Goal: Information Seeking & Learning: Learn about a topic

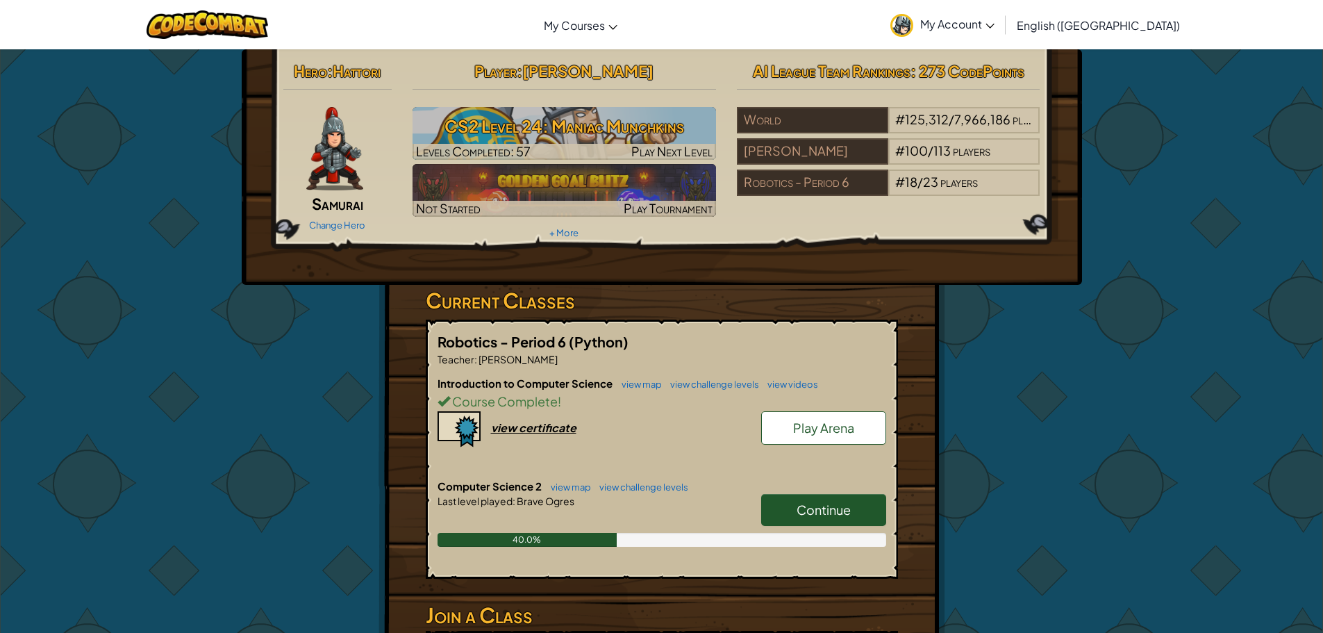
click at [809, 508] on span "Continue" at bounding box center [823, 509] width 54 height 16
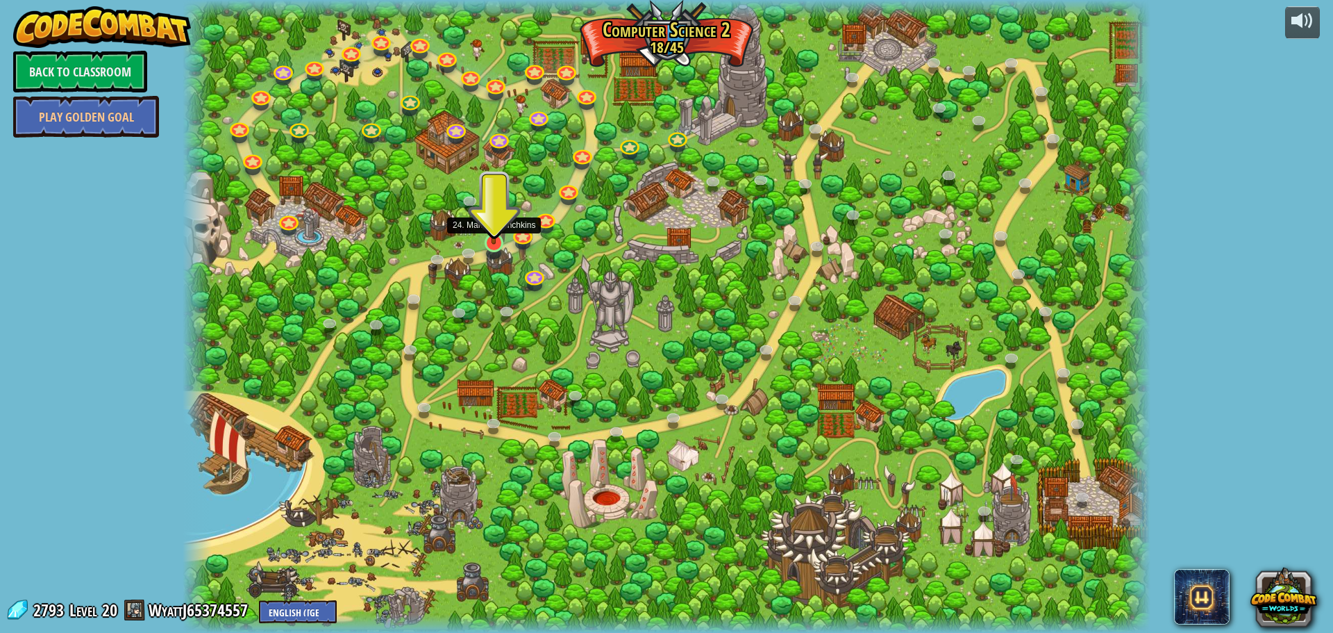
click at [492, 232] on img at bounding box center [494, 214] width 26 height 59
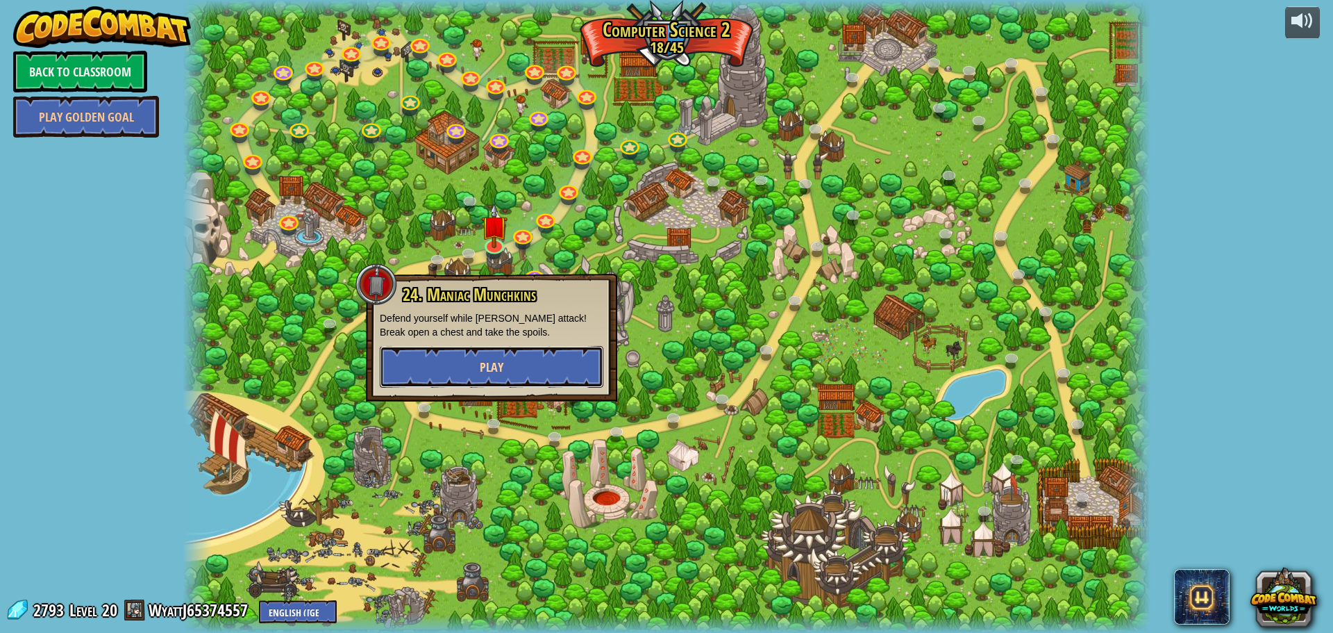
click at [505, 374] on button "Play" at bounding box center [492, 367] width 224 height 42
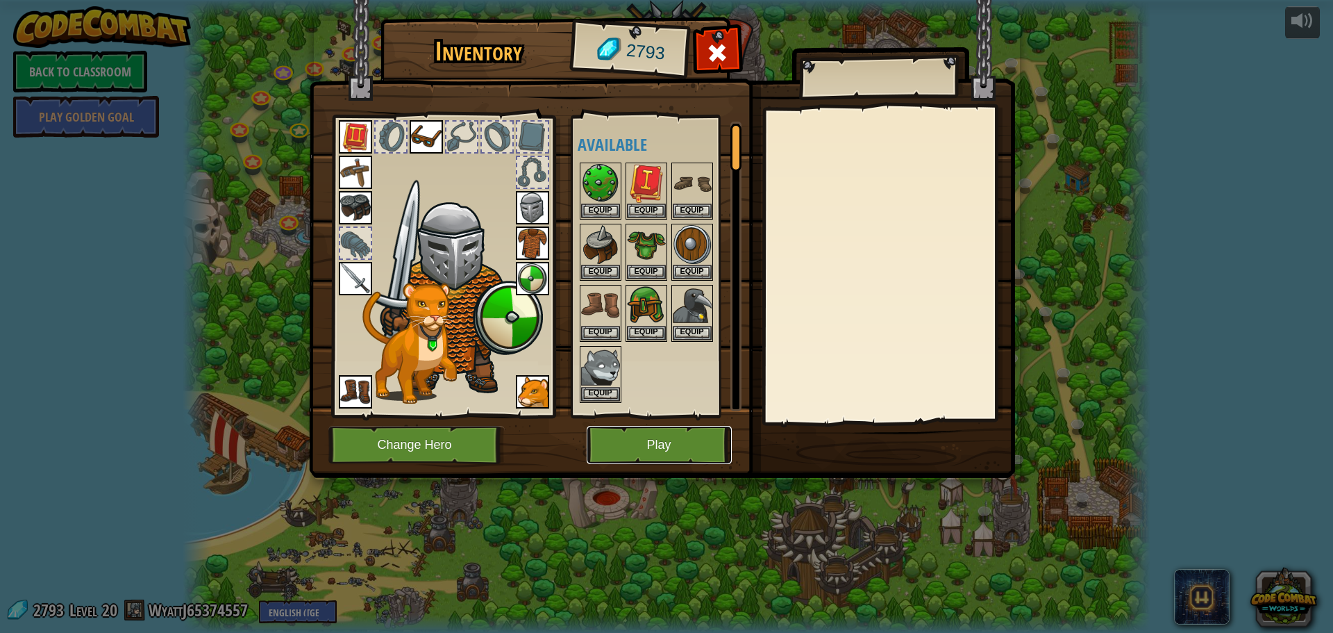
click at [661, 444] on button "Play" at bounding box center [659, 445] width 145 height 38
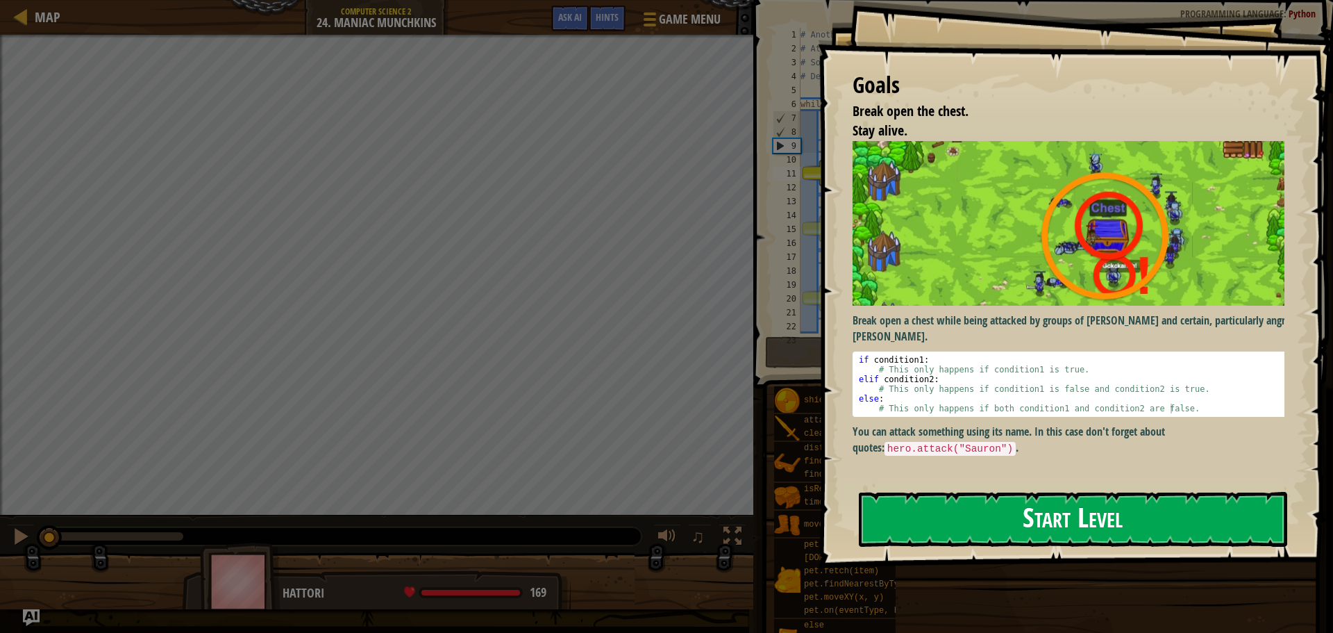
click at [916, 526] on button "Start Level" at bounding box center [1073, 519] width 428 height 55
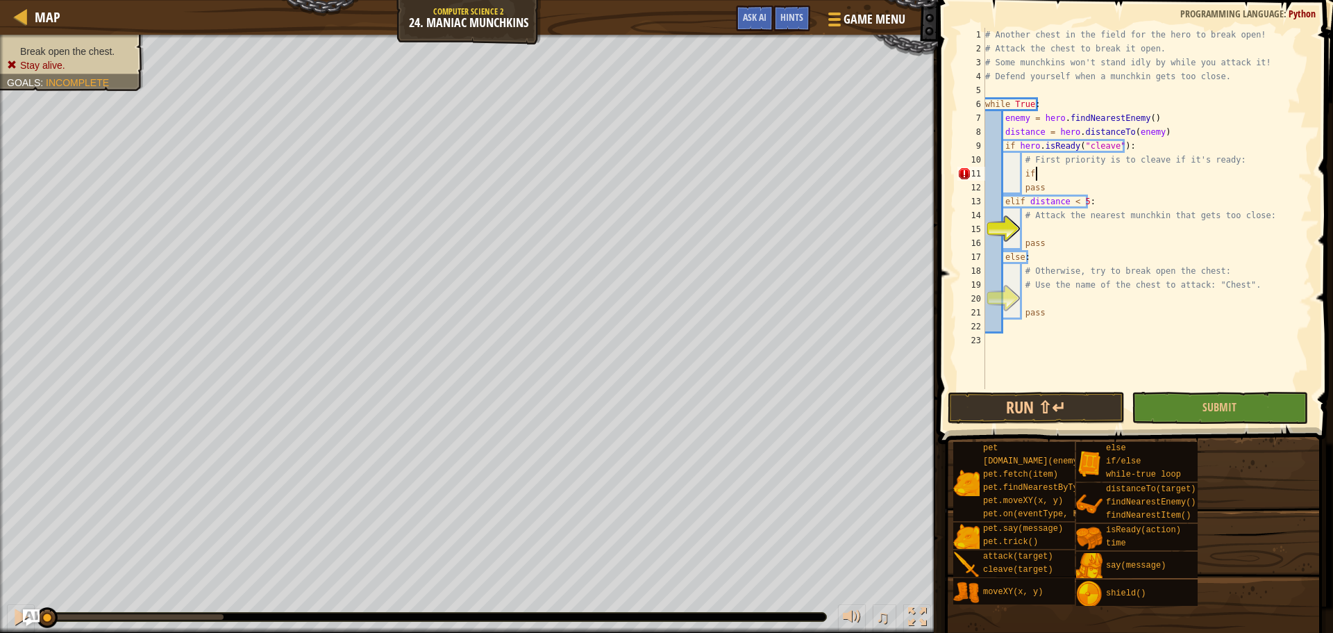
scroll to position [6, 3]
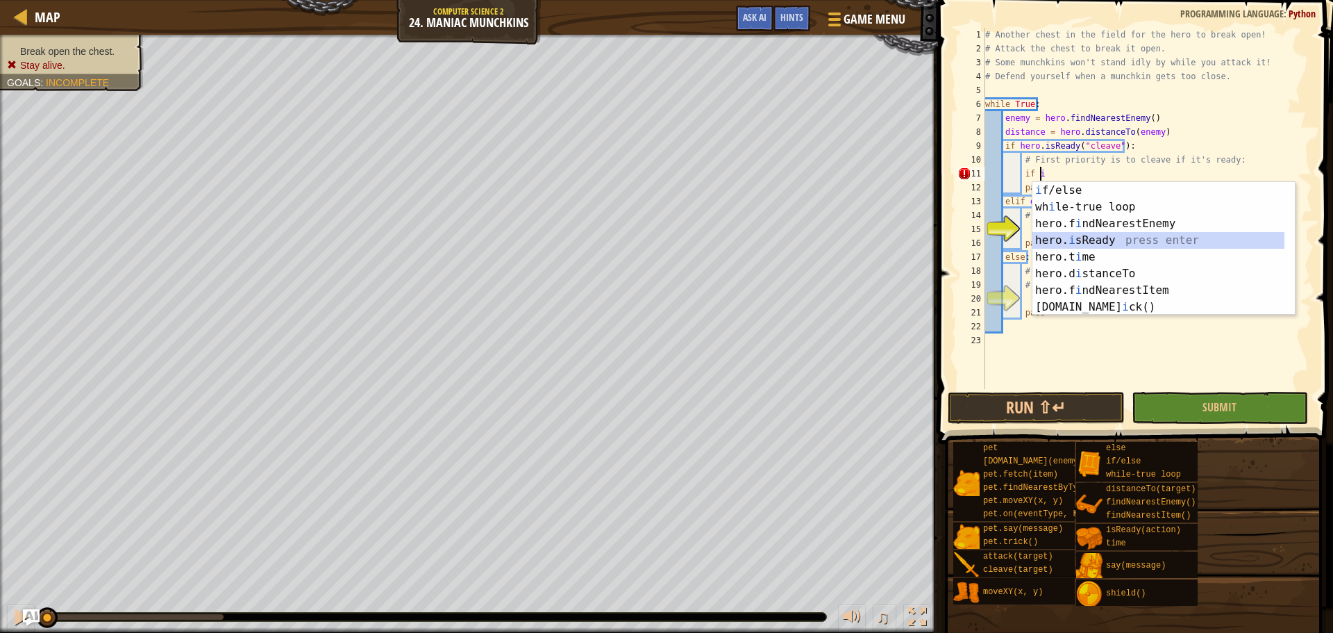
click at [1082, 245] on div "i f/else press enter wh i le-true loop press enter hero.f i ndNearestEnemy pres…" at bounding box center [1158, 265] width 252 height 167
type textarea "if hero.isReady("cleave")"
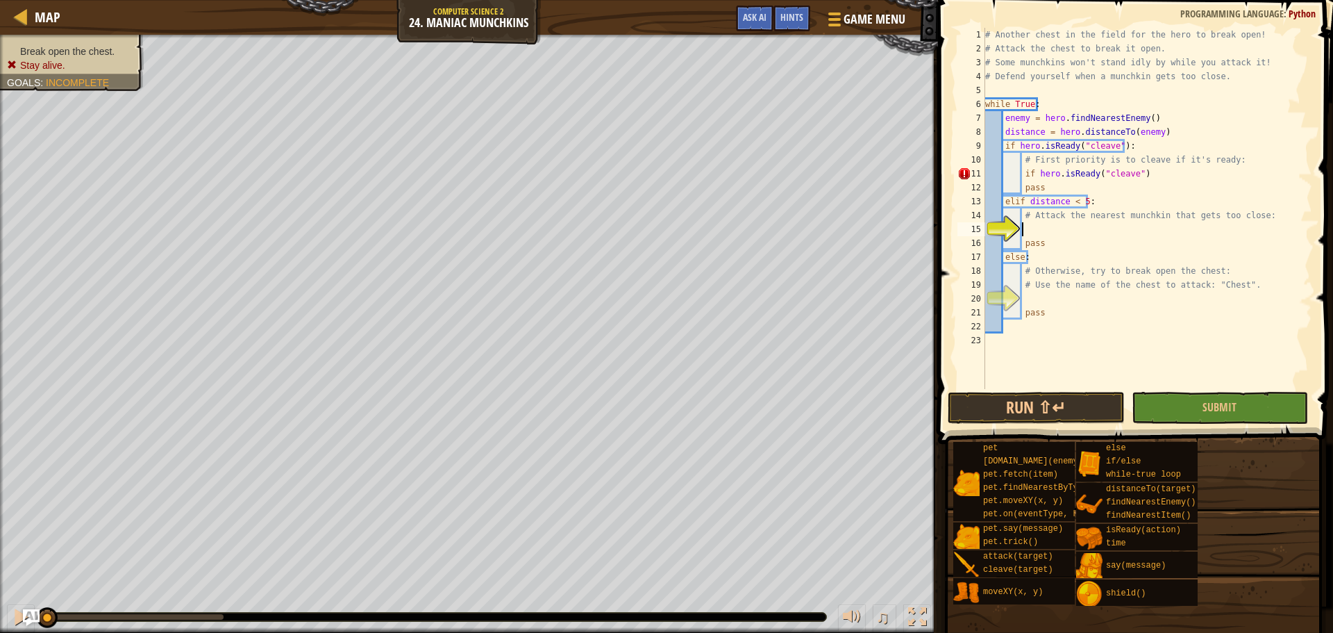
click at [1087, 233] on div "# Another chest in the field for the hero to break open! # Attack the chest to …" at bounding box center [1147, 222] width 330 height 389
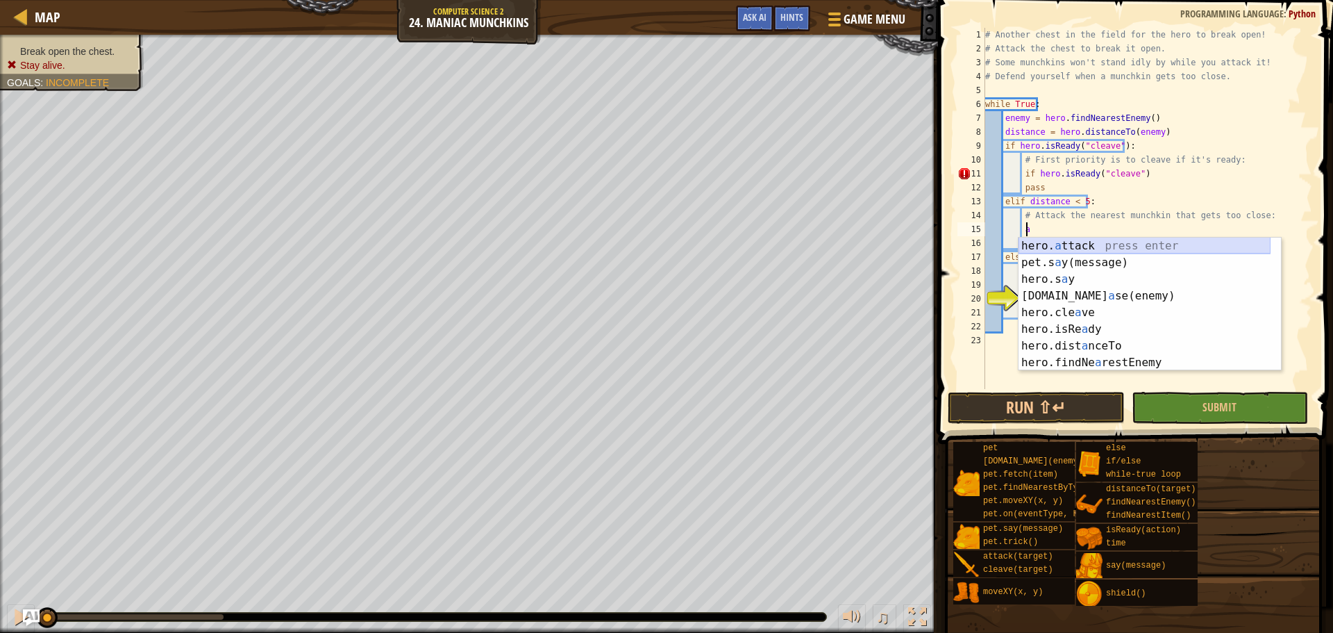
click at [1071, 247] on div "hero. a ttack press enter pet.s a y(message) press enter hero.s a y press enter…" at bounding box center [1145, 320] width 252 height 167
type textarea "hero.attack(enemy)"
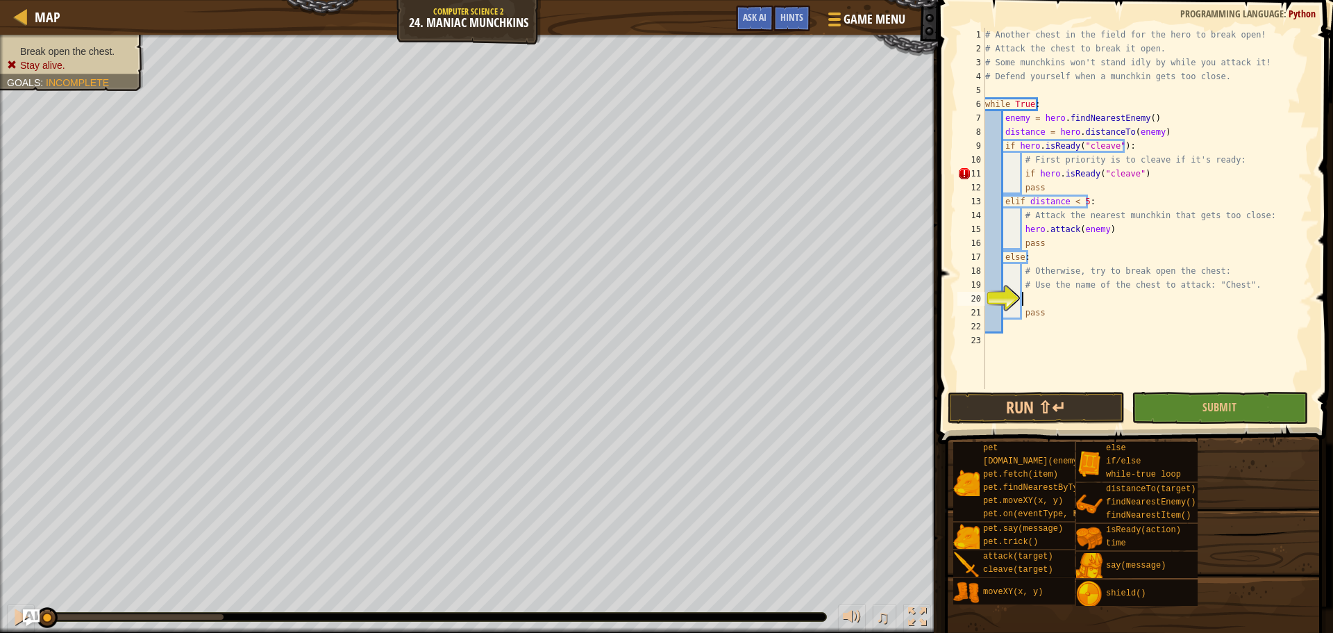
click at [1059, 302] on div "# Another chest in the field for the hero to break open! # Attack the chest to …" at bounding box center [1147, 222] width 330 height 389
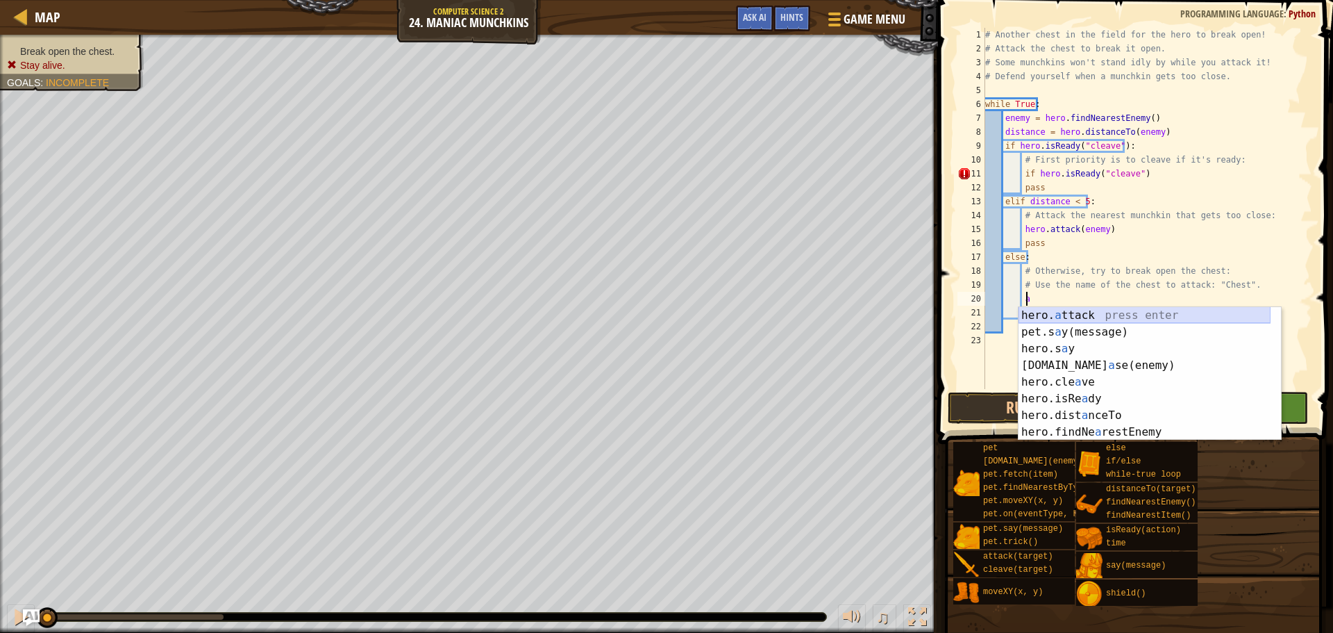
click at [1085, 315] on div "hero. a ttack press enter pet.s a y(message) press enter hero.s a y press enter…" at bounding box center [1145, 390] width 252 height 167
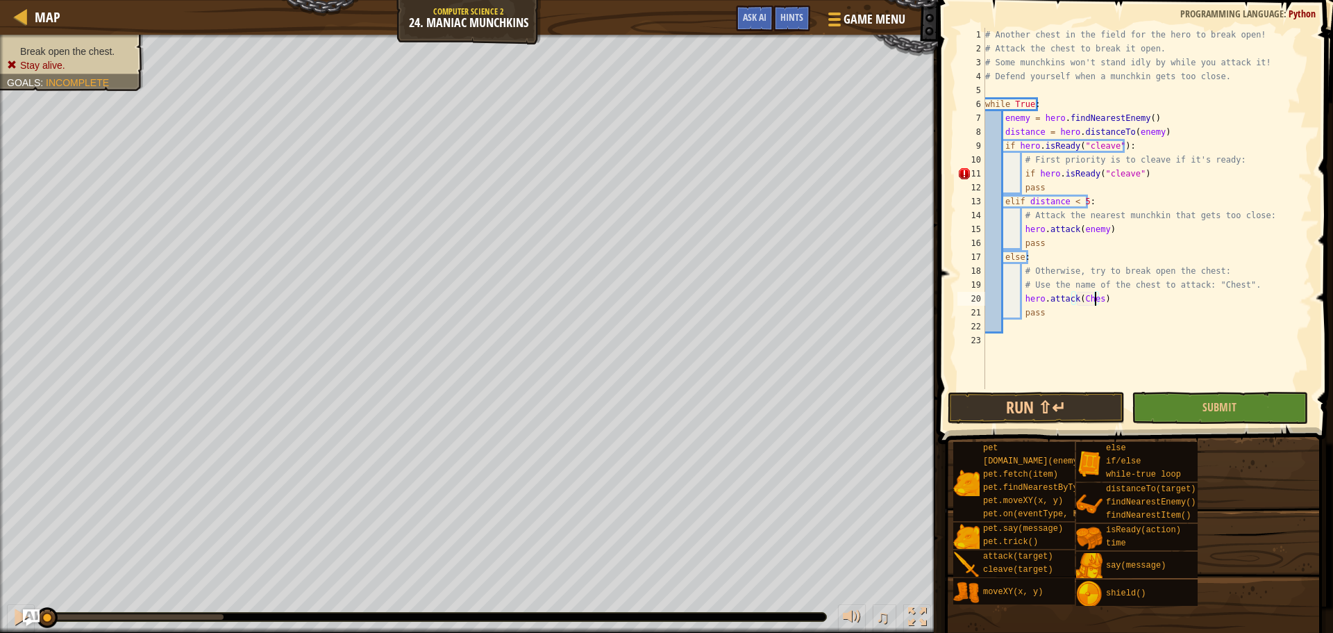
scroll to position [6, 9]
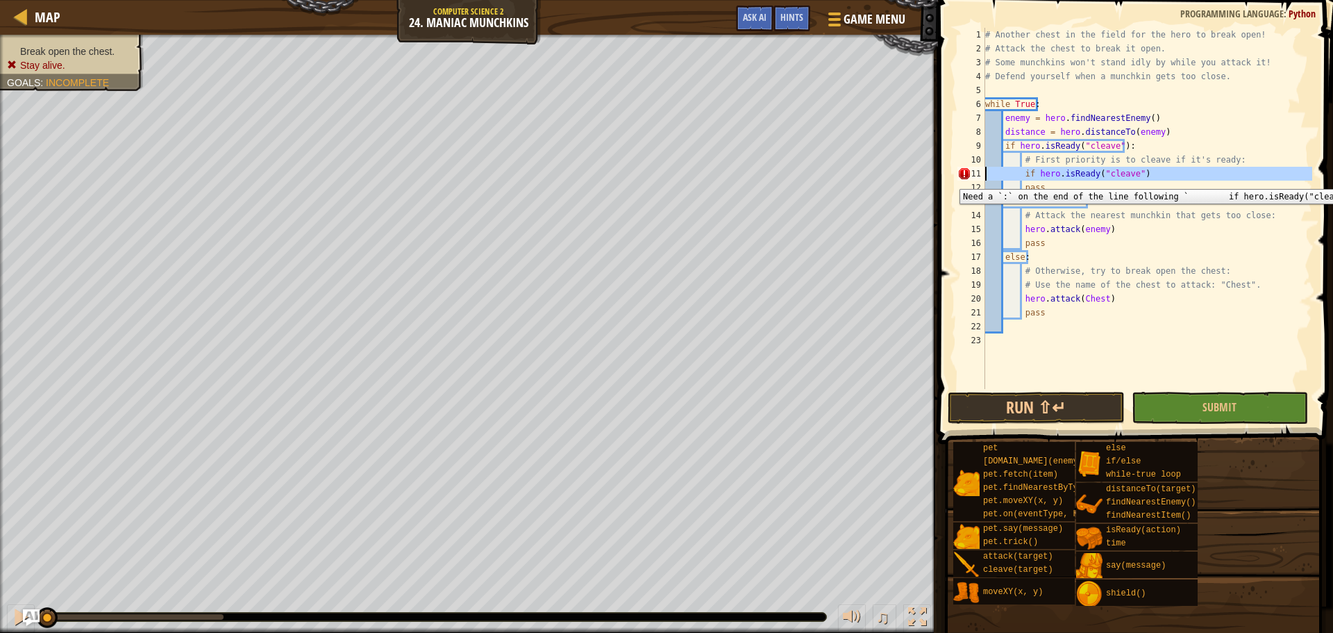
click at [959, 178] on div "11" at bounding box center [971, 174] width 28 height 14
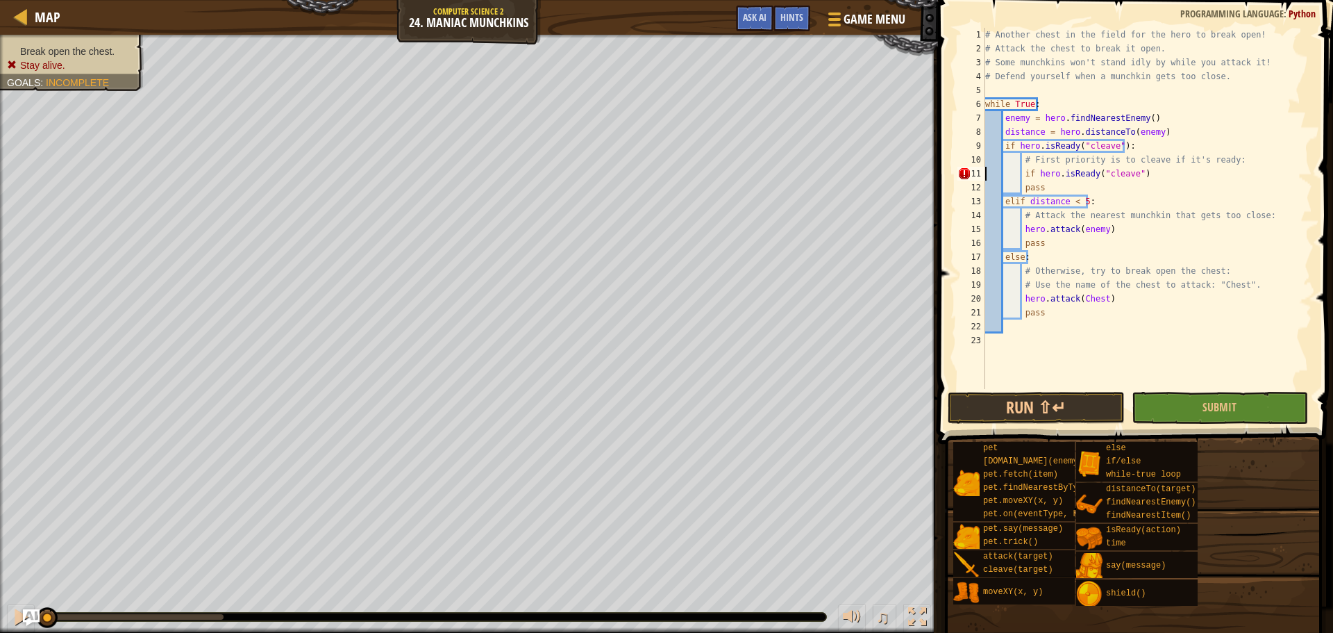
click at [1146, 169] on div "# Another chest in the field for the hero to break open! # Attack the chest to …" at bounding box center [1147, 222] width 330 height 389
type textarea "if hero.isReady("cleave"):"
click at [1169, 407] on button "Submit" at bounding box center [1220, 408] width 176 height 32
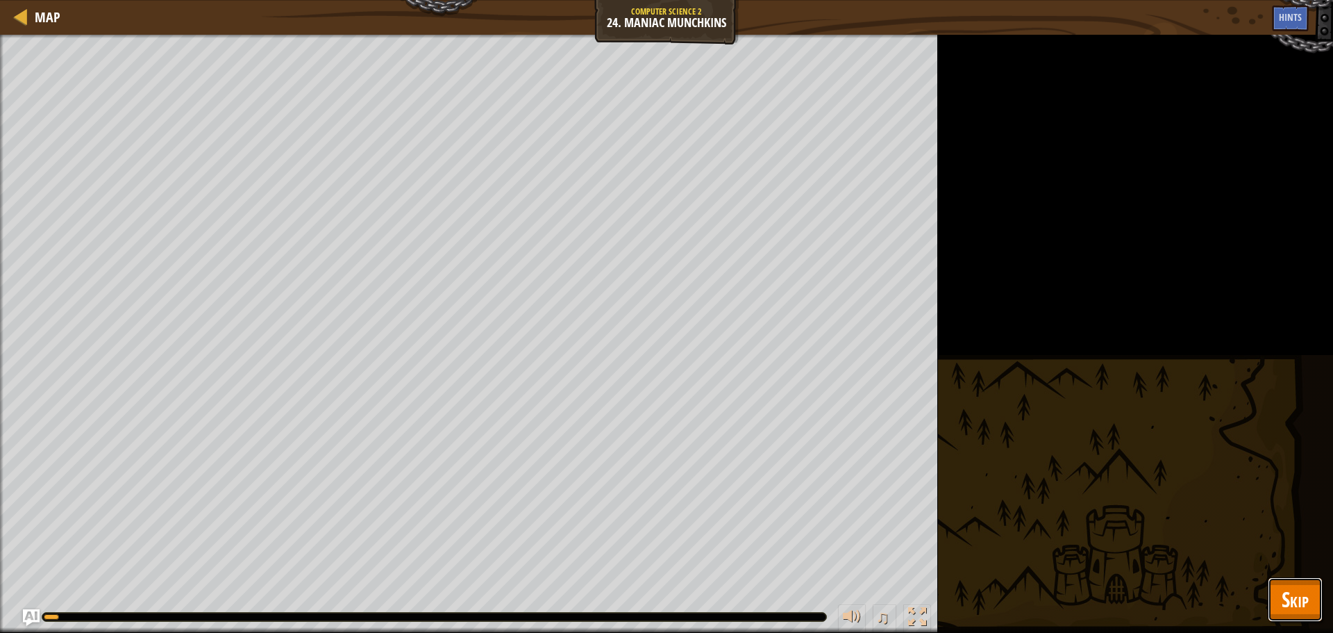
click at [1299, 590] on span "Skip" at bounding box center [1295, 599] width 27 height 28
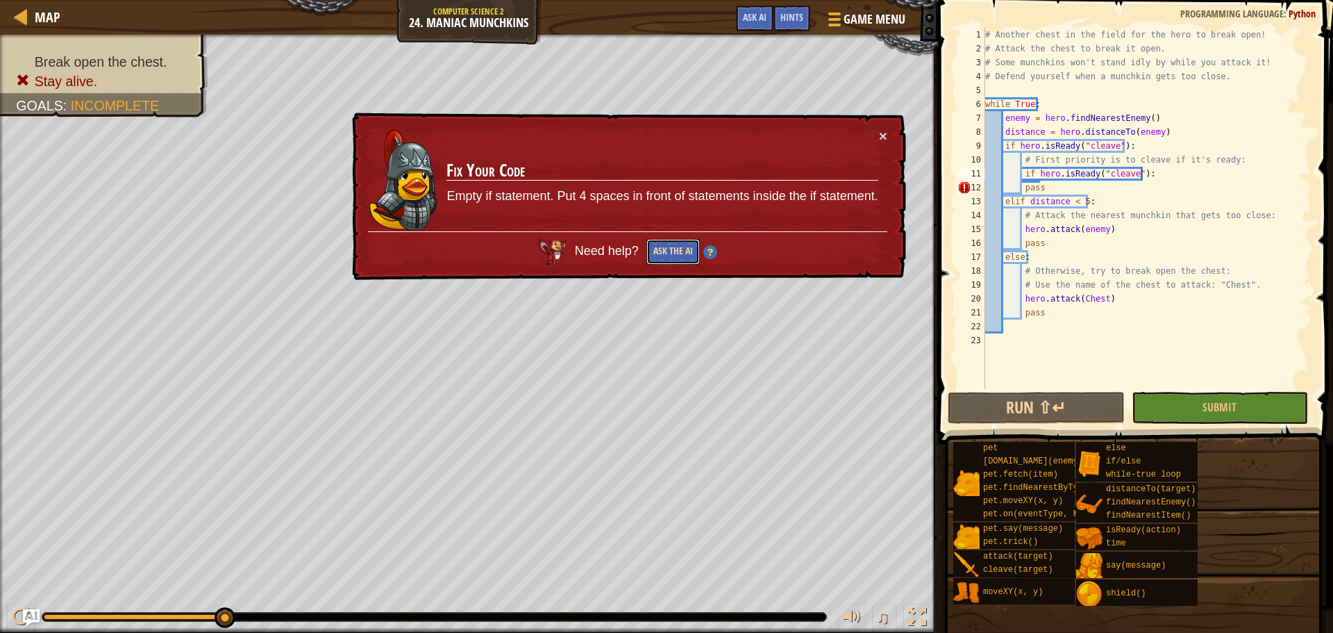
click at [672, 248] on button "Ask the AI" at bounding box center [672, 252] width 53 height 26
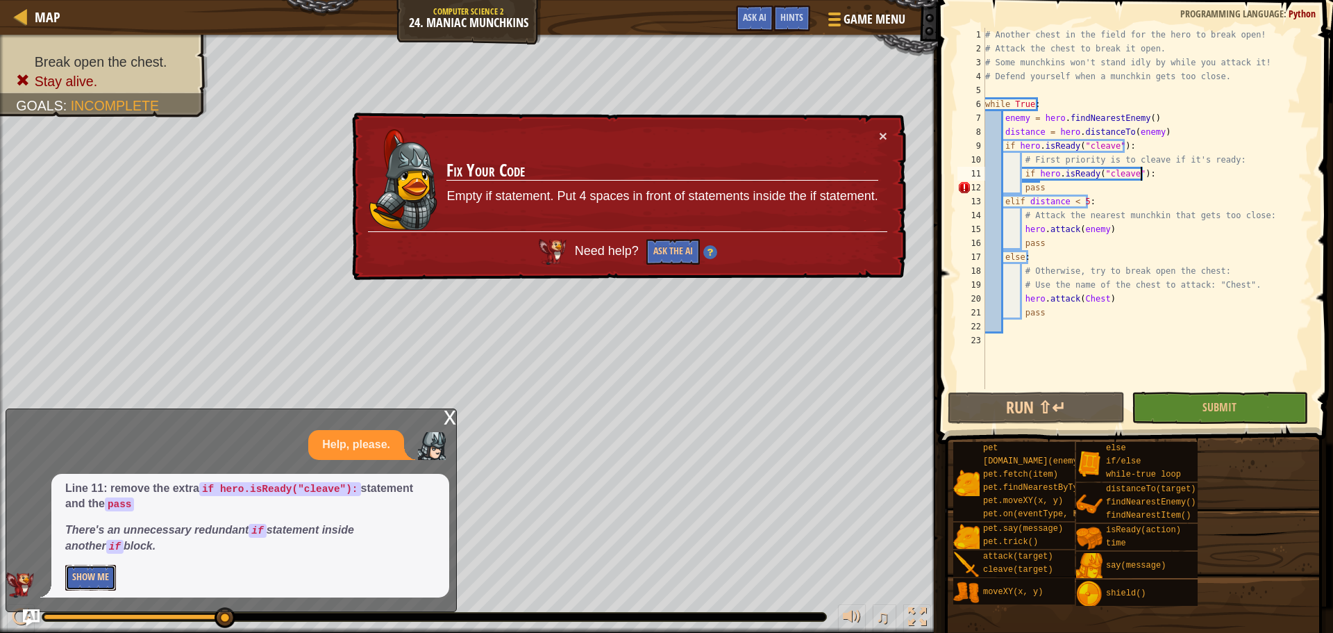
click at [103, 579] on button "Show Me" at bounding box center [90, 577] width 51 height 26
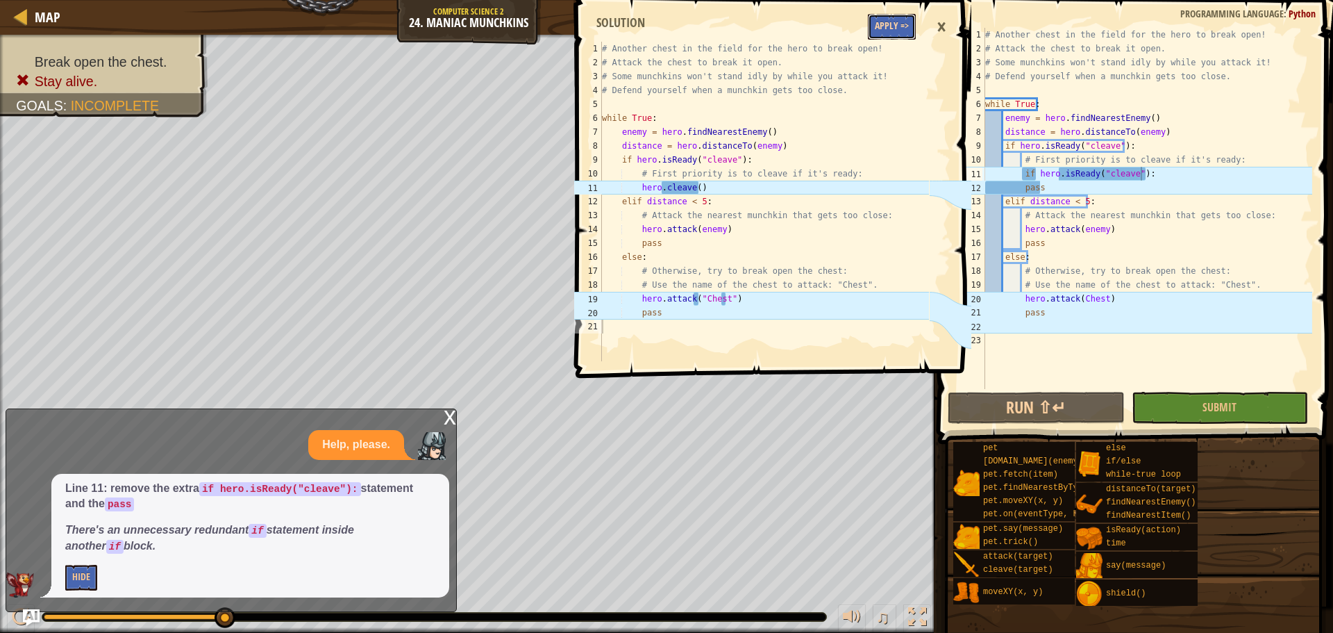
click at [898, 29] on button "Apply =>" at bounding box center [892, 27] width 48 height 26
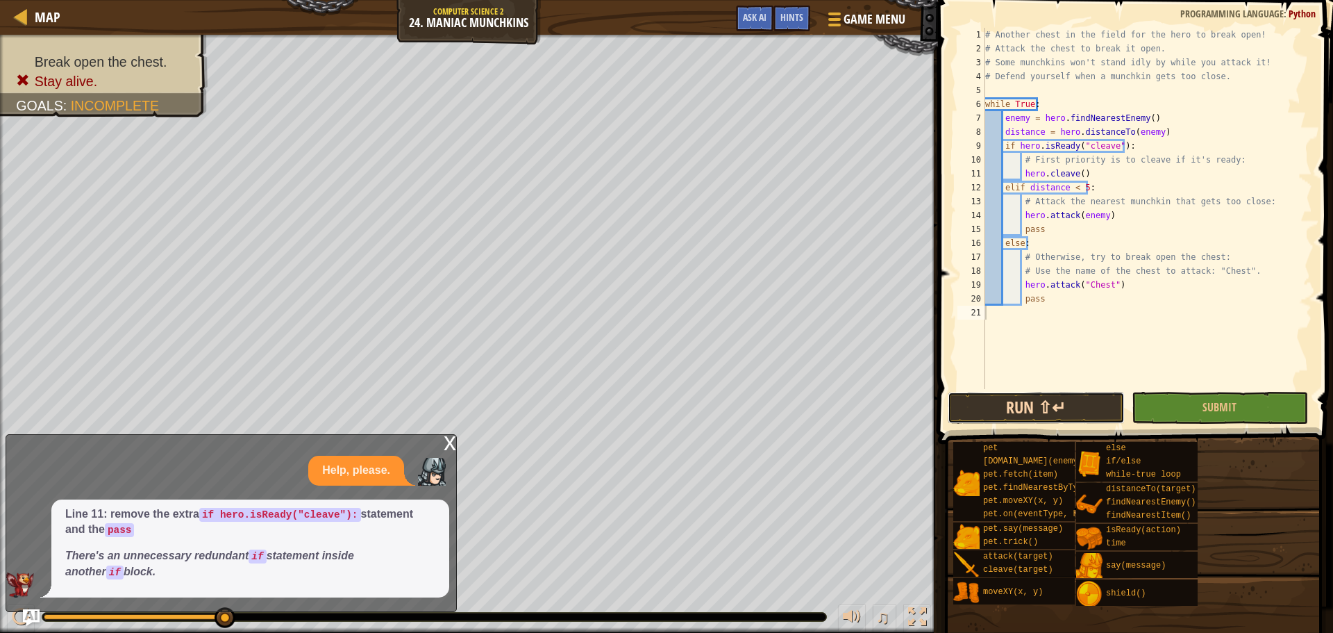
click at [1057, 401] on button "Run ⇧↵" at bounding box center [1036, 408] width 176 height 32
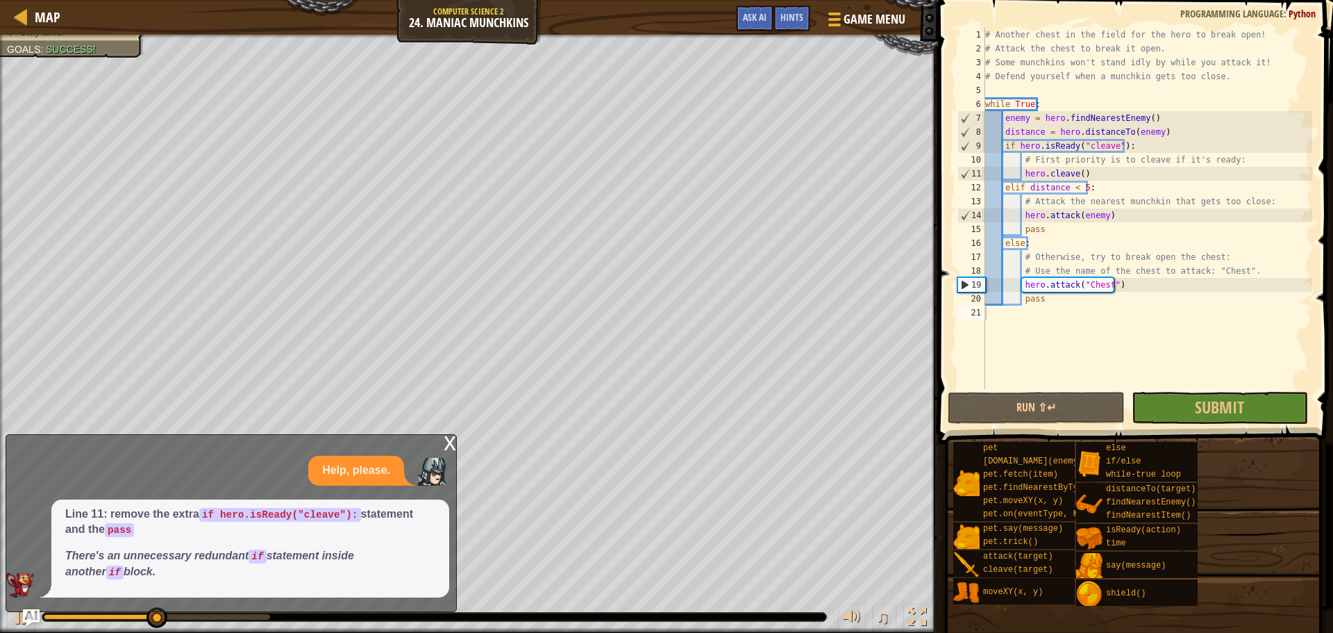
click at [453, 447] on div "x" at bounding box center [450, 442] width 12 height 14
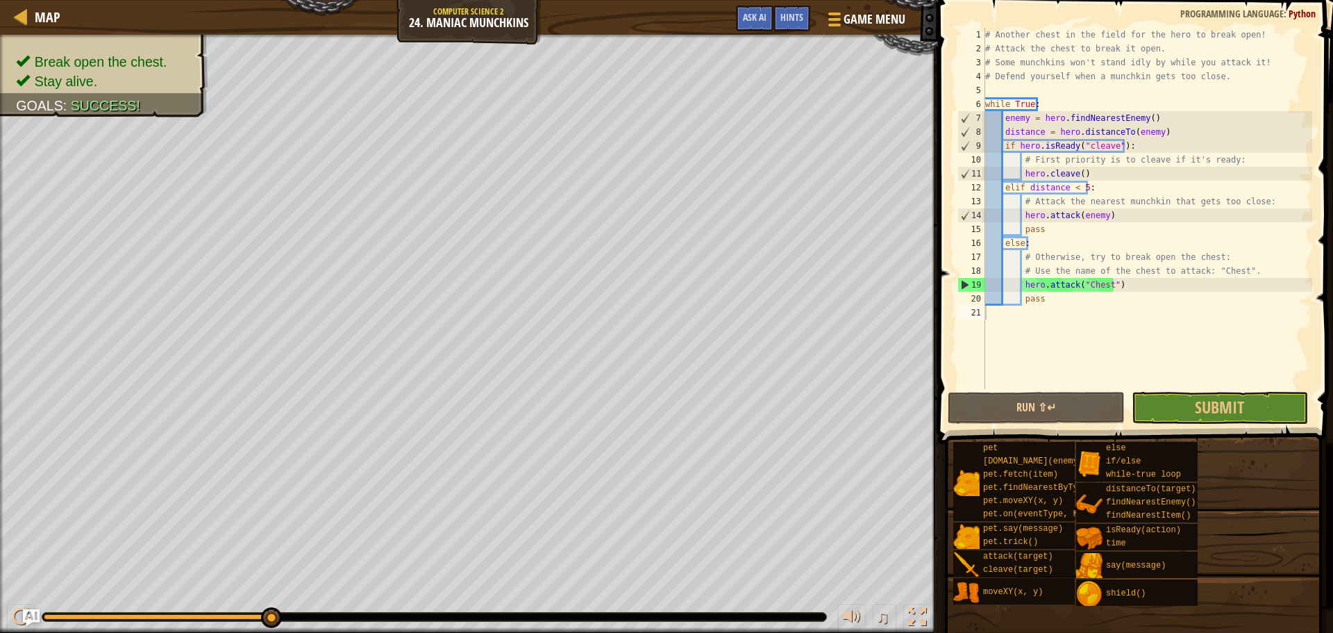
drag, startPoint x: 178, startPoint y: 615, endPoint x: 336, endPoint y: 638, distance: 159.3
click at [336, 0] on html "Map Computer Science 2 24. Maniac Munchkins Game Menu Done Hints Ask AI 1 2 3 4…" at bounding box center [666, 0] width 1333 height 0
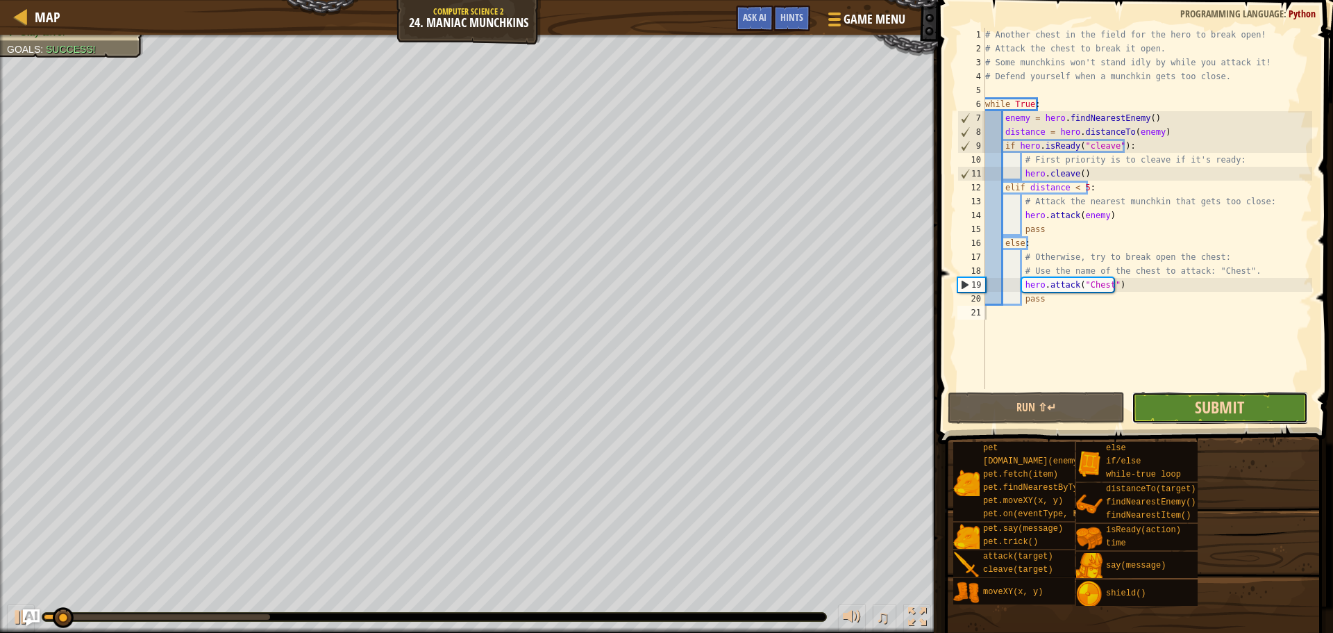
click at [1212, 414] on span "Submit" at bounding box center [1219, 407] width 49 height 22
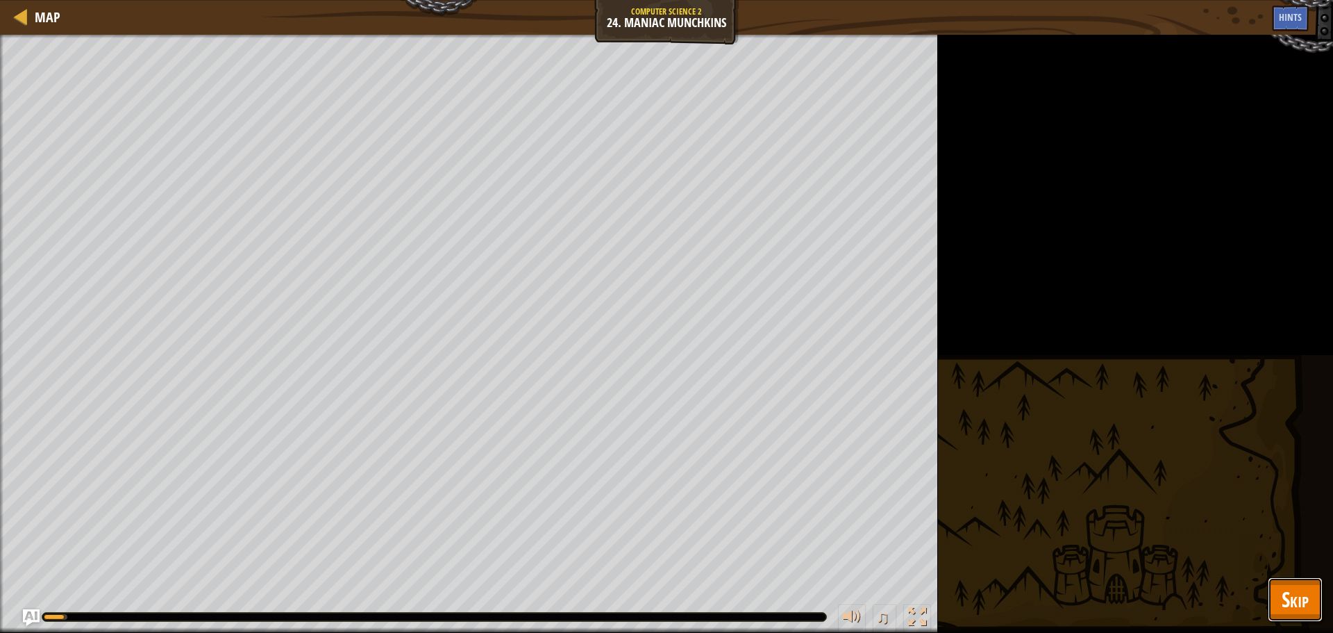
click at [1308, 598] on span "Skip" at bounding box center [1295, 599] width 27 height 28
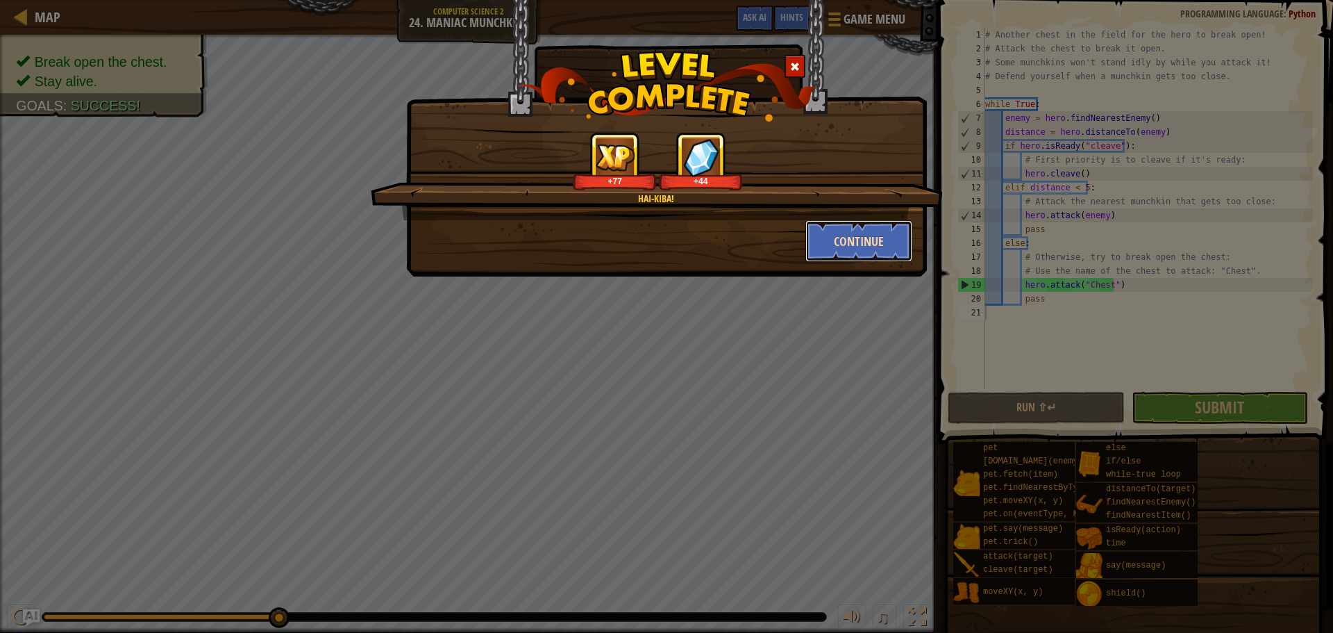
click at [849, 249] on button "Continue" at bounding box center [859, 241] width 108 height 42
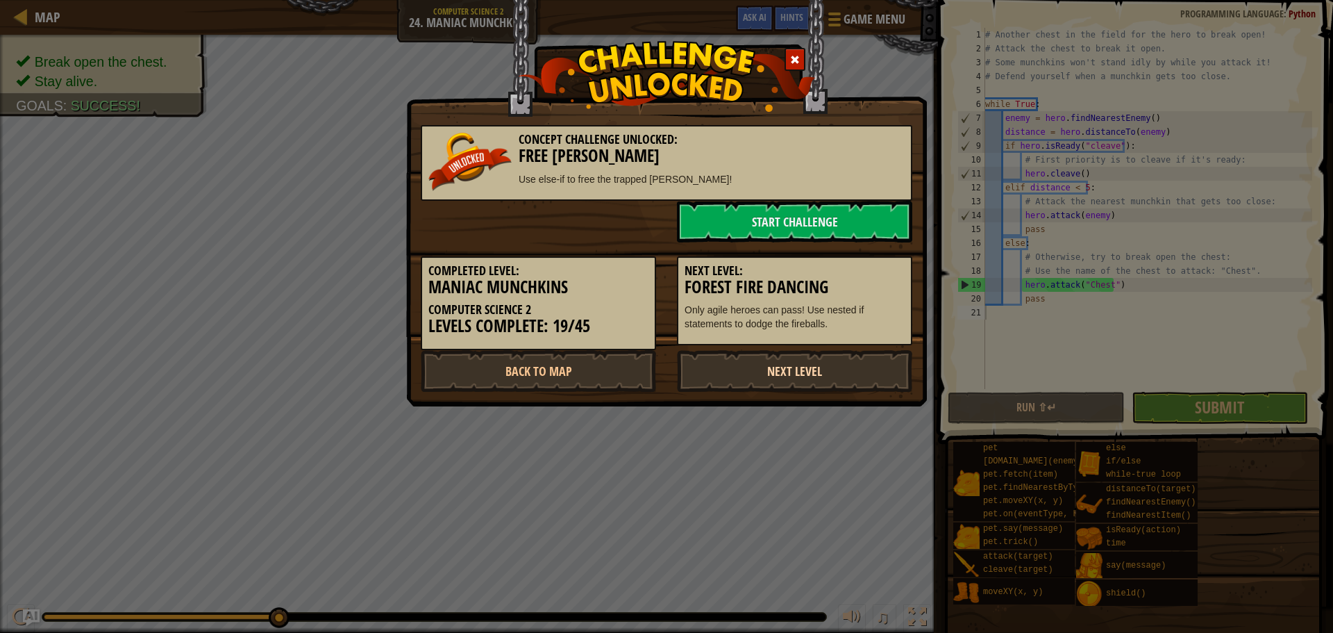
click at [786, 366] on link "Next Level" at bounding box center [794, 371] width 235 height 42
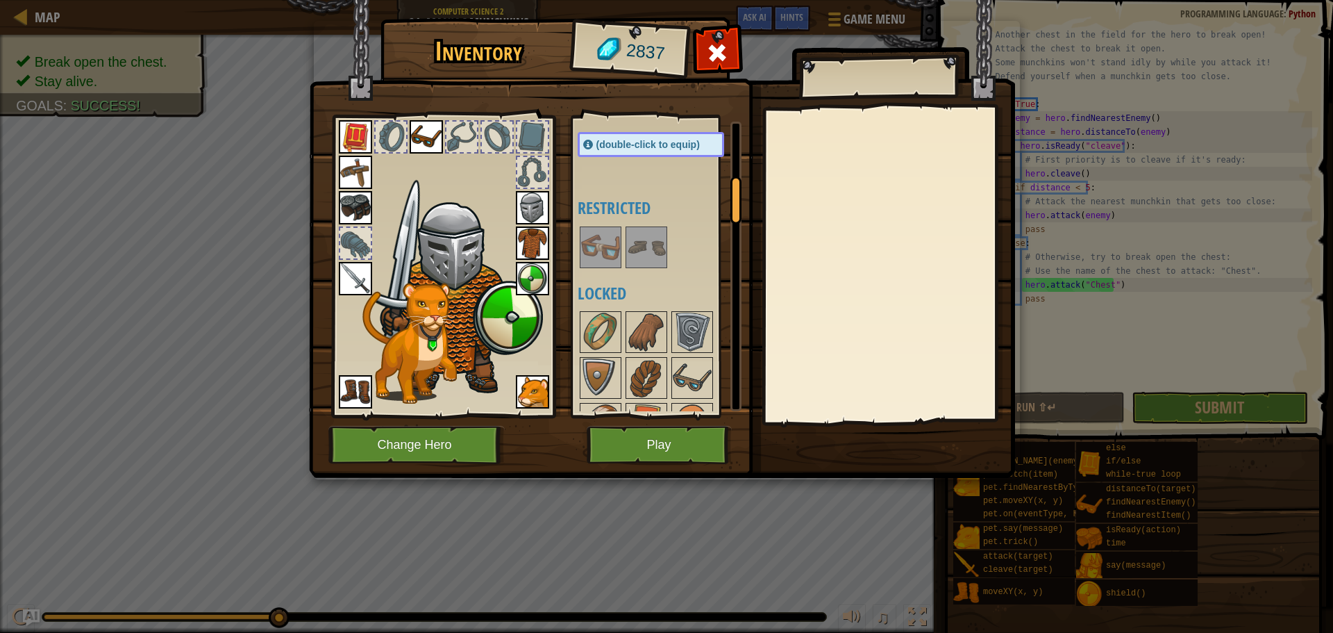
scroll to position [555, 0]
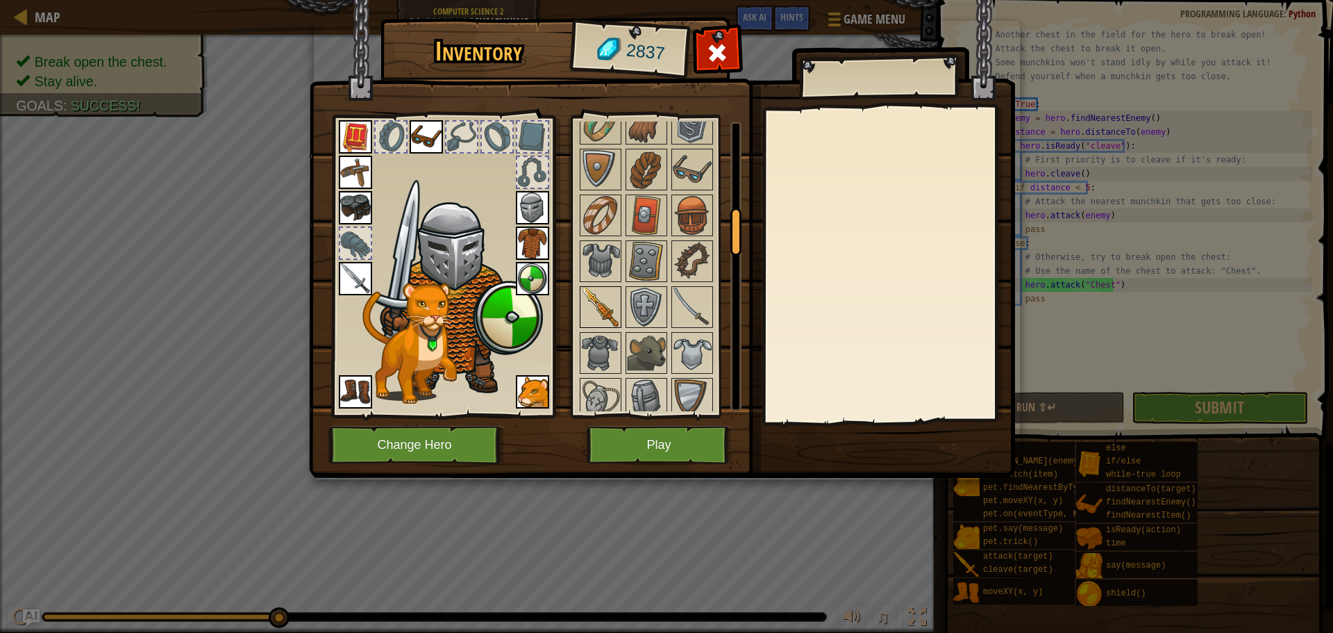
click at [611, 306] on img at bounding box center [600, 306] width 39 height 39
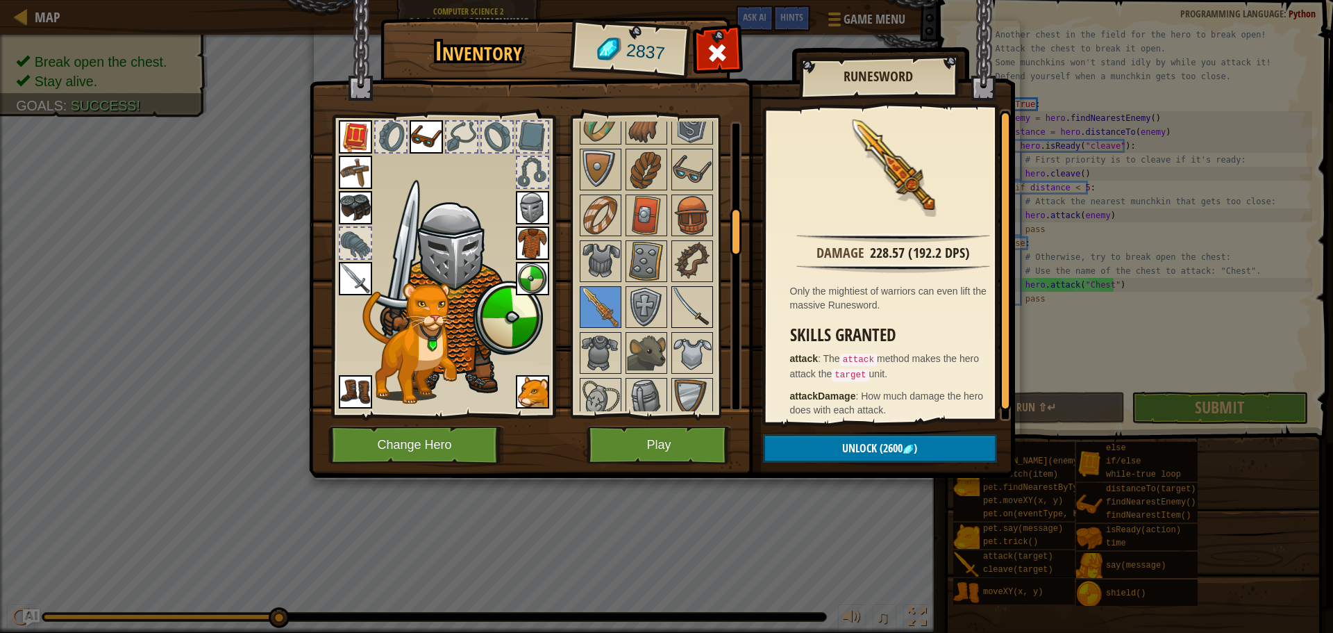
click at [687, 301] on img at bounding box center [692, 306] width 39 height 39
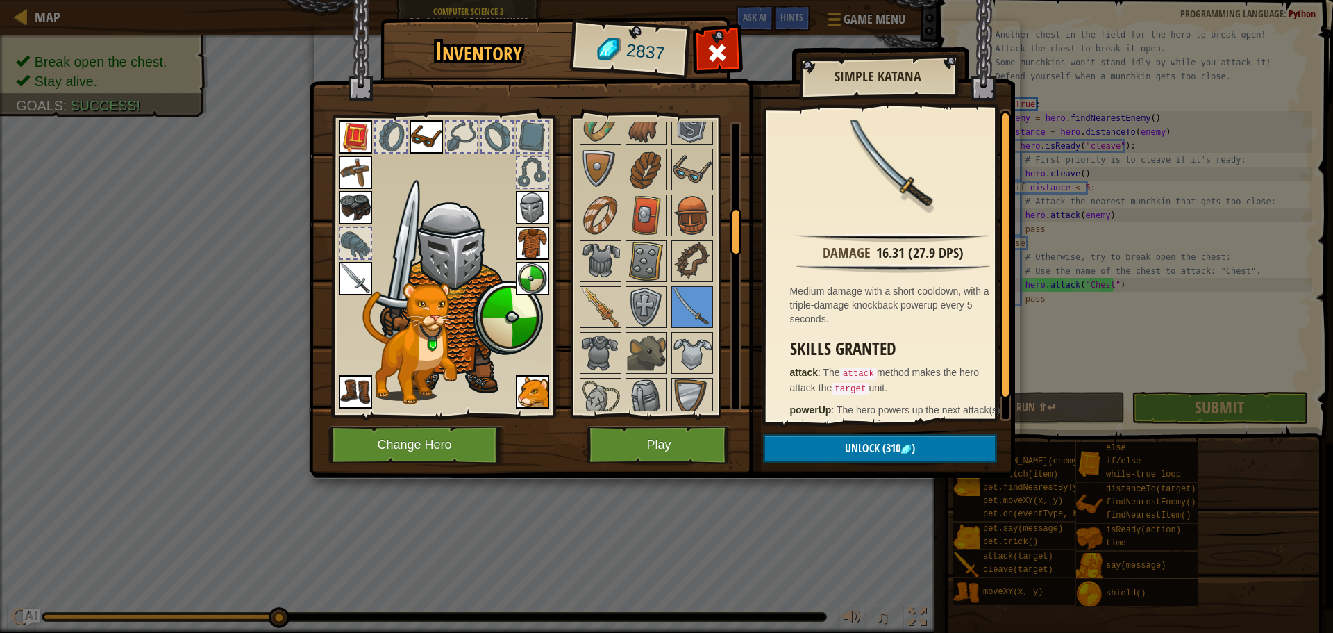
scroll to position [21, 0]
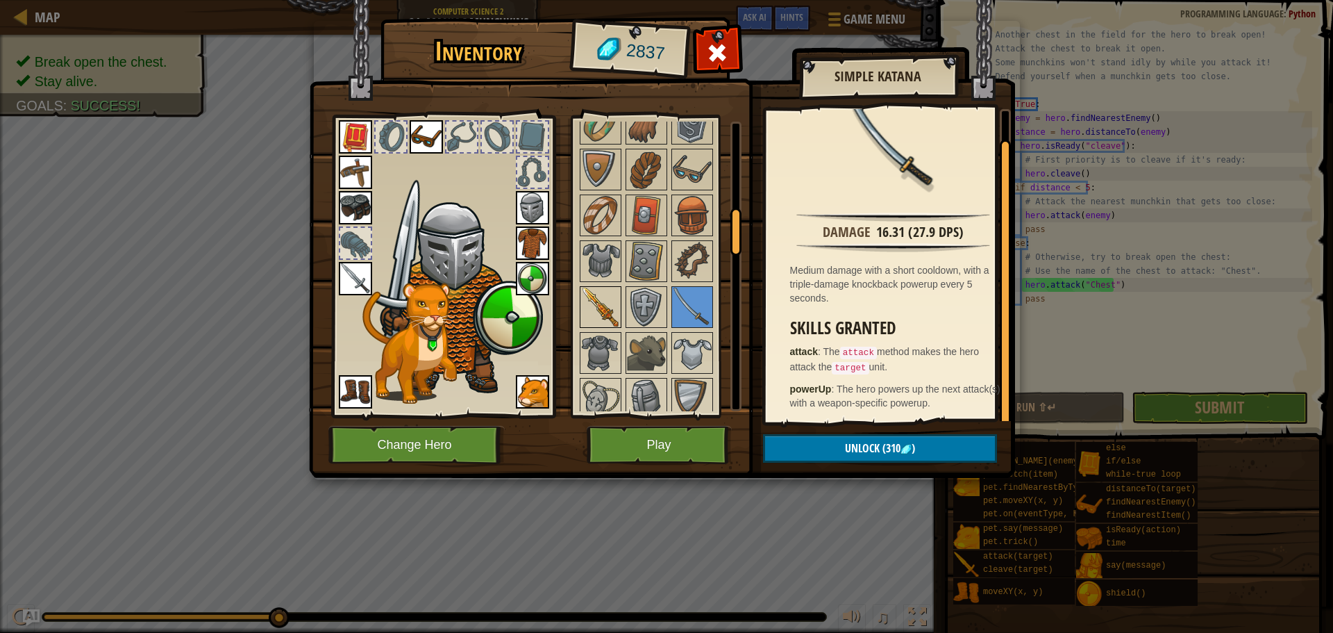
click at [601, 315] on img at bounding box center [600, 306] width 39 height 39
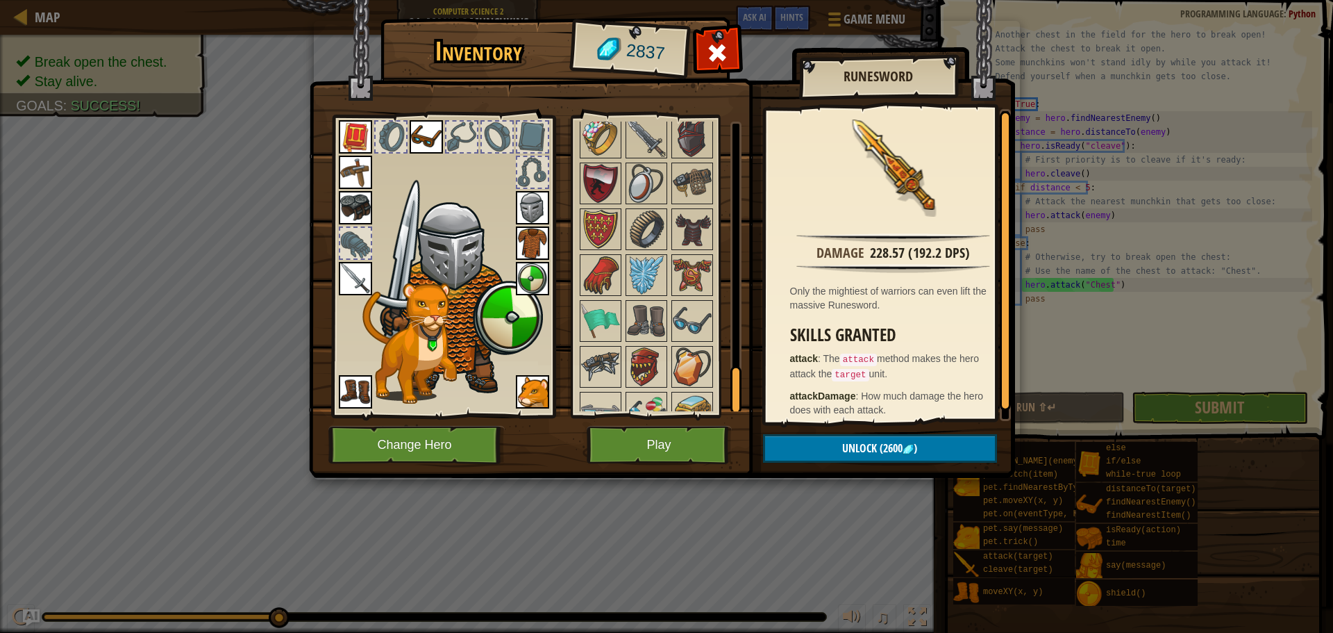
scroll to position [1621, 0]
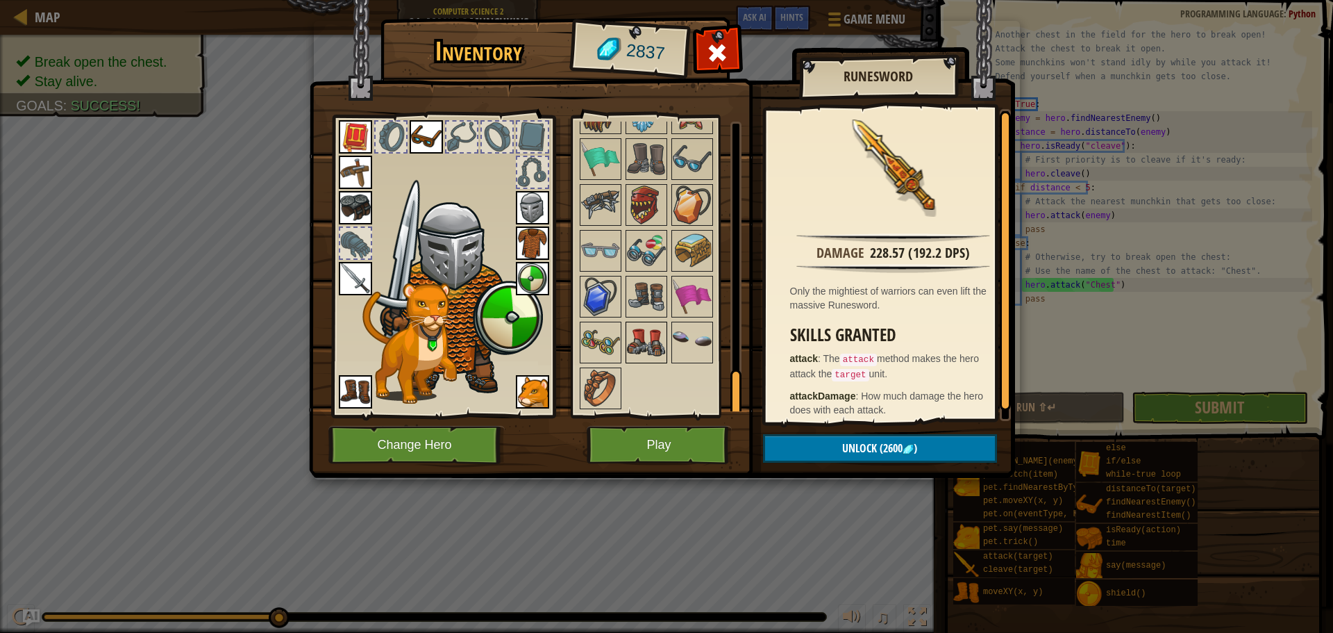
click at [644, 337] on img at bounding box center [646, 342] width 39 height 39
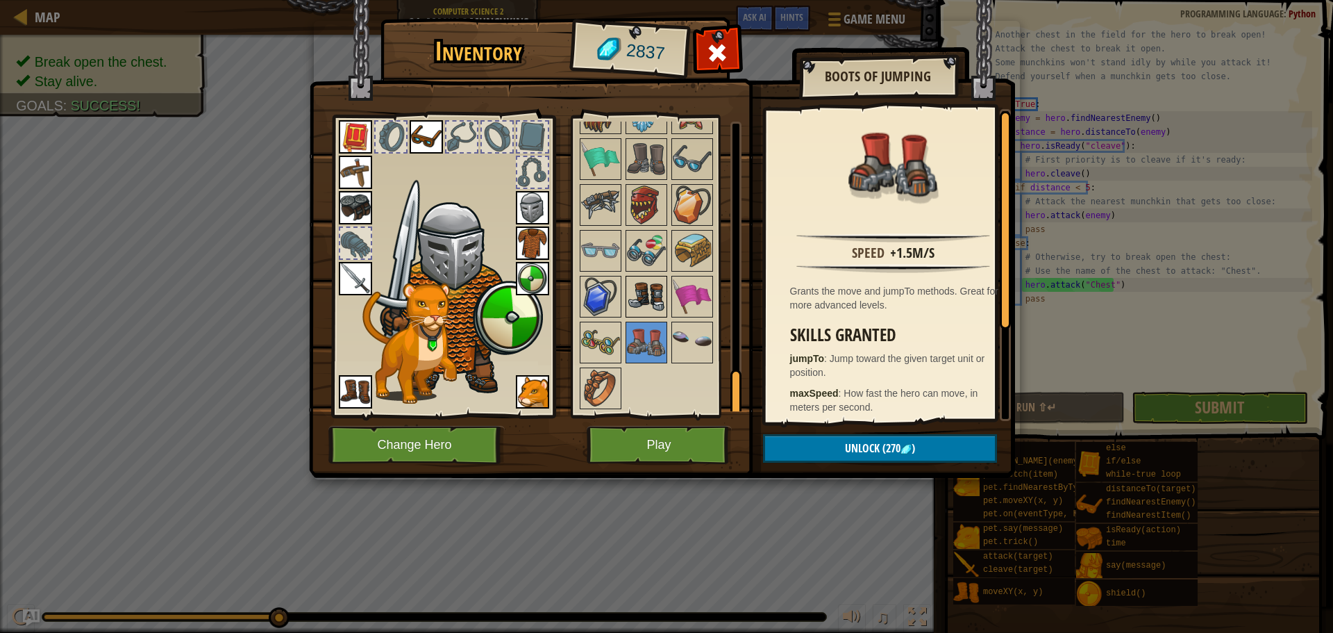
click at [646, 290] on img at bounding box center [646, 296] width 39 height 39
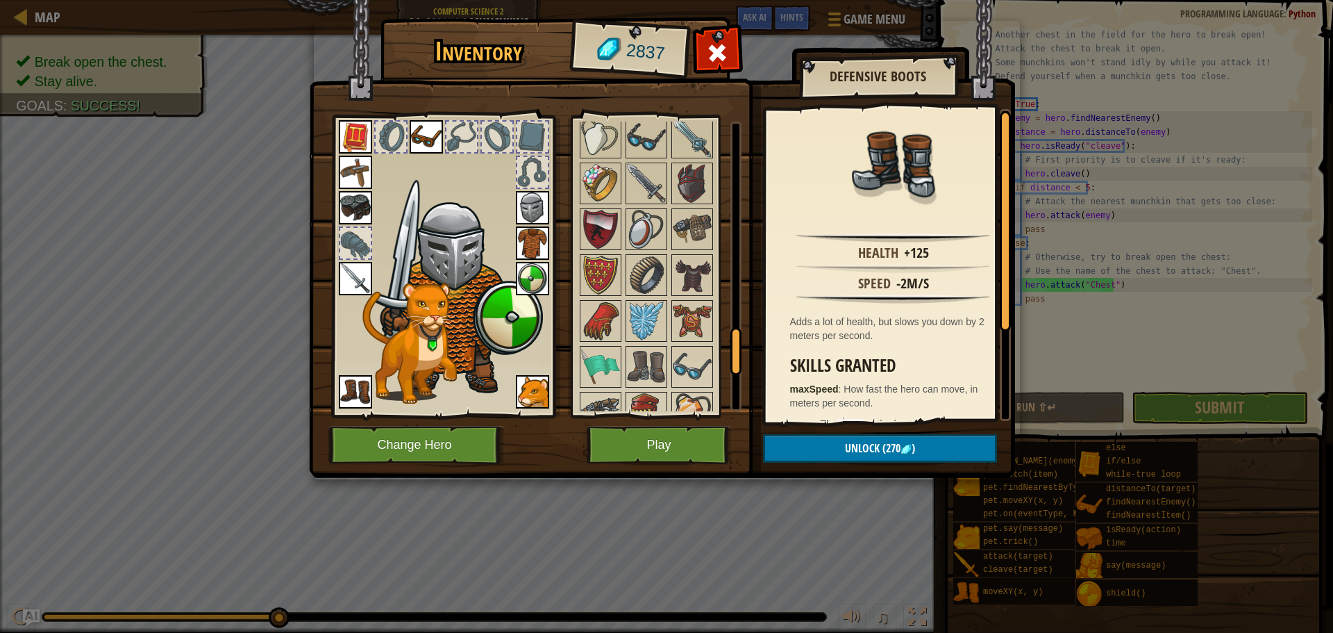
scroll to position [1343, 0]
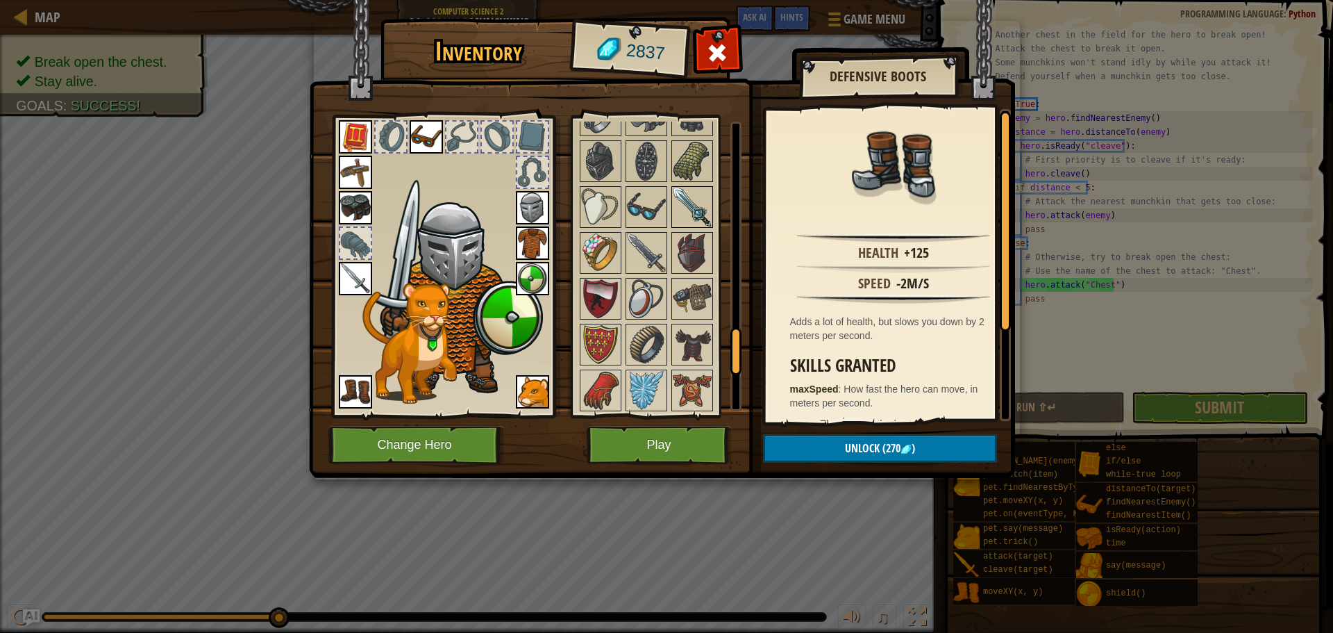
click at [678, 196] on img at bounding box center [692, 206] width 39 height 39
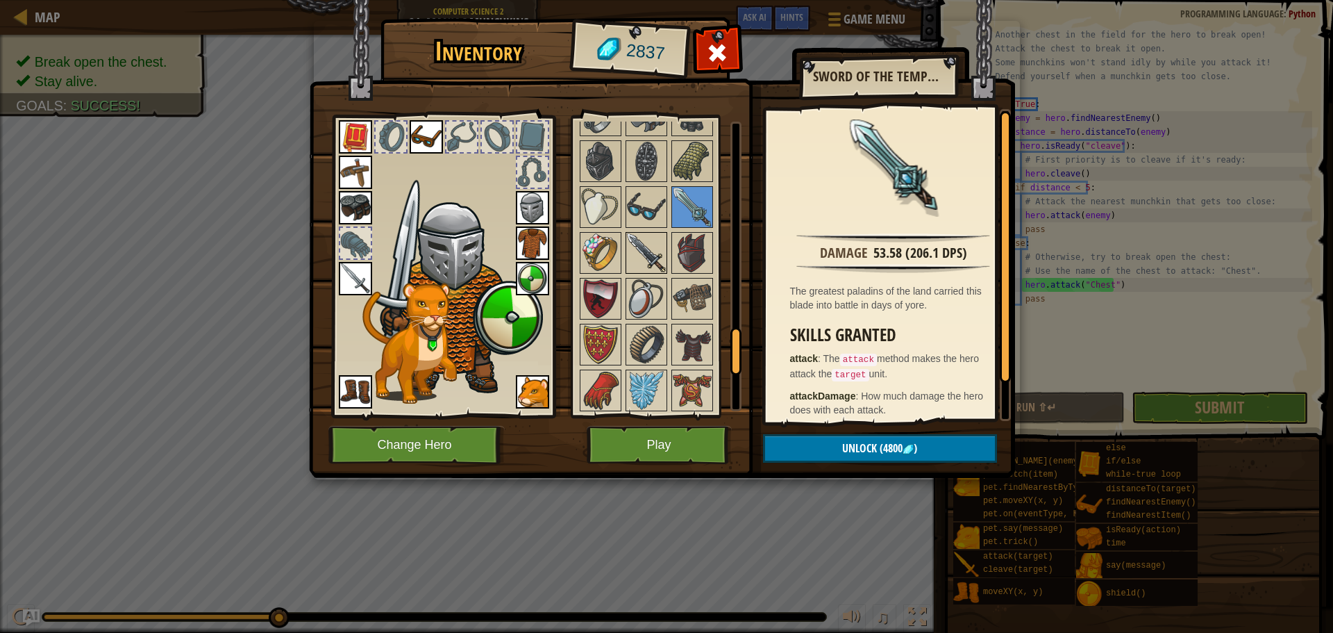
drag, startPoint x: 648, startPoint y: 242, endPoint x: 640, endPoint y: 247, distance: 9.1
click at [644, 245] on img at bounding box center [646, 252] width 39 height 39
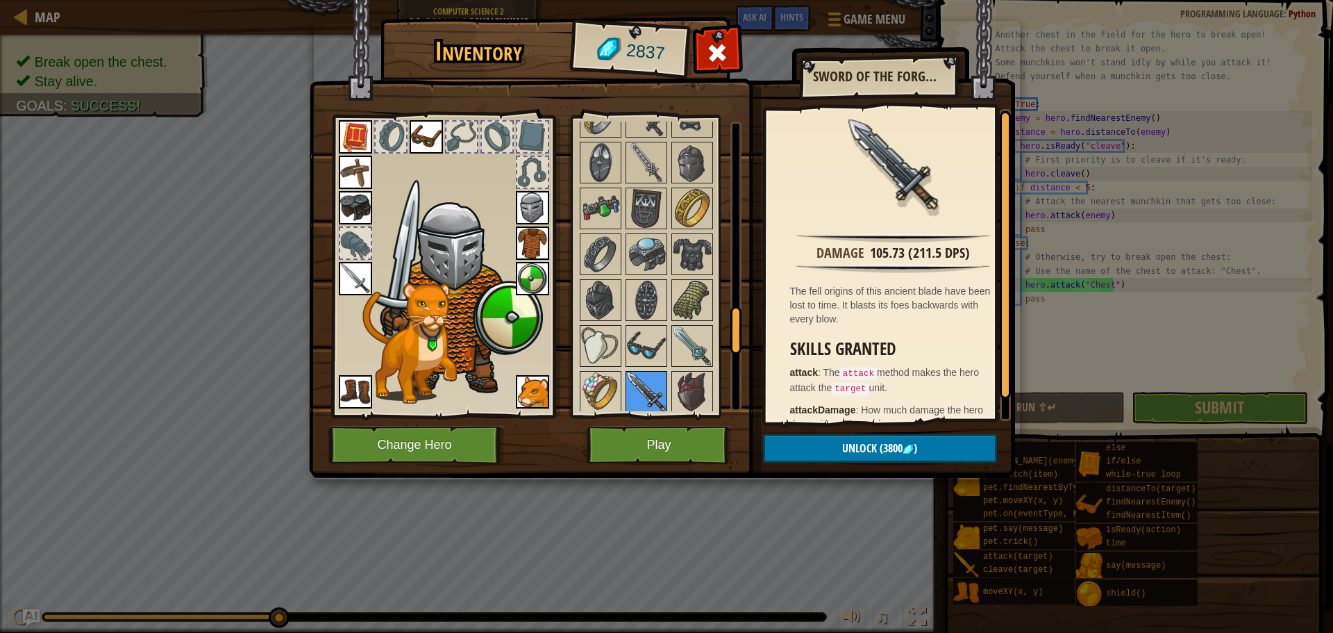
scroll to position [1134, 0]
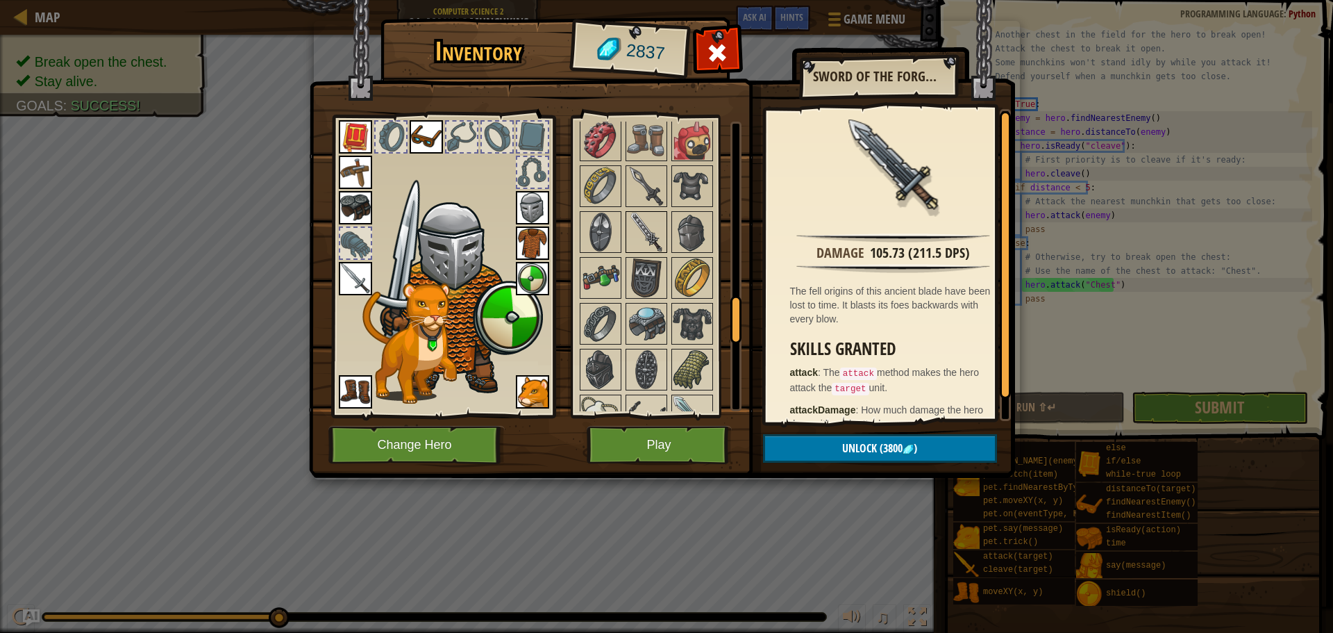
click at [651, 240] on img at bounding box center [646, 231] width 39 height 39
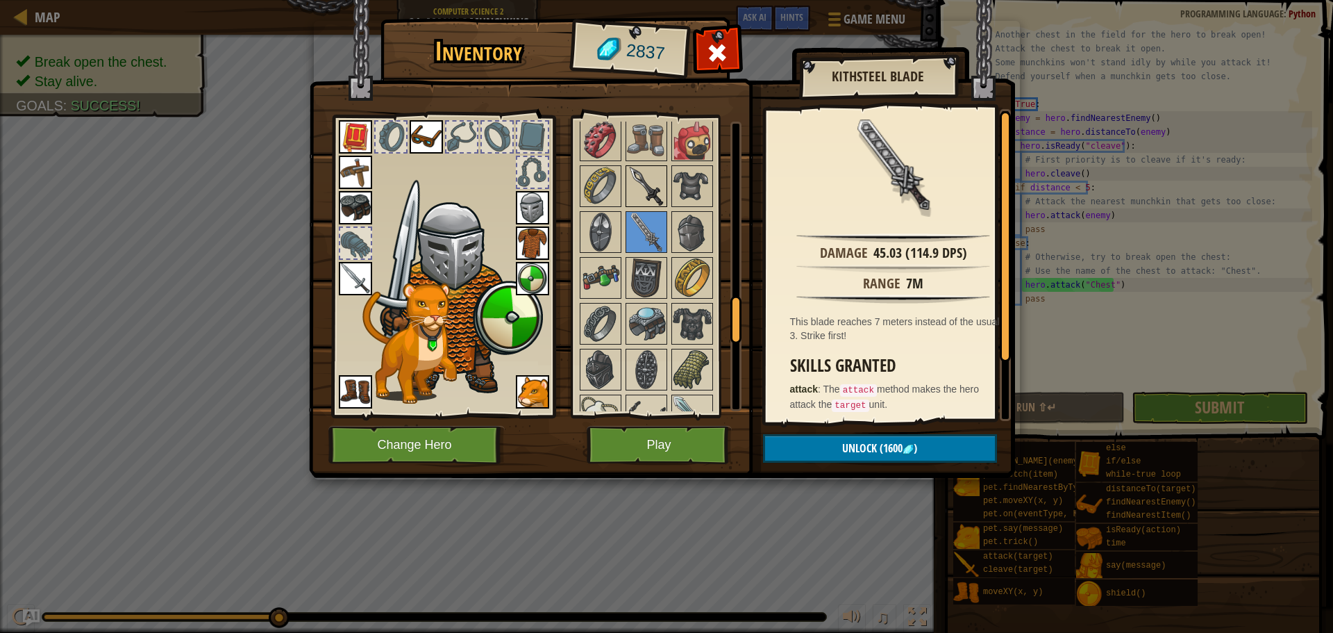
click at [651, 191] on img at bounding box center [646, 186] width 39 height 39
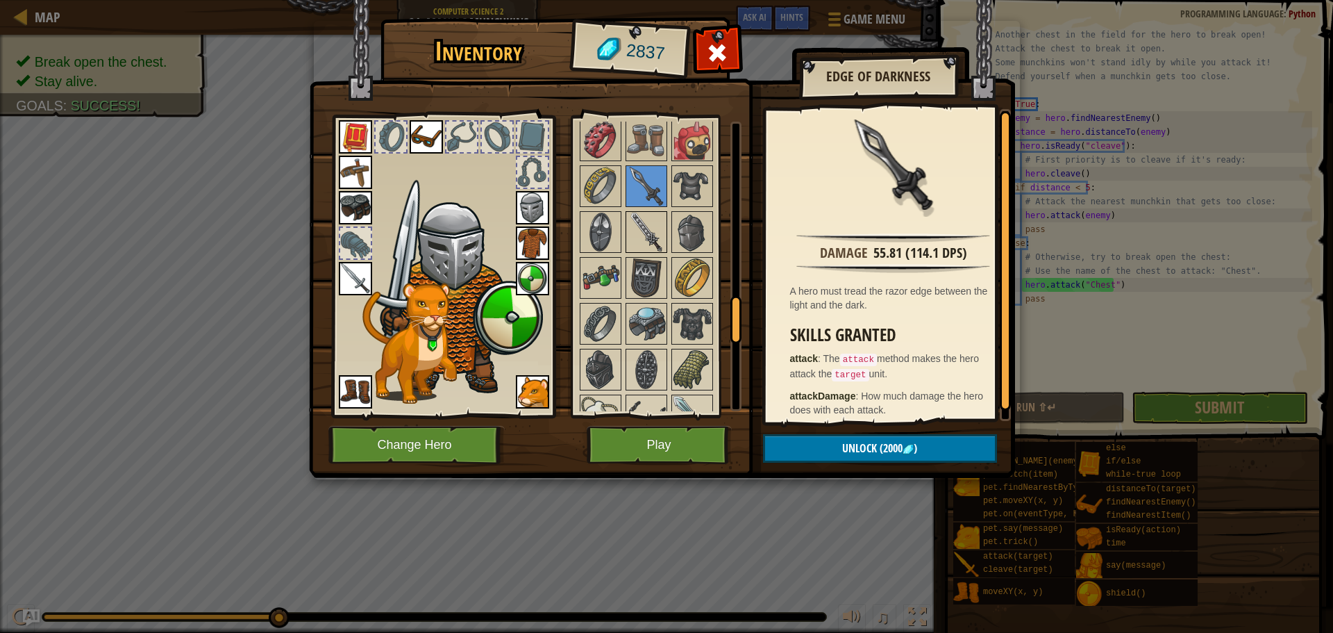
click at [640, 242] on img at bounding box center [646, 231] width 39 height 39
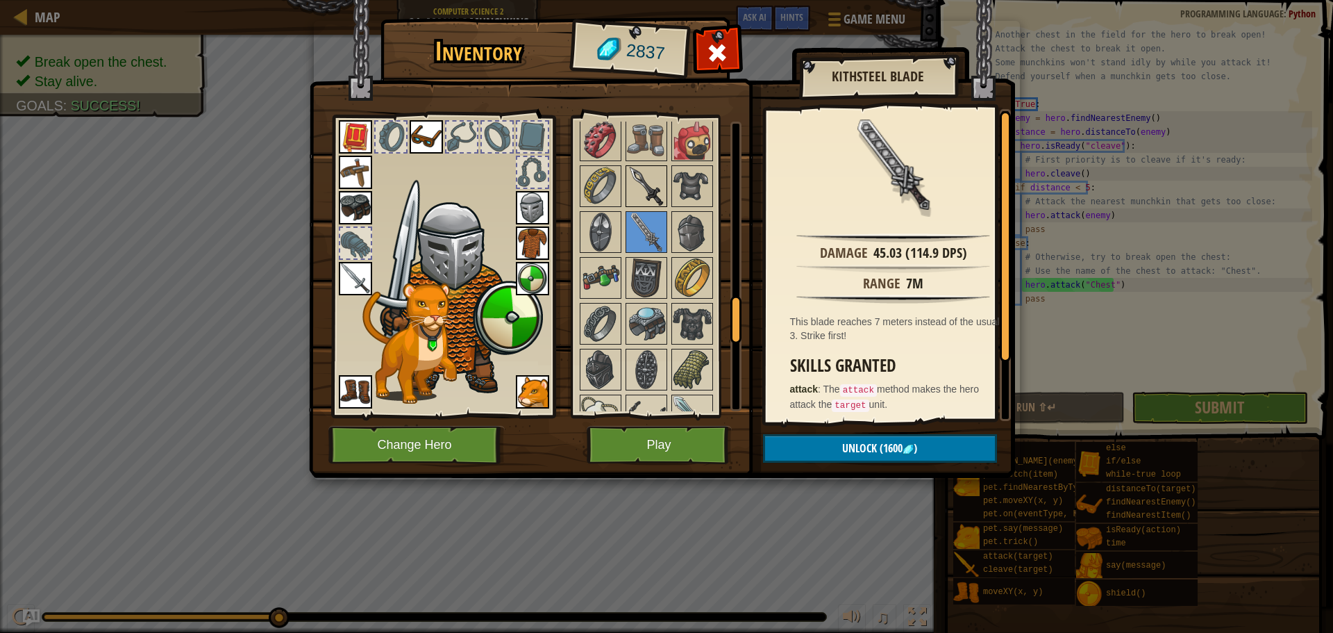
click at [644, 203] on img at bounding box center [646, 186] width 39 height 39
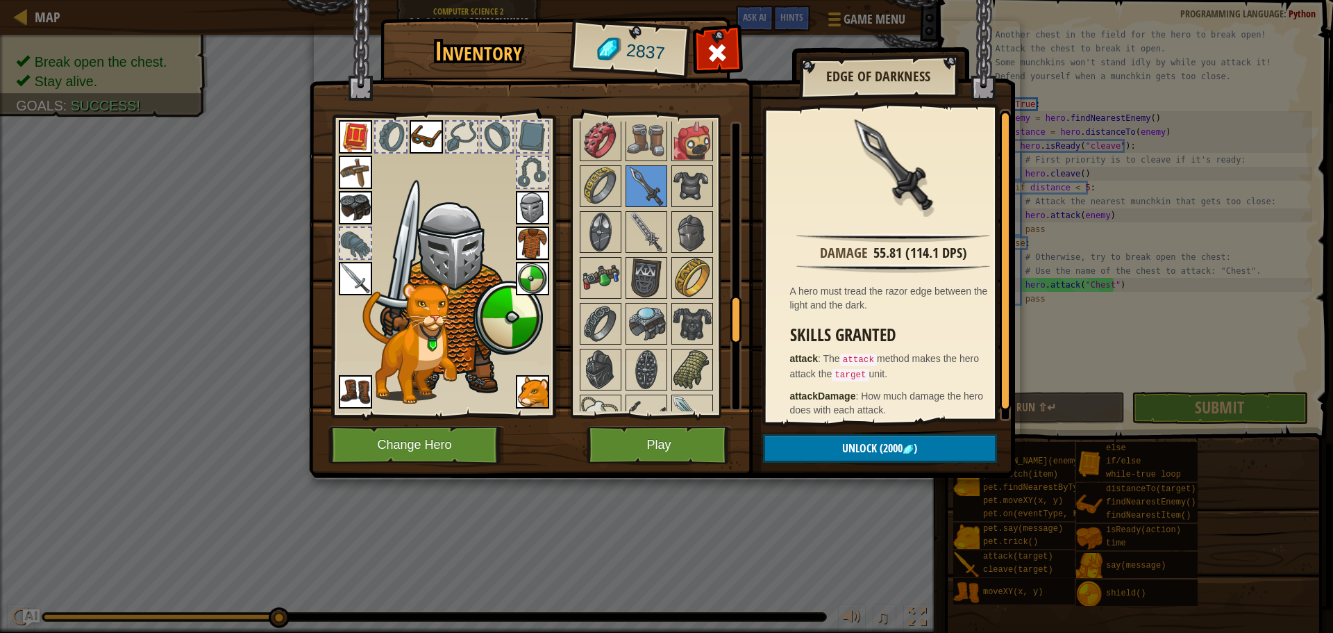
click at [619, 256] on div at bounding box center [665, 209] width 174 height 1375
click at [640, 244] on img at bounding box center [646, 231] width 39 height 39
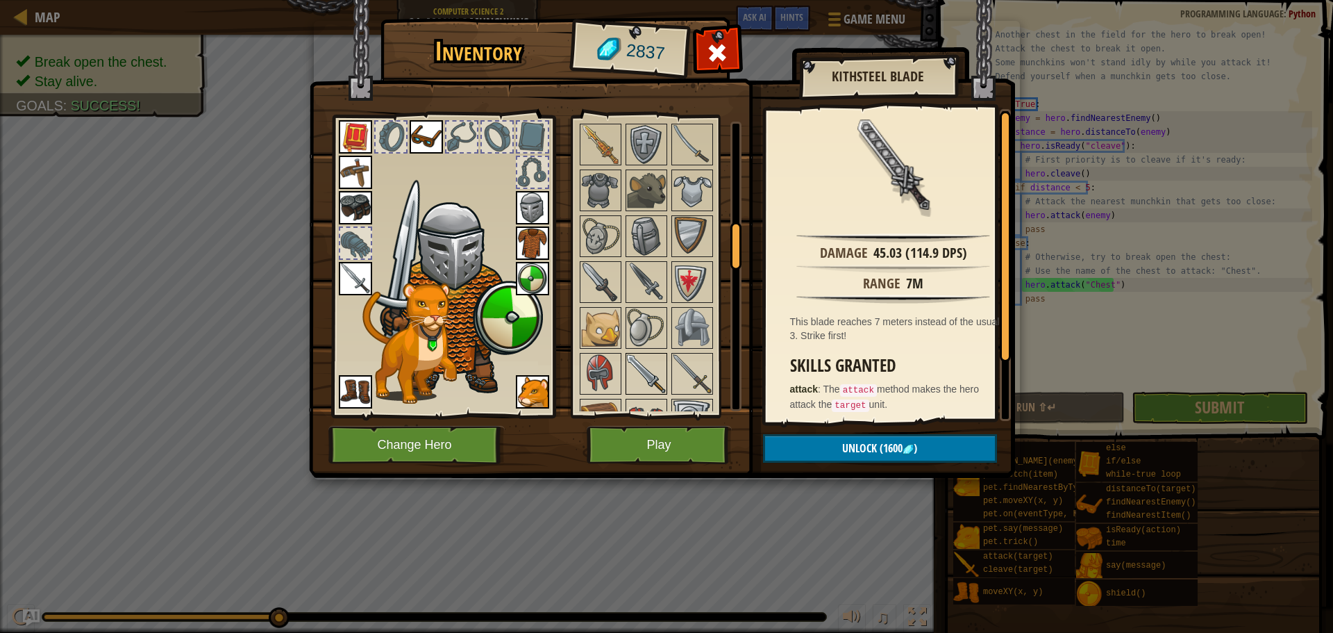
scroll to position [648, 0]
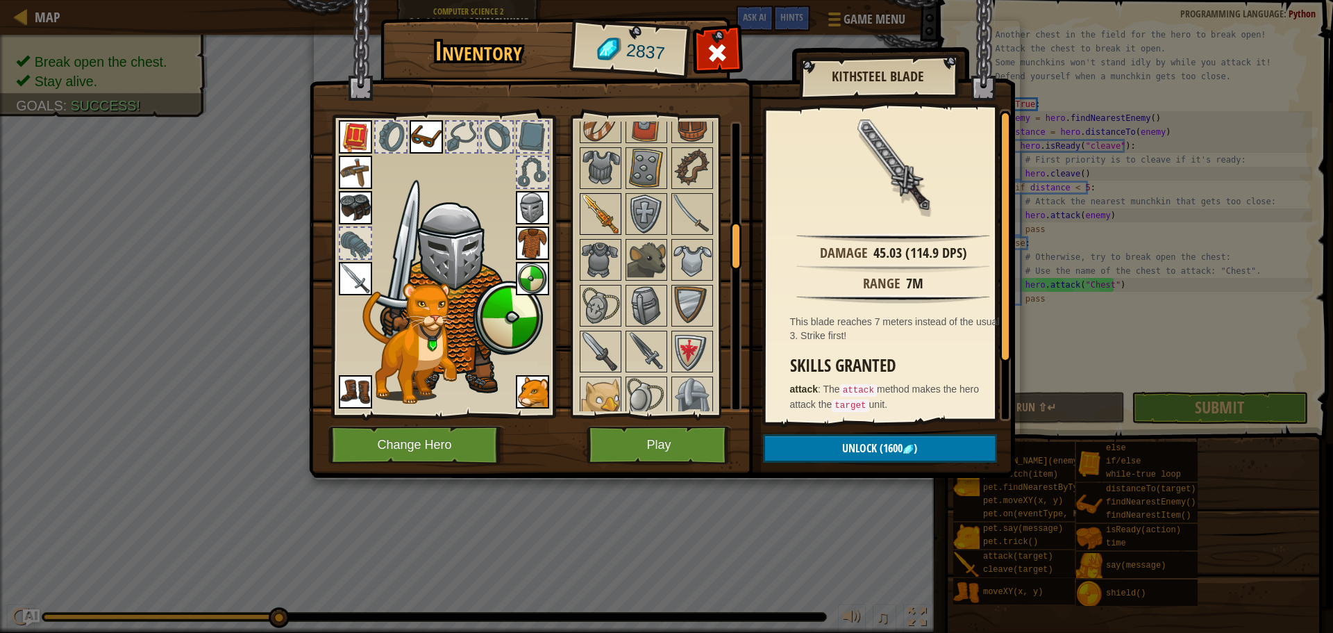
click at [605, 210] on img at bounding box center [600, 213] width 39 height 39
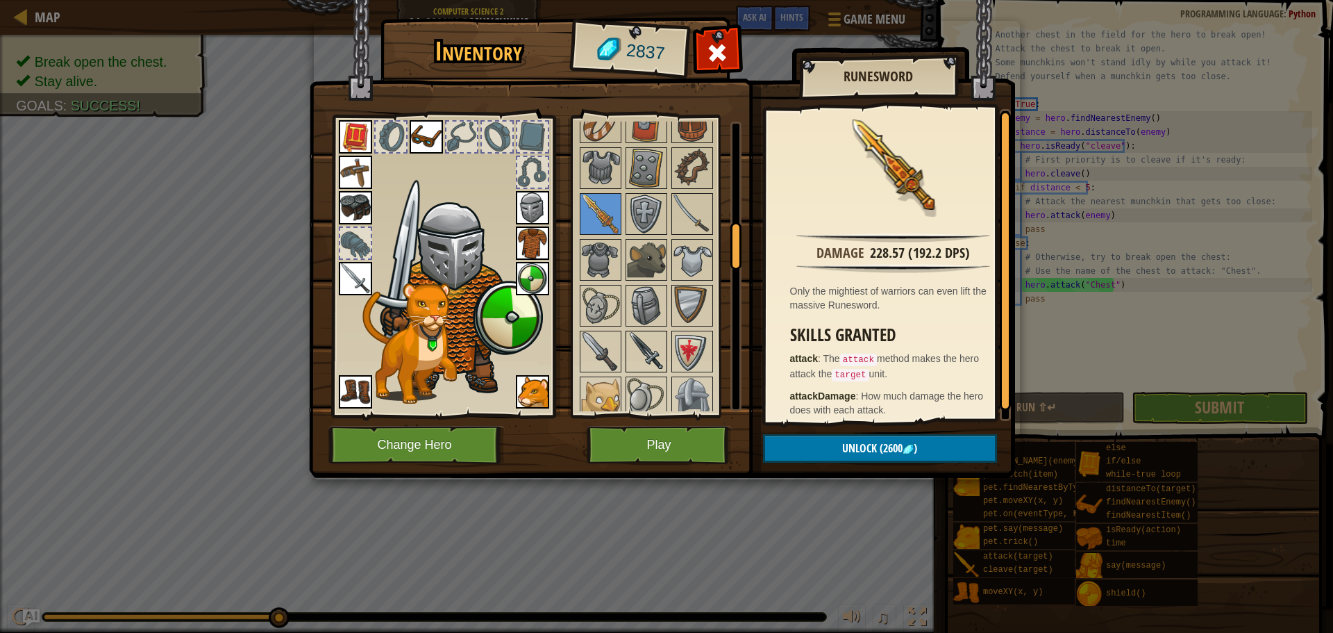
click at [639, 351] on img at bounding box center [646, 351] width 39 height 39
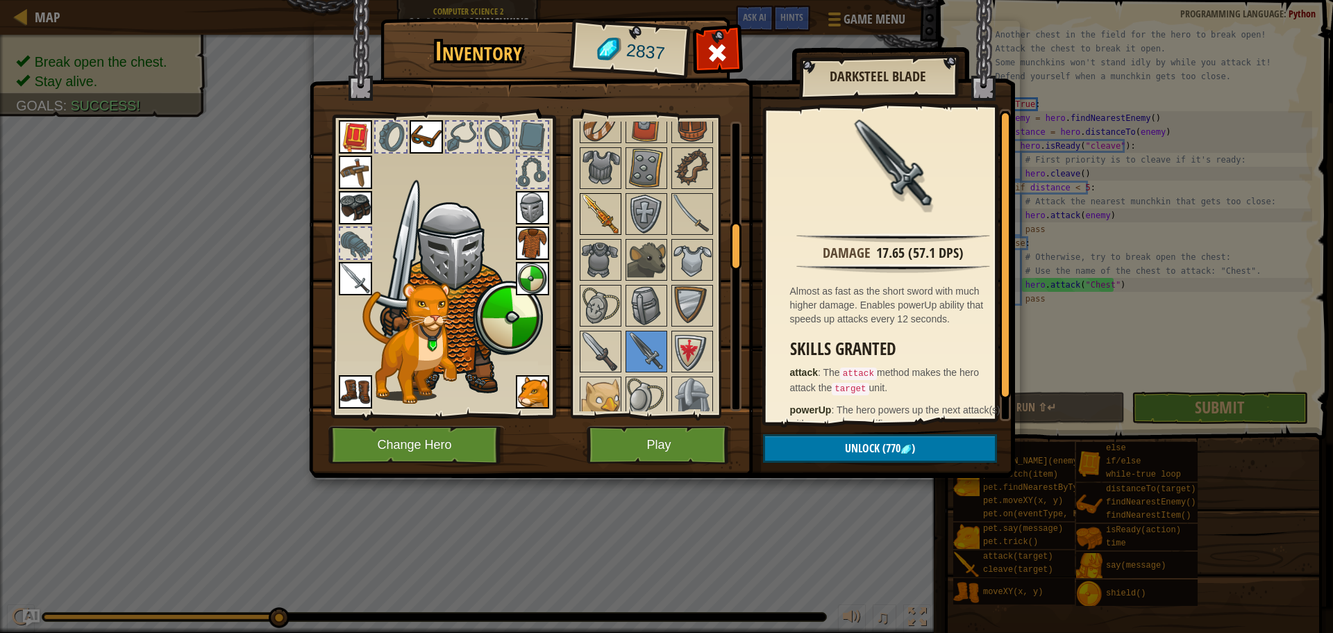
click at [607, 209] on img at bounding box center [600, 213] width 39 height 39
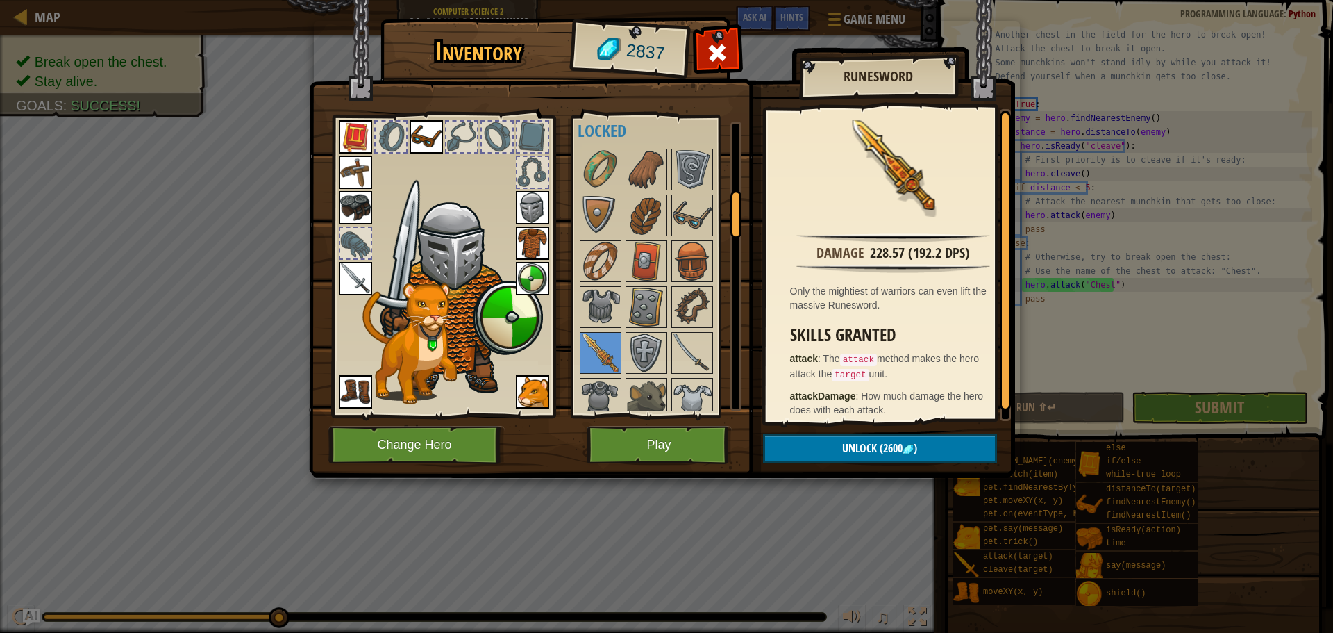
scroll to position [440, 0]
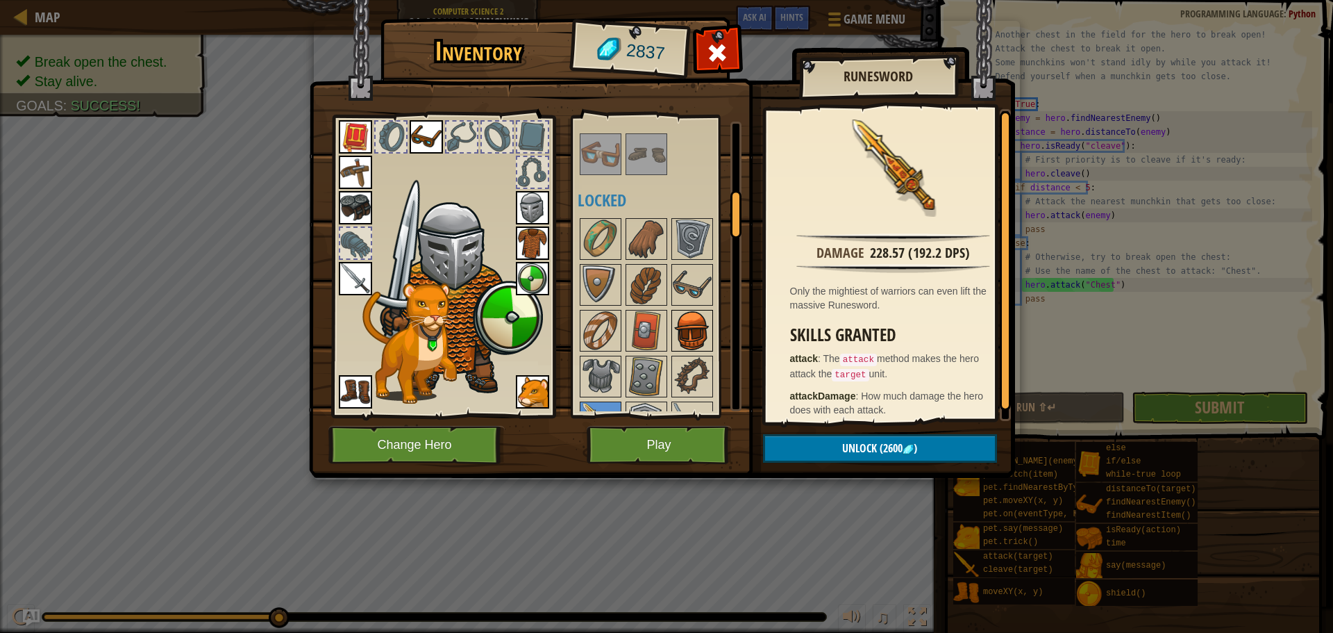
click at [700, 348] on img at bounding box center [692, 330] width 39 height 39
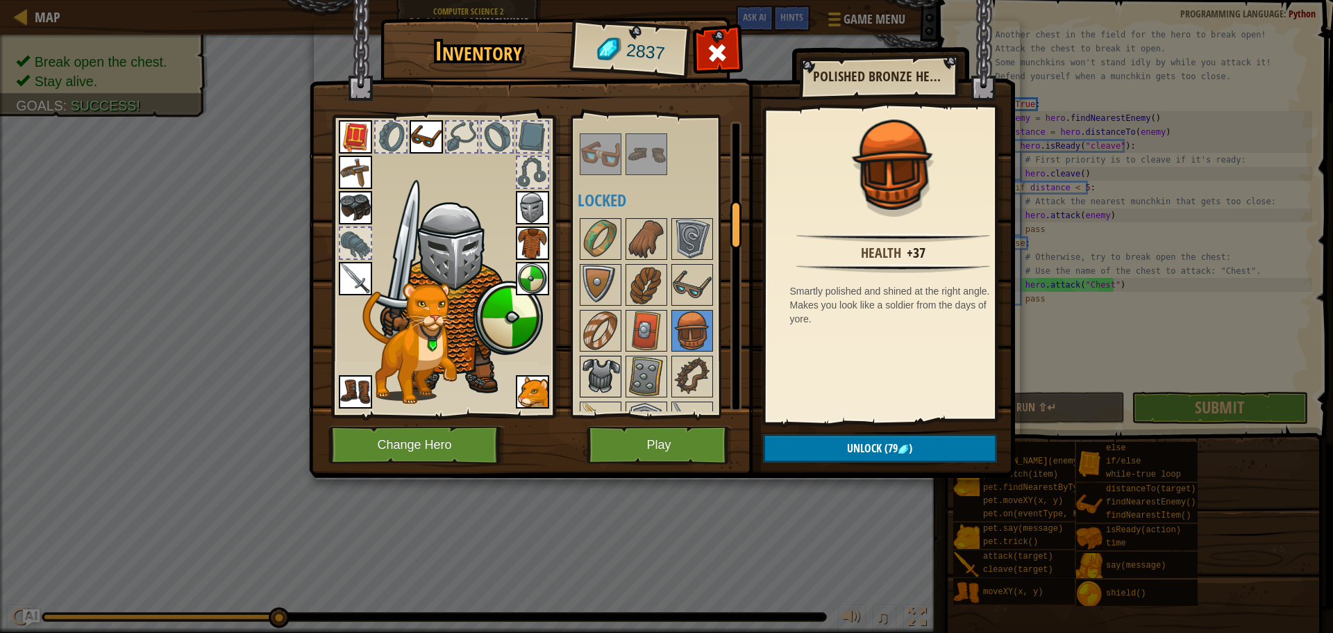
scroll to position [579, 0]
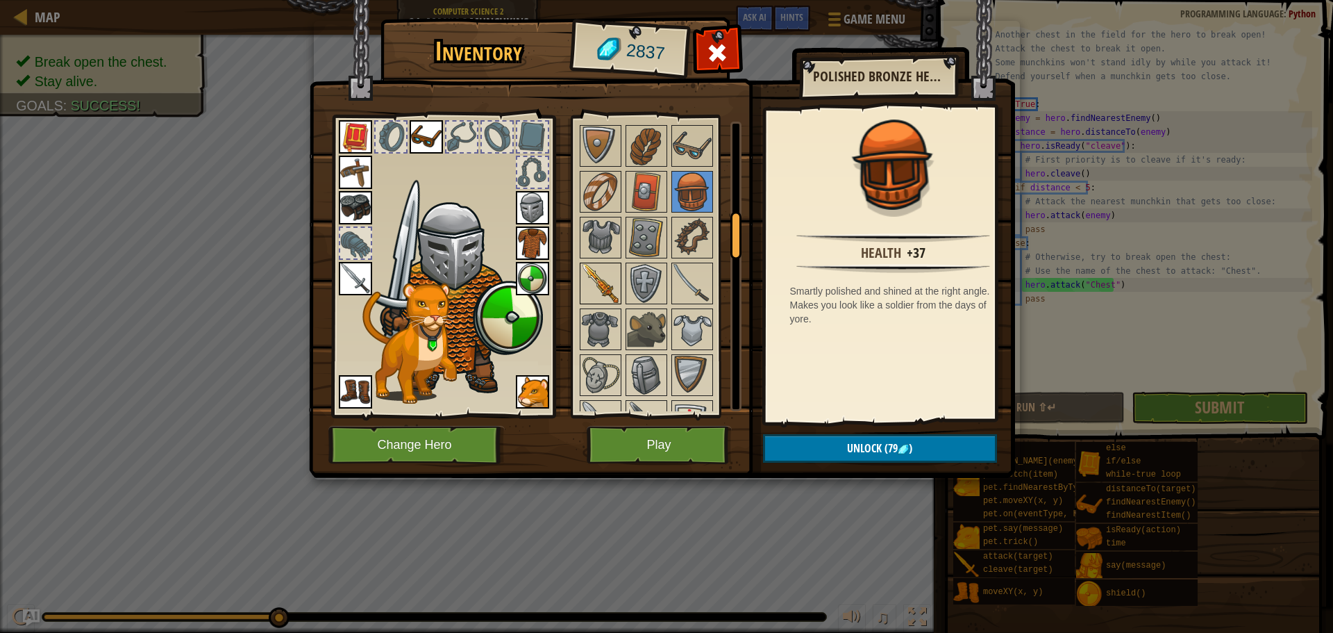
click at [606, 292] on img at bounding box center [600, 283] width 39 height 39
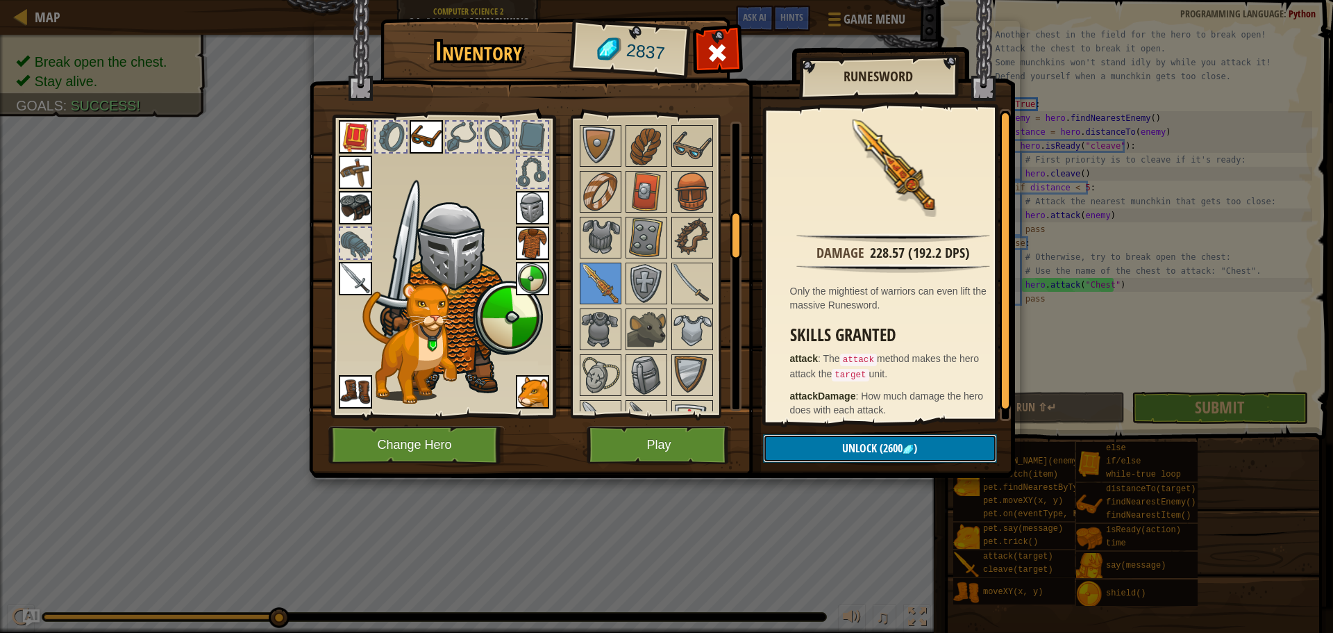
click at [801, 441] on button "Unlock (2600 )" at bounding box center [880, 448] width 234 height 28
click at [851, 451] on button "Confirm" at bounding box center [880, 448] width 234 height 28
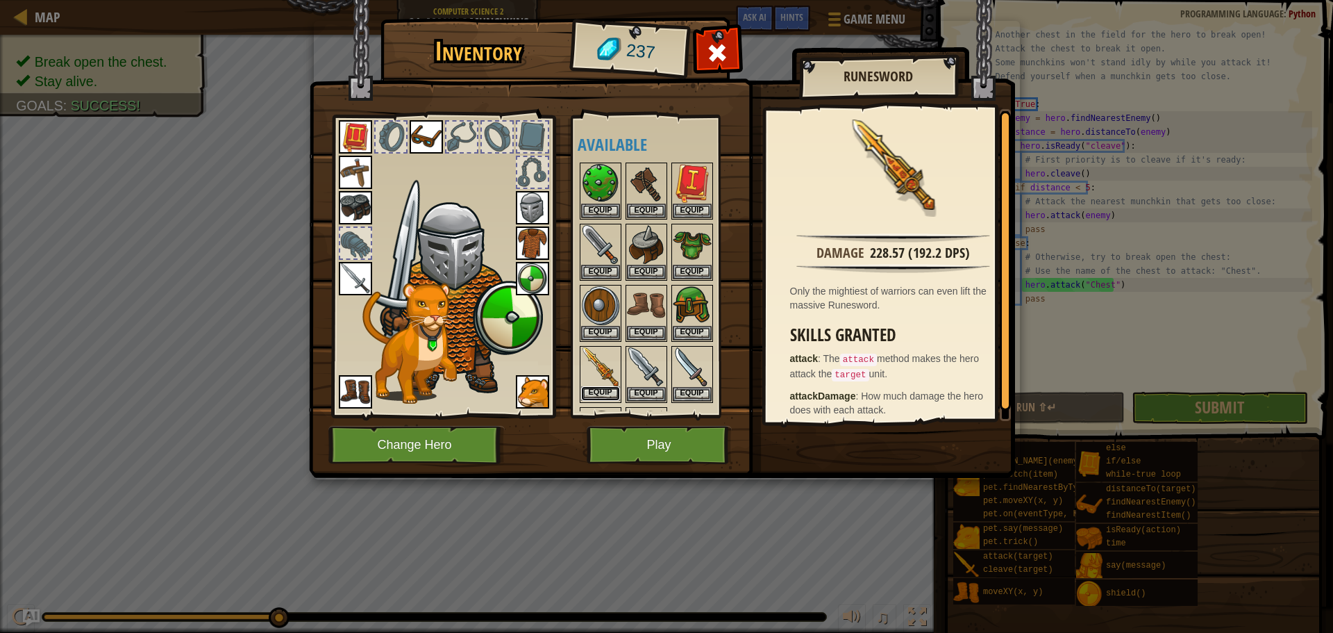
click at [609, 390] on button "Equip" at bounding box center [600, 393] width 39 height 15
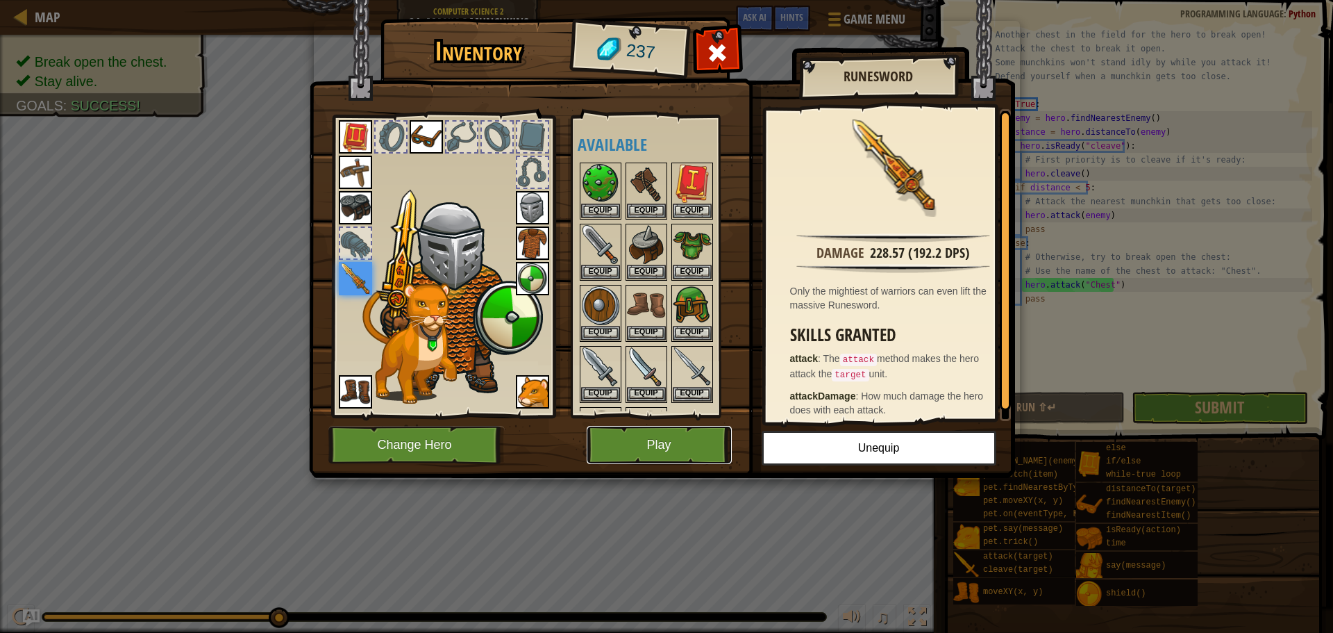
click at [669, 431] on button "Play" at bounding box center [659, 445] width 145 height 38
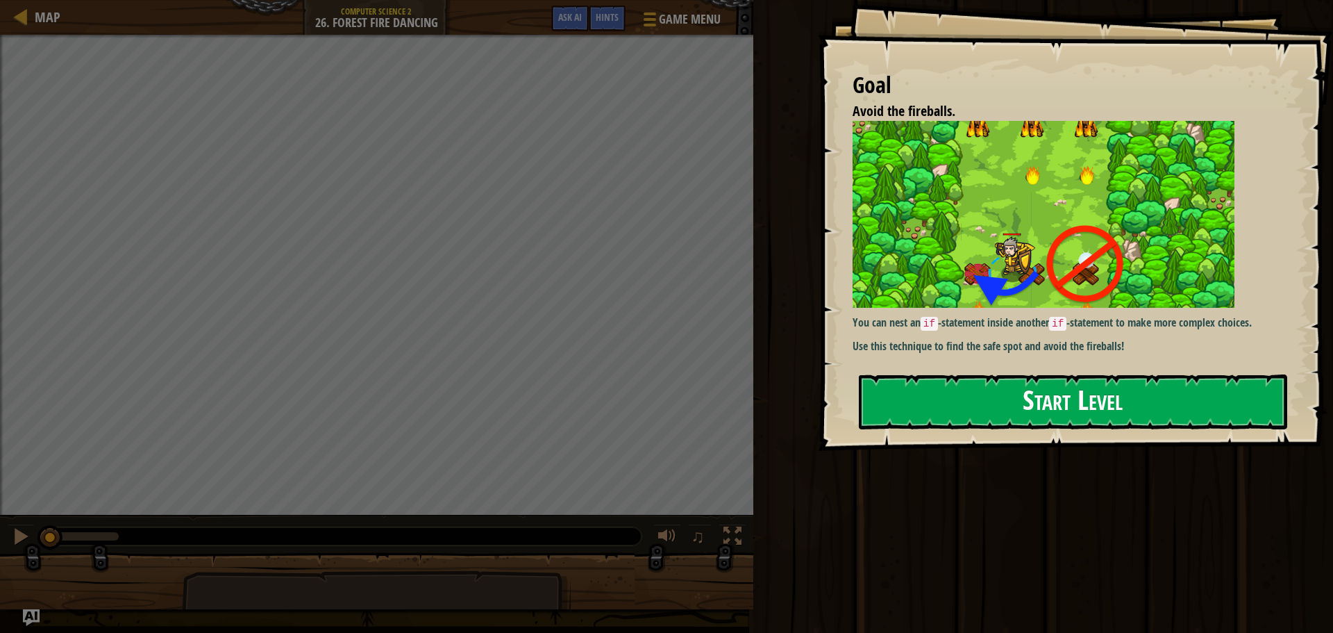
click at [927, 423] on button "Start Level" at bounding box center [1073, 401] width 428 height 55
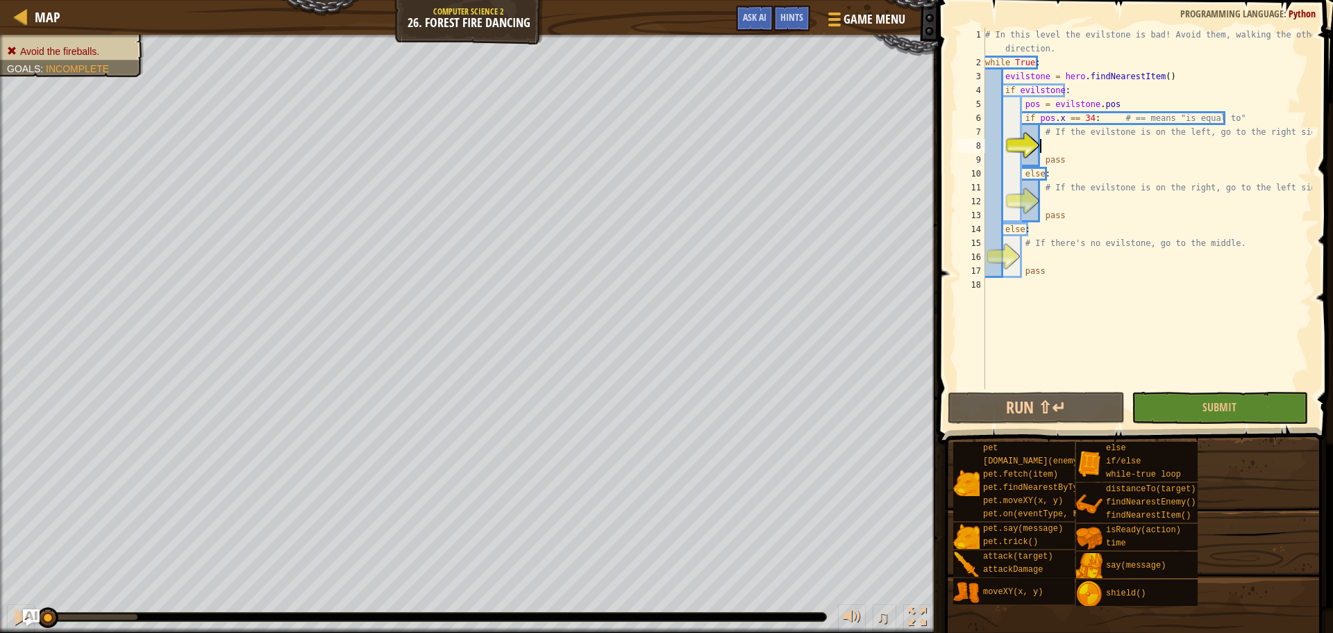
click at [1039, 258] on div "# In this level the evilstone is bad! Avoid them, walking the other direction. …" at bounding box center [1147, 229] width 330 height 403
click at [1085, 139] on div "# In this level the evilstone is bad! Avoid them, walking the other direction. …" at bounding box center [1147, 229] width 330 height 403
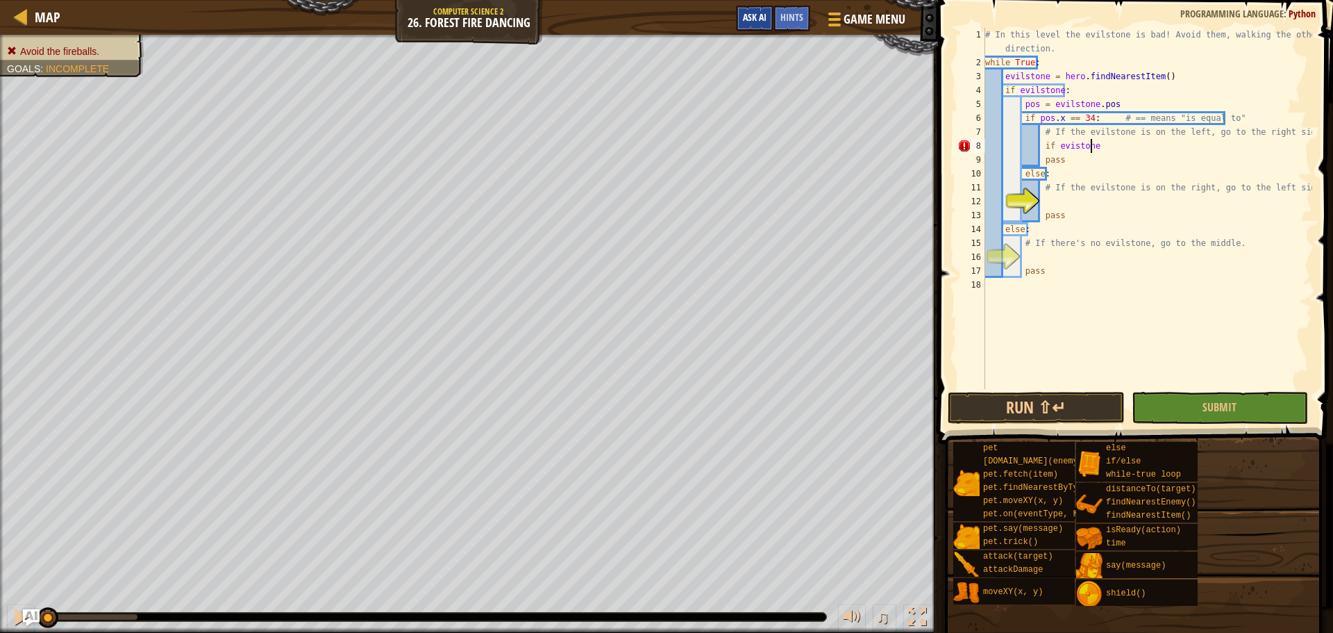
type textarea "if evistone"
click at [767, 22] on button "Ask AI" at bounding box center [754, 19] width 37 height 26
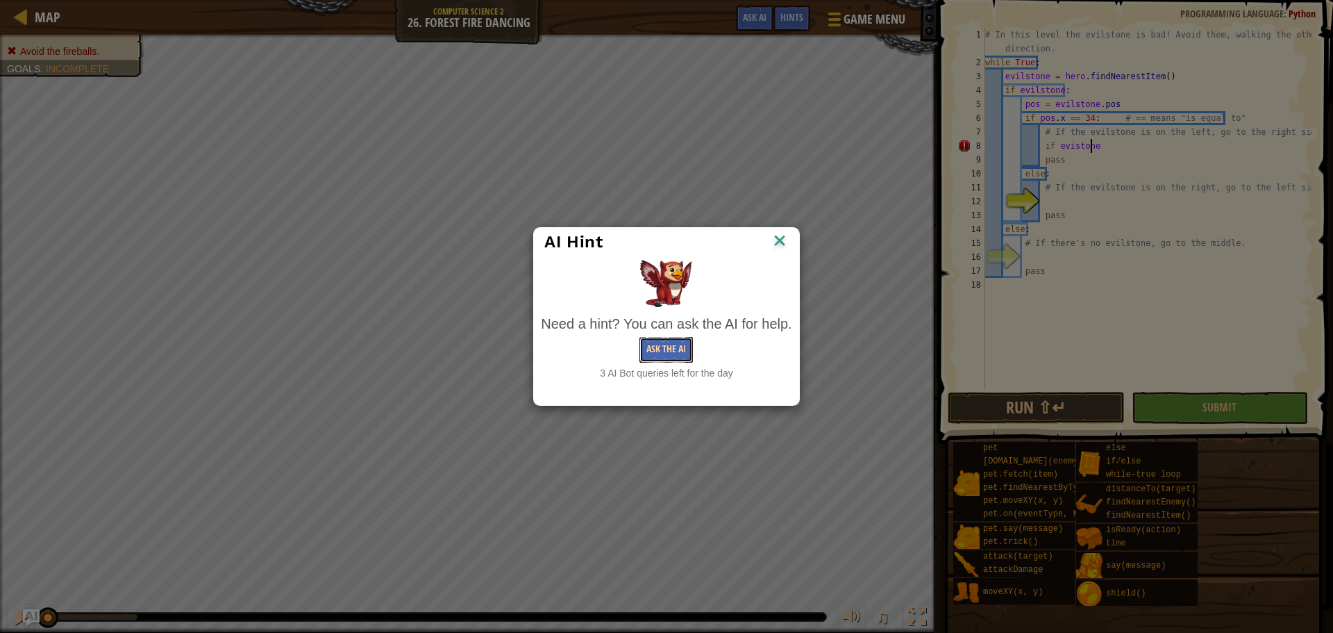
click at [665, 353] on button "Ask the AI" at bounding box center [665, 350] width 53 height 26
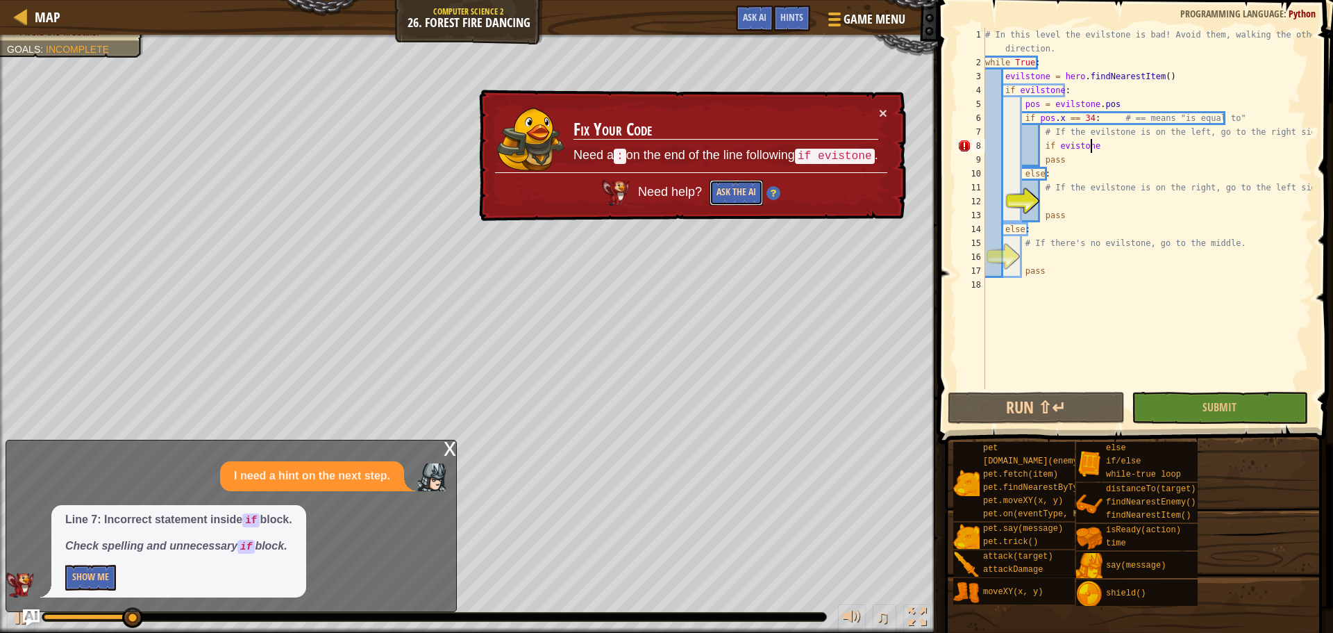
click at [739, 195] on button "Ask the AI" at bounding box center [736, 193] width 53 height 26
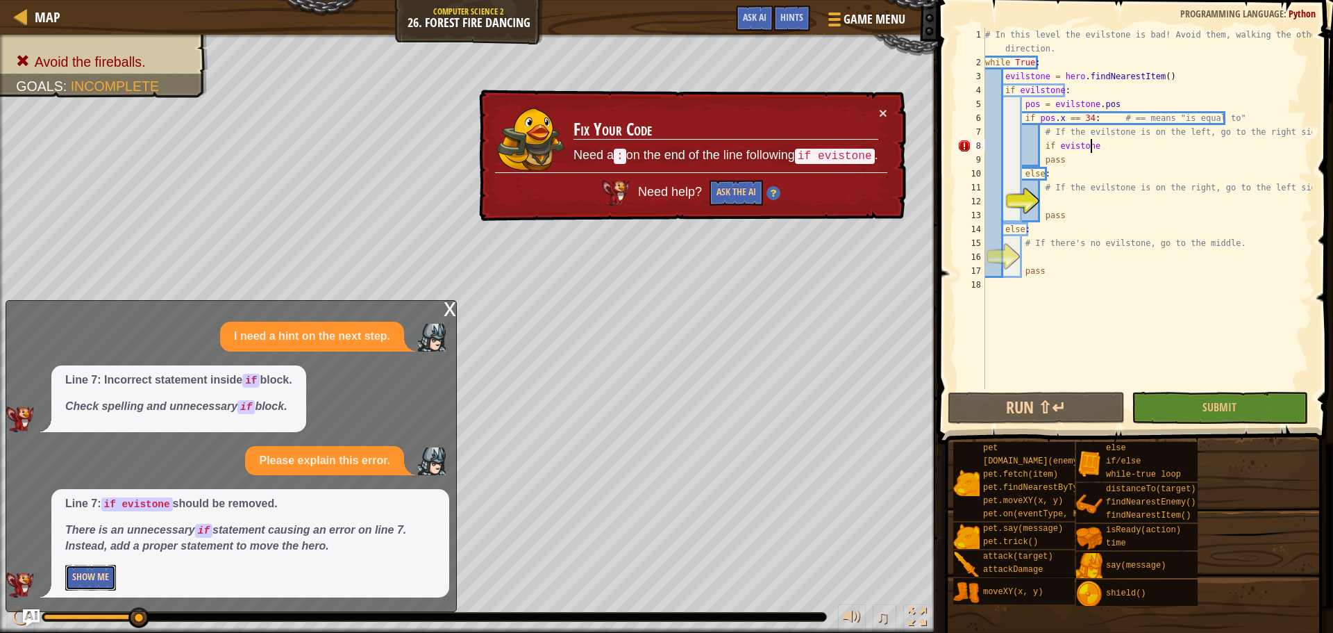
click at [85, 571] on button "Show Me" at bounding box center [90, 577] width 51 height 26
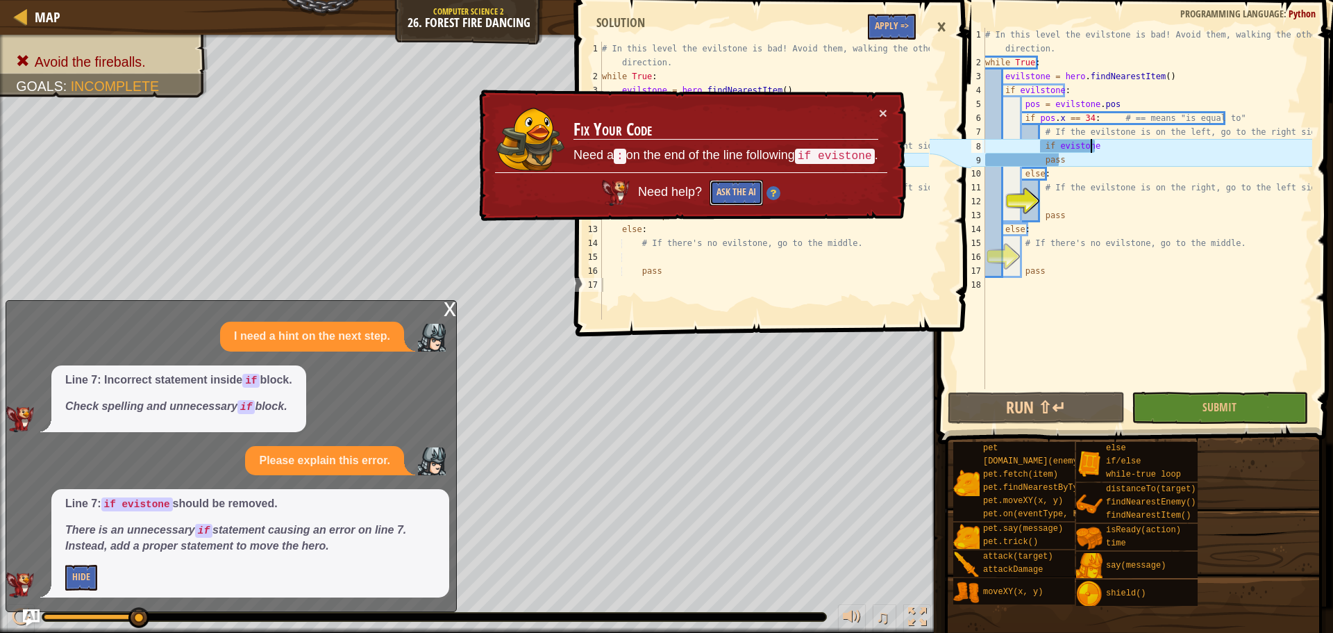
click at [732, 196] on button "Ask the AI" at bounding box center [736, 193] width 53 height 26
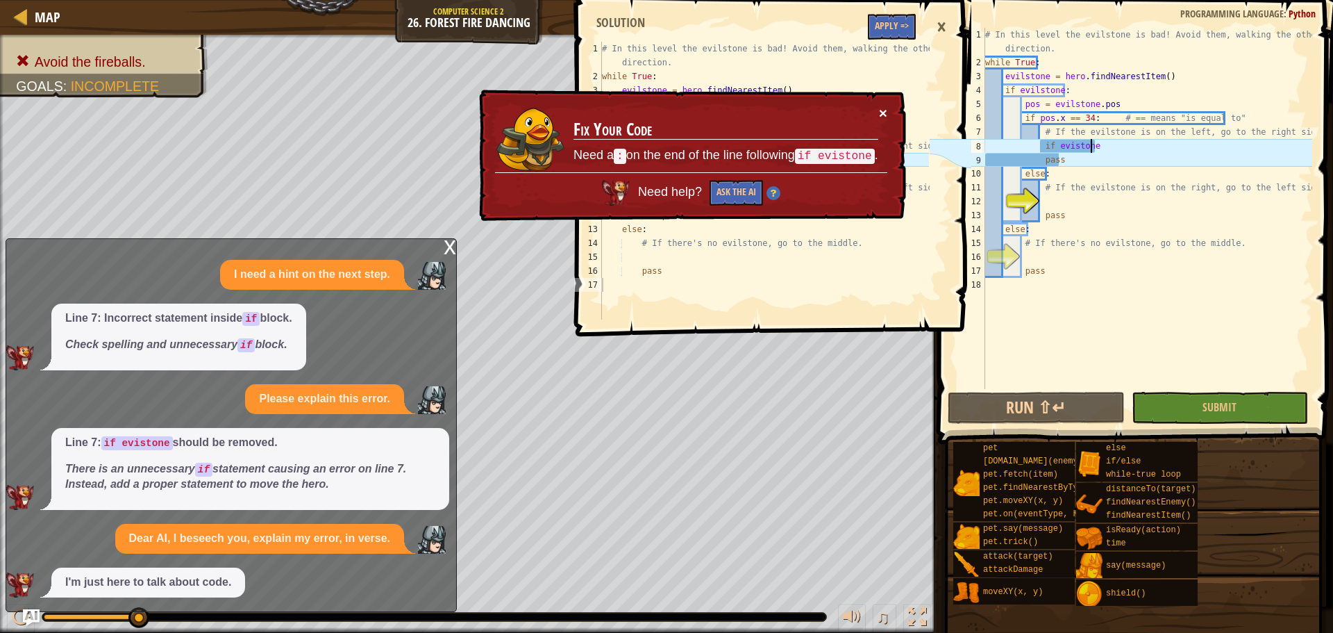
click at [885, 110] on button "×" at bounding box center [883, 113] width 8 height 15
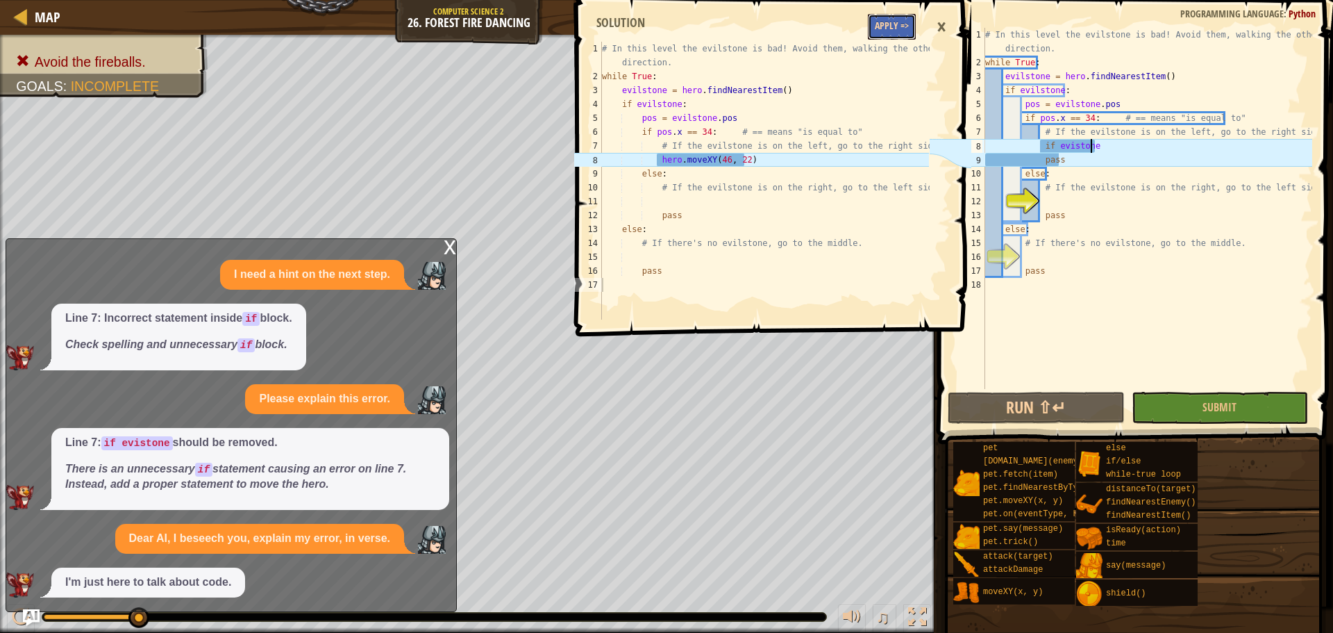
click at [894, 17] on button "Apply =>" at bounding box center [892, 27] width 48 height 26
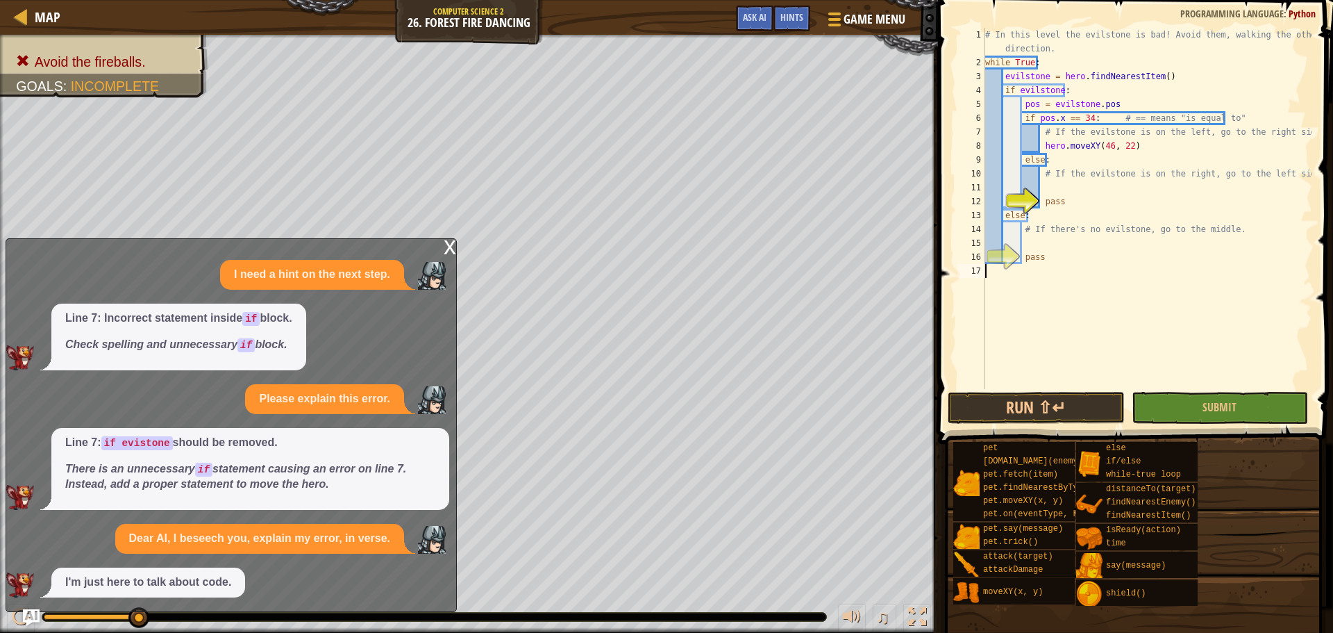
scroll to position [6, 0]
click at [1068, 196] on div "# In this level the evilstone is bad! Avoid them, walking the other direction. …" at bounding box center [1147, 229] width 330 height 403
type textarea "pass"
click at [444, 250] on div "x" at bounding box center [450, 246] width 12 height 14
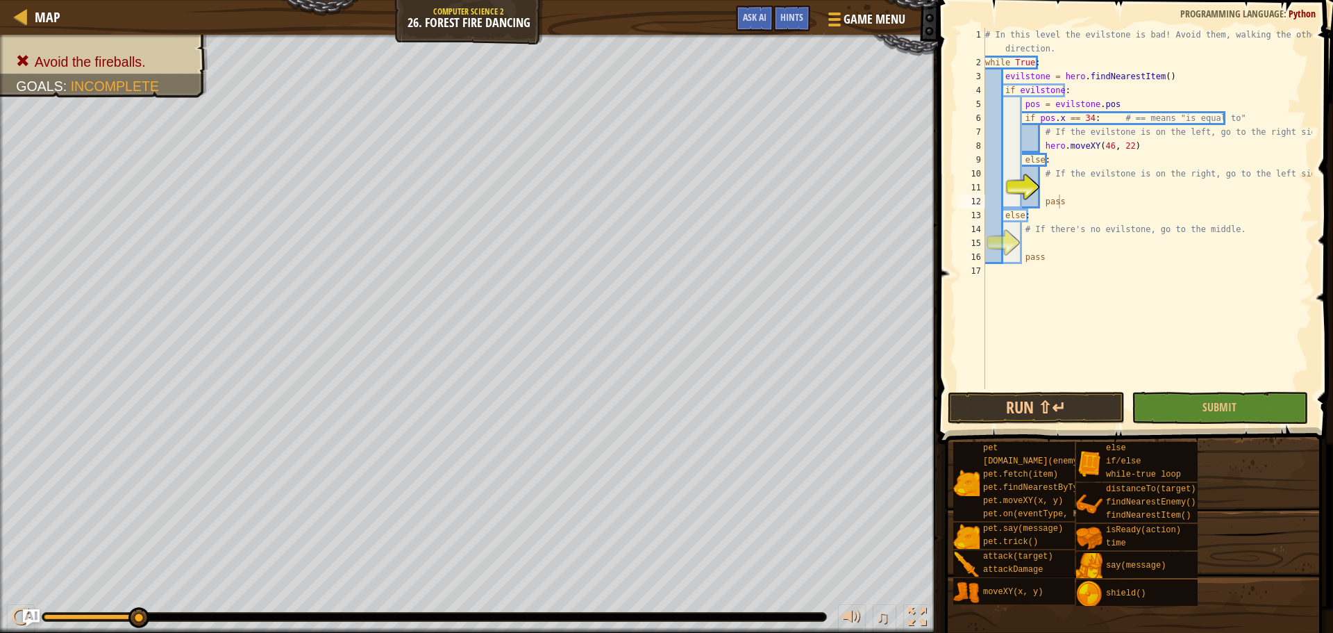
click at [1073, 188] on div "# In this level the evilstone is bad! Avoid them, walking the other direction. …" at bounding box center [1147, 229] width 330 height 403
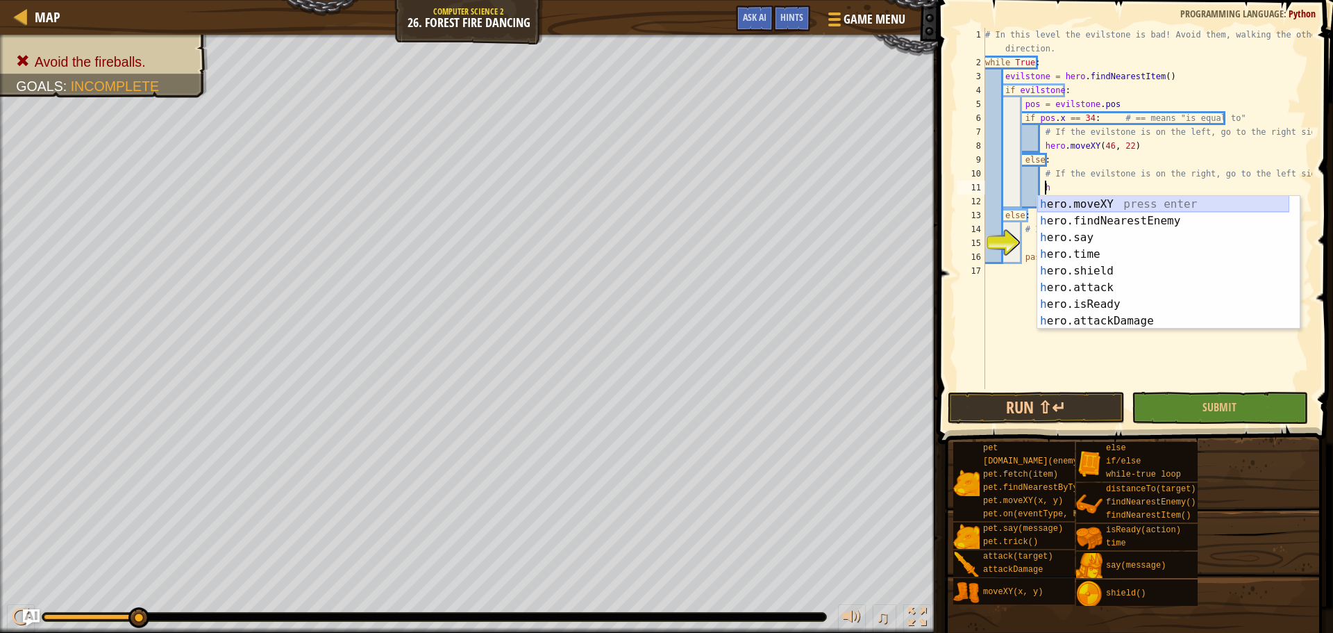
click at [1067, 201] on div "h ero.moveXY press enter h ero.findNearestEnemy press enter h ero.say press ent…" at bounding box center [1163, 279] width 252 height 167
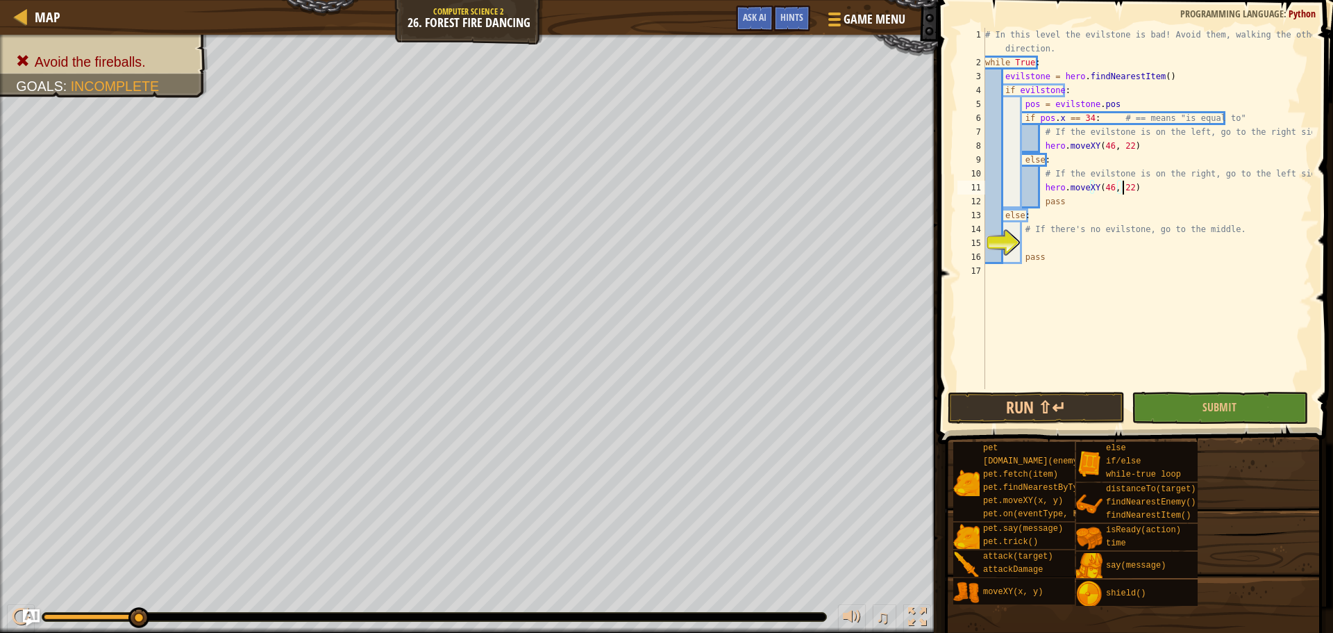
scroll to position [6, 11]
click at [1046, 235] on div "# In this level the evilstone is bad! Avoid them, walking the other direction. …" at bounding box center [1147, 229] width 330 height 403
click at [1042, 251] on div "# In this level the evilstone is bad! Avoid them, walking the other direction. …" at bounding box center [1147, 229] width 330 height 403
type textarea "pass"
click at [1033, 244] on div "# In this level the evilstone is bad! Avoid them, walking the other direction. …" at bounding box center [1147, 229] width 330 height 403
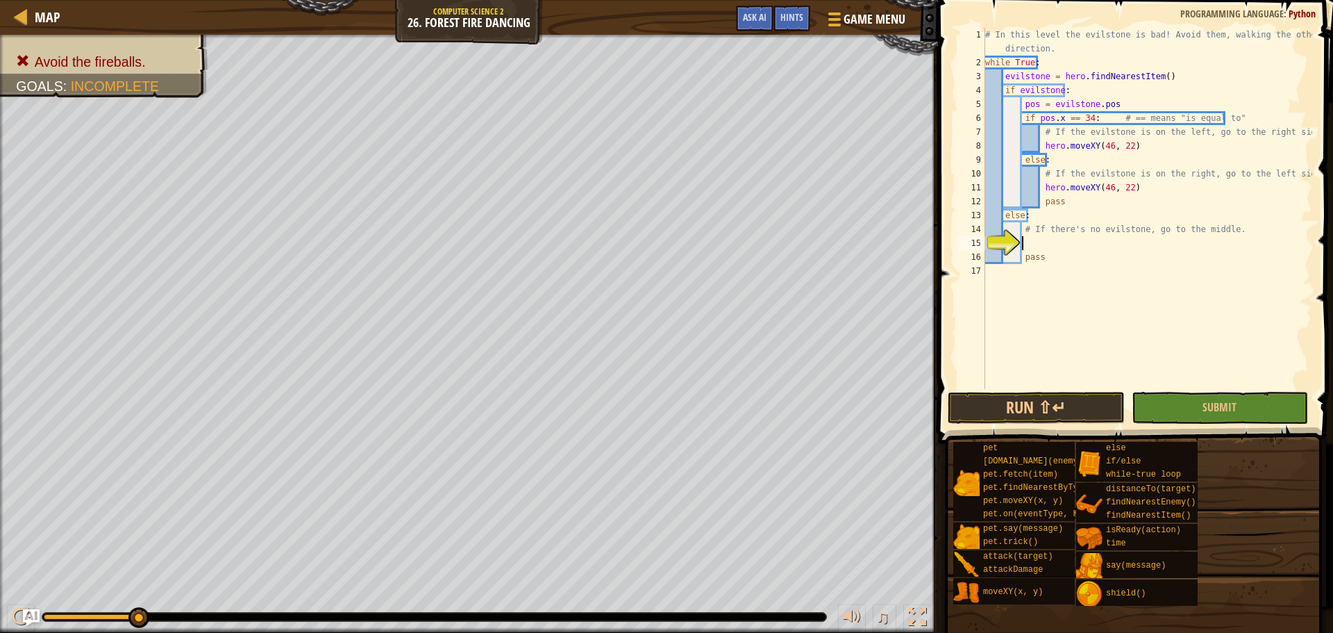
scroll to position [6, 2]
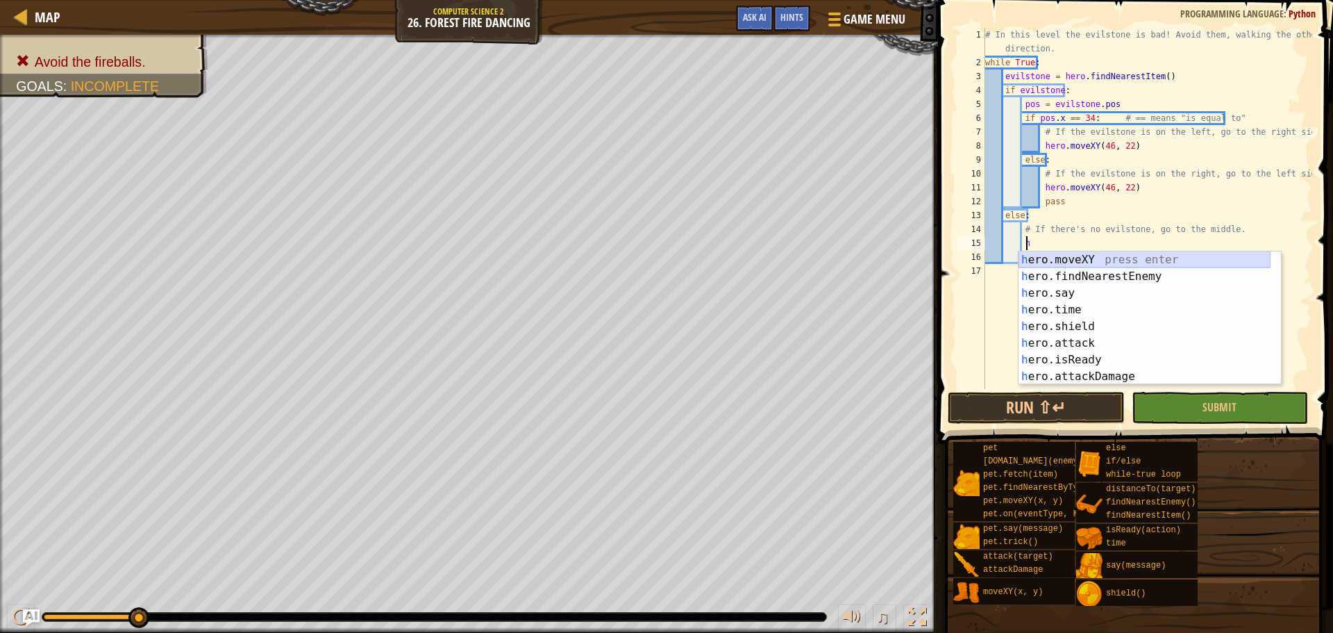
click at [1061, 263] on div "h ero.moveXY press enter h ero.findNearestEnemy press enter h ero.say press ent…" at bounding box center [1145, 334] width 252 height 167
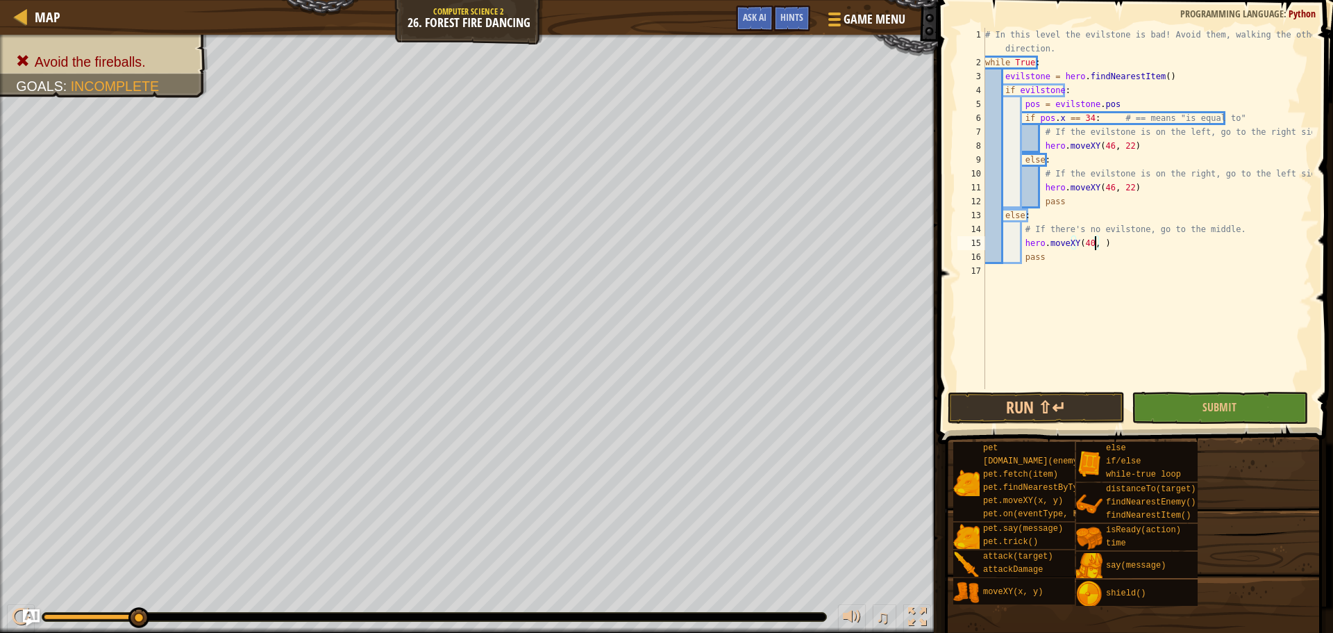
scroll to position [6, 9]
type textarea "hero.moveXY(40, 22)"
click at [1073, 399] on button "Run ⇧↵" at bounding box center [1036, 408] width 176 height 32
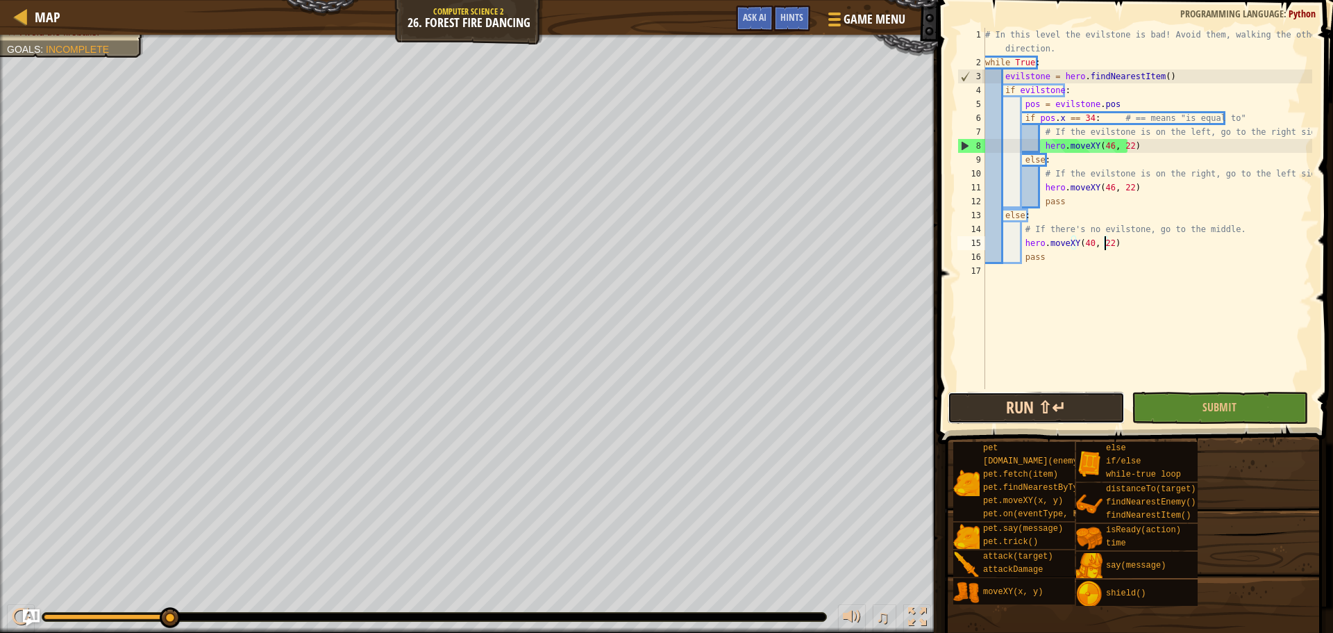
click at [1020, 399] on button "Run ⇧↵" at bounding box center [1036, 408] width 176 height 32
click at [1008, 396] on button "Run ⇧↵" at bounding box center [1036, 408] width 176 height 32
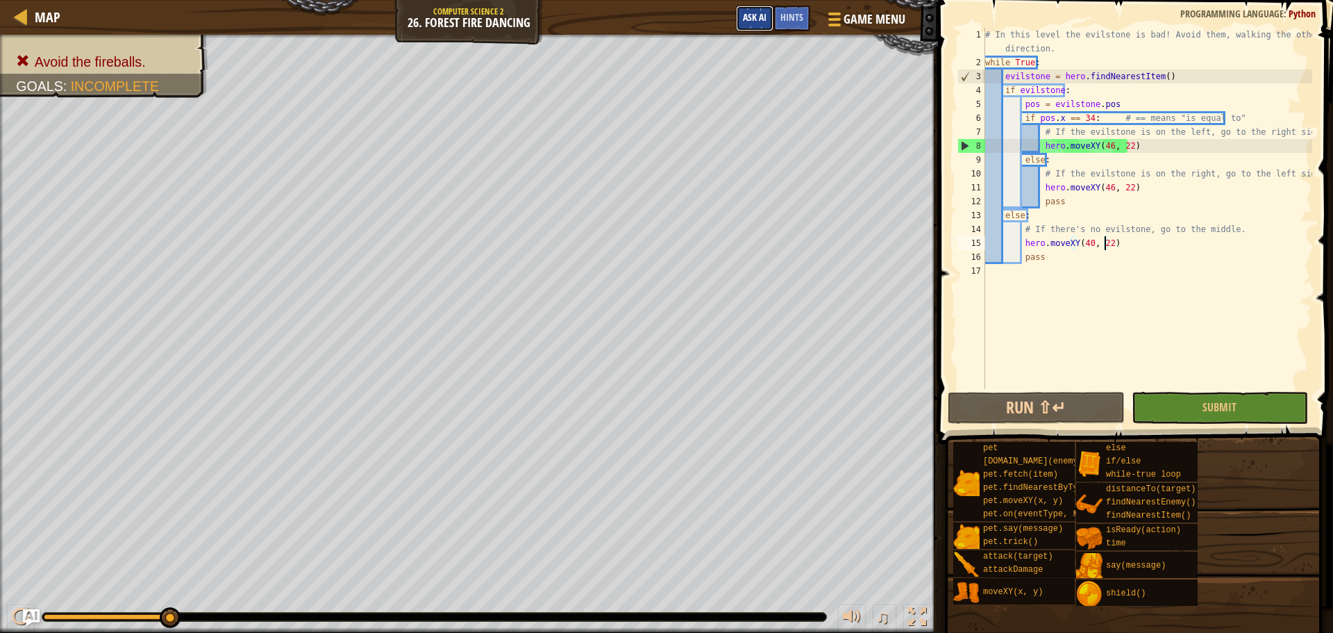
click at [749, 14] on span "Ask AI" at bounding box center [755, 16] width 24 height 13
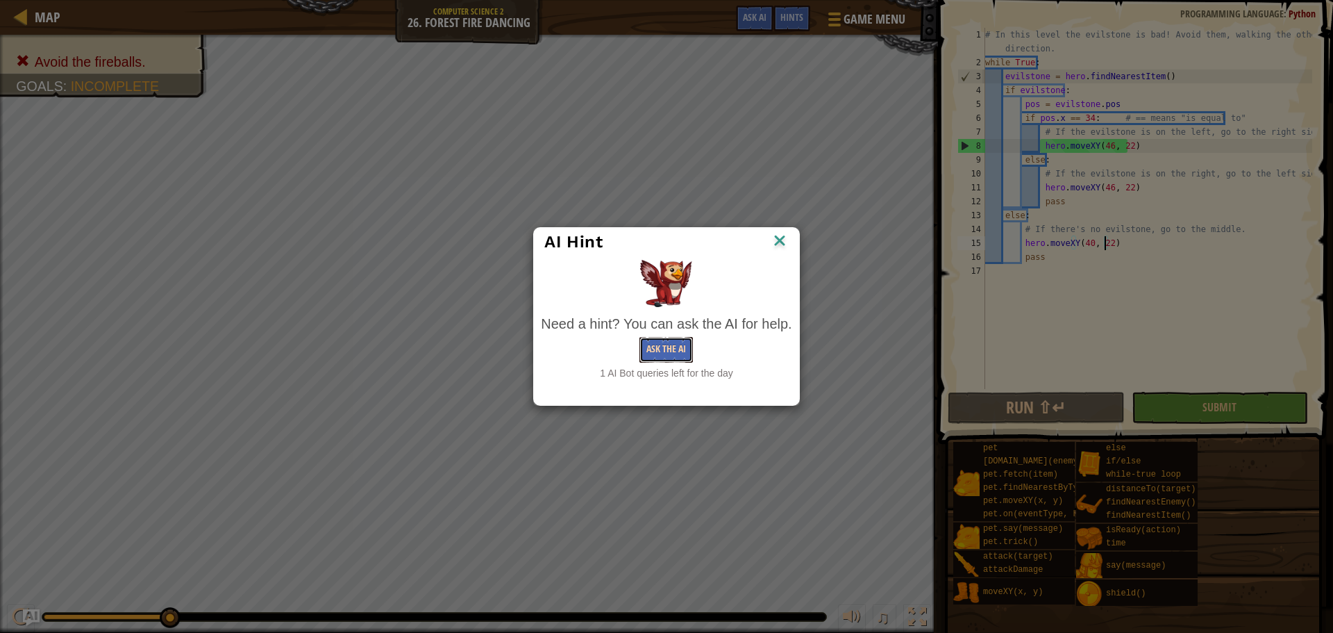
click at [678, 344] on button "Ask the AI" at bounding box center [665, 350] width 53 height 26
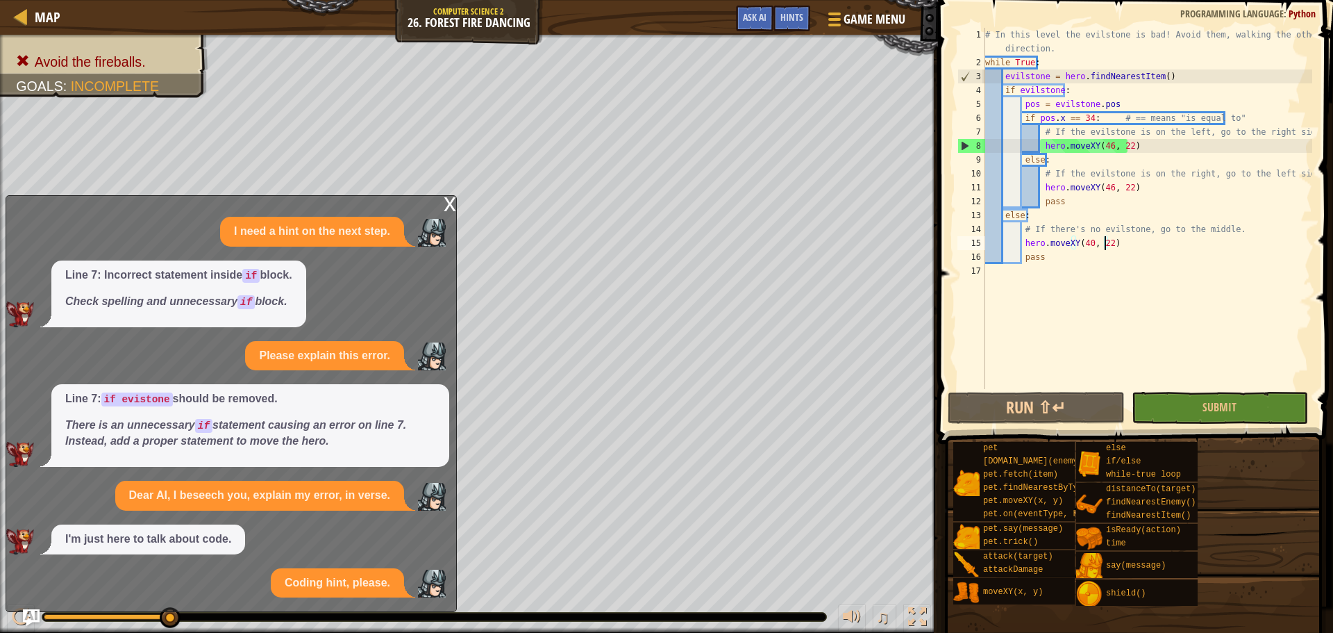
scroll to position [106, 0]
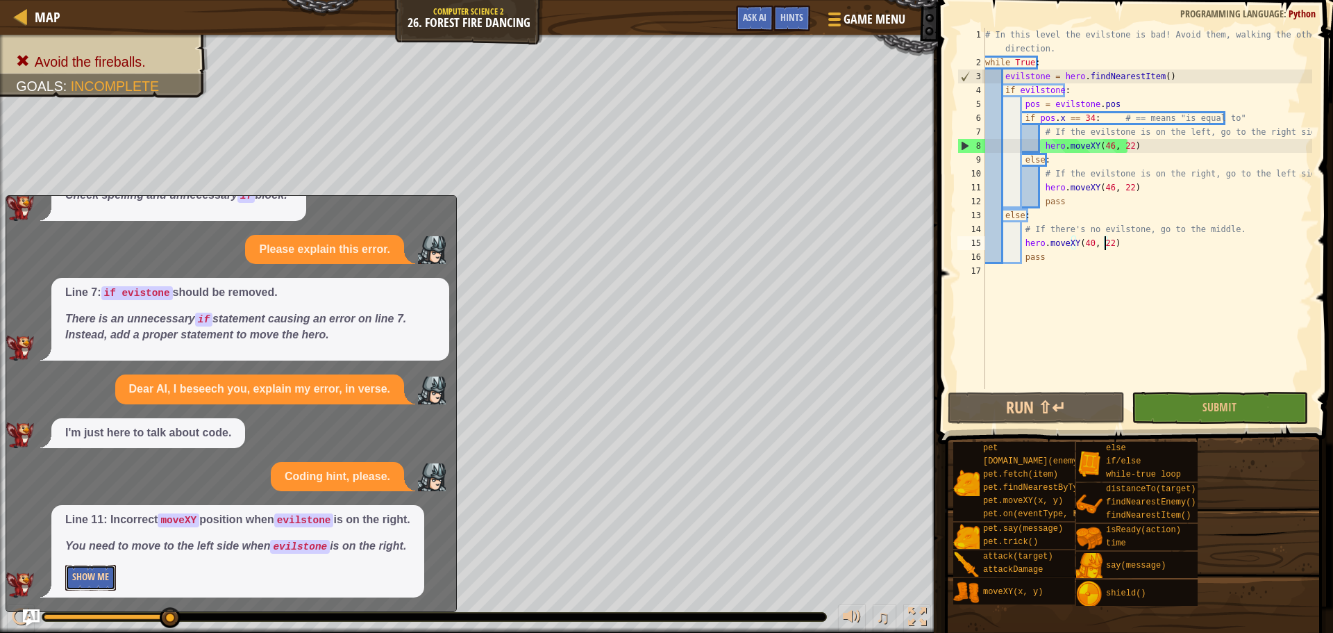
click at [92, 573] on button "Show Me" at bounding box center [90, 577] width 51 height 26
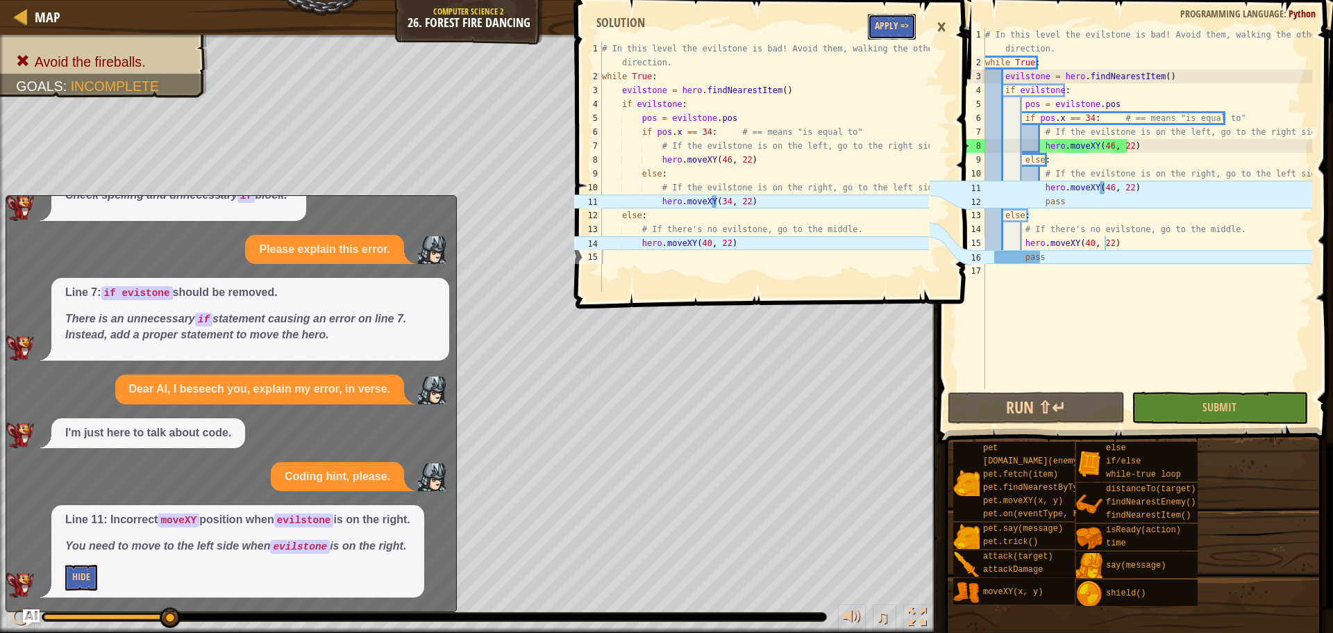
click at [876, 24] on button "Apply =>" at bounding box center [892, 27] width 48 height 26
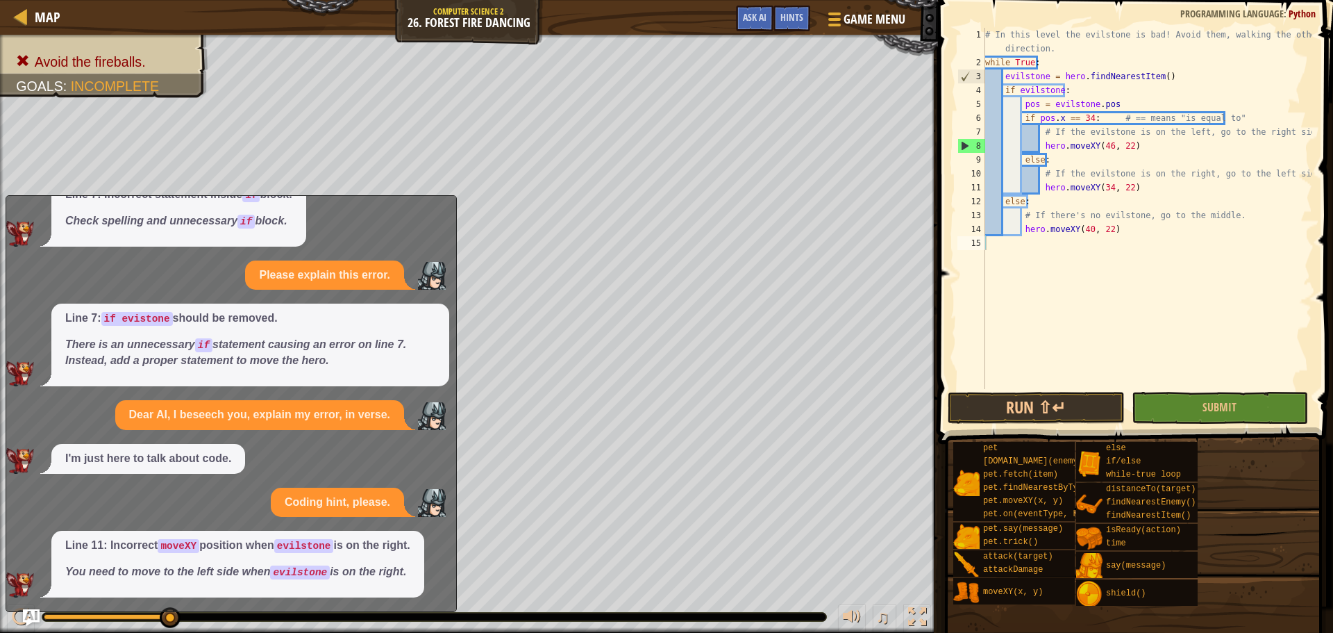
scroll to position [81, 0]
click at [1055, 405] on button "Run ⇧↵" at bounding box center [1036, 408] width 176 height 32
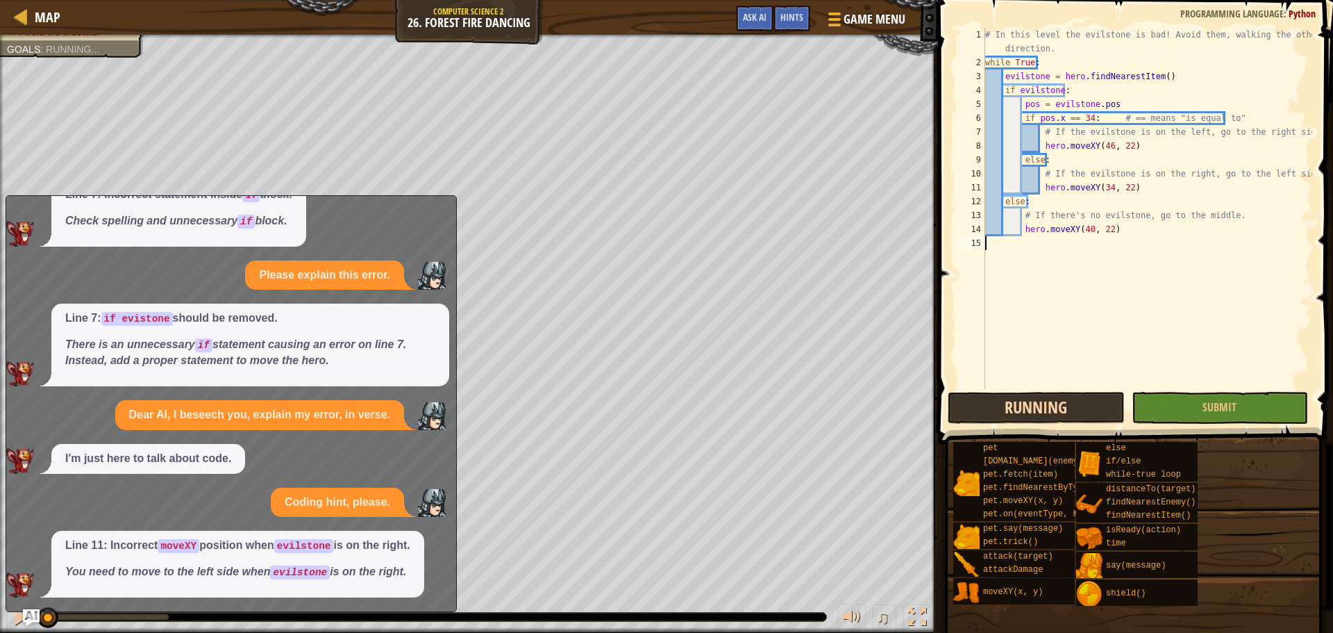
scroll to position [6, 0]
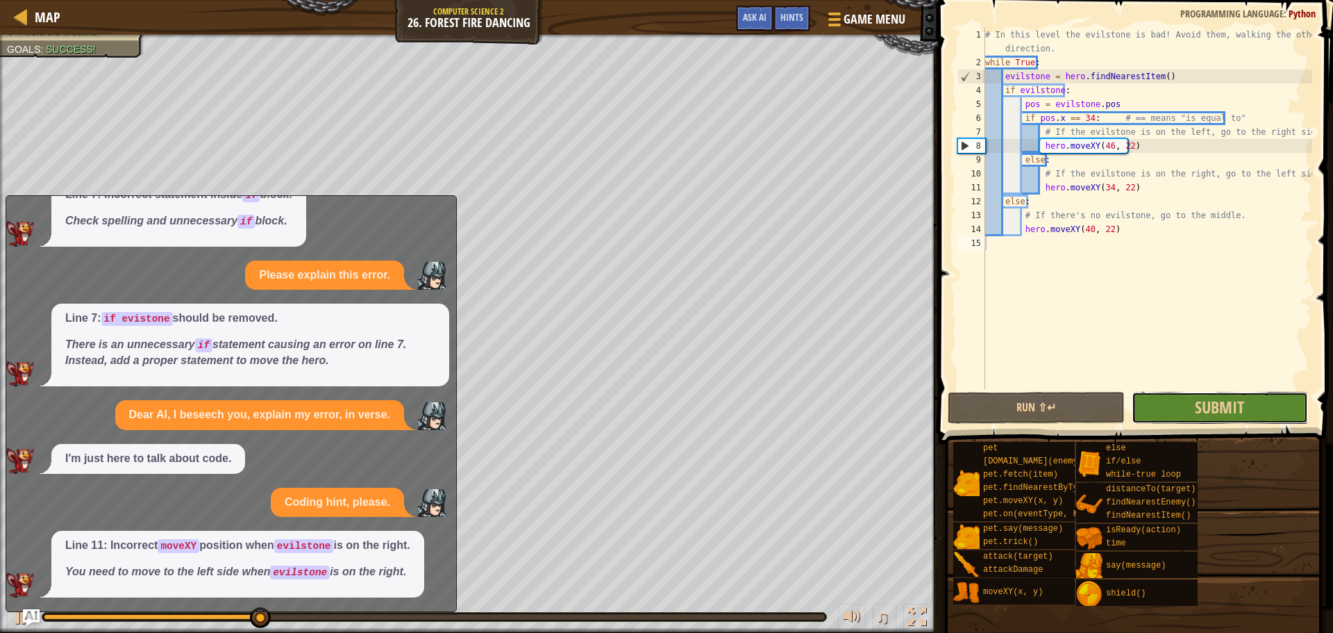
click at [1181, 403] on button "Submit" at bounding box center [1220, 408] width 176 height 32
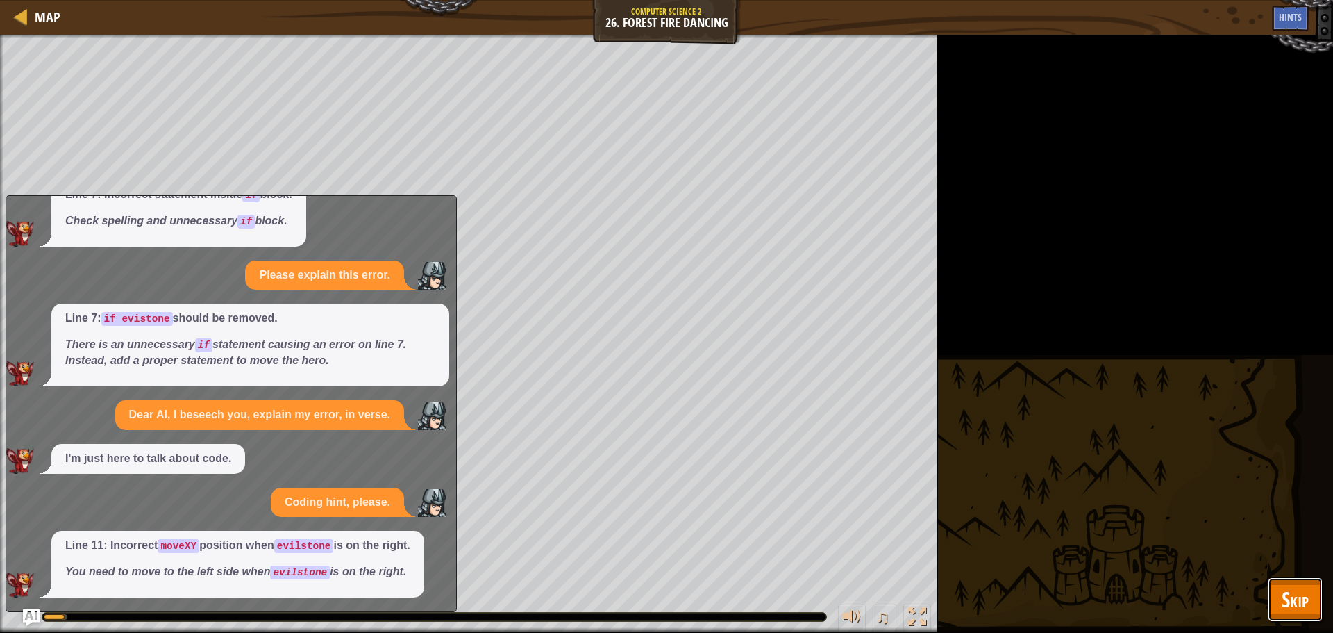
click at [1284, 597] on span "Skip" at bounding box center [1295, 599] width 27 height 28
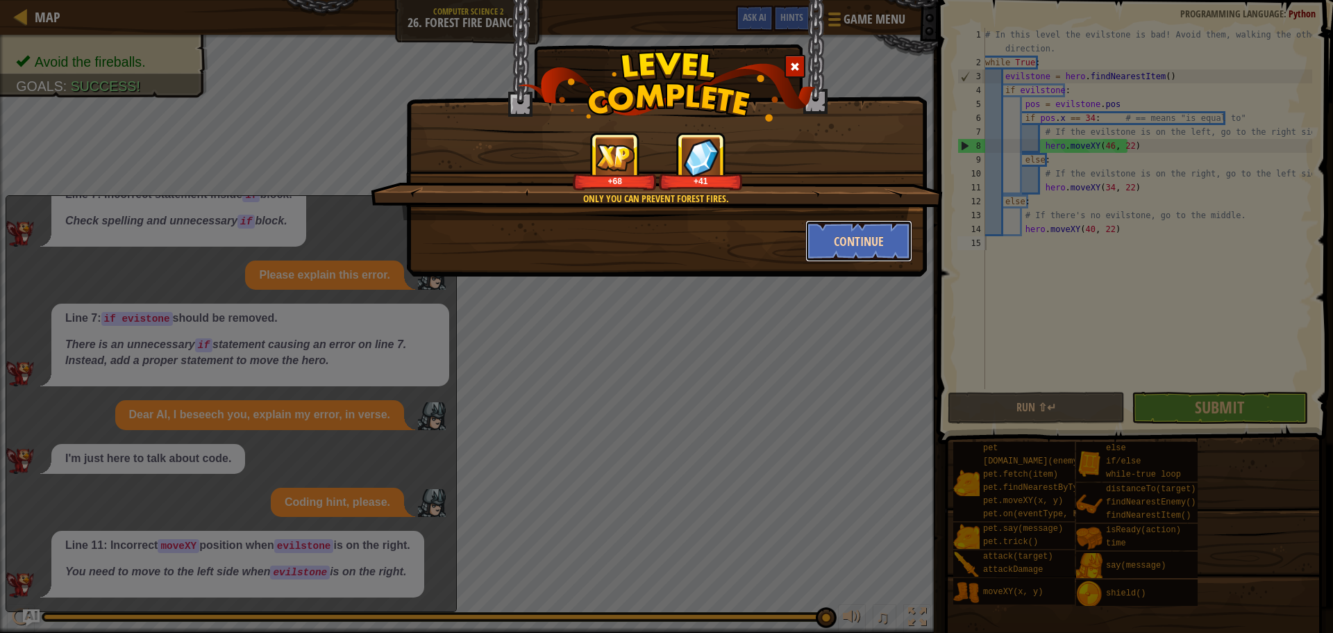
click at [859, 250] on button "Continue" at bounding box center [859, 241] width 108 height 42
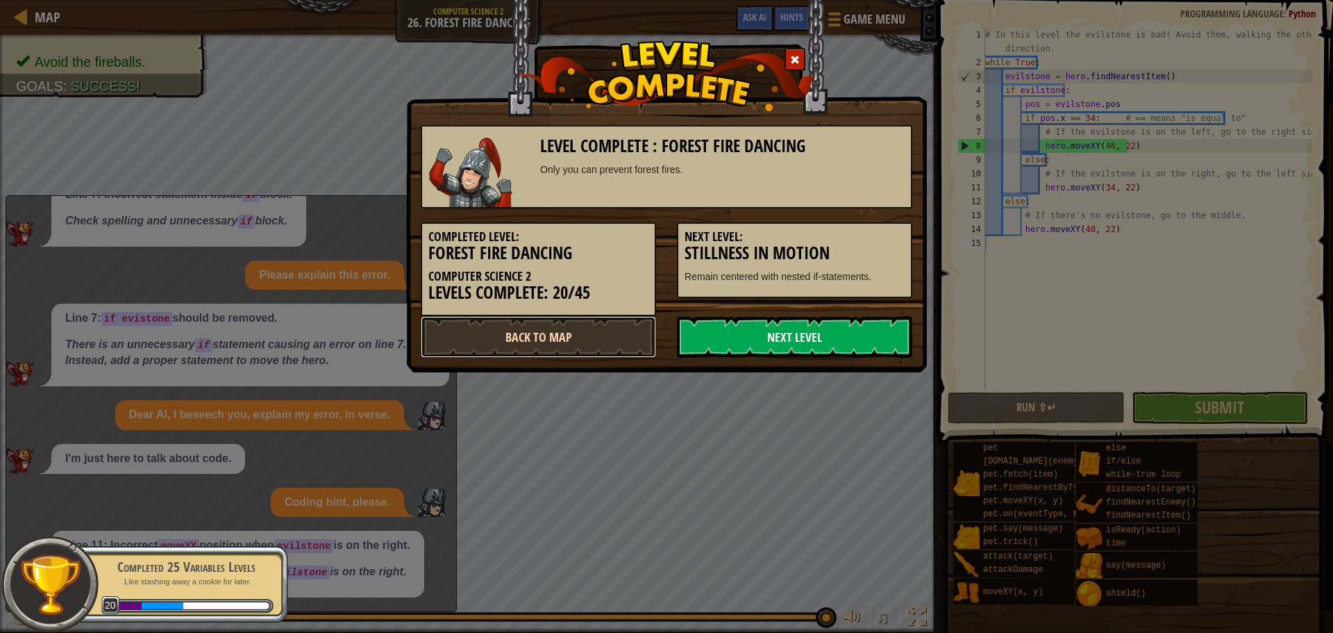
click at [601, 355] on link "Back to Map" at bounding box center [538, 337] width 235 height 42
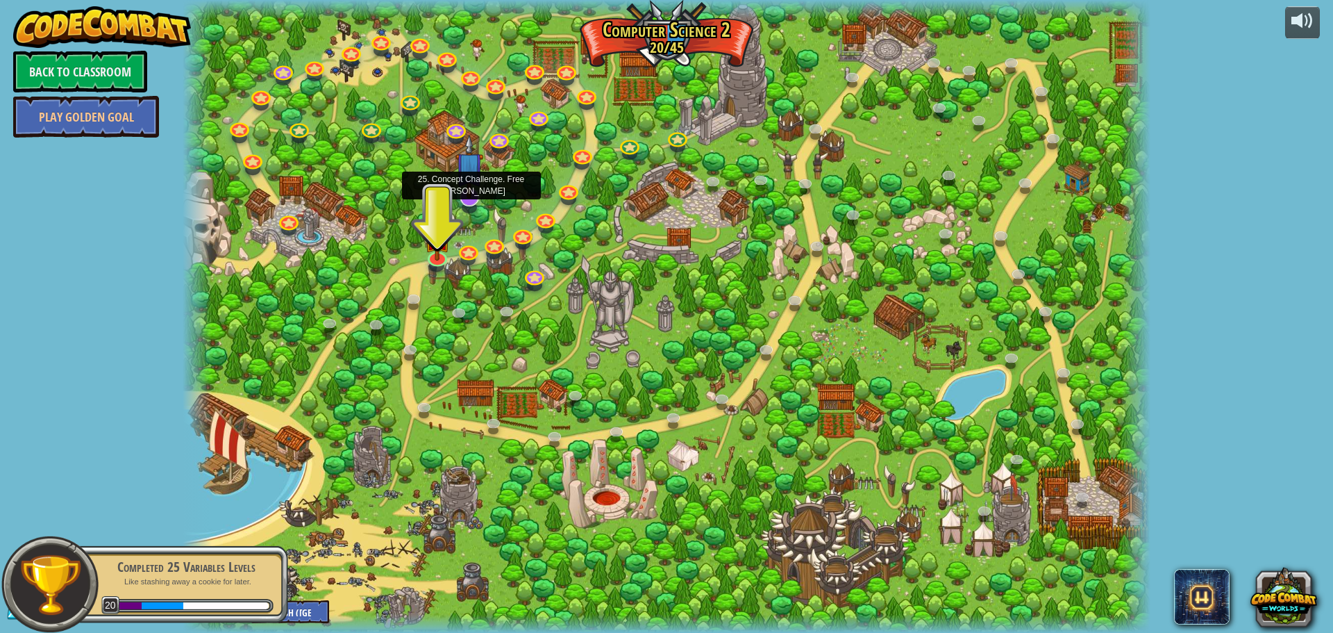
click at [468, 194] on img at bounding box center [469, 166] width 28 height 65
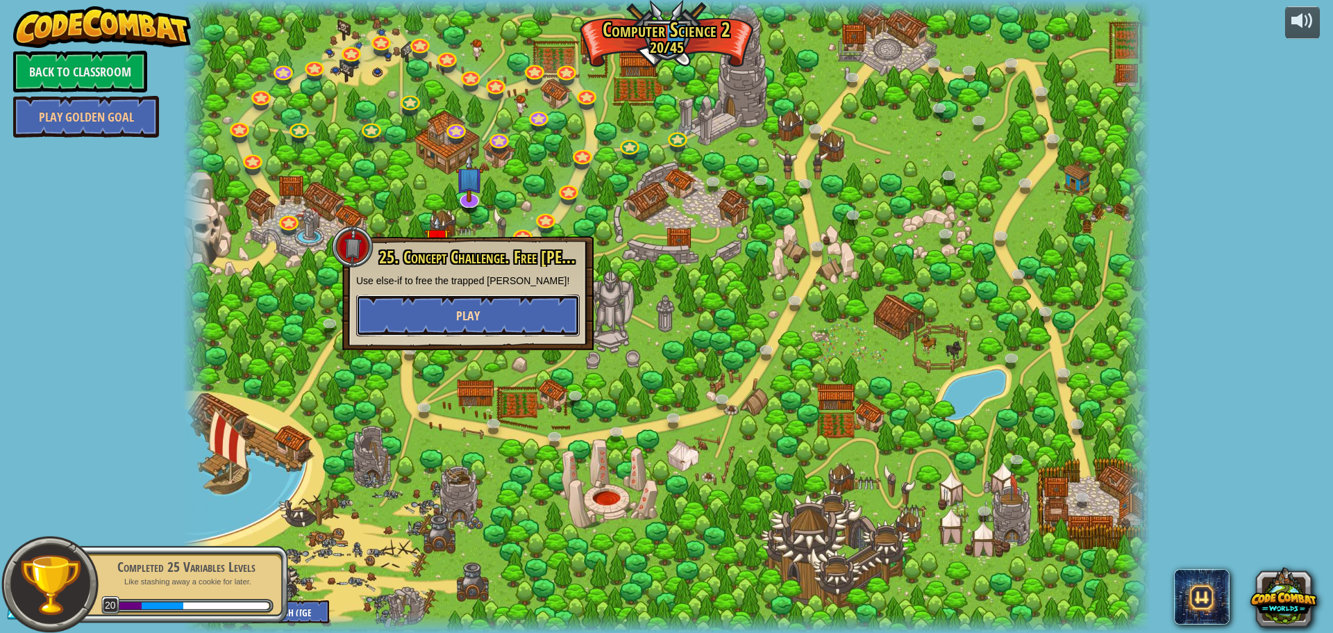
click at [507, 303] on button "Play" at bounding box center [468, 315] width 224 height 42
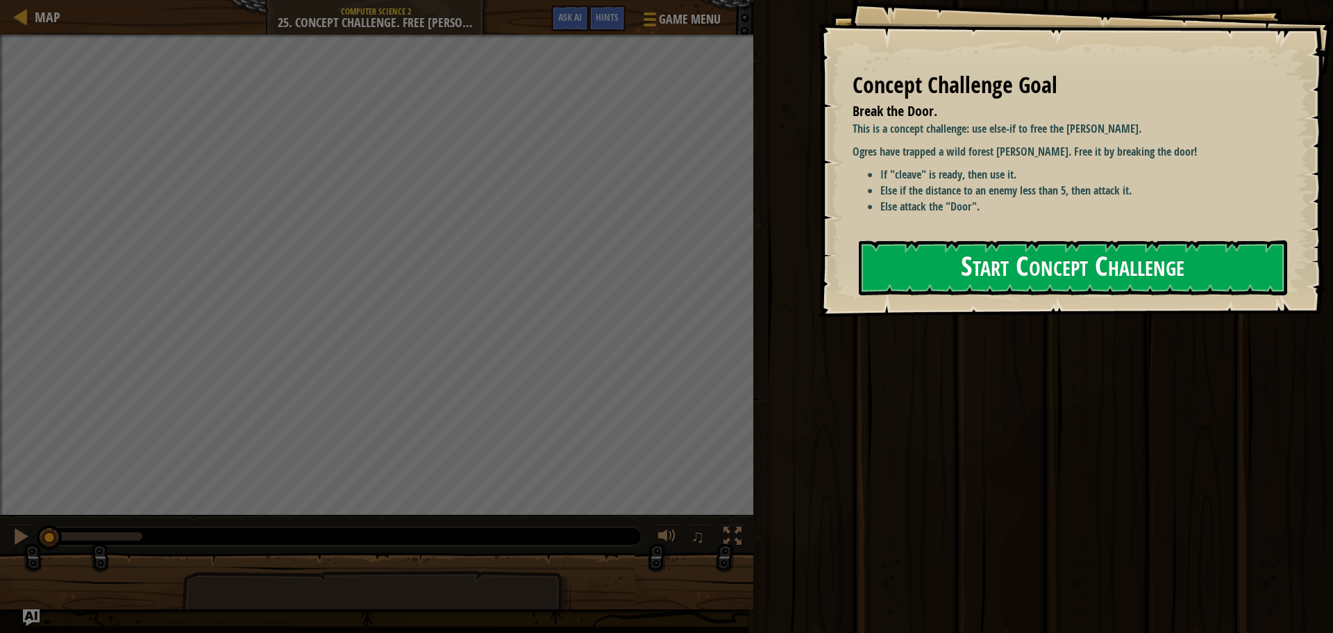
click at [929, 289] on button "Start Concept Challenge" at bounding box center [1073, 267] width 428 height 55
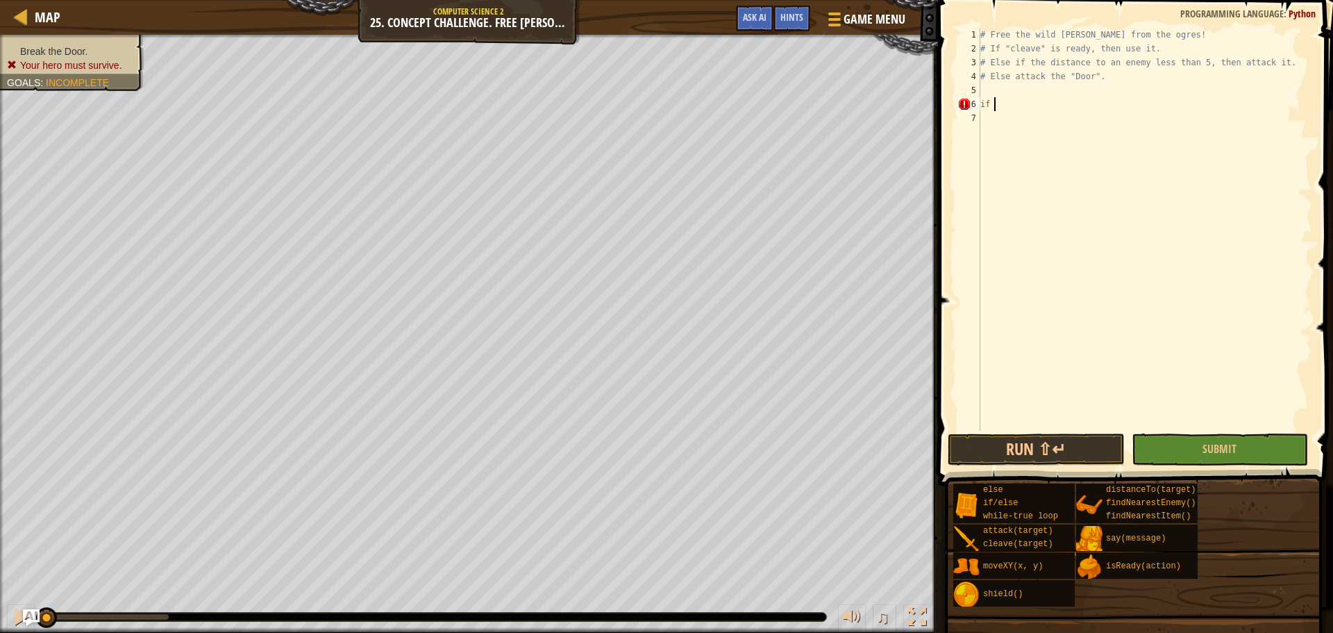
scroll to position [6, 1]
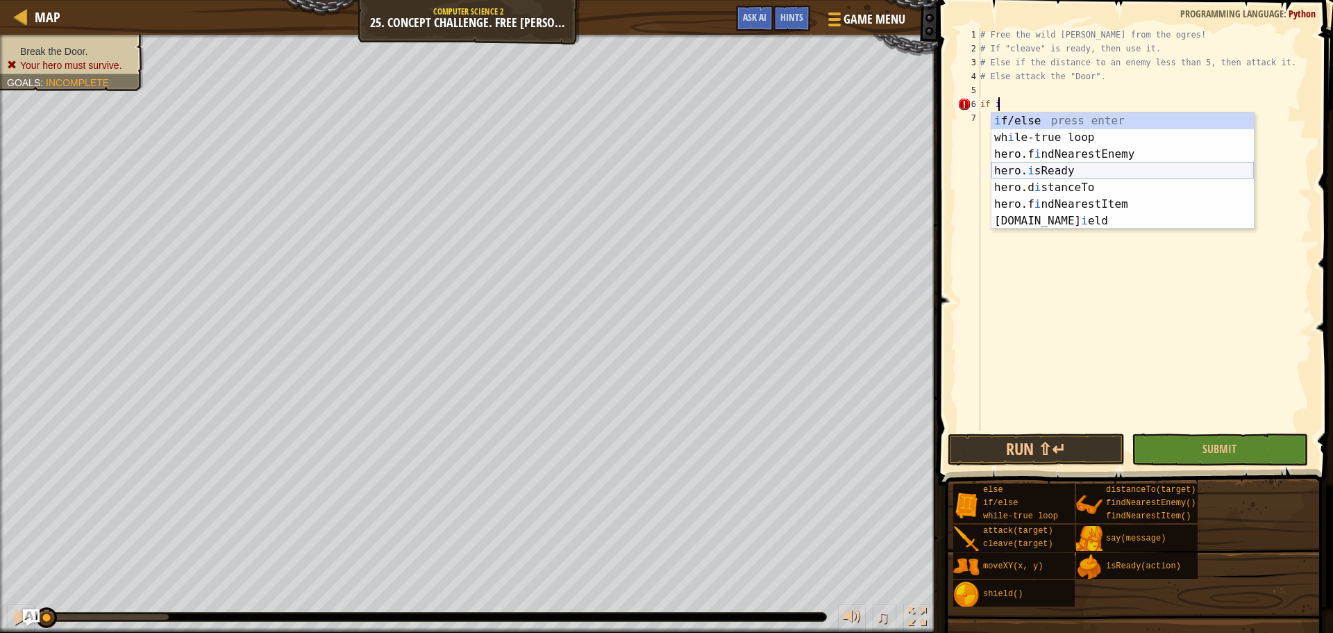
click at [1081, 162] on div "i f/else press enter wh i le-true loop press enter hero.f i ndNearestEnemy pres…" at bounding box center [1122, 187] width 262 height 150
type textarea "if hero.isReady("cleave")"
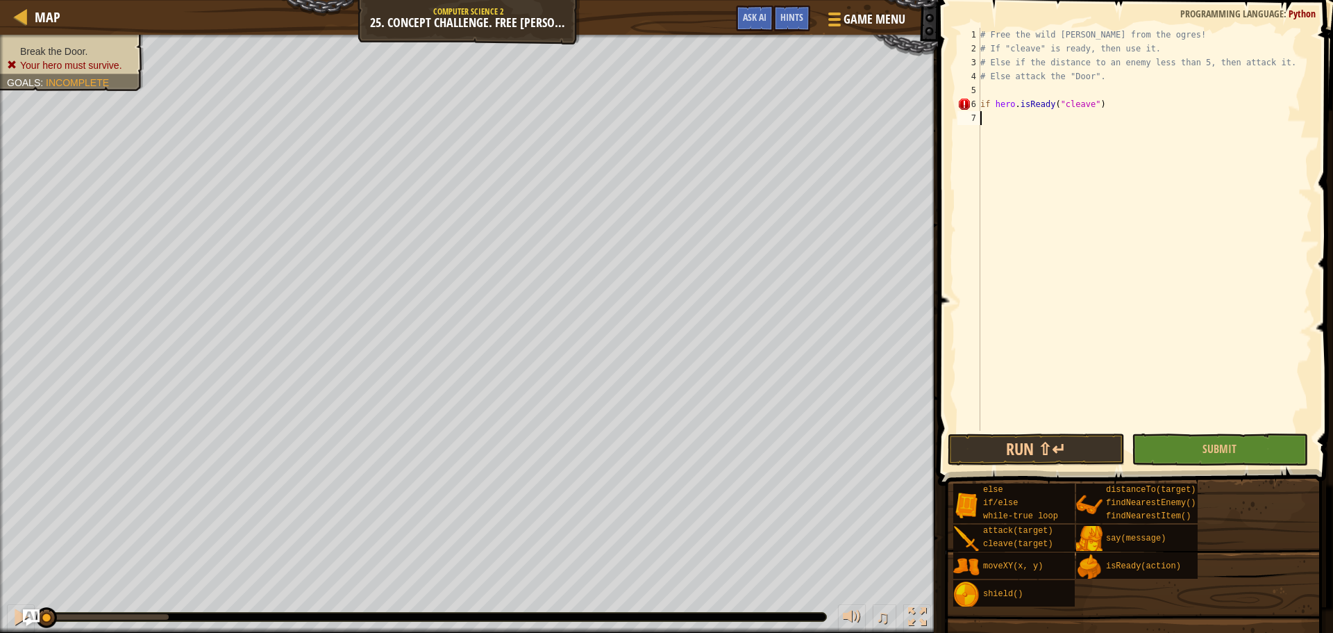
click at [1000, 115] on div "# Free the wild [PERSON_NAME] from the ogres! # If "cleave" is ready, then use …" at bounding box center [1145, 243] width 335 height 430
click at [1102, 106] on div "# Free the wild [PERSON_NAME] from the ogres! # If "cleave" is ready, then use …" at bounding box center [1145, 243] width 335 height 430
type textarea "if hero.isReady("cleave"):"
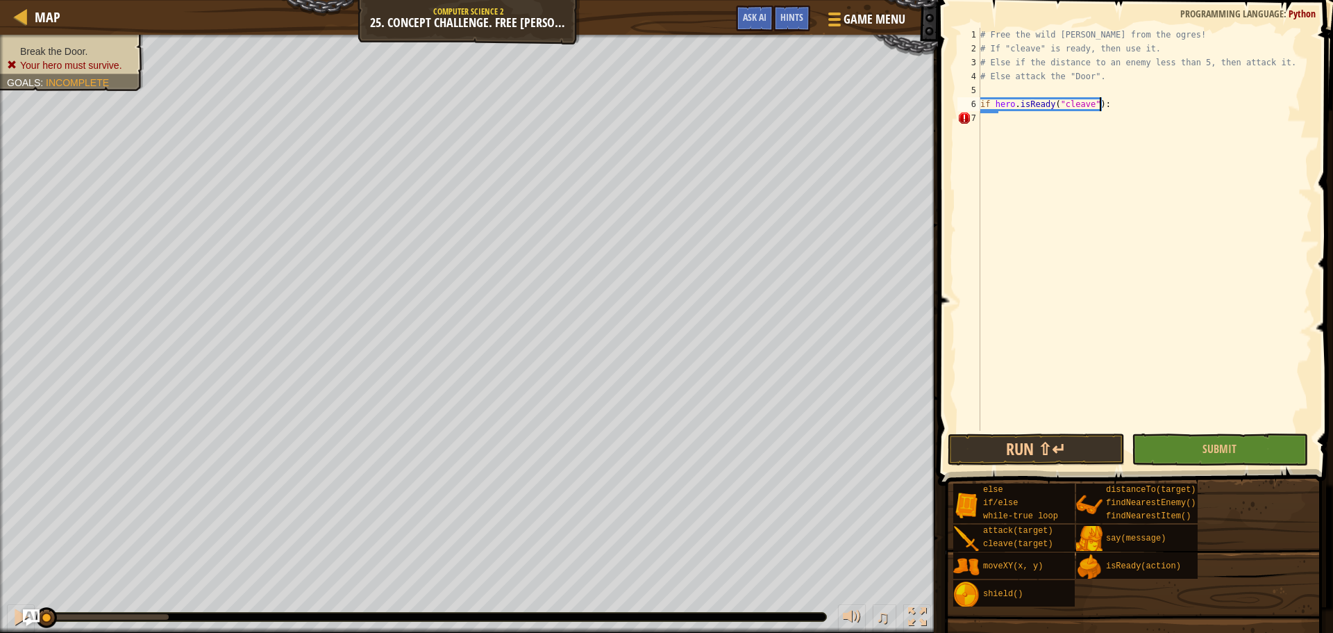
click at [1010, 114] on div "# Free the wild [PERSON_NAME] from the ogres! # If "cleave" is ready, then use …" at bounding box center [1145, 243] width 335 height 430
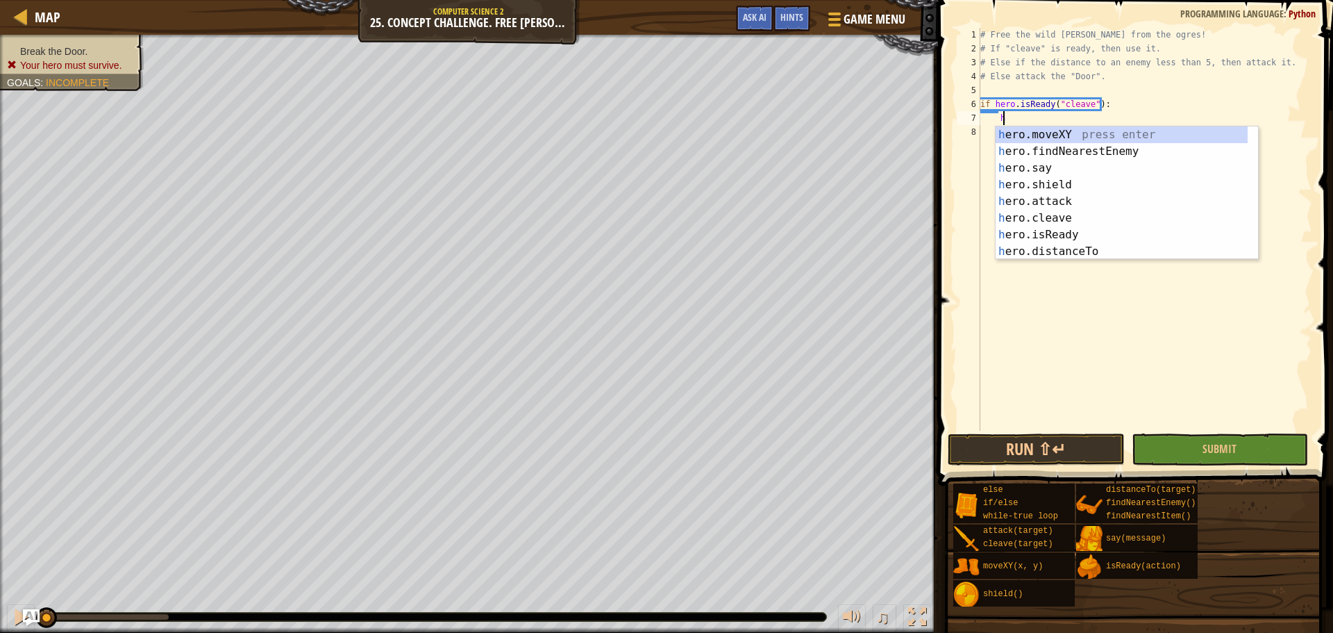
scroll to position [6, 1]
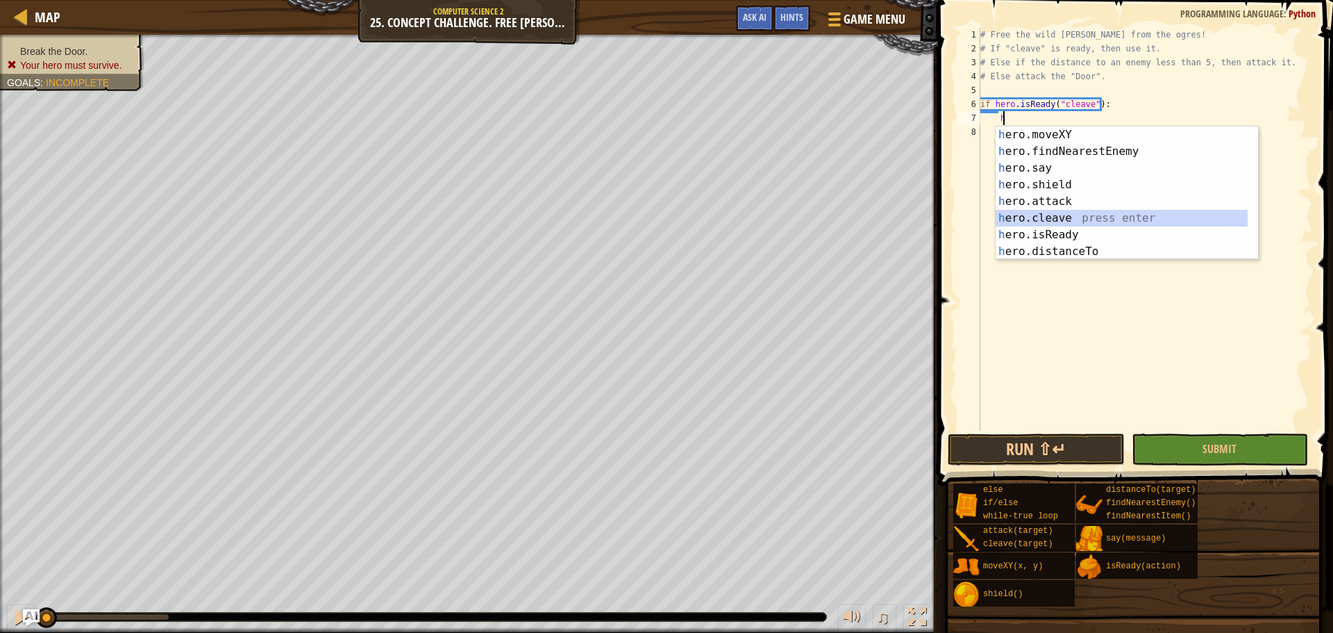
click at [1074, 215] on div "h ero.moveXY press enter h ero.findNearestEnemy press enter h ero.say press ent…" at bounding box center [1122, 209] width 252 height 167
type textarea "hero.cleave(enemy)"
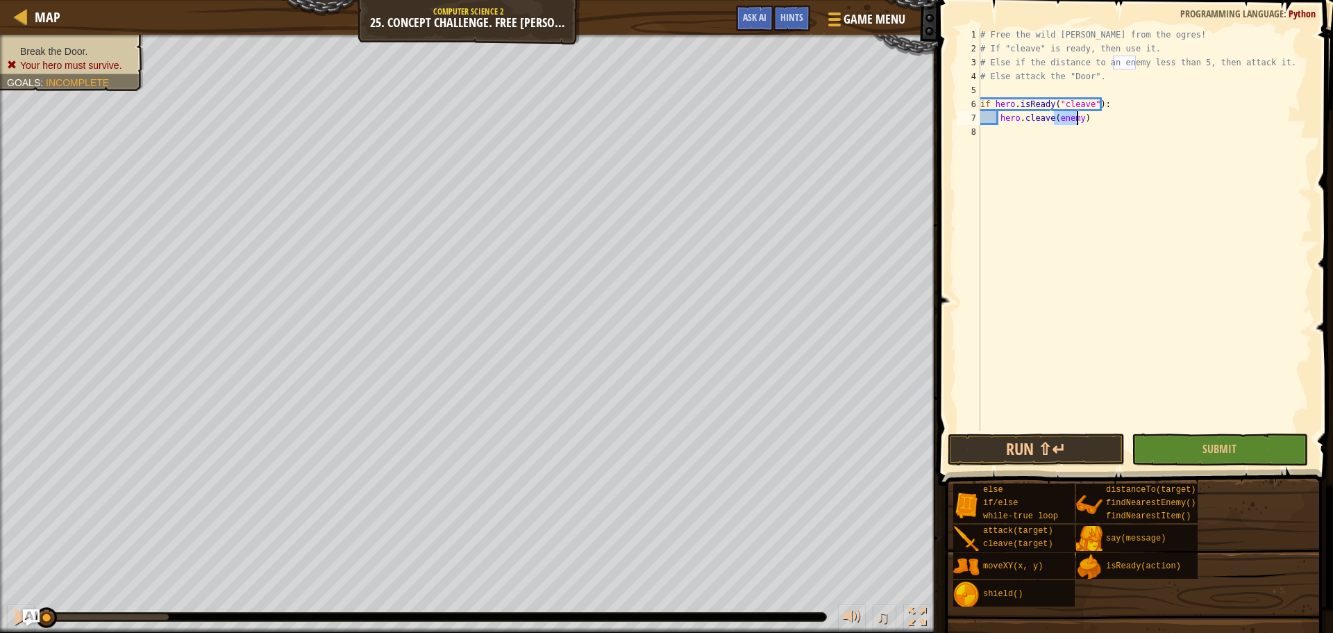
click at [1091, 117] on div "# Free the wild [PERSON_NAME] from the ogres! # If "cleave" is ready, then use …" at bounding box center [1145, 243] width 335 height 430
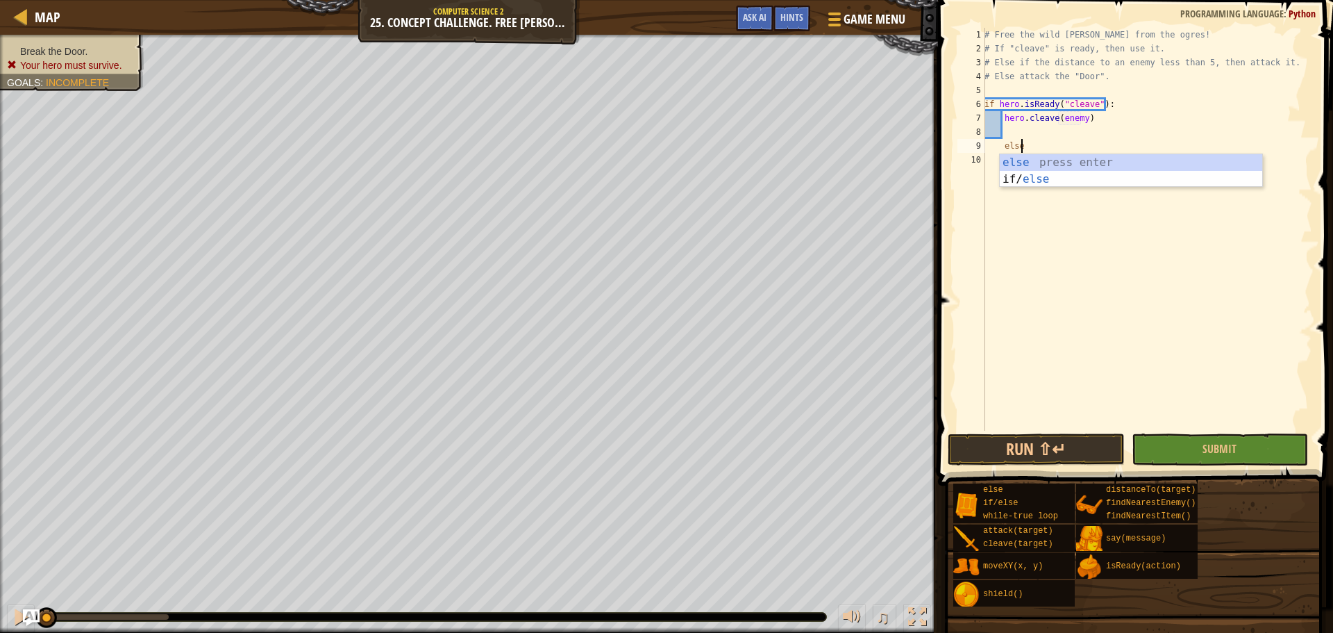
scroll to position [6, 2]
type textarea "Else"
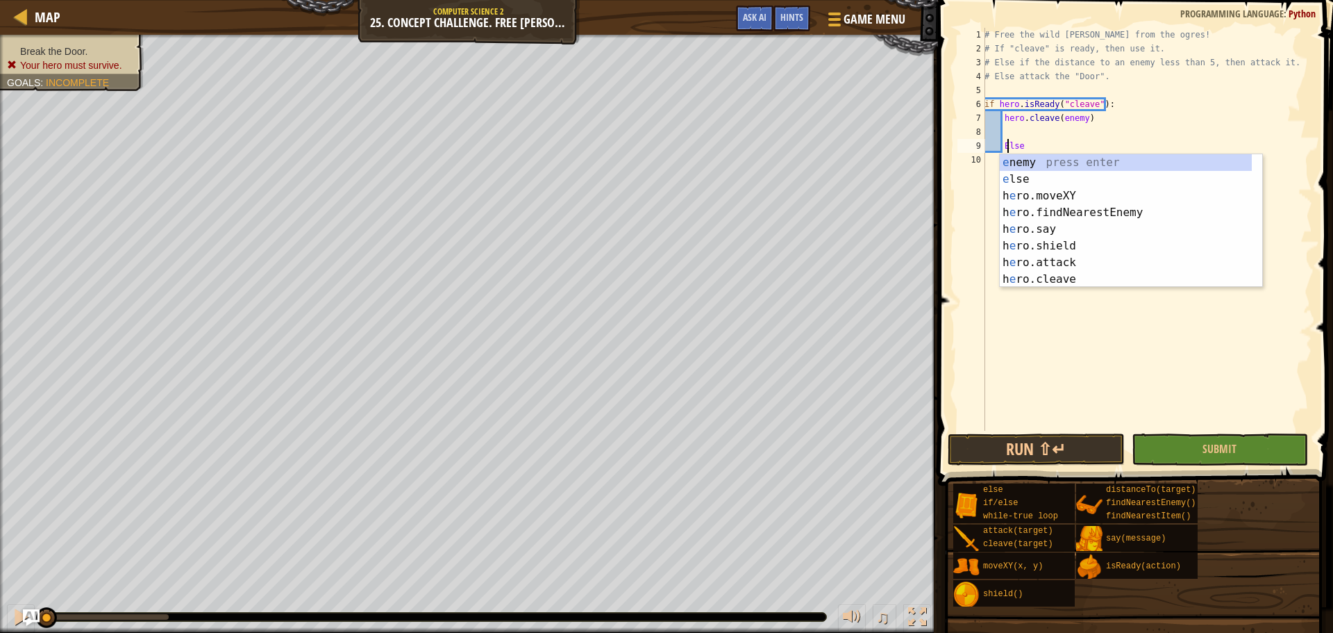
scroll to position [6, 1]
click at [1028, 176] on div "e nemy press enter e lse press enter h e ro.moveXY press enter h e ro.findNeare…" at bounding box center [1126, 237] width 252 height 167
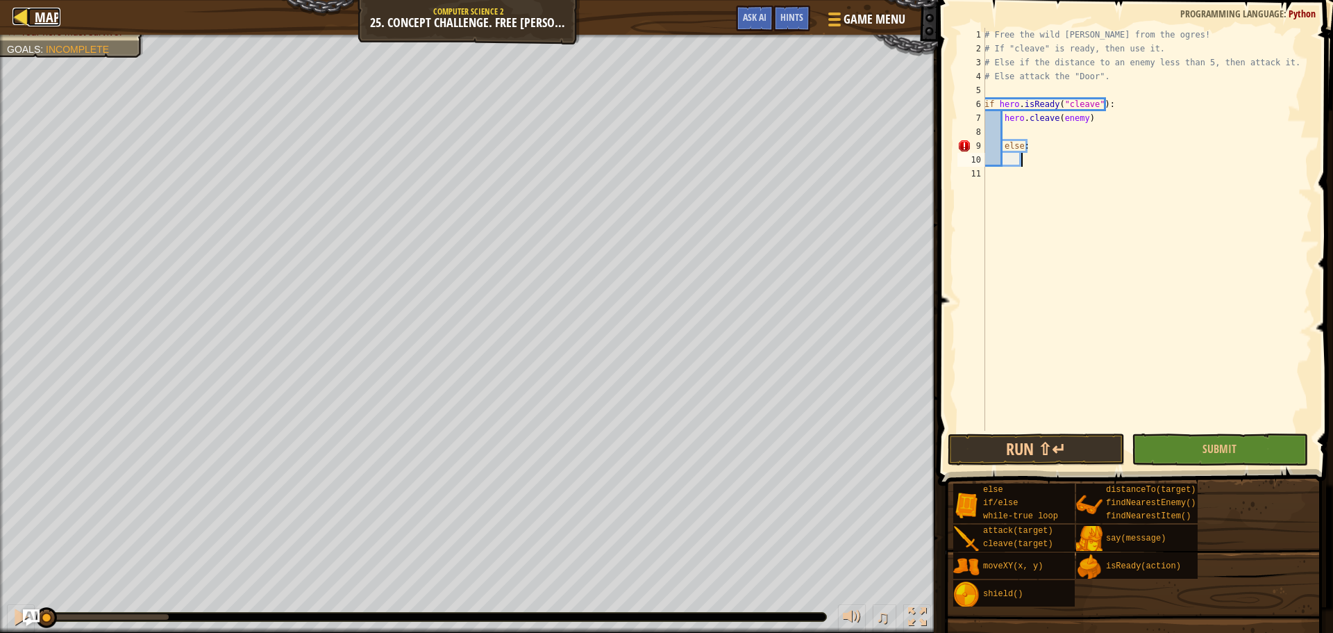
click at [39, 14] on span "Map" at bounding box center [48, 17] width 26 height 19
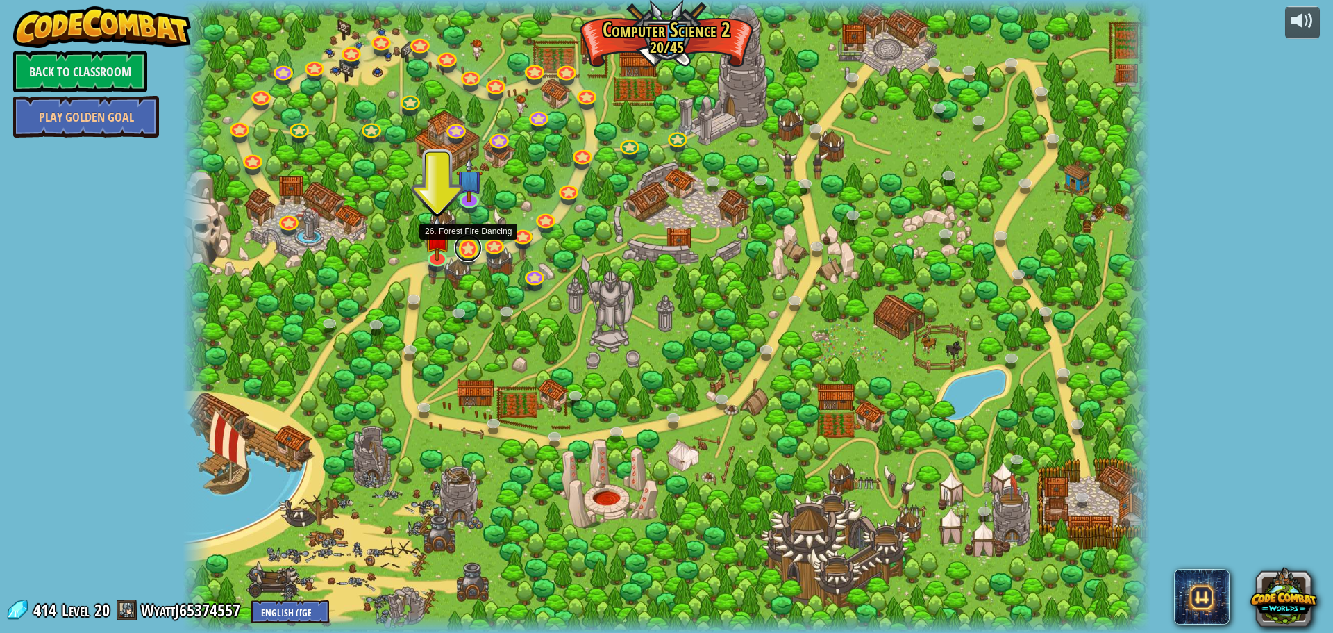
click at [470, 250] on link at bounding box center [468, 248] width 28 height 28
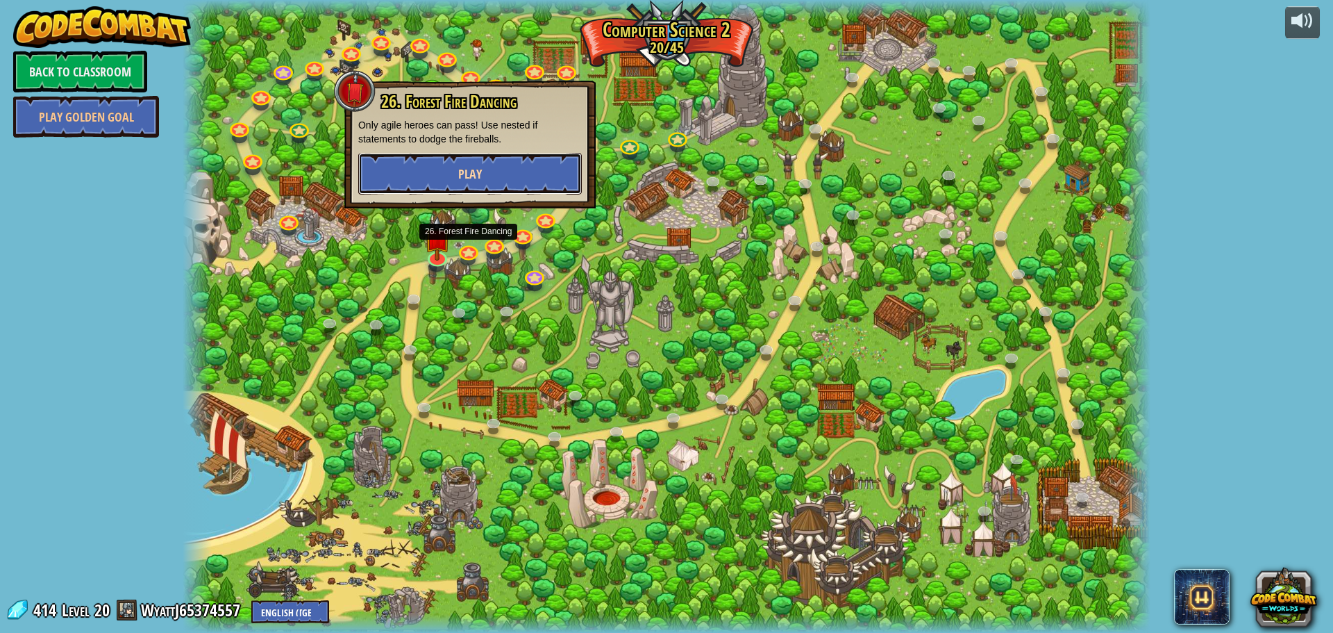
click at [496, 176] on button "Play" at bounding box center [470, 174] width 224 height 42
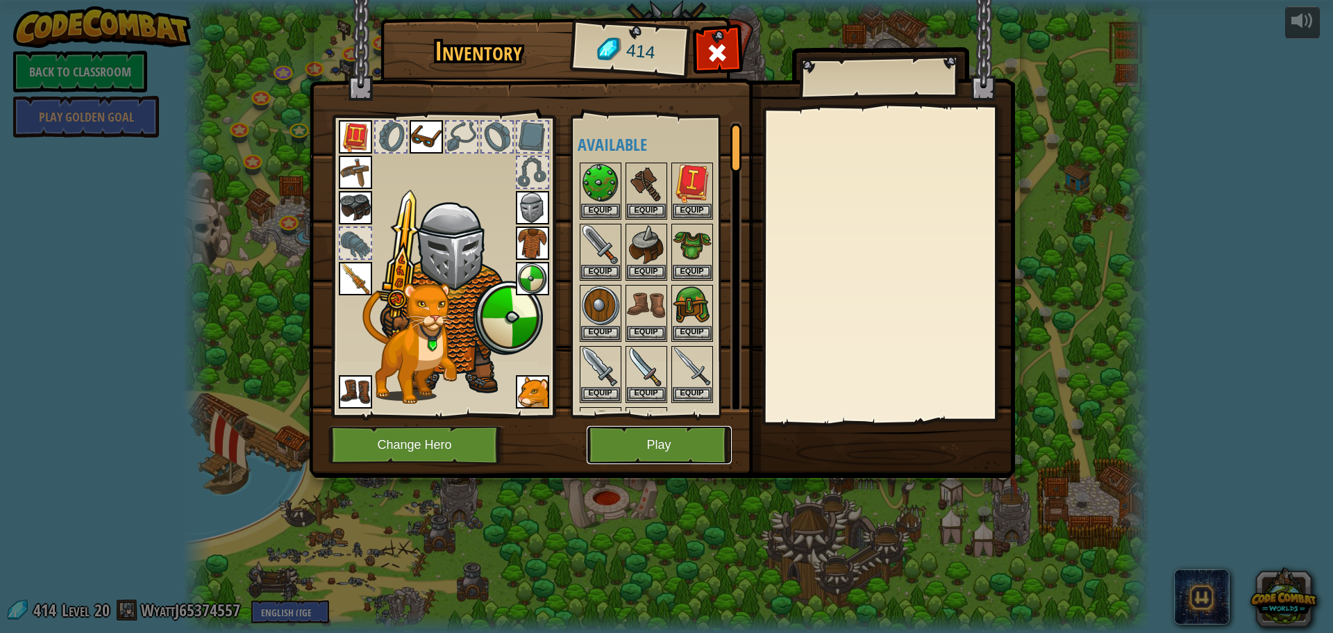
click at [665, 443] on button "Play" at bounding box center [659, 445] width 145 height 38
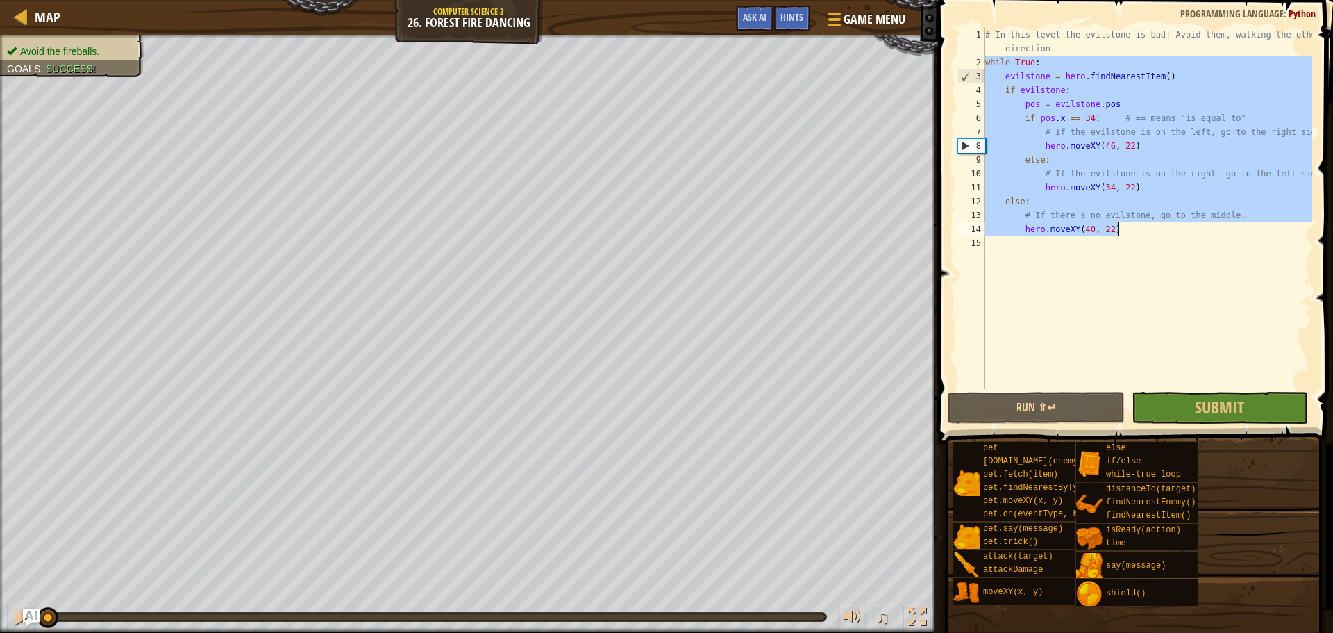
drag, startPoint x: 986, startPoint y: 62, endPoint x: 1141, endPoint y: 227, distance: 226.4
click at [1141, 227] on div "# In this level the evilstone is bad! Avoid them, walking the other direction. …" at bounding box center [1147, 229] width 330 height 403
type textarea "# If there's no evilstone, go to the middle. hero.moveXY(40, 22)"
click at [41, 3] on div "Map" at bounding box center [44, 17] width 33 height 35
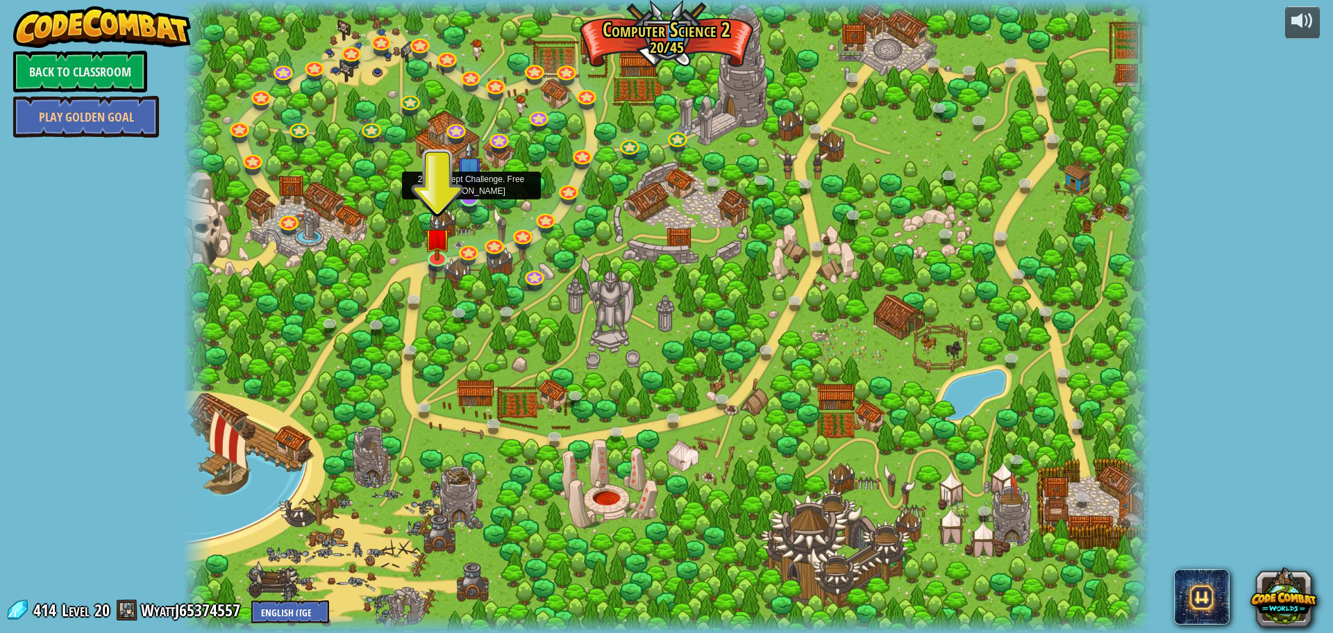
click at [469, 194] on img at bounding box center [469, 169] width 26 height 59
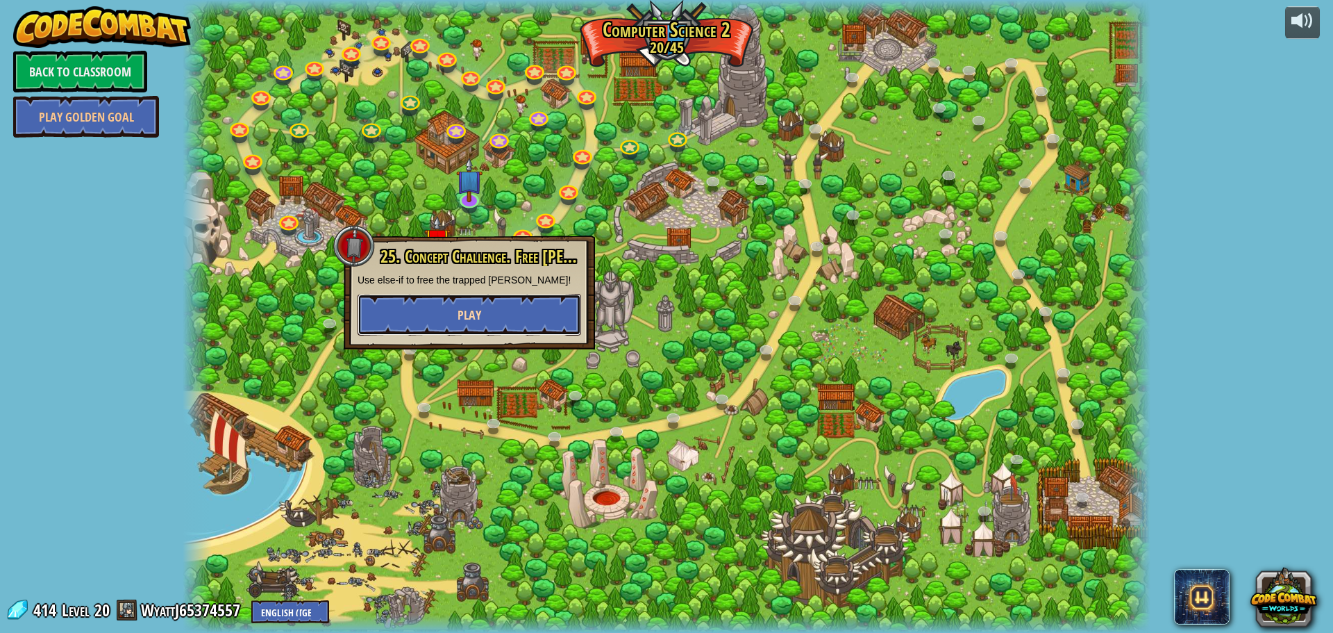
click at [518, 301] on button "Play" at bounding box center [470, 315] width 224 height 42
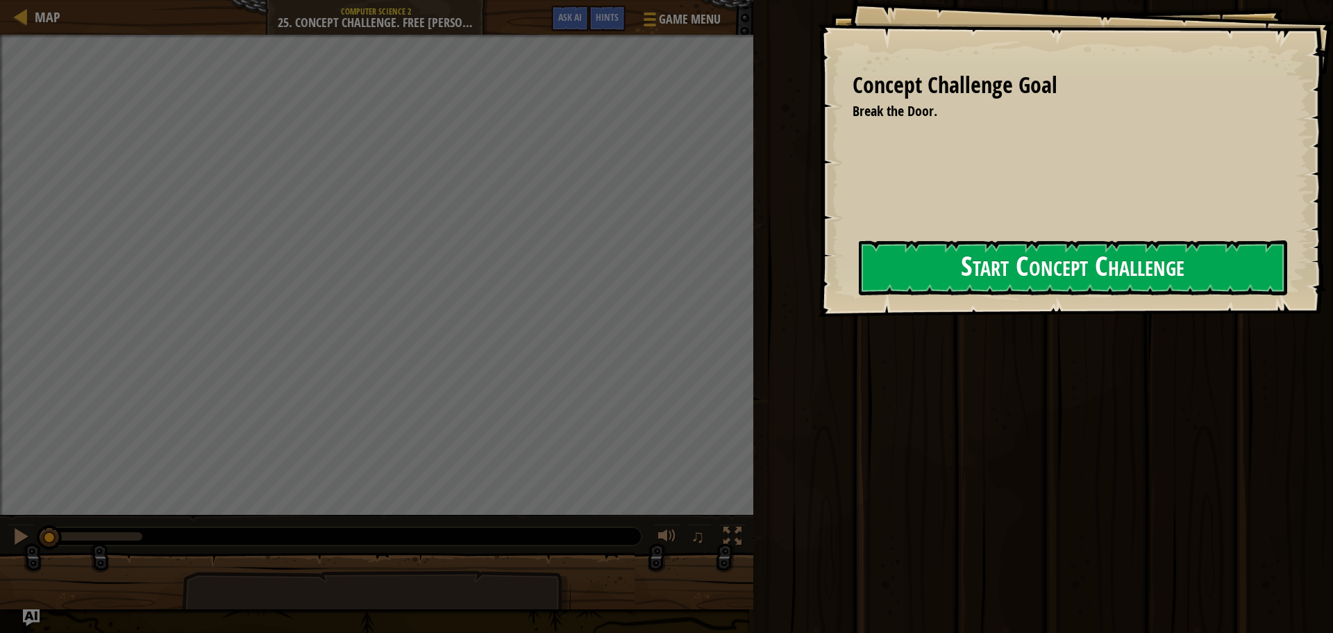
click at [968, 267] on button "Start Concept Challenge" at bounding box center [1073, 267] width 428 height 55
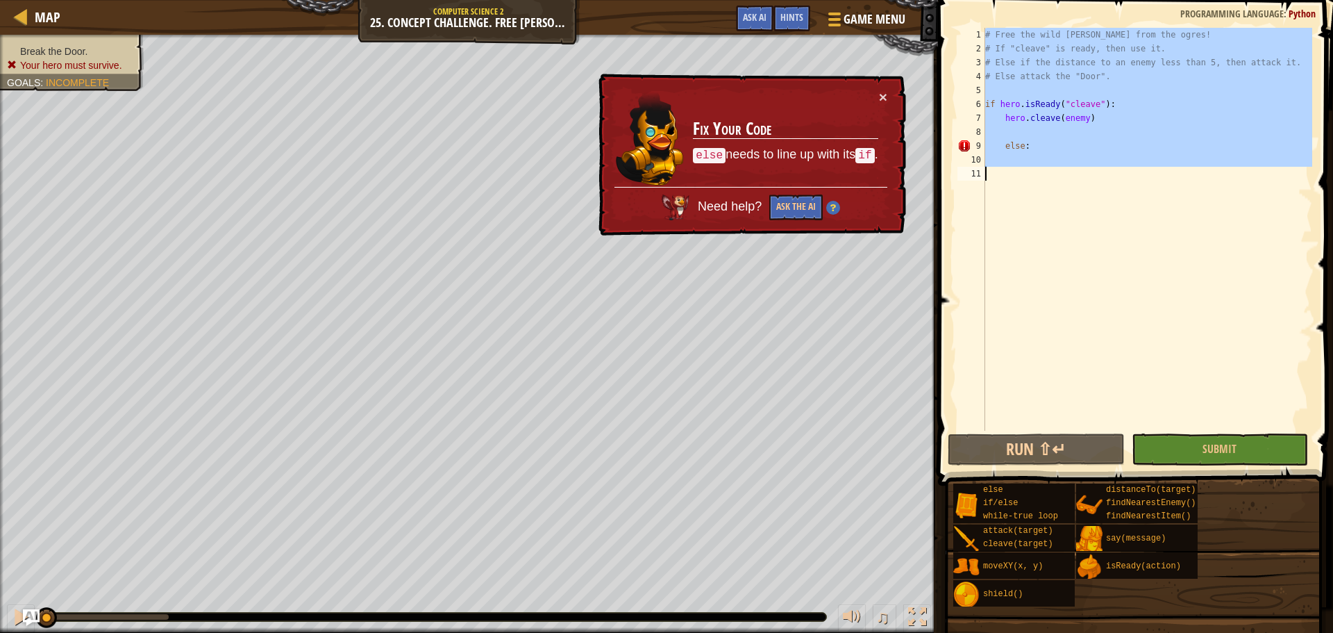
drag, startPoint x: 986, startPoint y: 33, endPoint x: 1091, endPoint y: 191, distance: 189.7
click at [1091, 191] on div "# Free the wild [PERSON_NAME] from the ogres! # If "cleave" is ready, then use …" at bounding box center [1147, 243] width 330 height 430
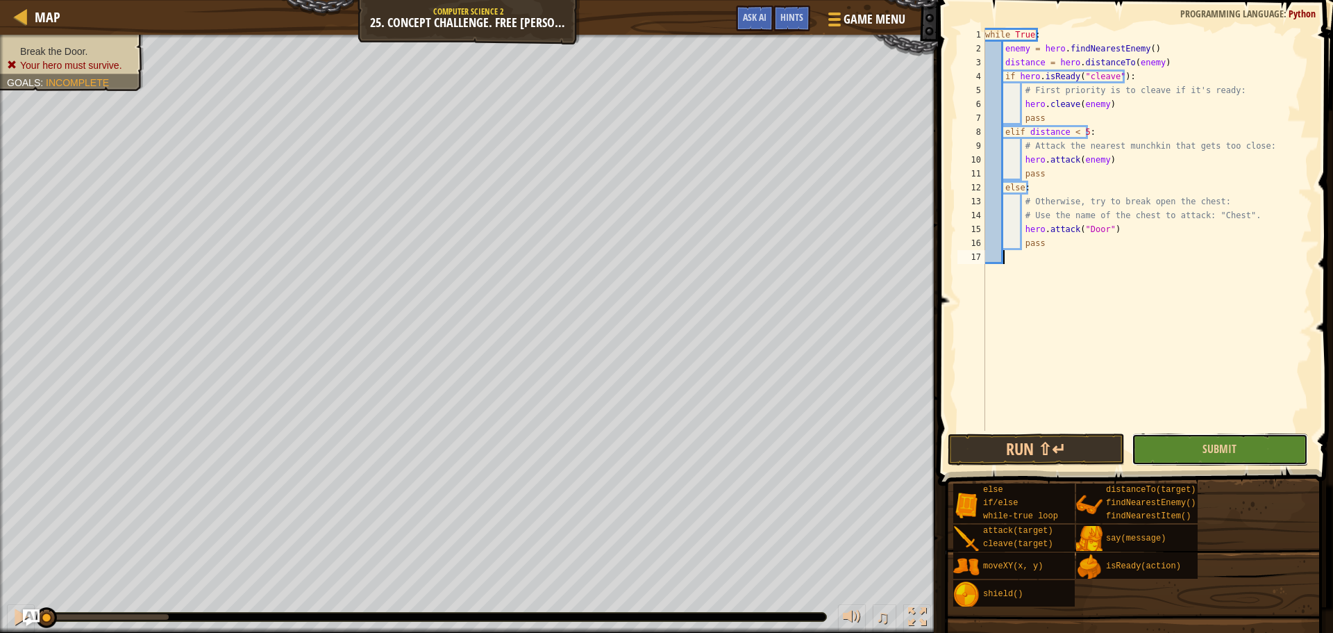
click at [1158, 455] on button "Submit" at bounding box center [1220, 449] width 176 height 32
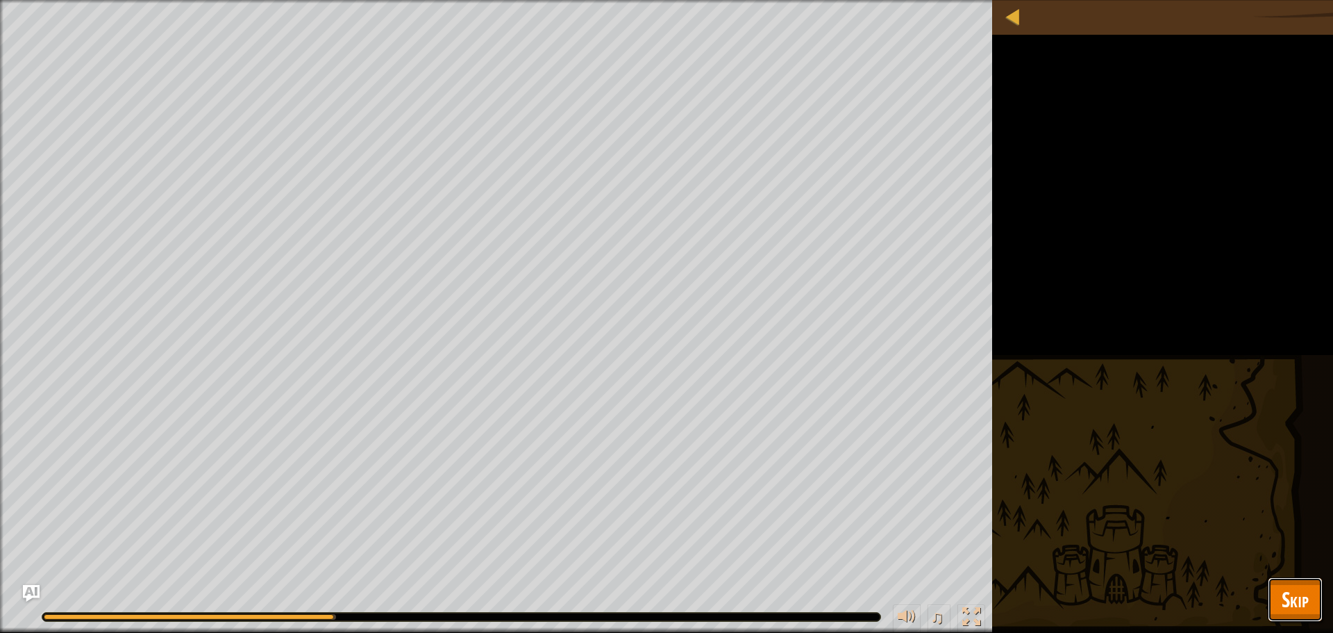
click at [1278, 592] on button "Skip" at bounding box center [1295, 599] width 55 height 44
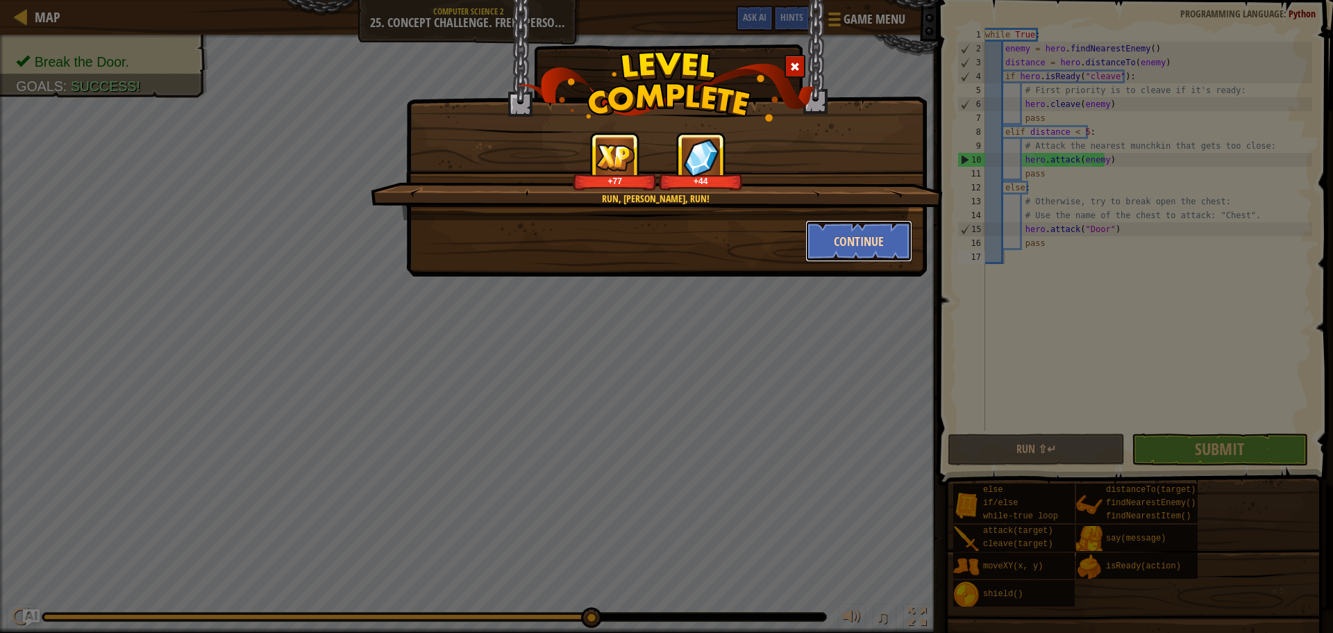
click at [897, 247] on button "Continue" at bounding box center [859, 241] width 108 height 42
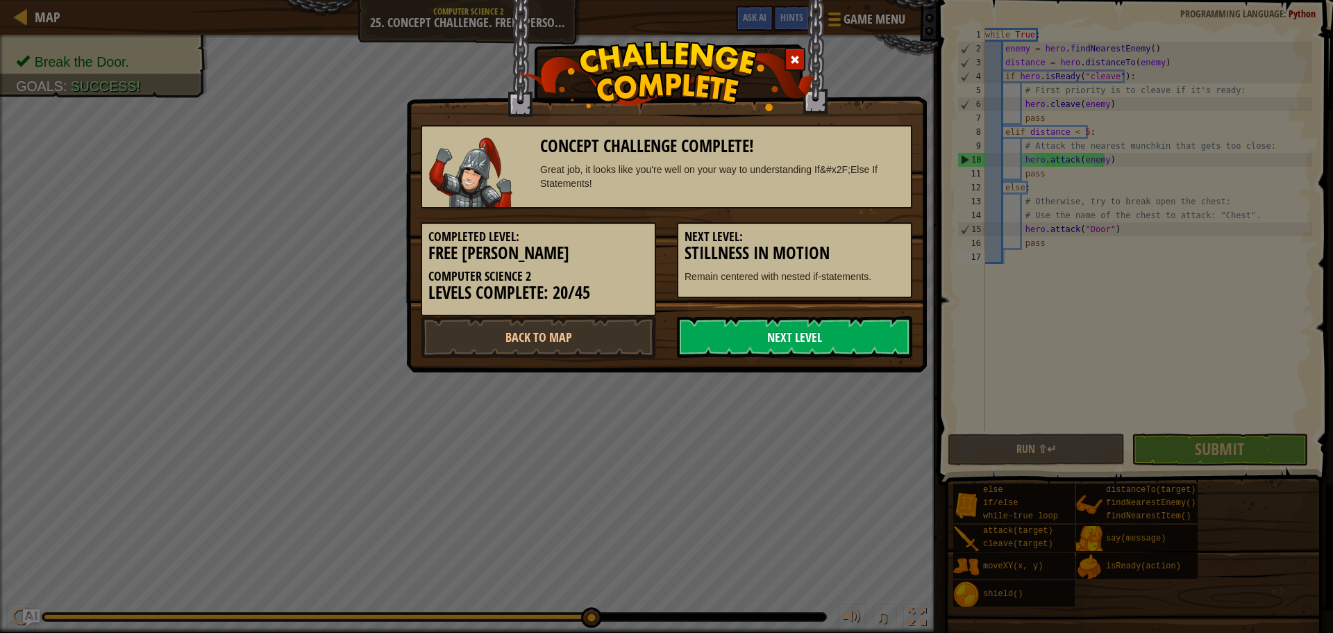
click at [814, 330] on link "Next Level" at bounding box center [794, 337] width 235 height 42
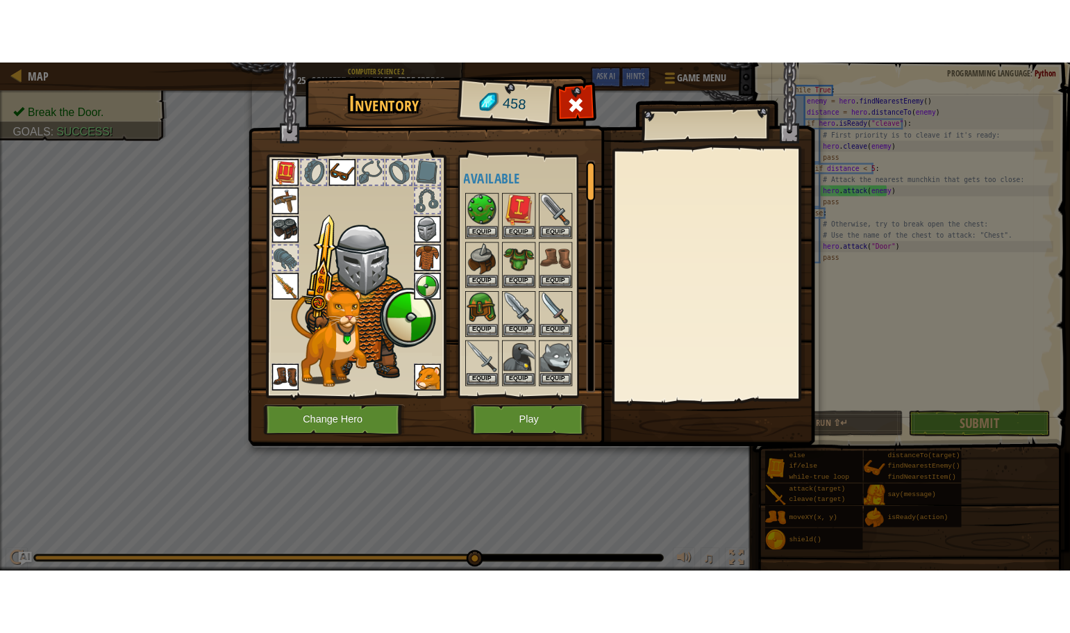
scroll to position [69, 0]
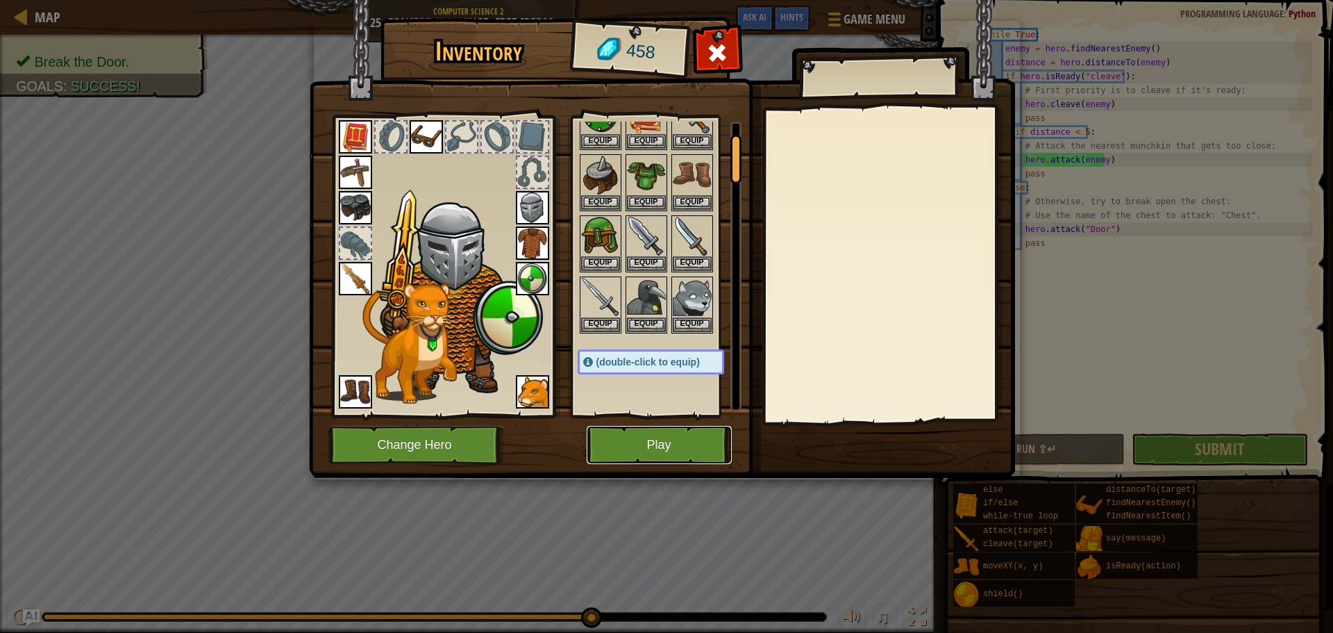
click at [665, 442] on button "Play" at bounding box center [659, 445] width 145 height 38
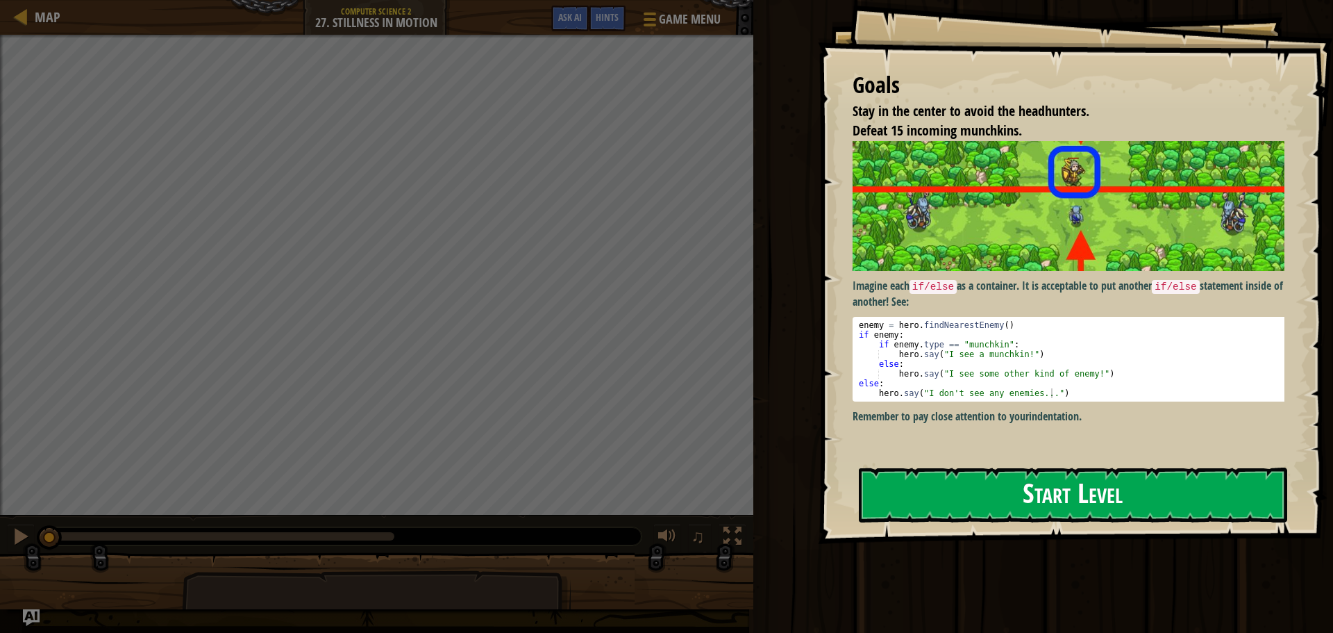
type textarea "enemy = hero.findNearestEnemy()"
click at [962, 323] on div "enemy = hero . findNearestEnemy ( ) if enemy : if enemy . type == "munchkin" : …" at bounding box center [1073, 368] width 435 height 97
click at [944, 494] on button "Start Level" at bounding box center [1073, 494] width 428 height 55
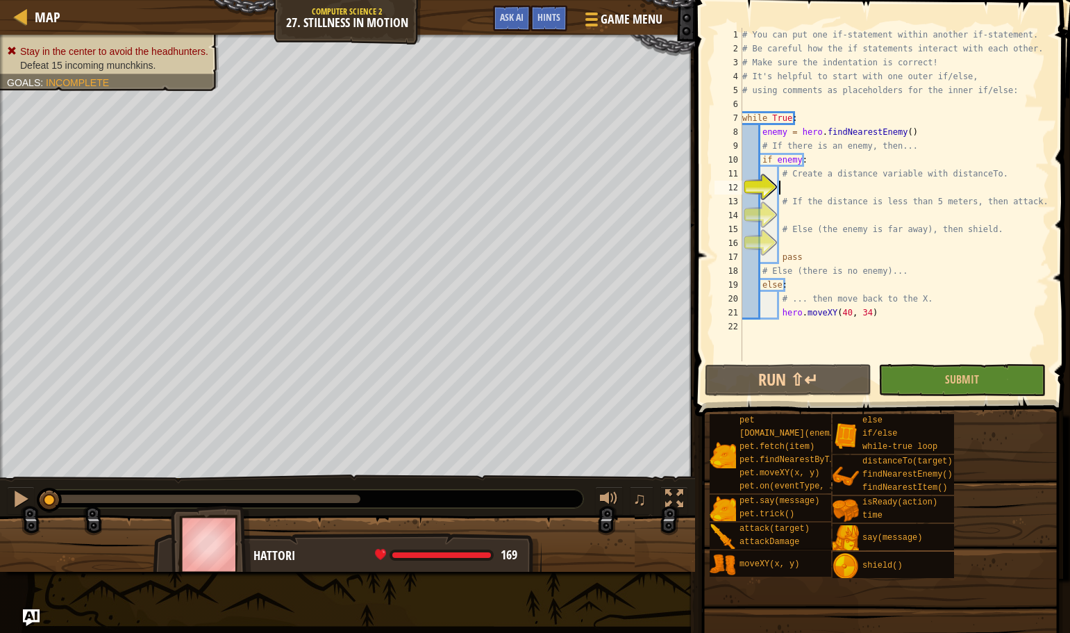
click at [835, 192] on div "# You can put one if-statement within another if-statement. # Be careful how th…" at bounding box center [894, 208] width 310 height 361
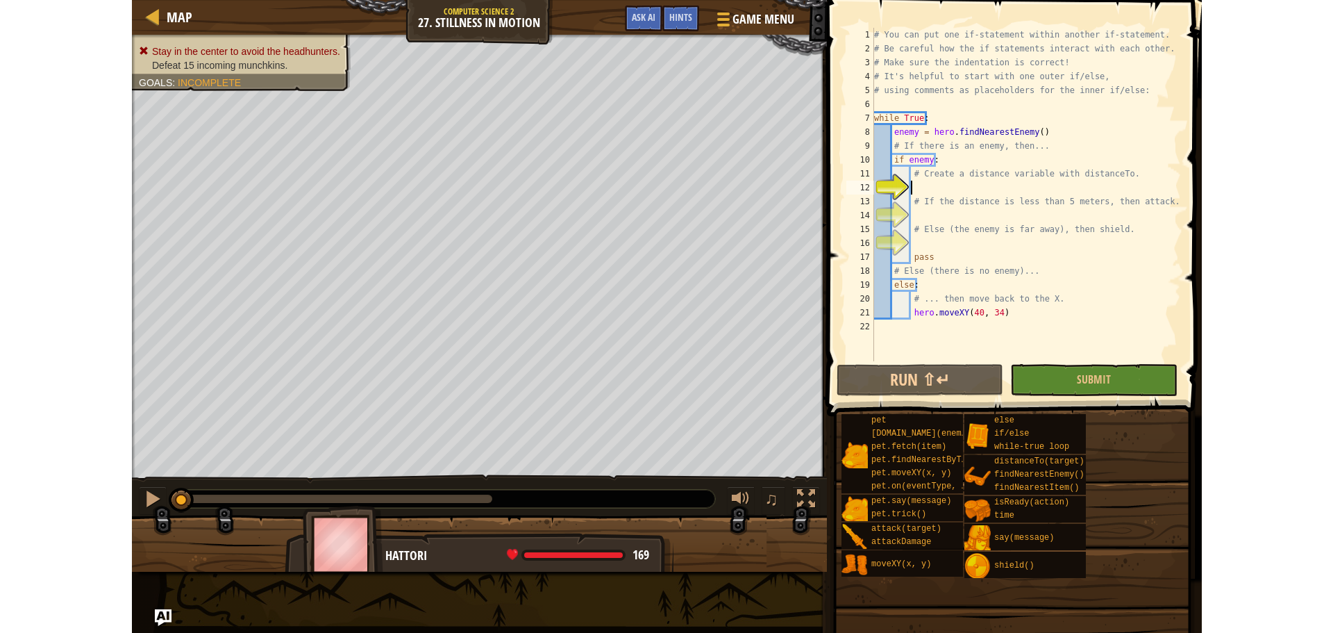
scroll to position [6, 2]
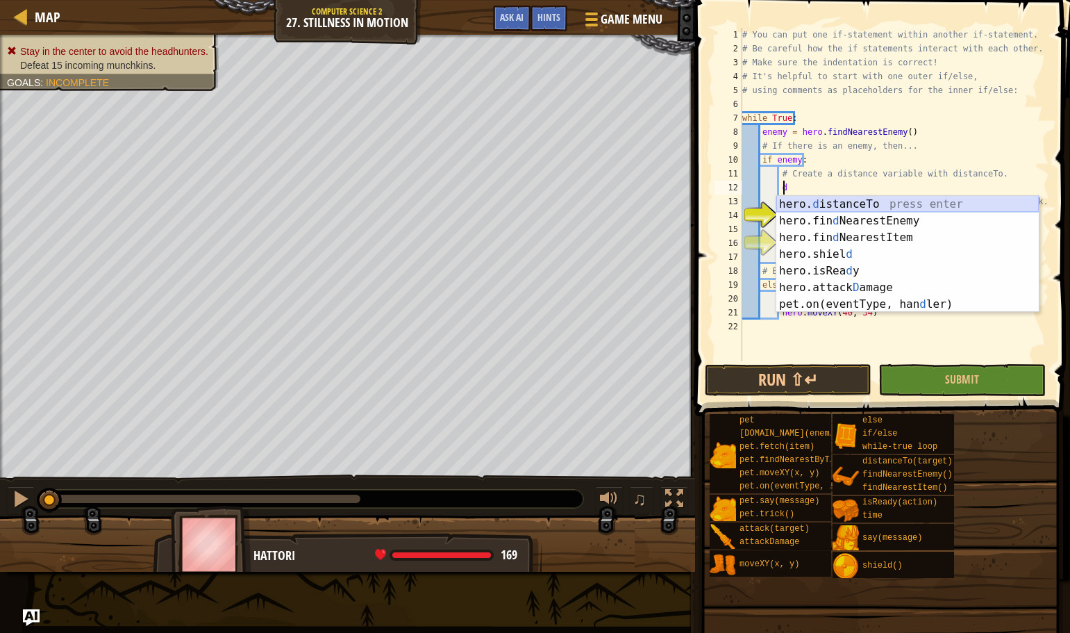
click at [957, 199] on div "hero. d istanceTo press enter hero.fin d NearestEnemy press enter hero.fin d Ne…" at bounding box center [907, 271] width 262 height 150
type textarea "distance = hero.distanceTo(target)"
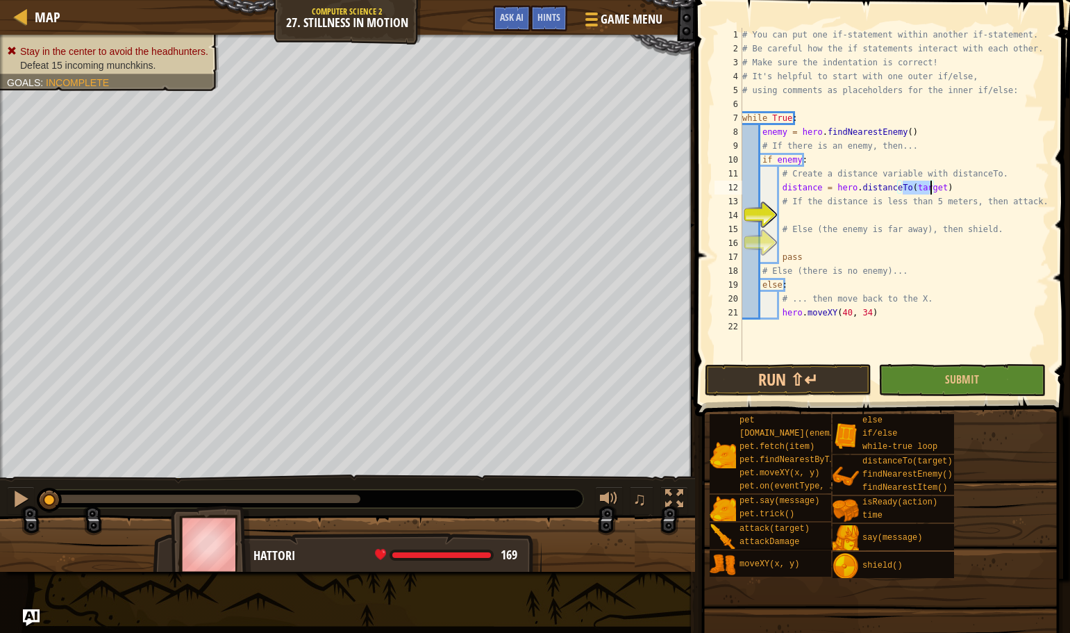
click at [930, 221] on div "# You can put one if-statement within another if-statement. # Be careful how th…" at bounding box center [894, 208] width 310 height 361
type textarea "i"
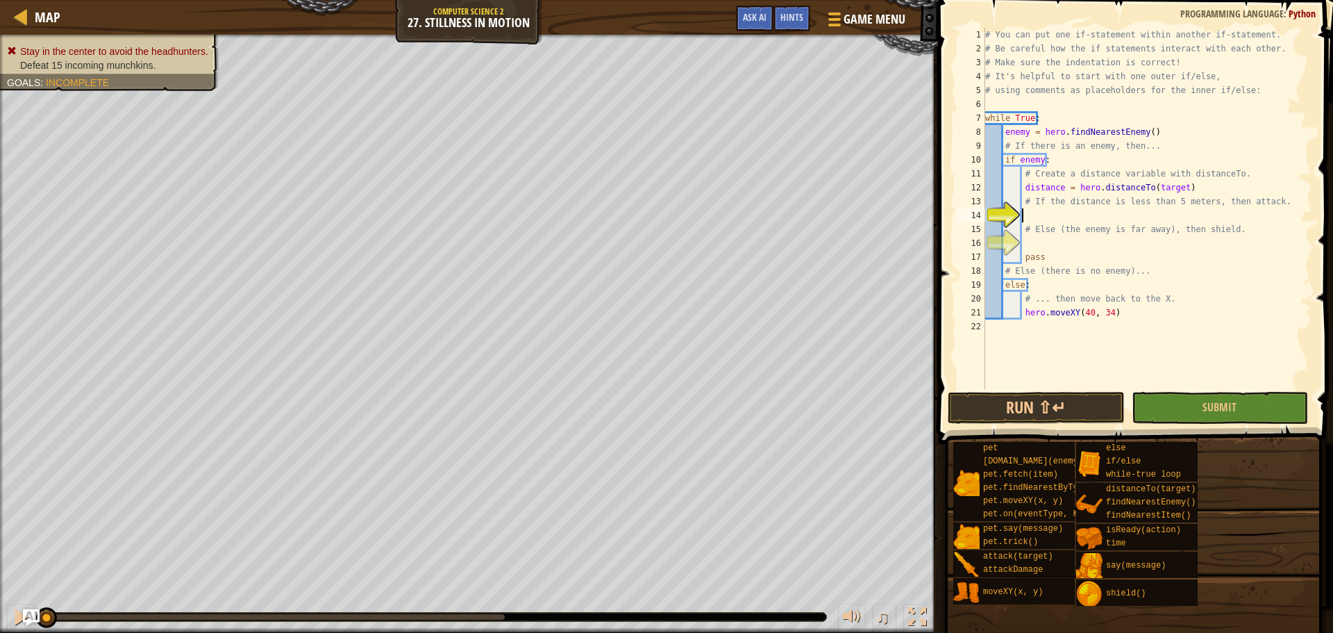
click at [1044, 216] on div "# You can put one if-statement within another if-statement. # Be careful how th…" at bounding box center [1147, 222] width 330 height 389
click at [1058, 412] on button "Run ⇧↵" at bounding box center [1036, 408] width 176 height 32
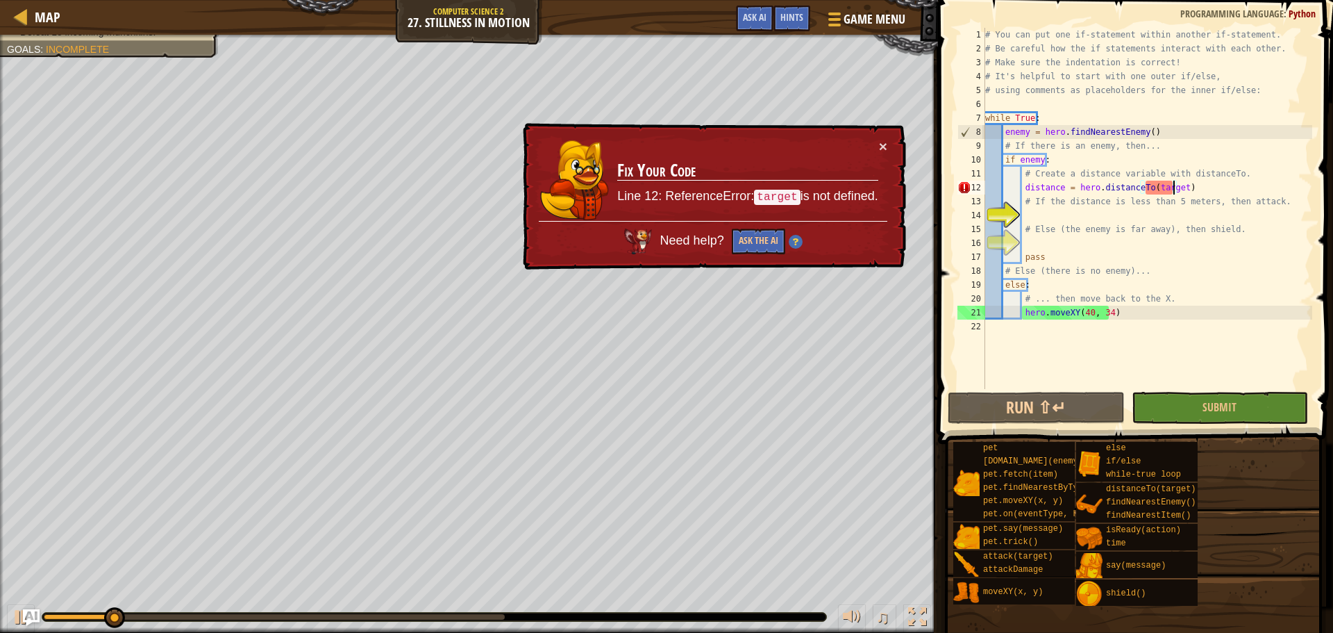
click at [1172, 190] on div "# You can put one if-statement within another if-statement. # Be careful how th…" at bounding box center [1147, 222] width 330 height 389
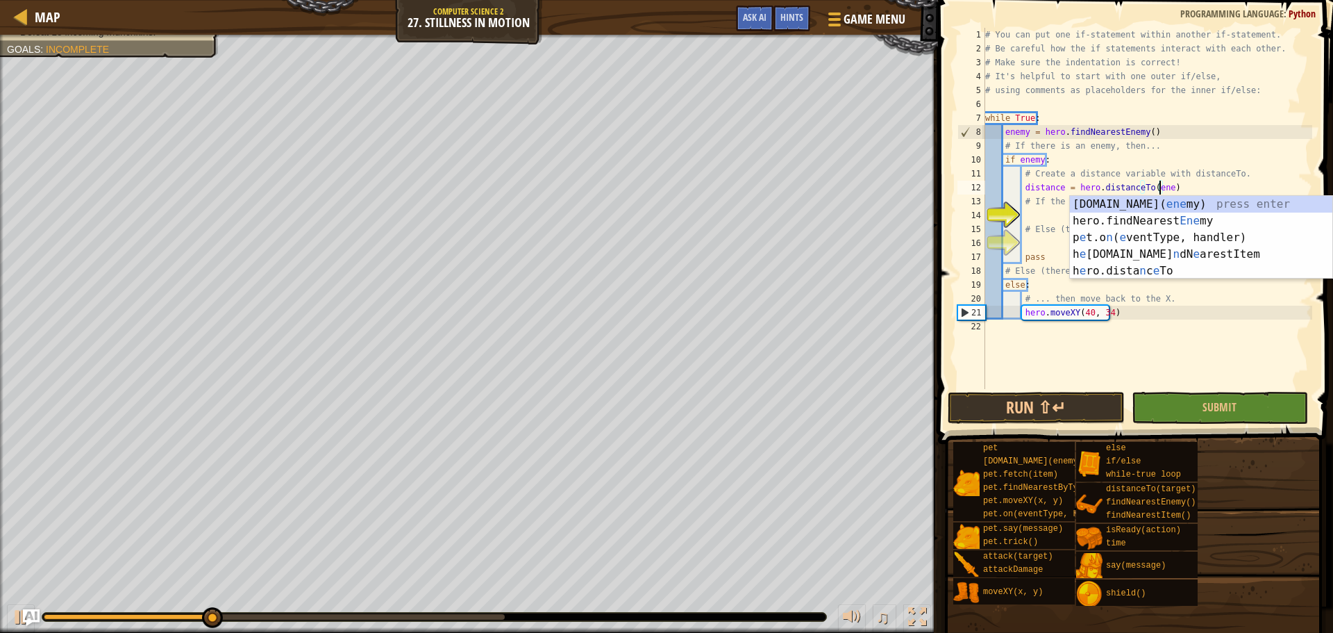
scroll to position [6, 15]
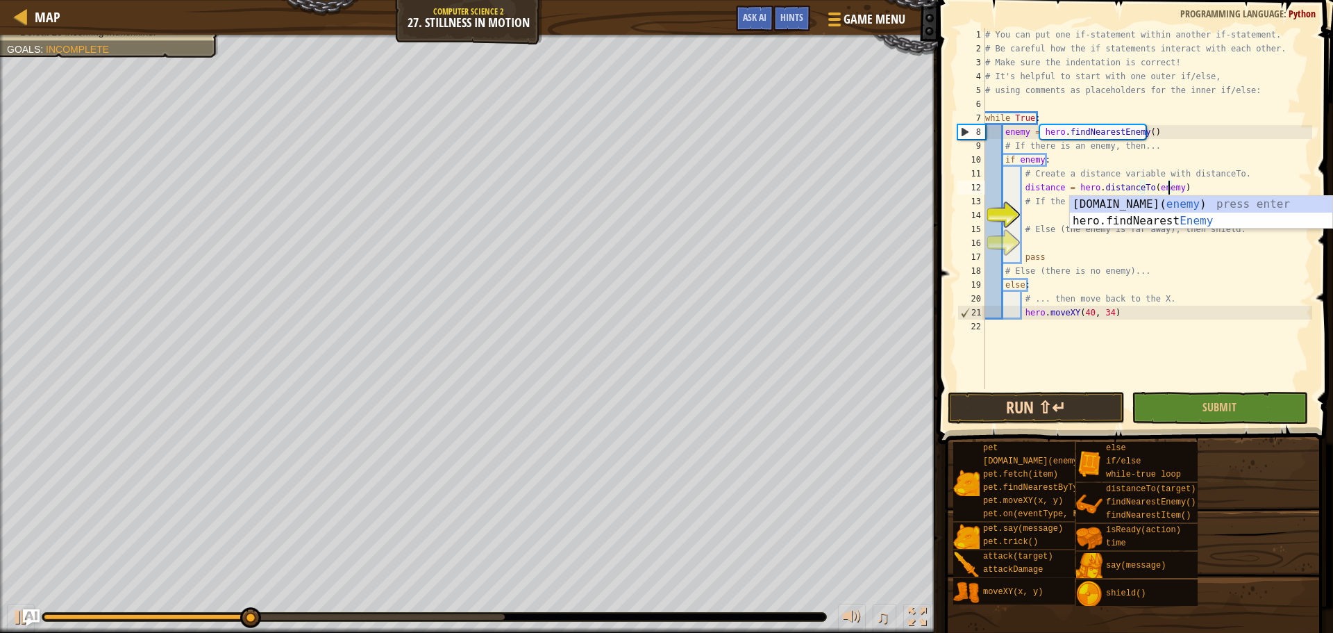
type textarea "distance = hero.distanceTo(enemy)"
click at [1052, 414] on button "Run ⇧↵" at bounding box center [1036, 408] width 176 height 32
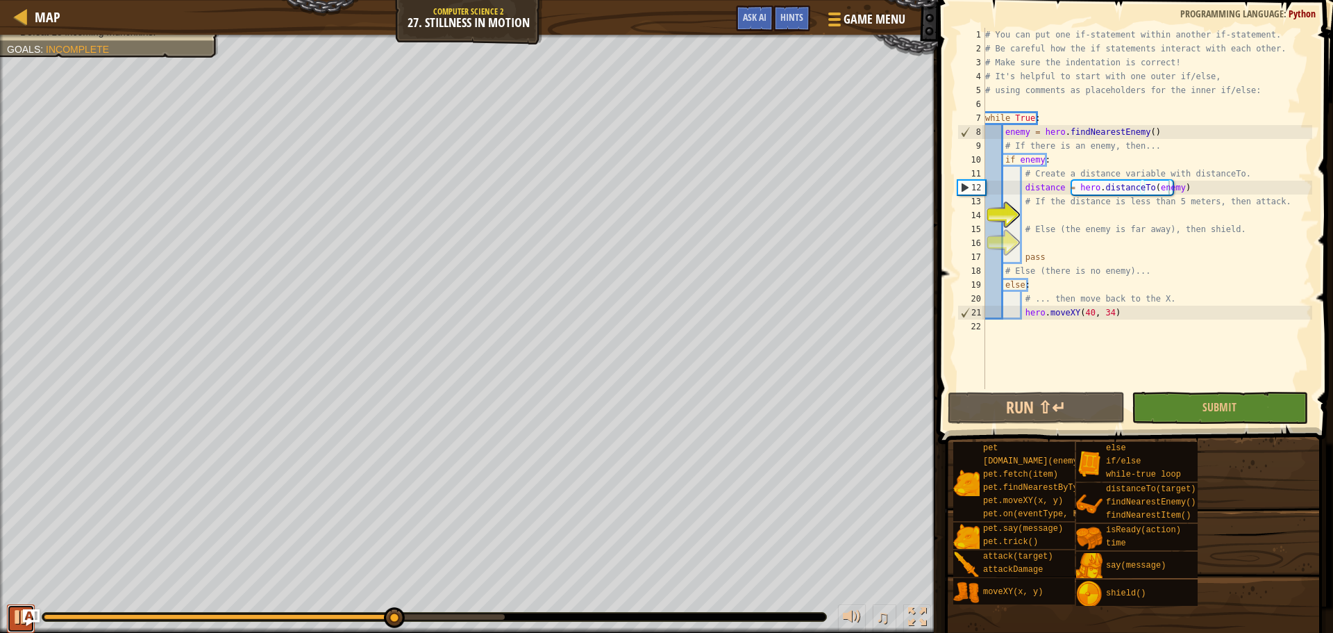
click at [15, 614] on div at bounding box center [21, 617] width 18 height 18
click at [1038, 243] on div "# You can put one if-statement within another if-statement. # Be careful how th…" at bounding box center [1147, 222] width 330 height 389
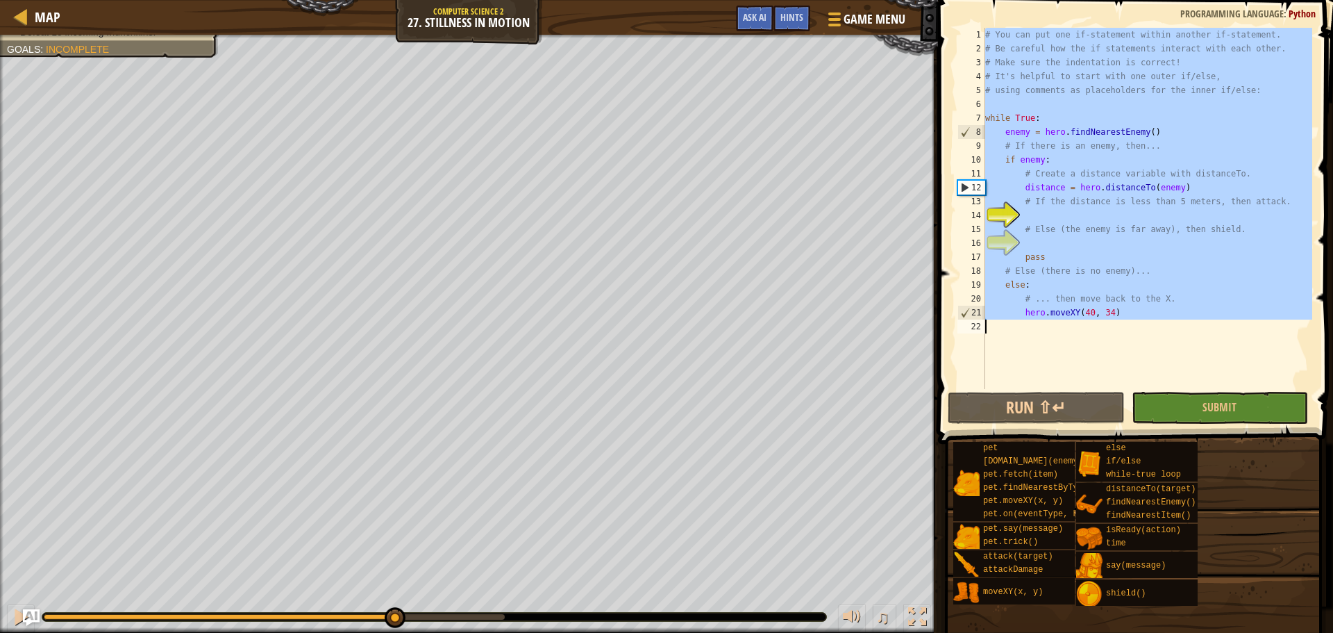
drag, startPoint x: 985, startPoint y: 32, endPoint x: 1264, endPoint y: 351, distance: 423.6
click at [1264, 351] on div "# You can put one if-statement within another if-statement. # Be careful how th…" at bounding box center [1147, 222] width 330 height 389
type textarea "hero.moveXY(40, 34)"
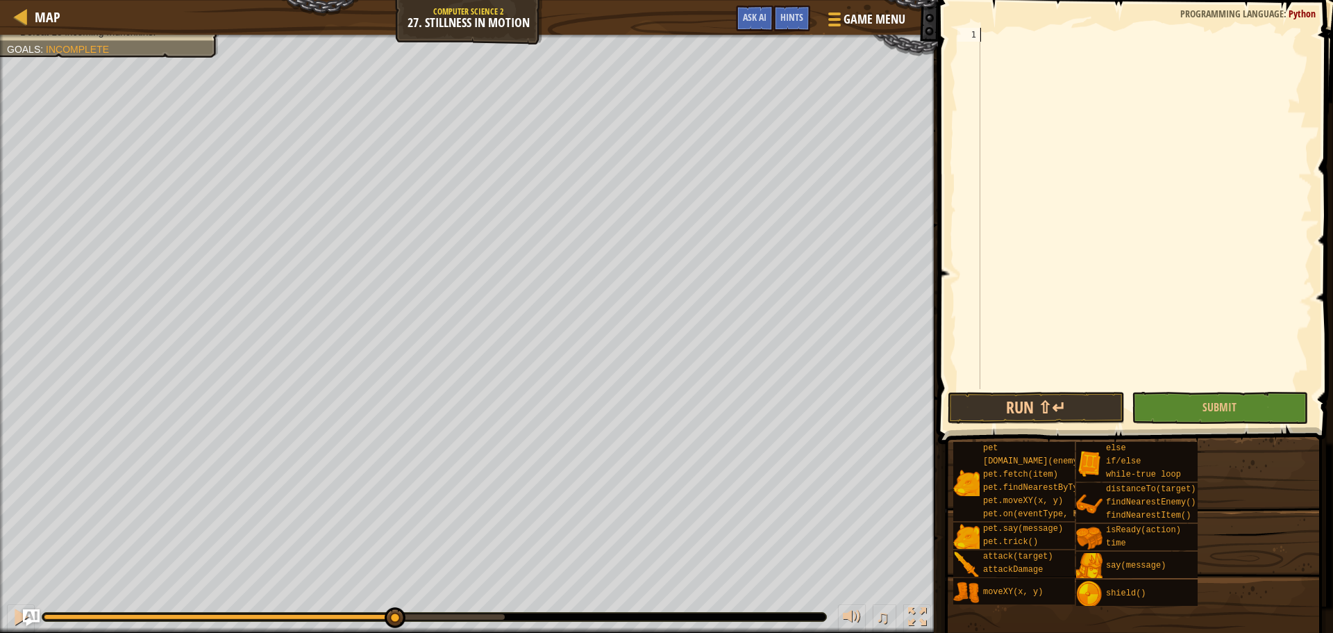
paste textarea "hero.moveXY(40, 34)"
type textarea "hero.moveXY(40, 34)"
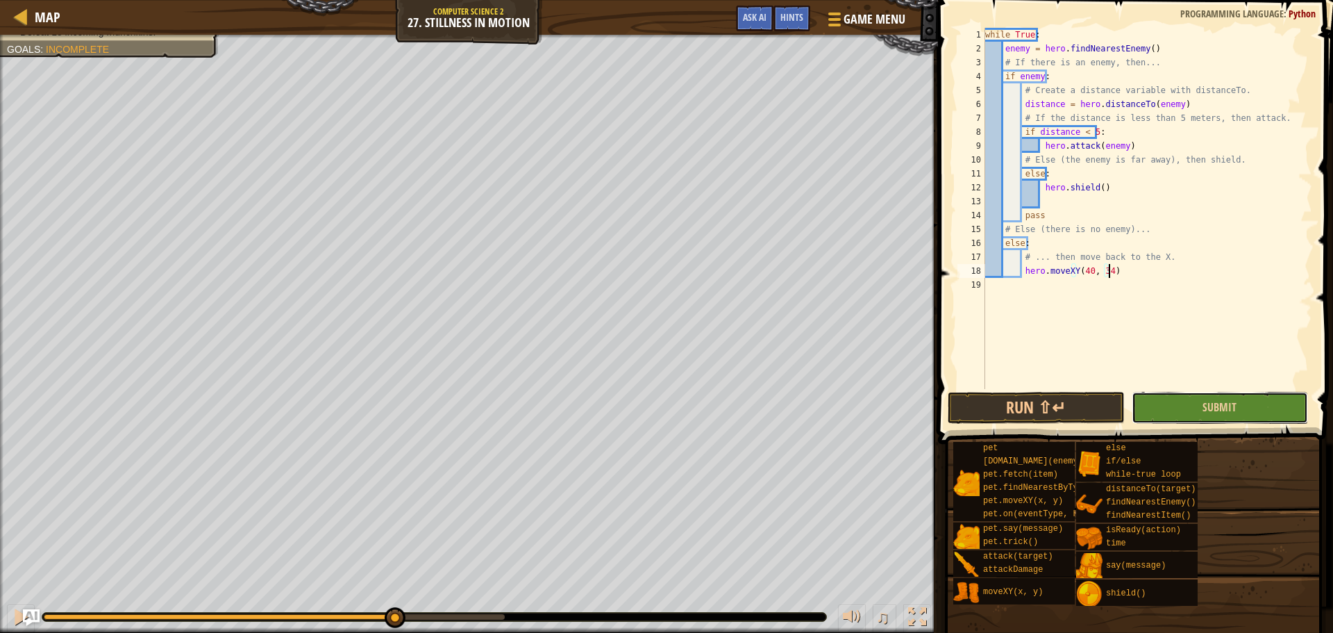
click at [1155, 399] on button "Submit" at bounding box center [1220, 408] width 176 height 32
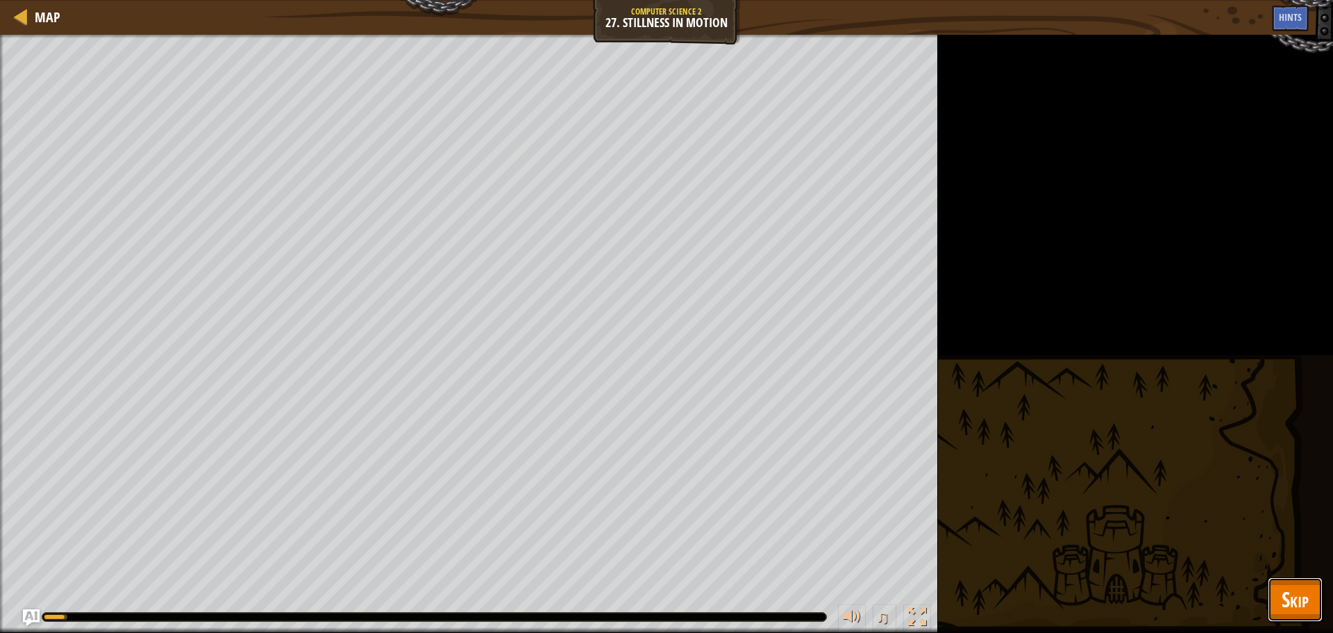
click at [1298, 614] on button "Skip" at bounding box center [1295, 599] width 55 height 44
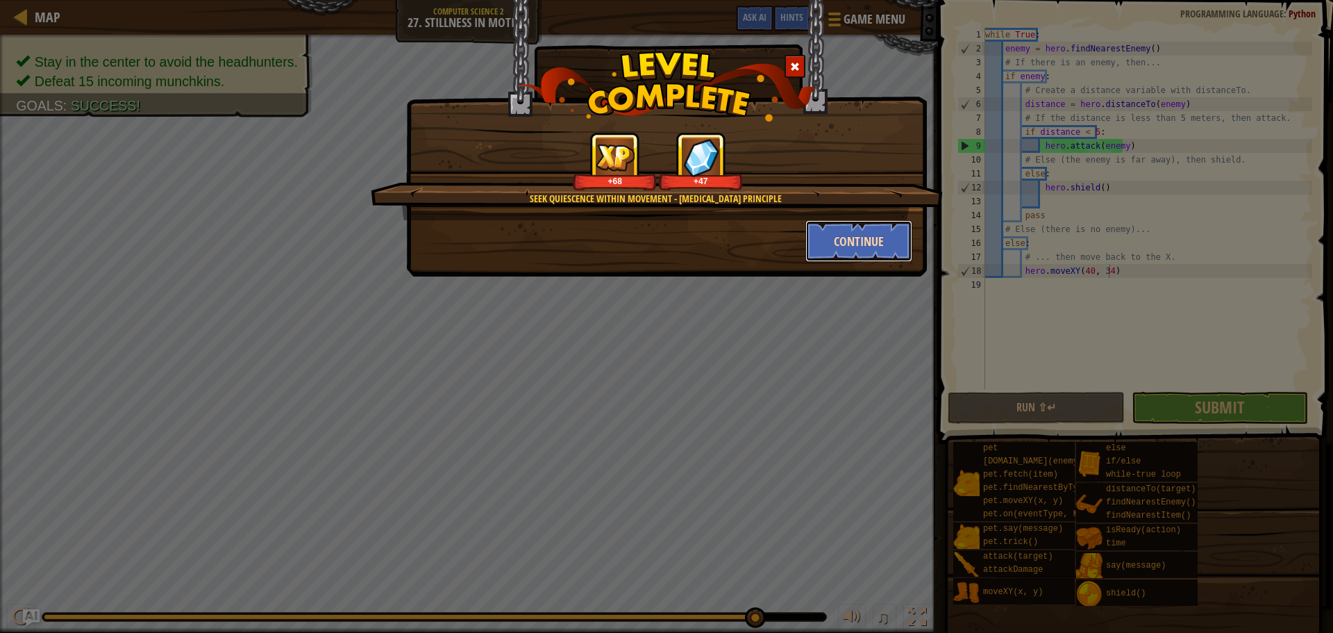
click at [851, 244] on button "Continue" at bounding box center [859, 241] width 108 height 42
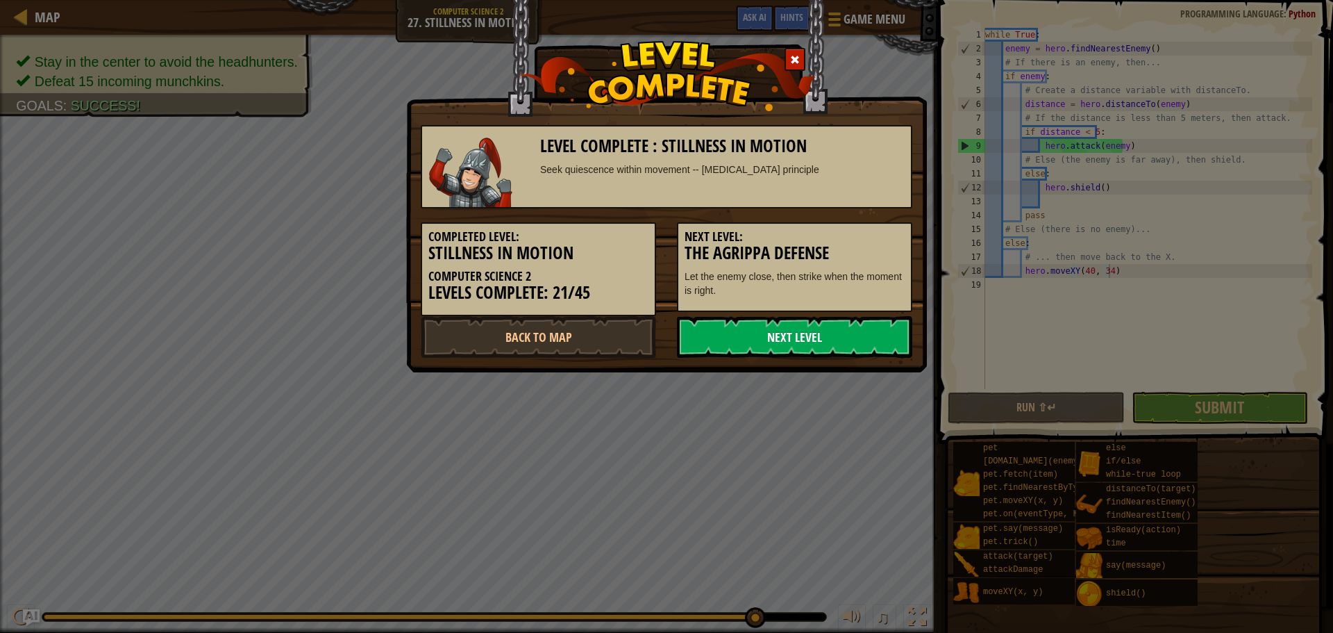
click at [749, 344] on link "Next Level" at bounding box center [794, 337] width 235 height 42
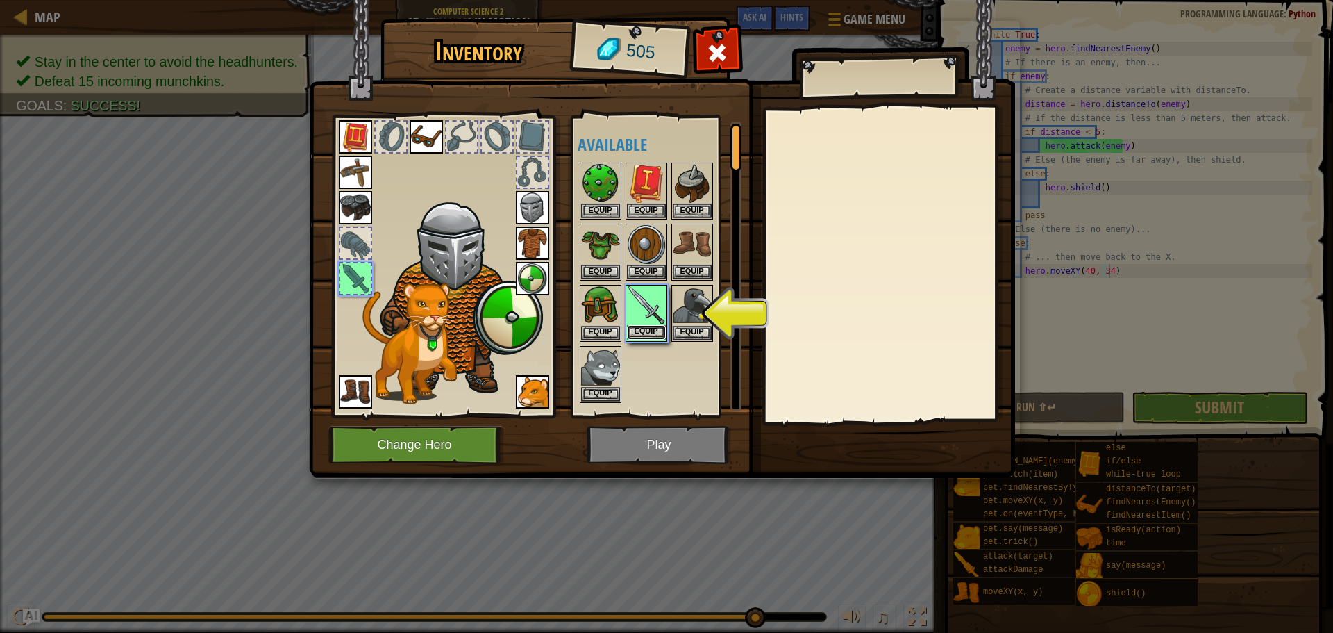
click at [658, 330] on button "Equip" at bounding box center [646, 332] width 39 height 15
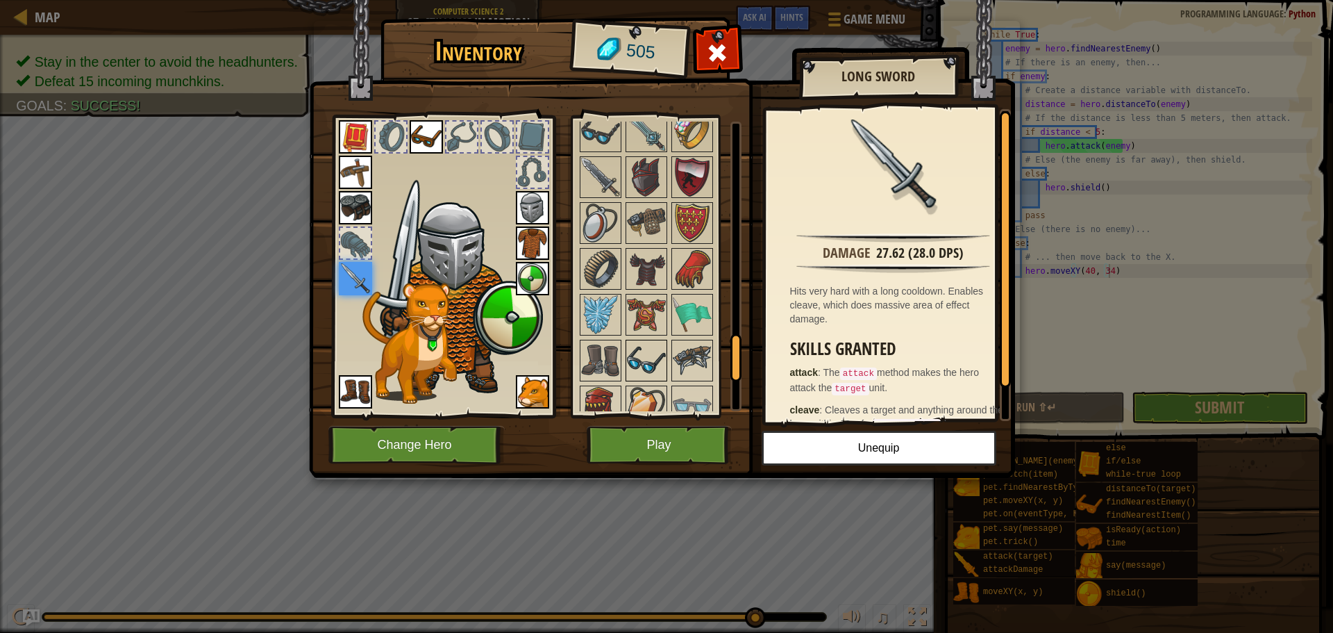
scroll to position [1458, 0]
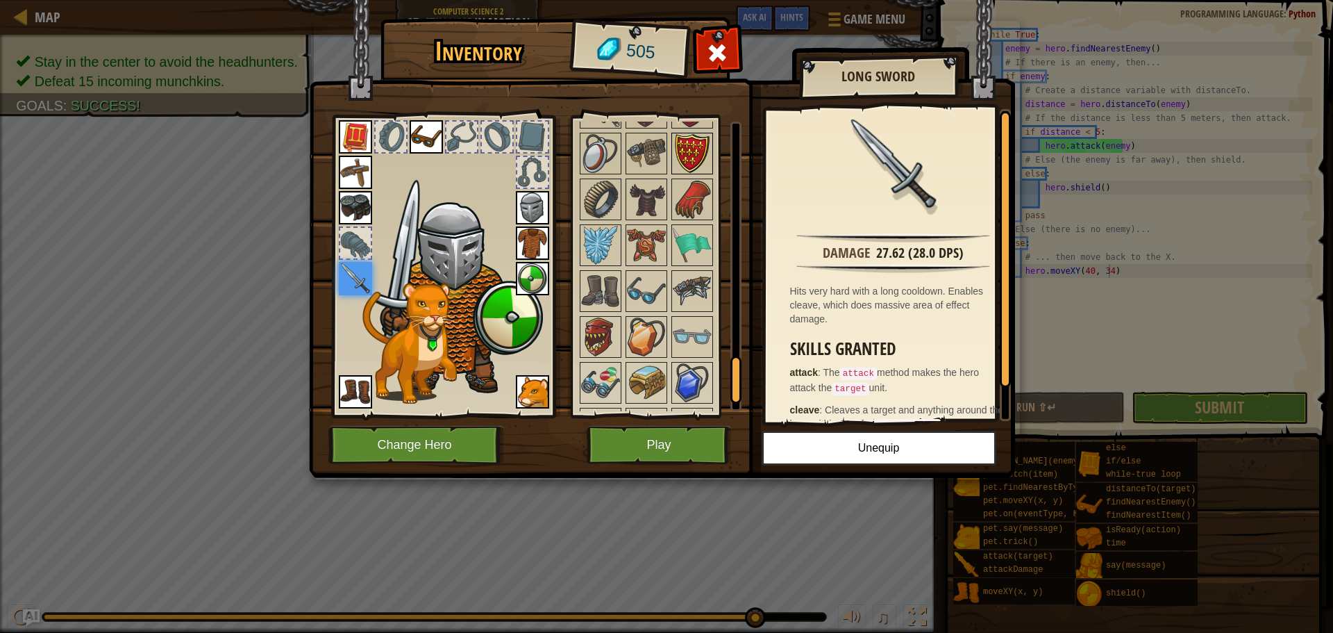
click at [682, 151] on img at bounding box center [692, 153] width 39 height 39
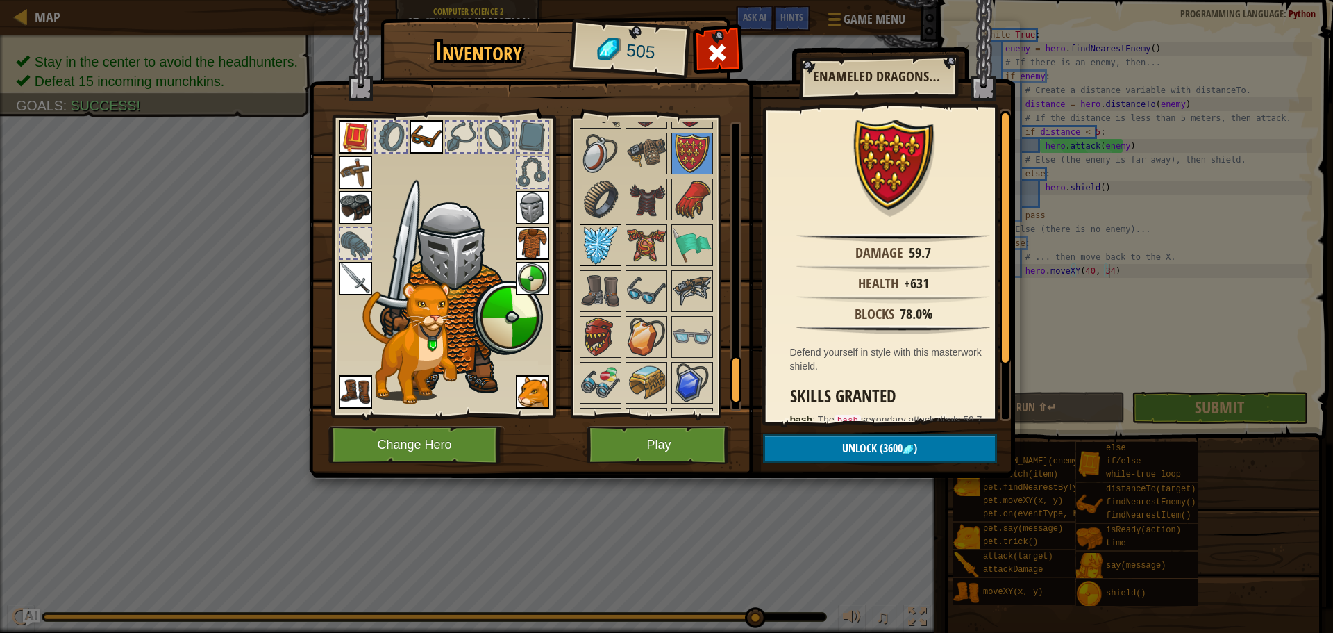
click at [604, 256] on img at bounding box center [600, 245] width 39 height 39
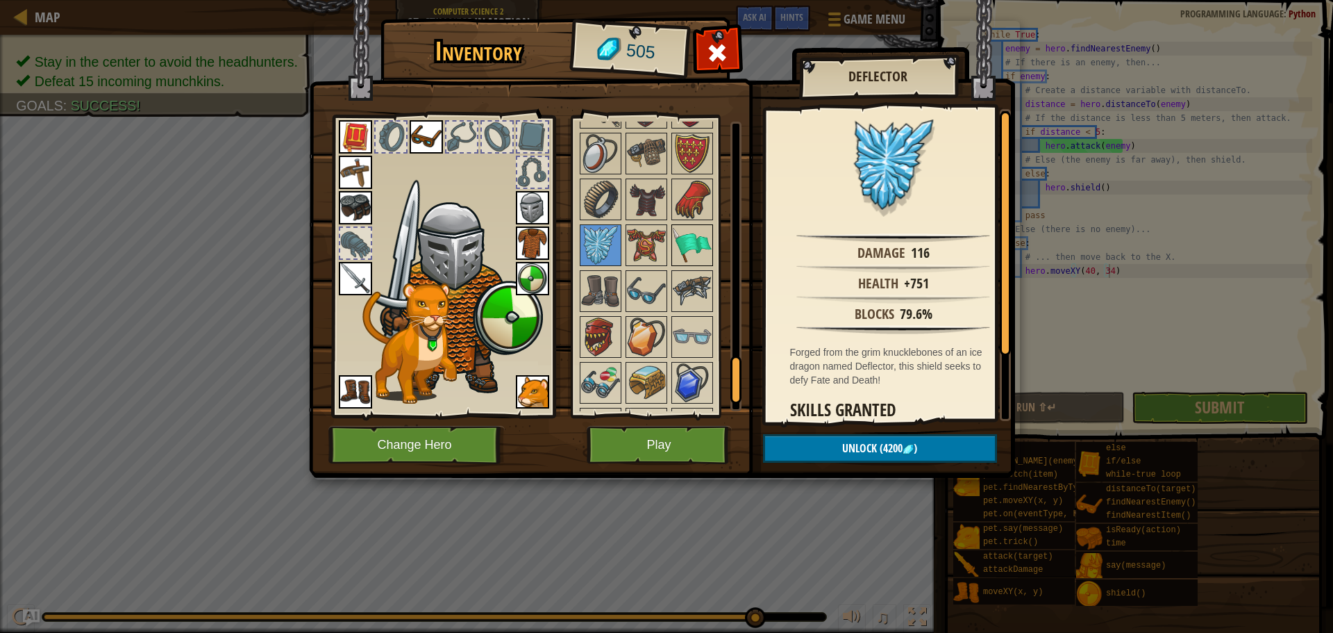
click at [704, 239] on img at bounding box center [692, 245] width 39 height 39
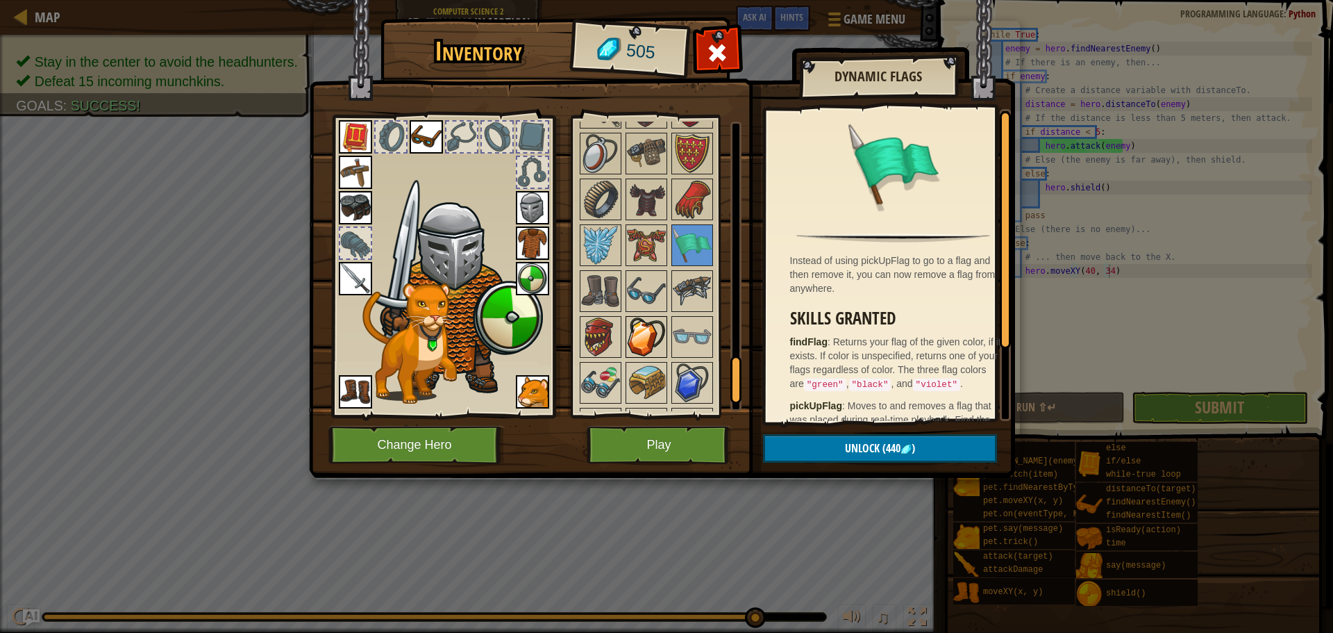
scroll to position [1544, 0]
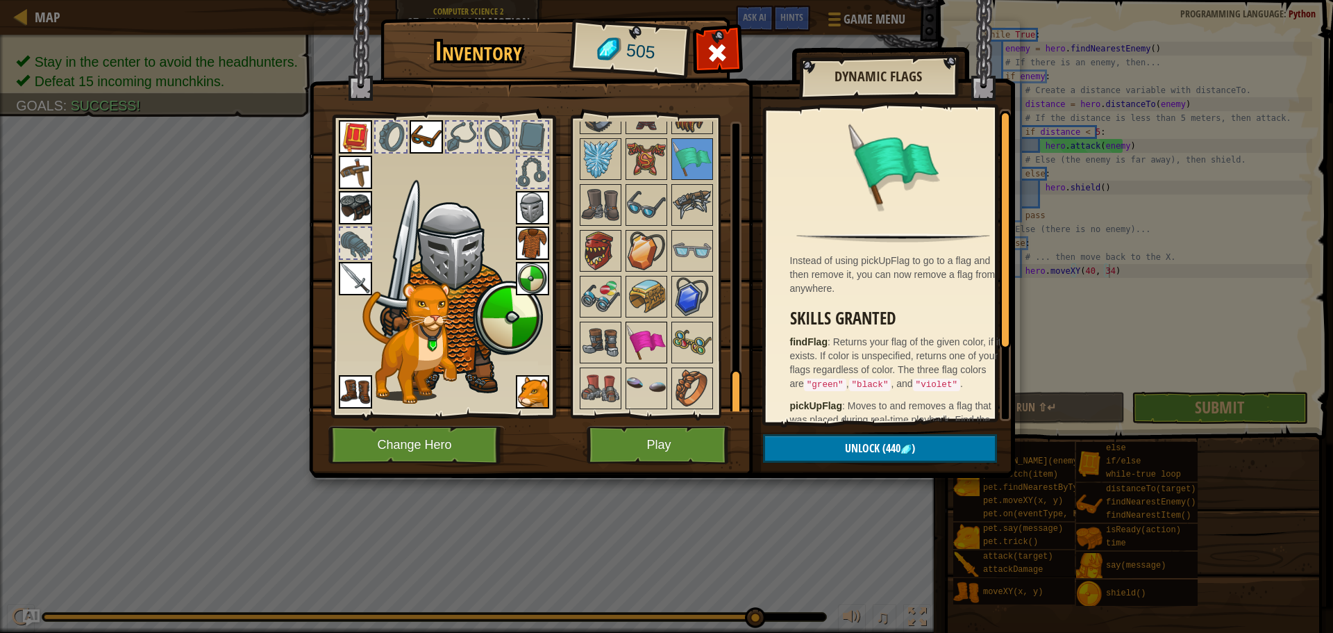
click at [644, 352] on img at bounding box center [646, 342] width 39 height 39
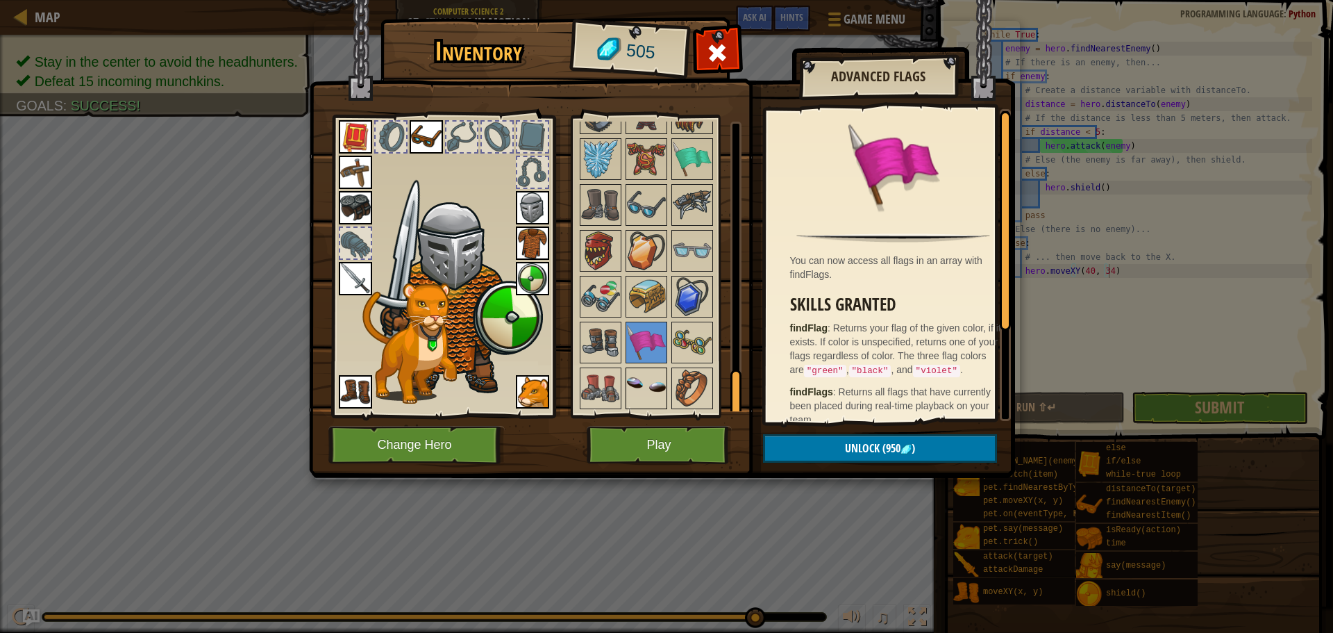
click at [642, 379] on img at bounding box center [646, 388] width 39 height 39
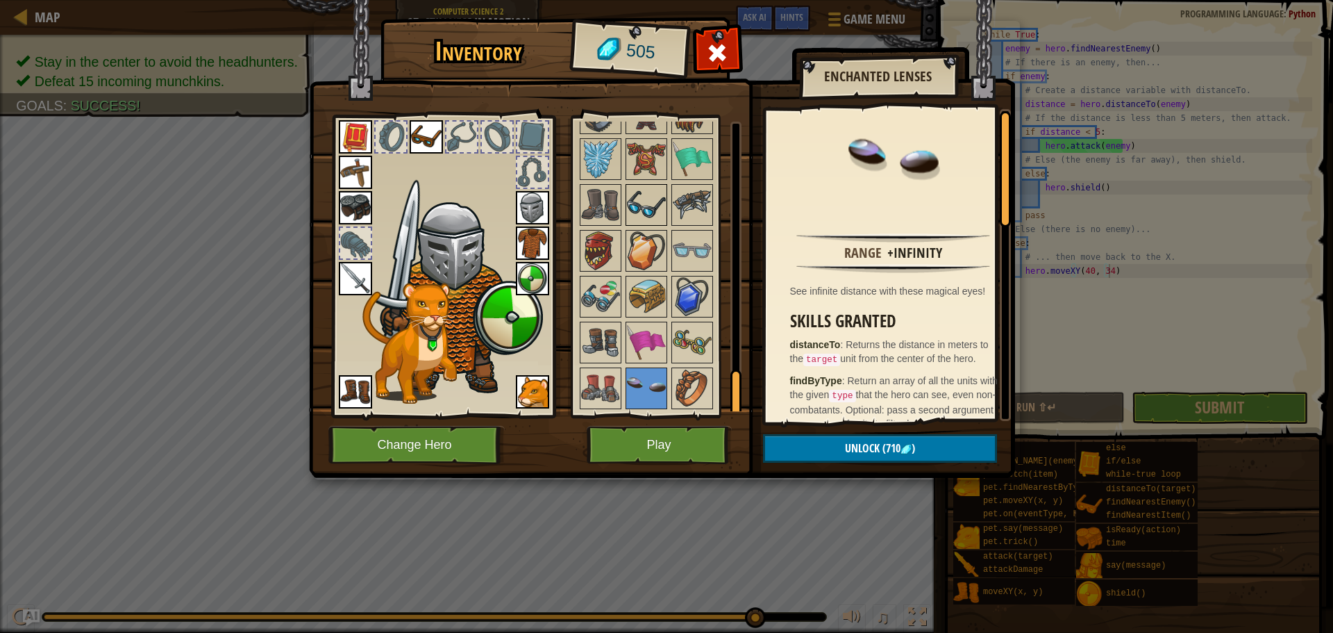
click at [637, 202] on img at bounding box center [646, 204] width 39 height 39
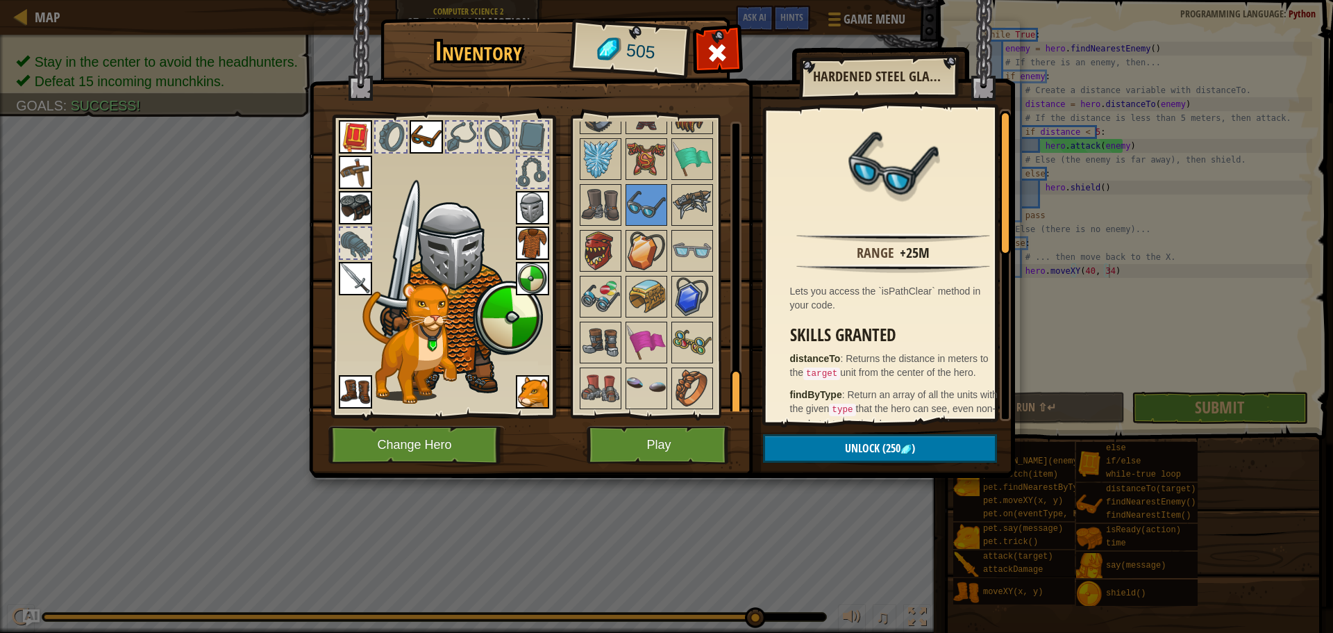
click at [419, 145] on img at bounding box center [426, 136] width 33 height 33
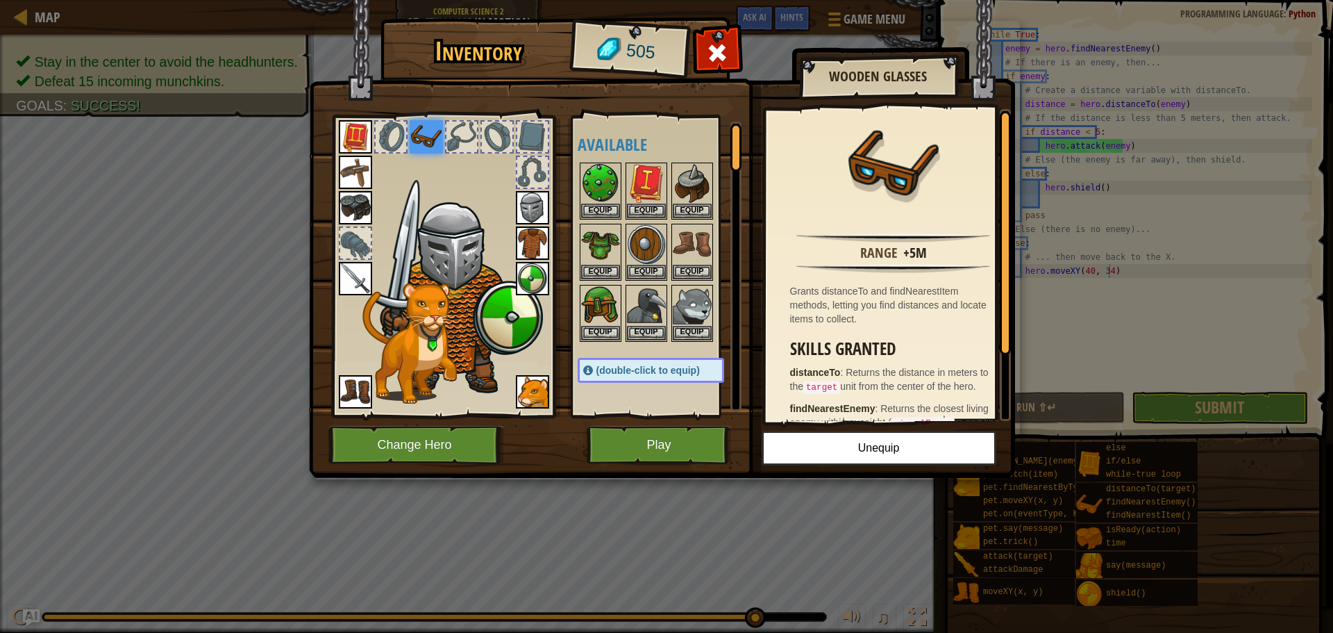
scroll to position [208, 0]
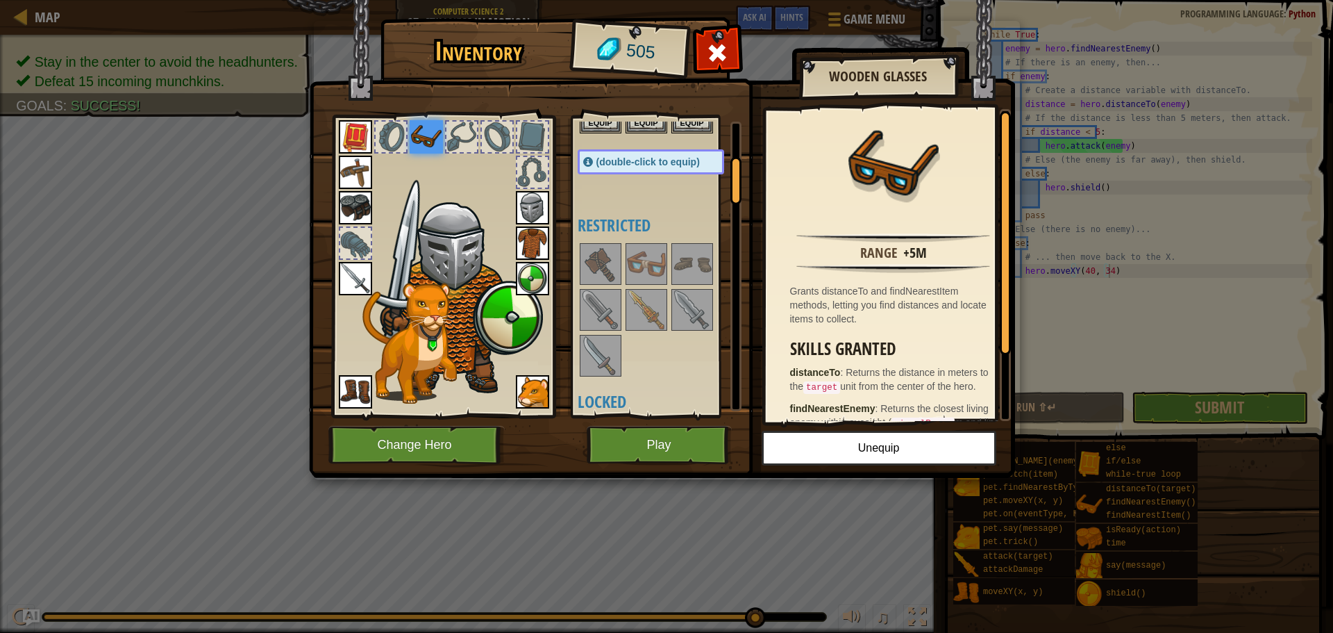
click at [655, 270] on img at bounding box center [646, 263] width 39 height 39
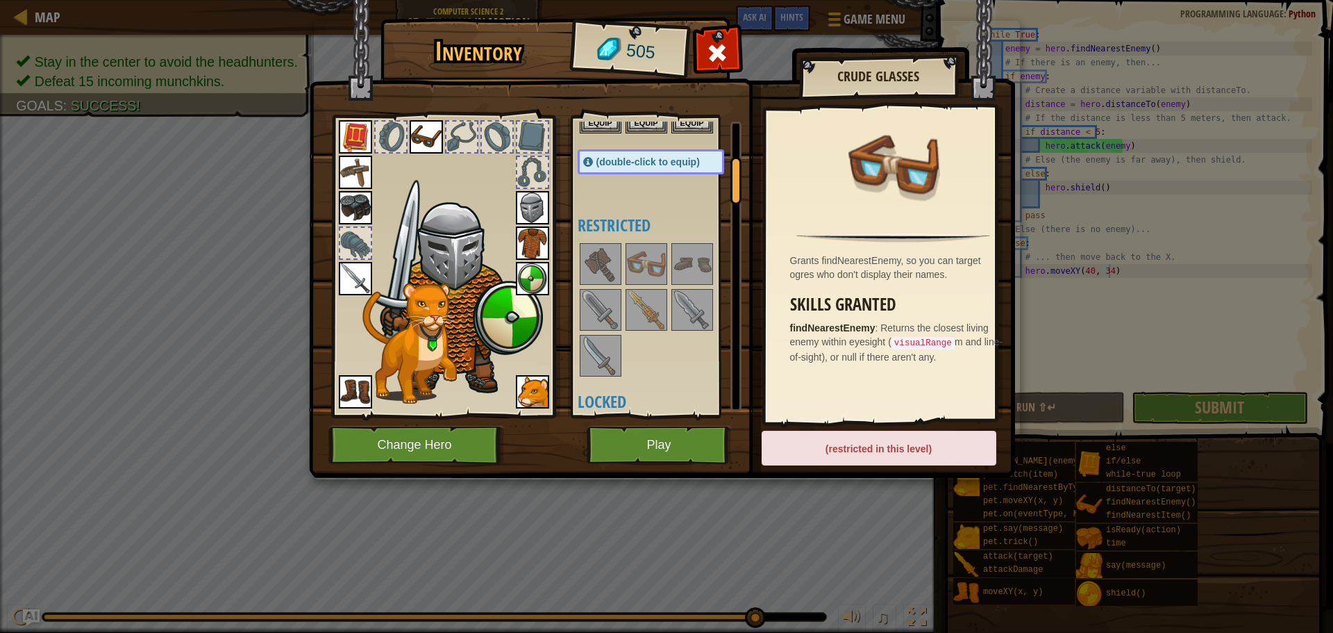
click at [532, 211] on img at bounding box center [532, 207] width 33 height 33
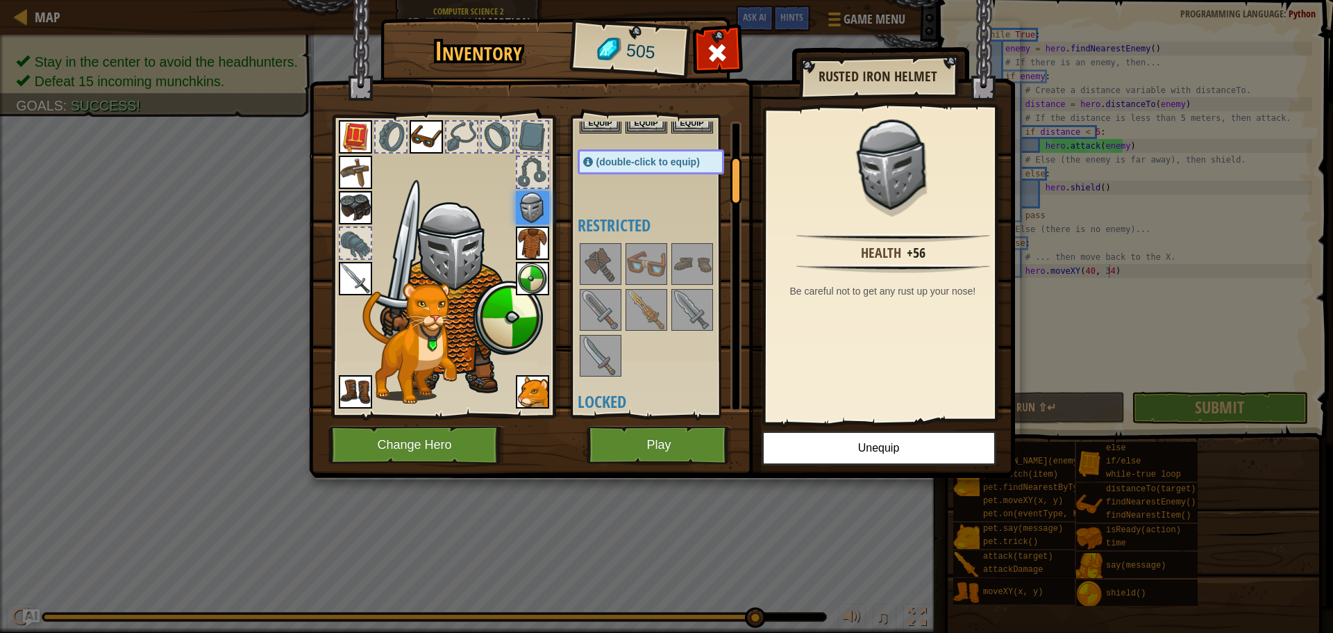
click at [534, 235] on img at bounding box center [532, 242] width 33 height 33
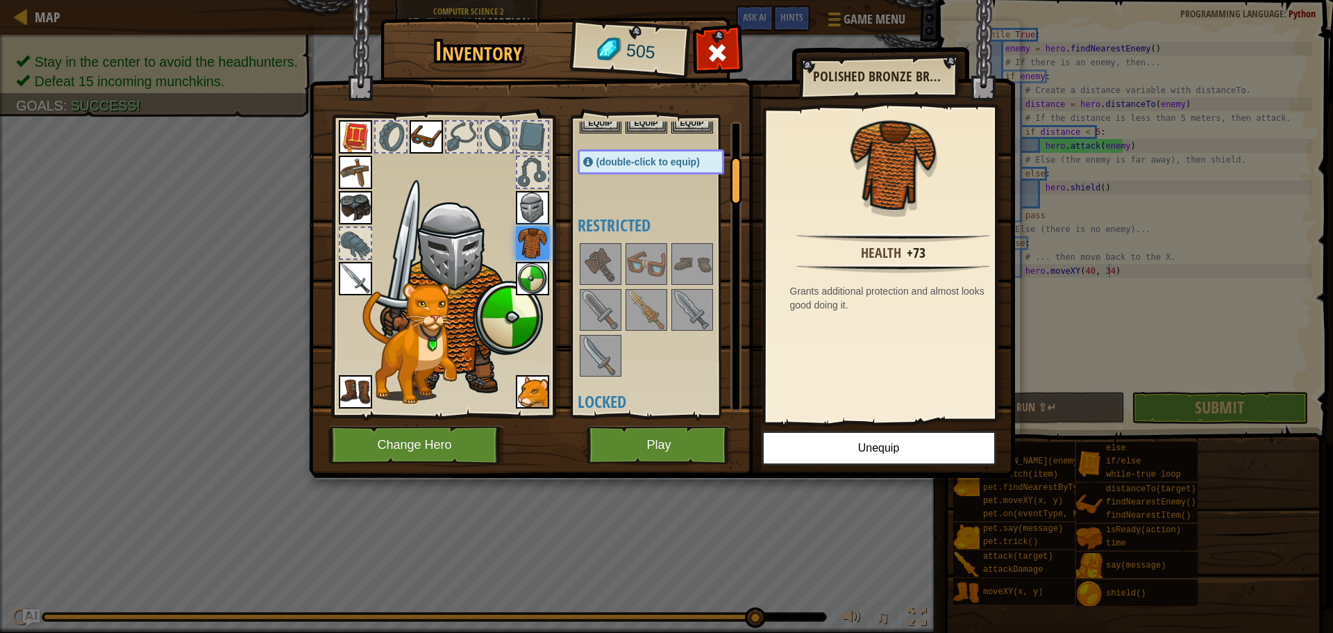
click at [532, 215] on img at bounding box center [532, 207] width 33 height 33
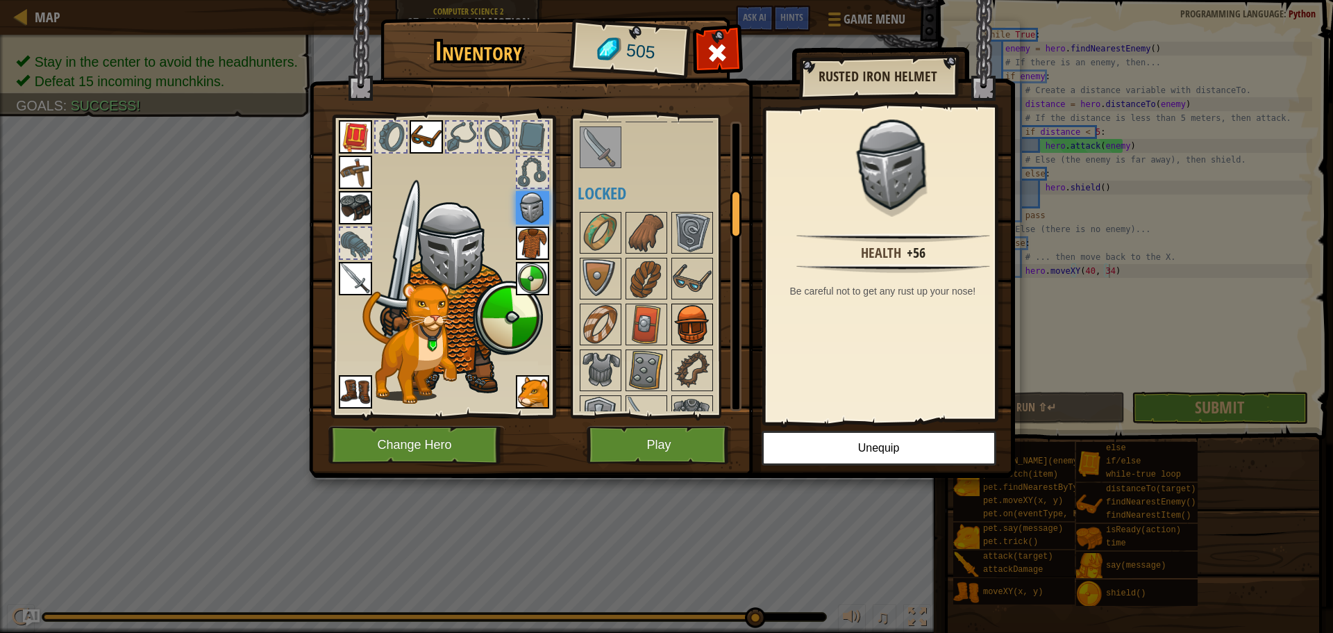
scroll to position [555, 0]
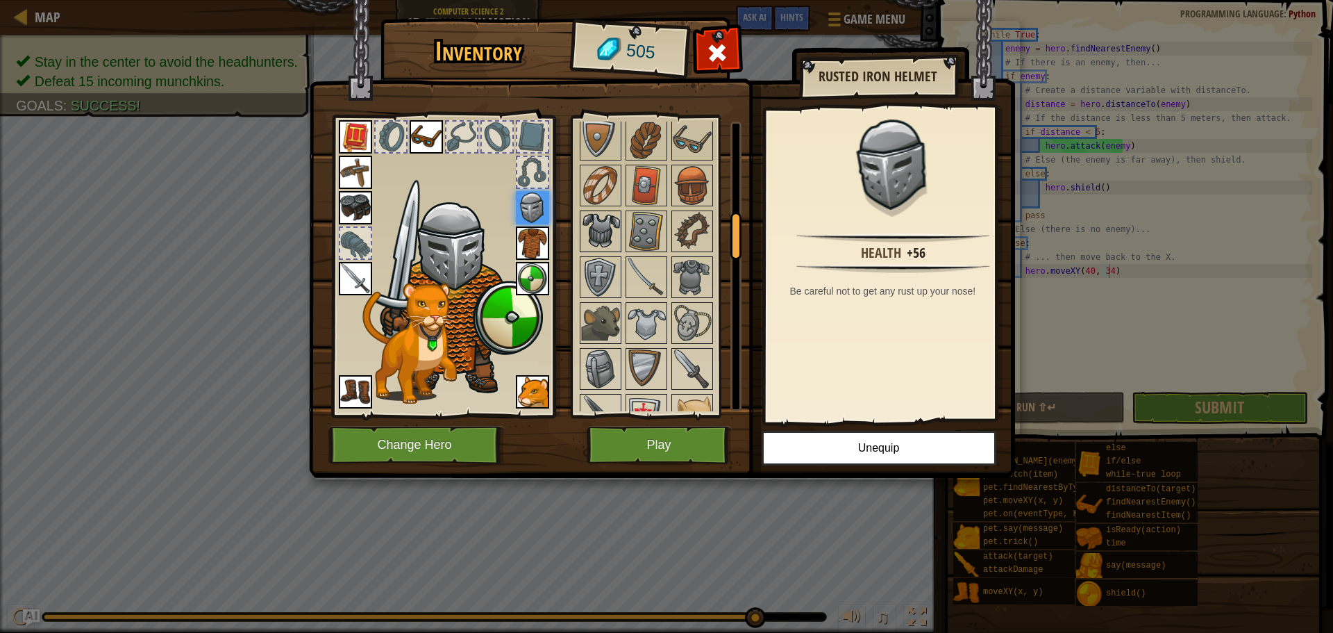
click at [594, 224] on img at bounding box center [600, 231] width 39 height 39
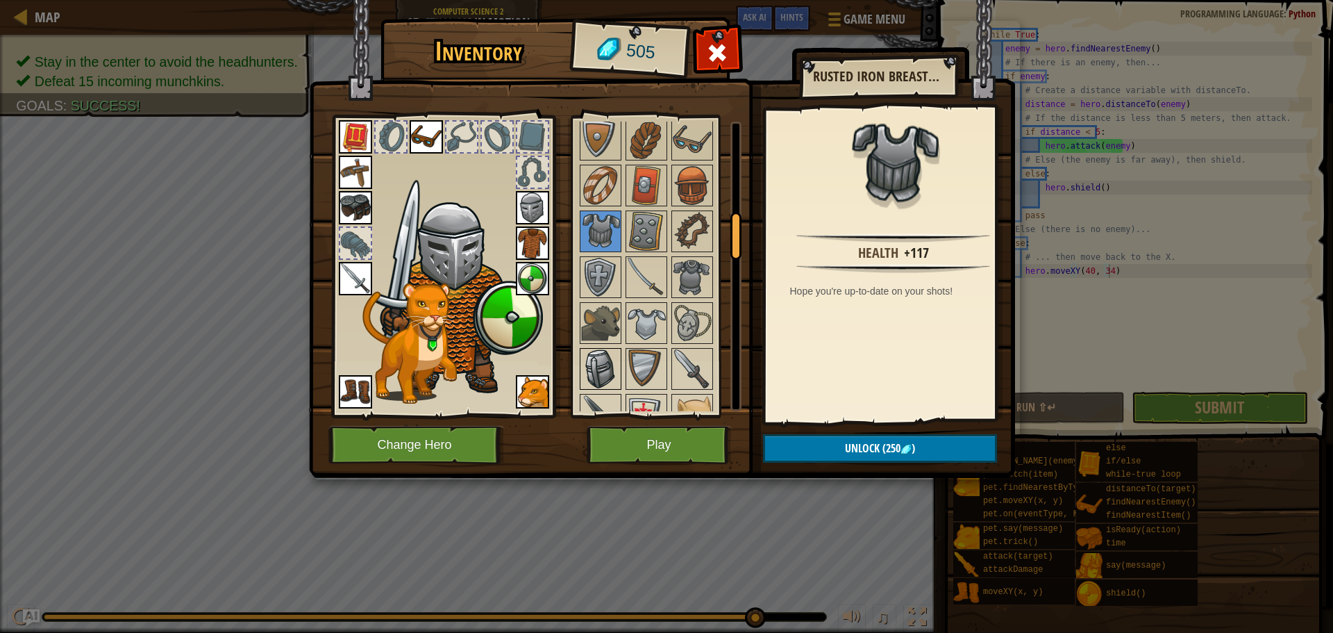
click at [599, 360] on img at bounding box center [600, 368] width 39 height 39
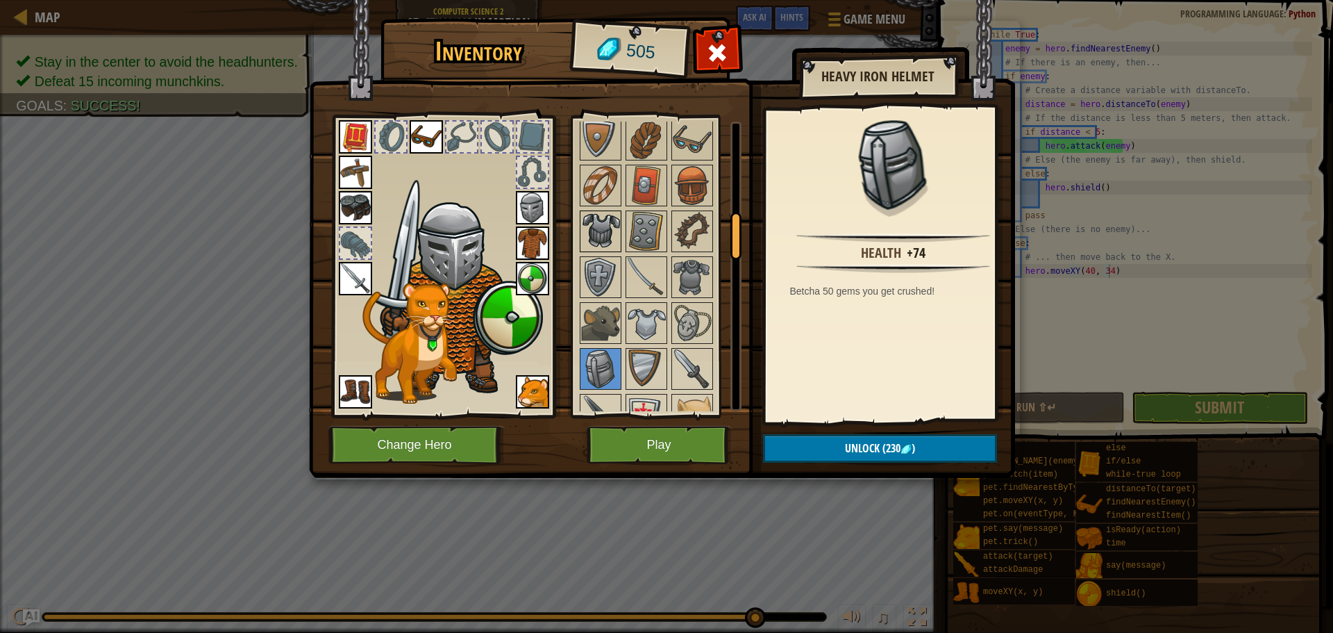
click at [601, 240] on img at bounding box center [600, 231] width 39 height 39
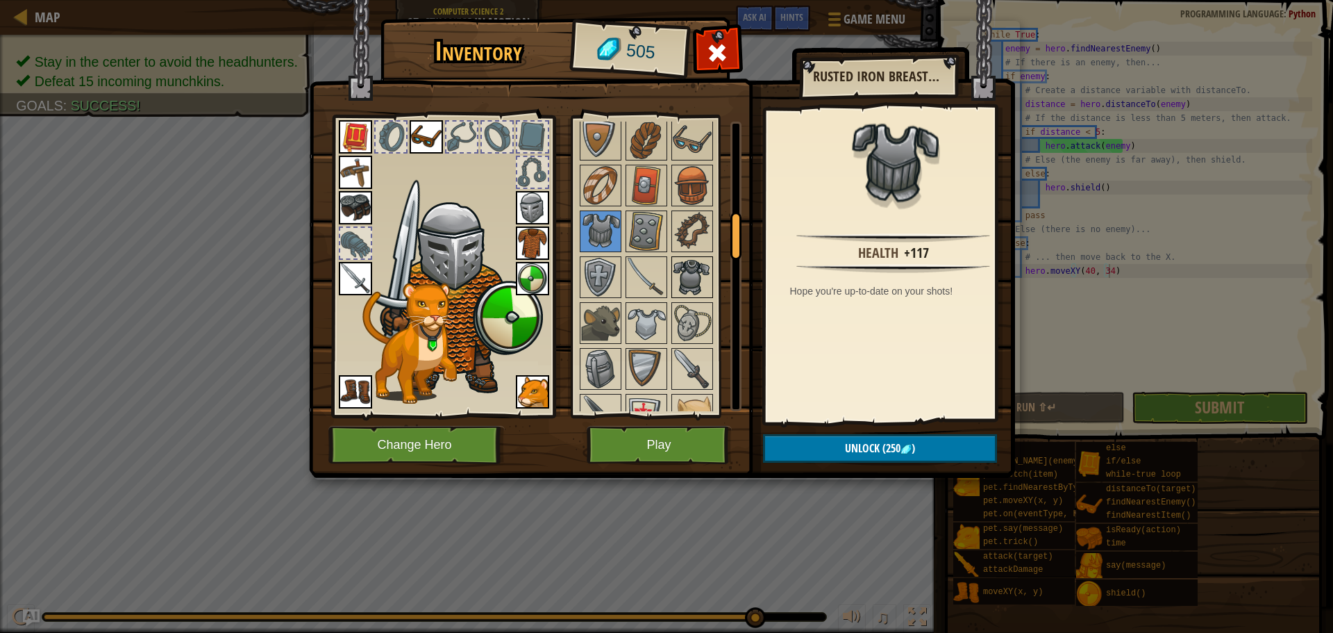
click at [697, 271] on img at bounding box center [692, 277] width 39 height 39
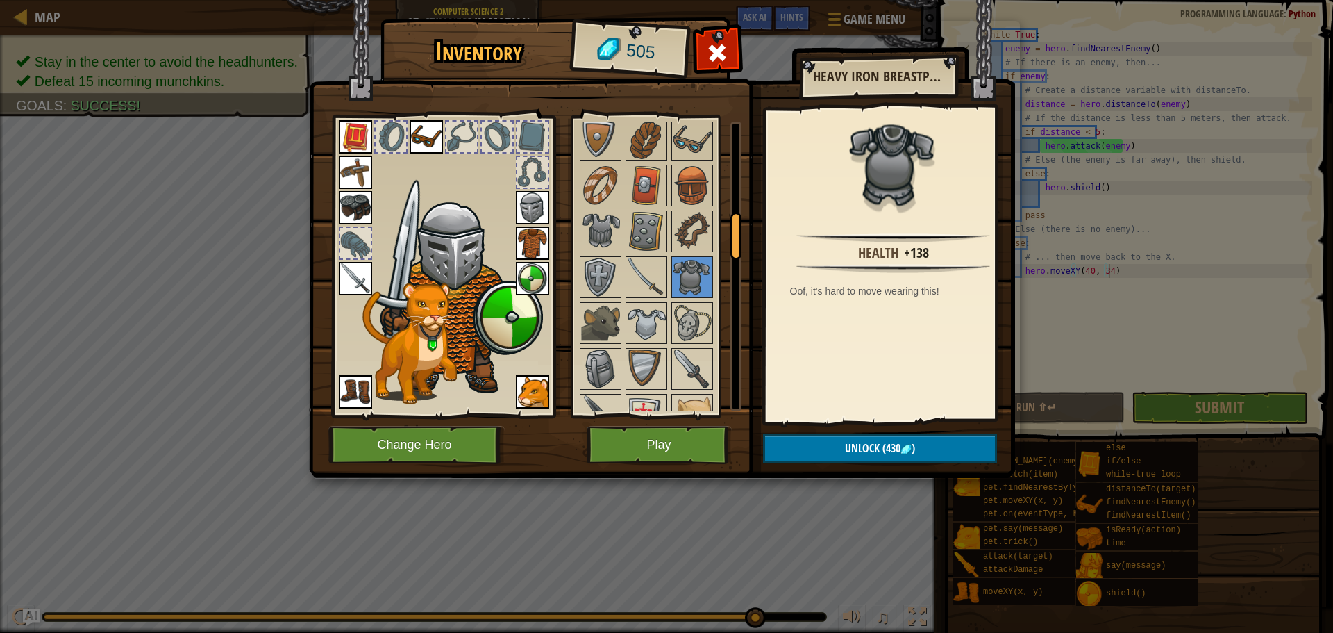
click at [573, 228] on div "Available Equip Equip Equip Equip Equip Equip Equip Equip Equip Equip Equip Equ…" at bounding box center [656, 266] width 170 height 302
click at [588, 228] on img at bounding box center [600, 231] width 39 height 39
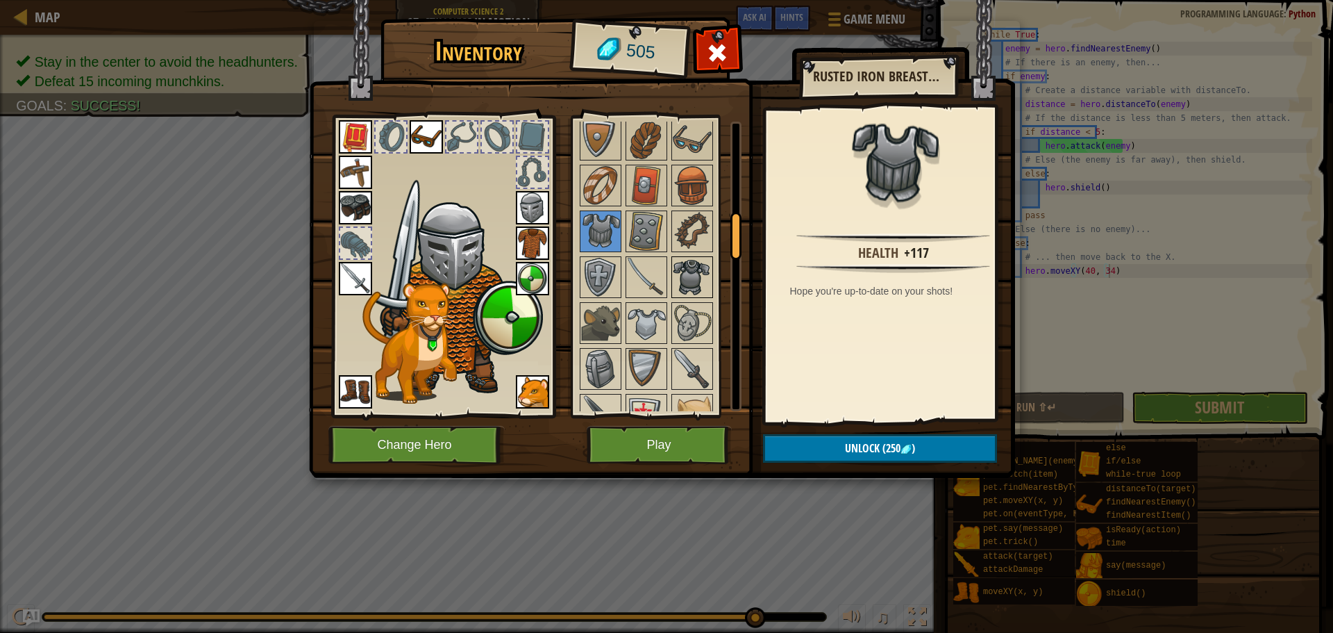
click at [688, 268] on img at bounding box center [692, 277] width 39 height 39
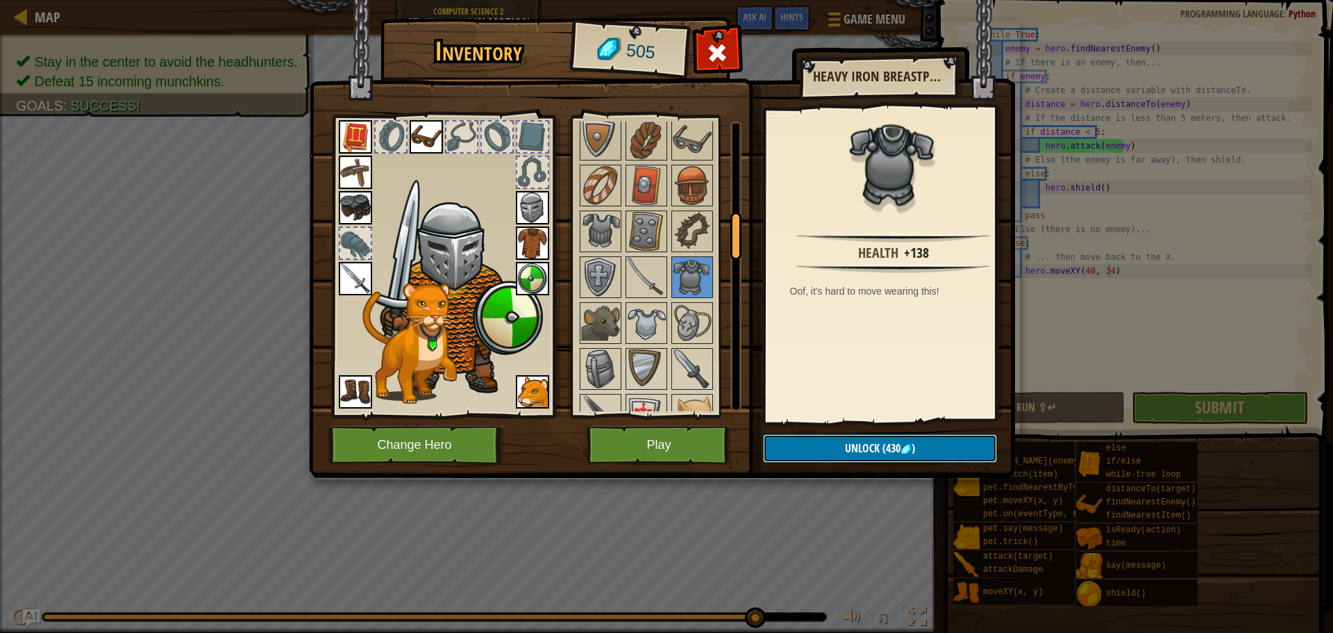
click at [853, 442] on span "Unlock" at bounding box center [862, 447] width 35 height 15
click at [856, 442] on button "Confirm" at bounding box center [880, 448] width 234 height 28
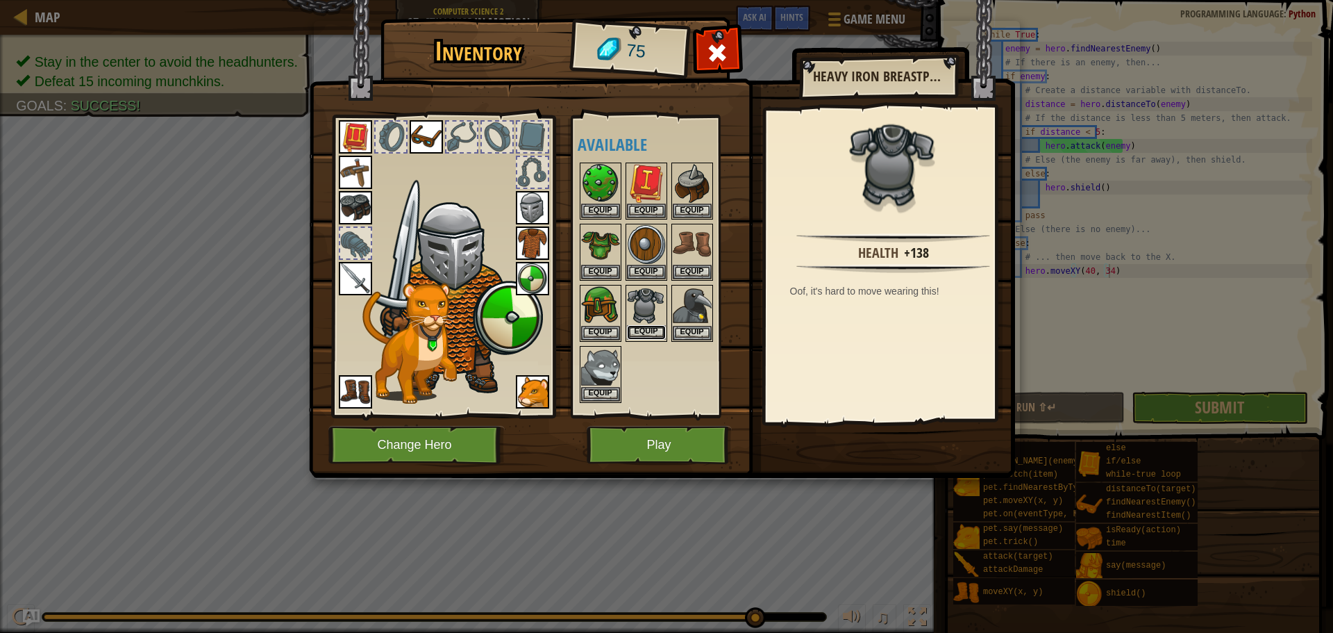
click at [641, 333] on button "Equip" at bounding box center [646, 332] width 39 height 15
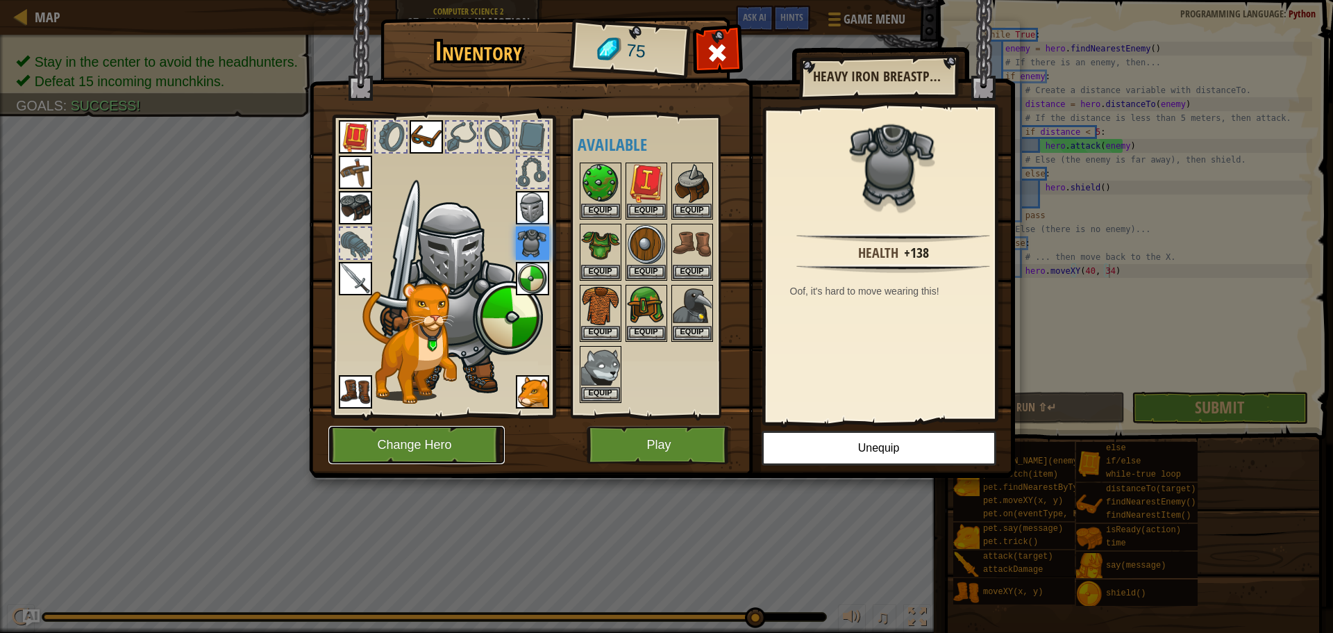
click at [454, 453] on button "Change Hero" at bounding box center [416, 445] width 176 height 38
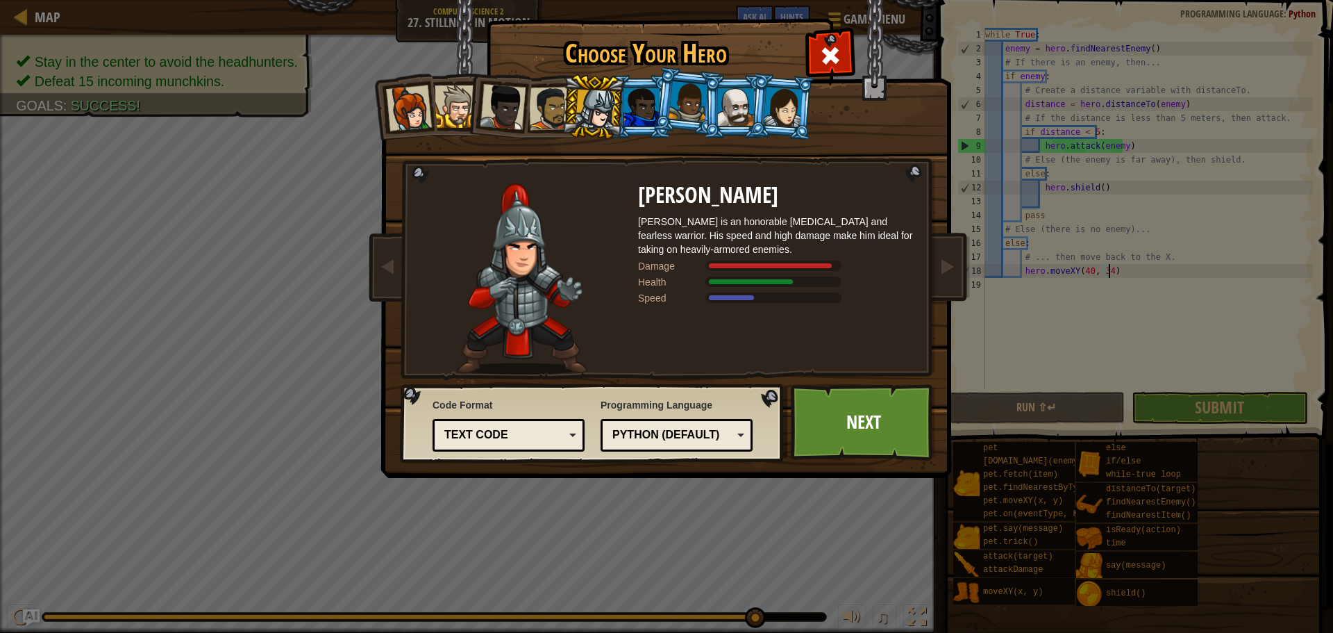
click at [639, 128] on li at bounding box center [640, 106] width 62 height 63
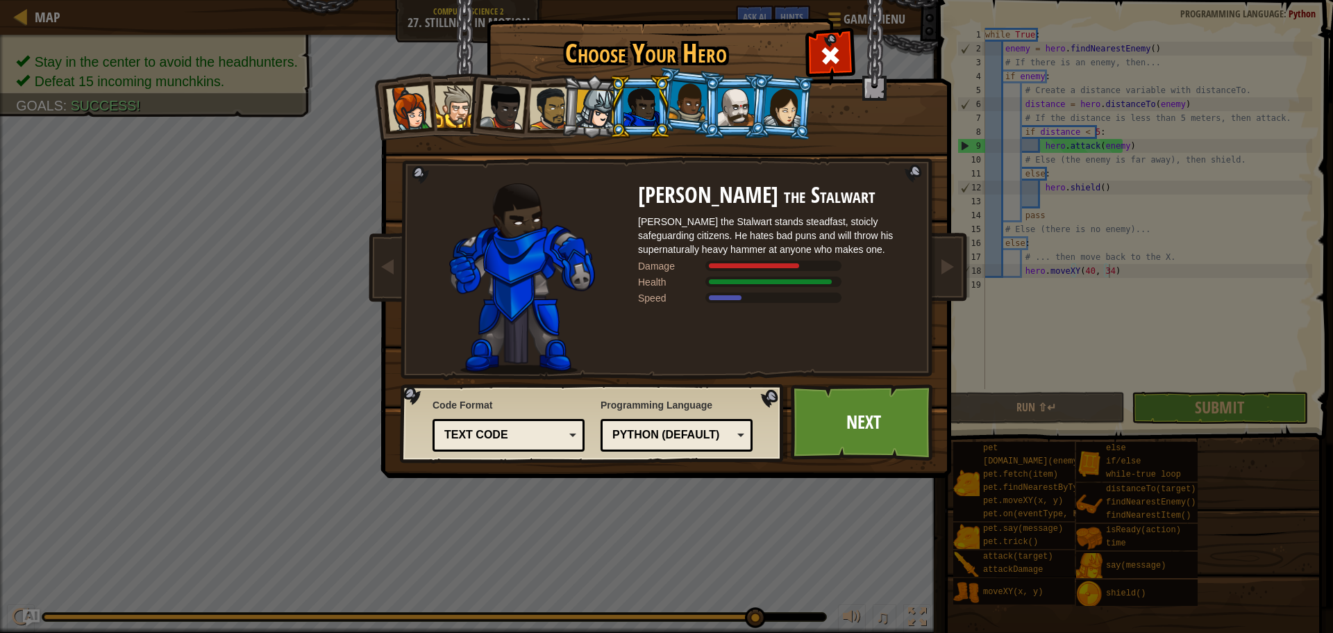
click at [453, 107] on div at bounding box center [456, 106] width 42 height 42
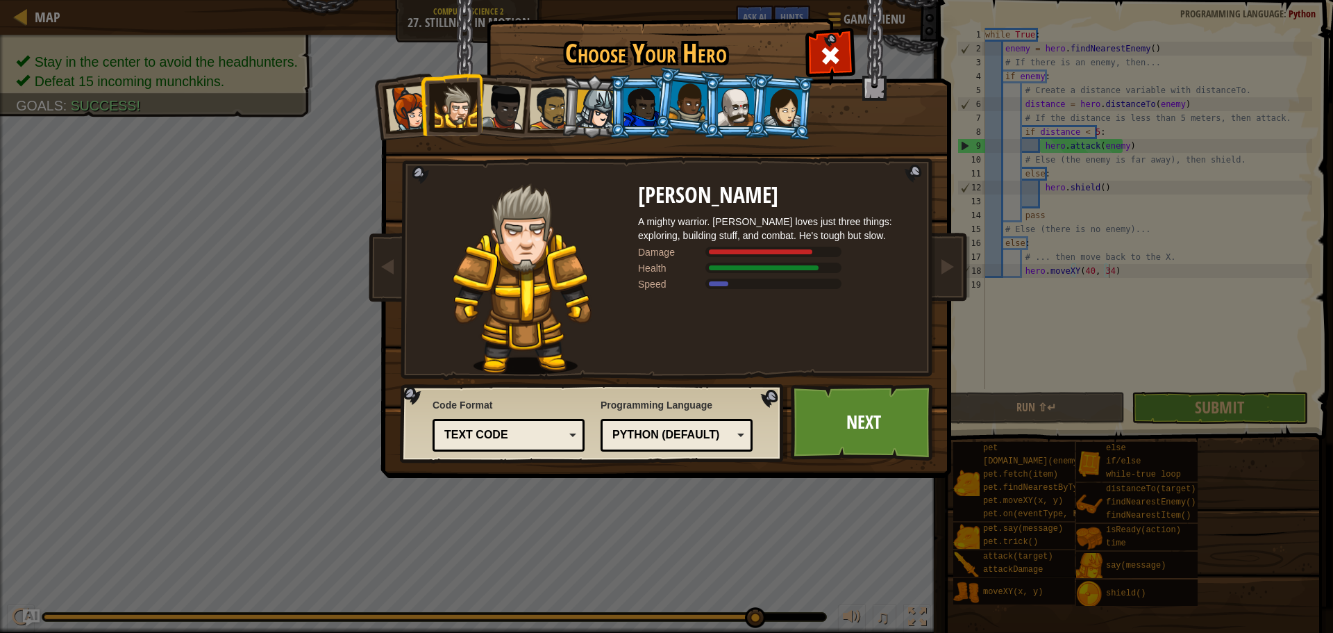
click at [509, 106] on div at bounding box center [503, 107] width 46 height 46
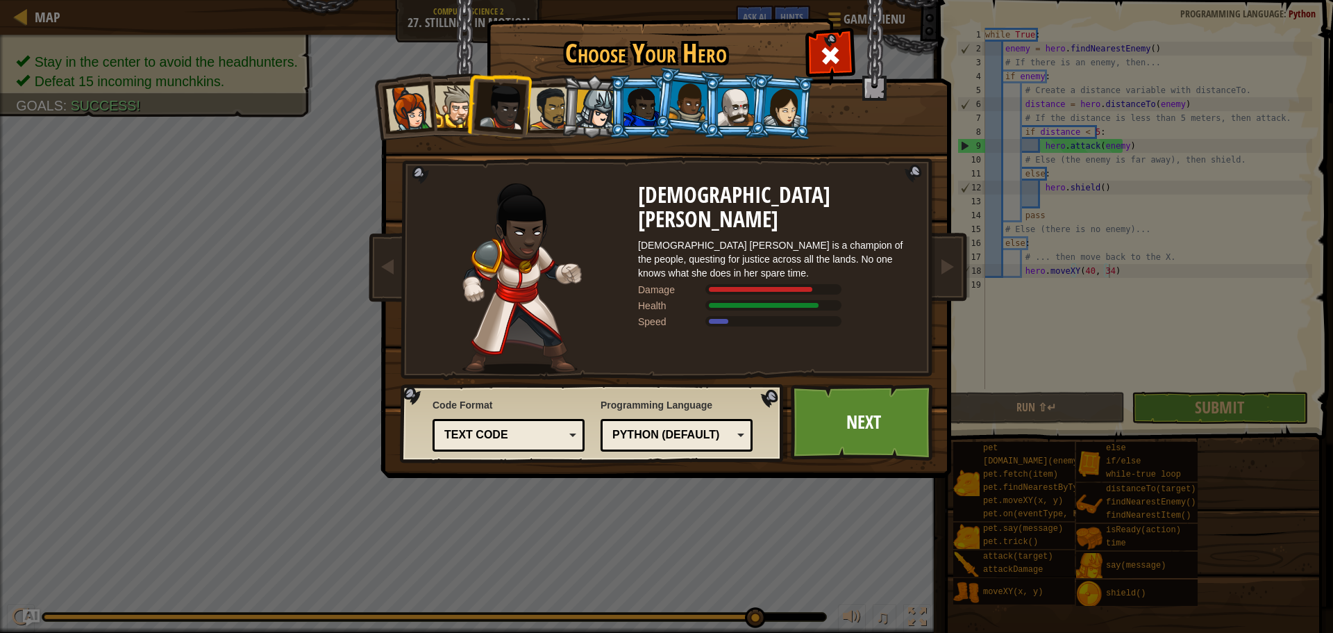
click at [562, 106] on li at bounding box center [593, 107] width 66 height 67
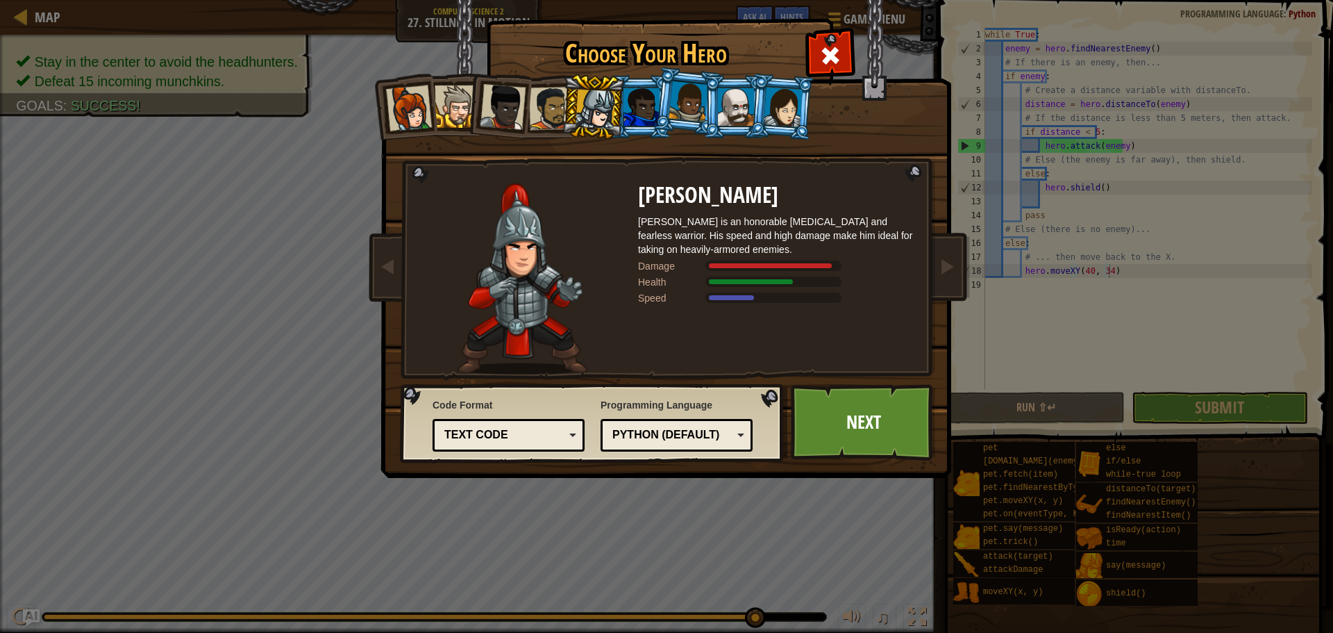
click at [642, 112] on div at bounding box center [641, 106] width 36 height 37
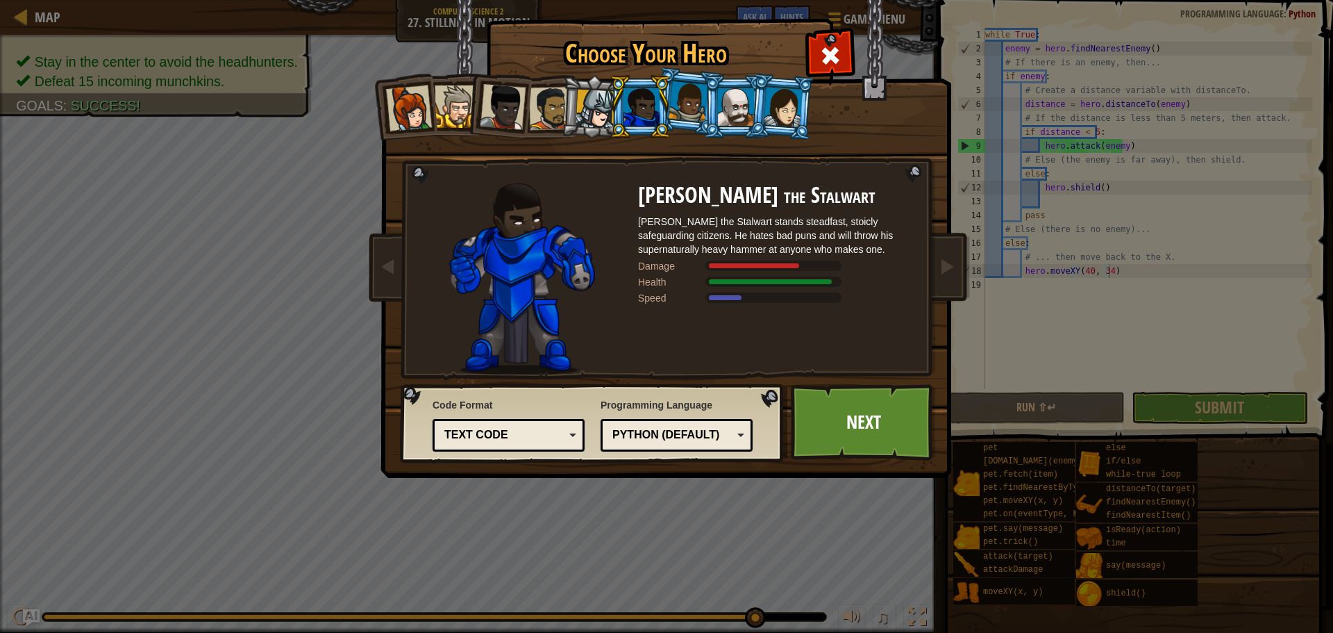
click at [679, 113] on div at bounding box center [689, 101] width 40 height 41
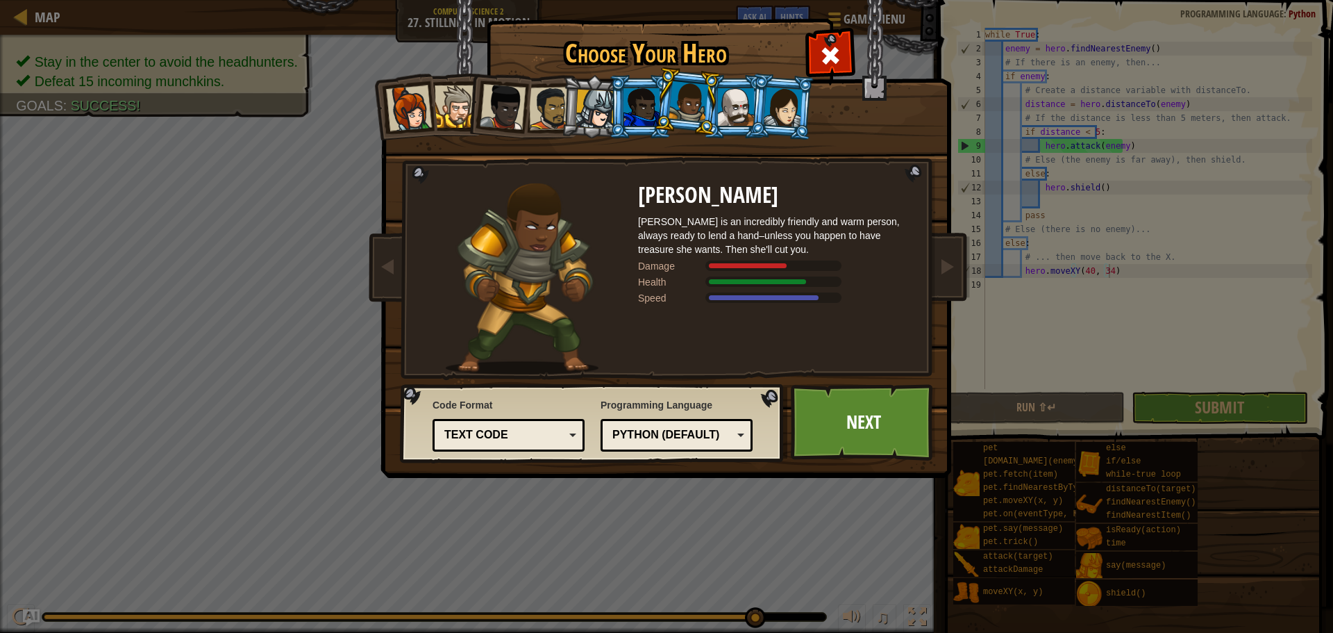
click at [734, 121] on div at bounding box center [736, 106] width 36 height 37
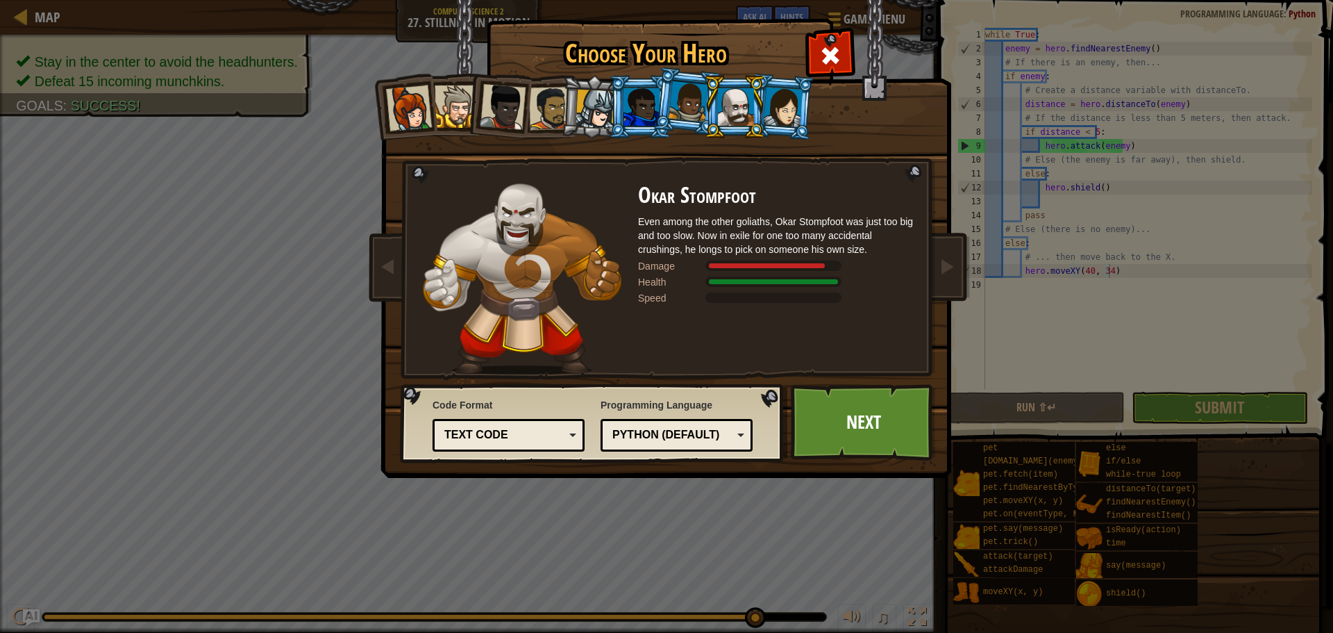
click at [778, 114] on div at bounding box center [783, 107] width 39 height 40
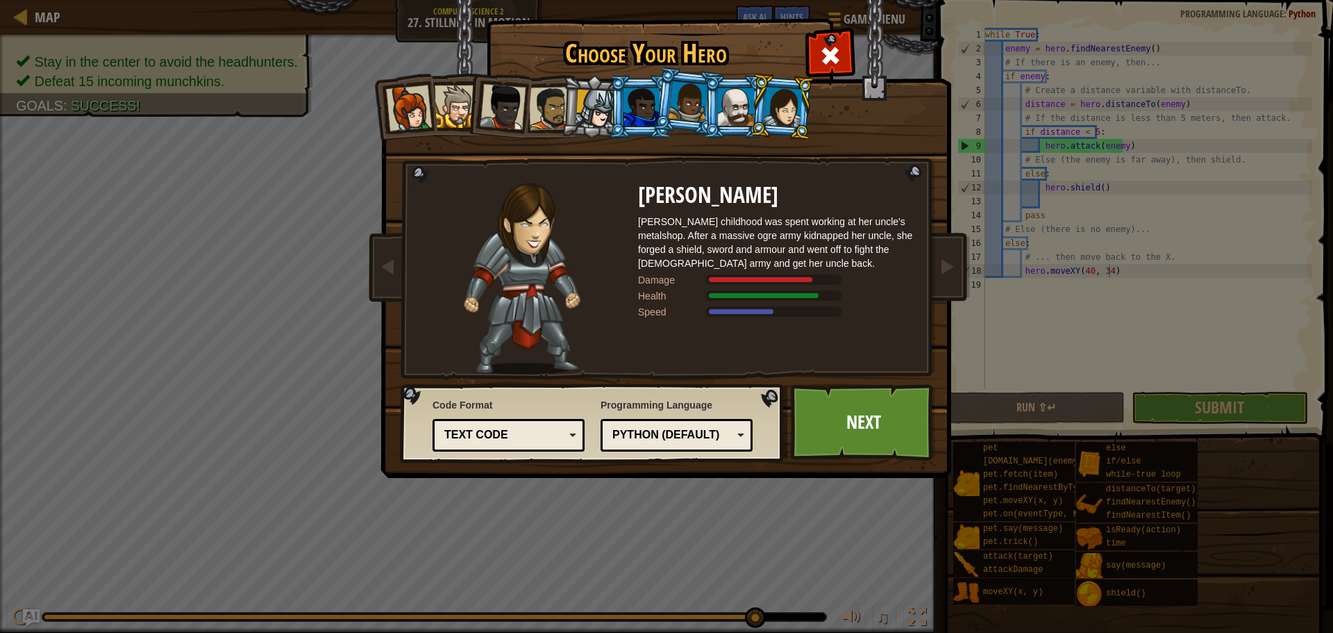
click at [454, 115] on div at bounding box center [456, 106] width 42 height 42
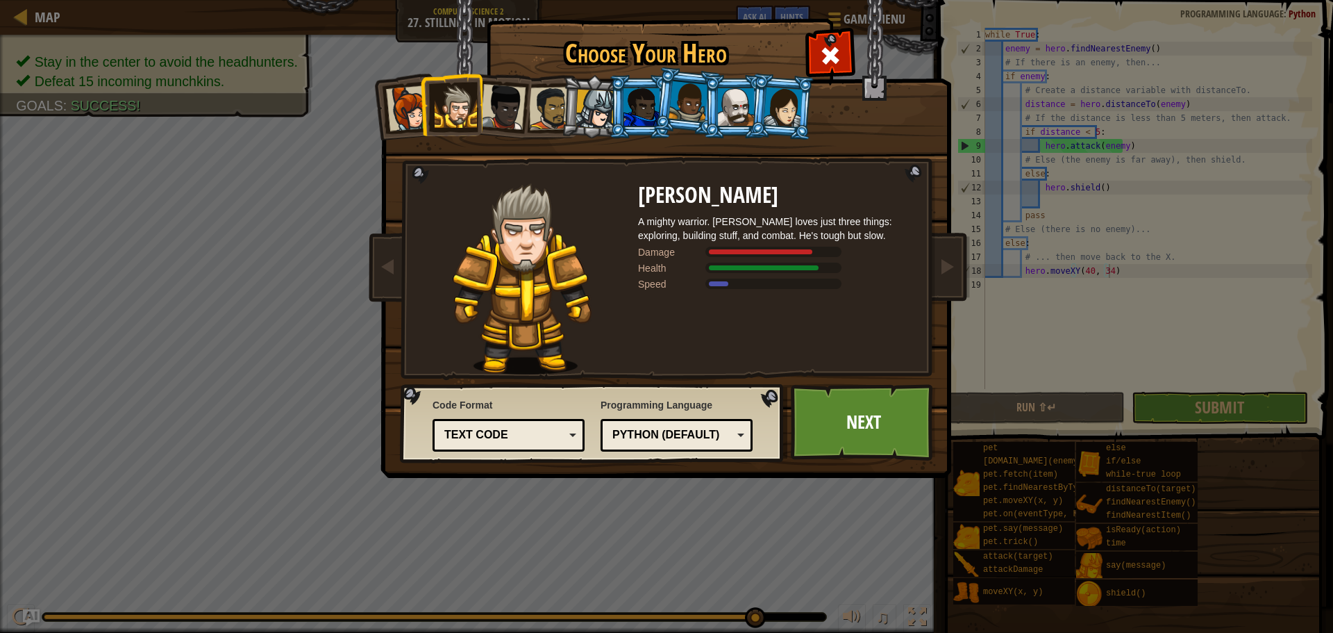
click at [705, 442] on div "Python (Default)" at bounding box center [672, 435] width 120 height 16
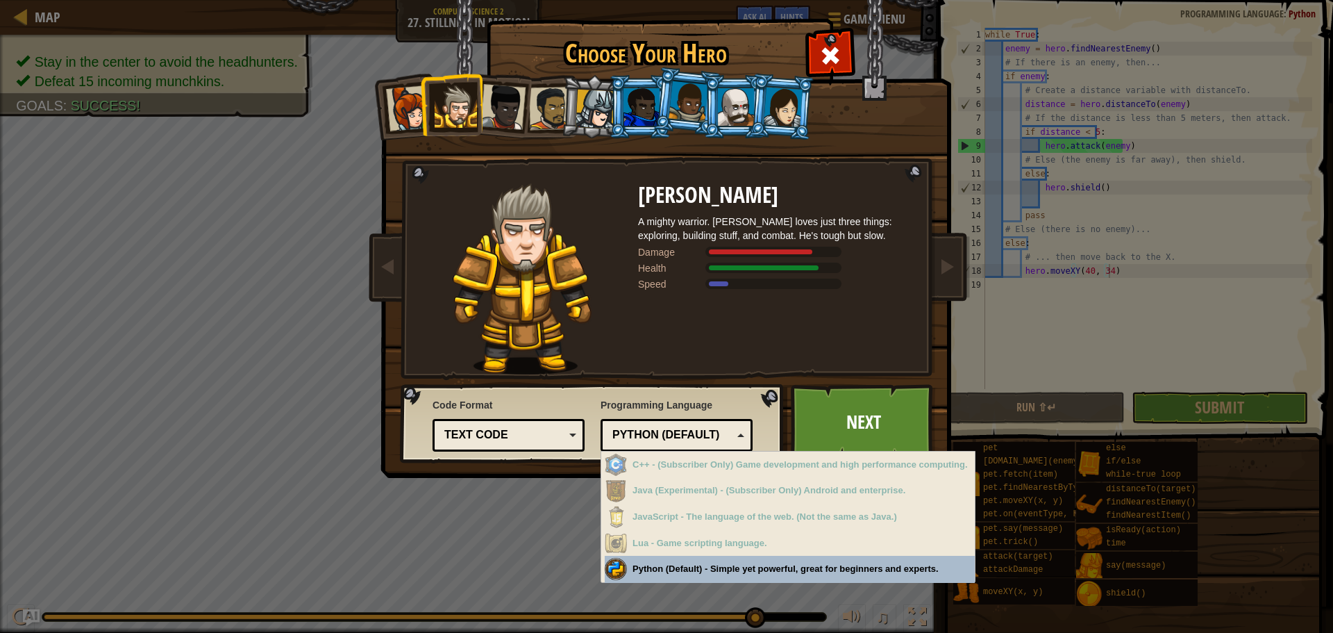
click at [678, 430] on div "Python (Default)" at bounding box center [672, 435] width 120 height 16
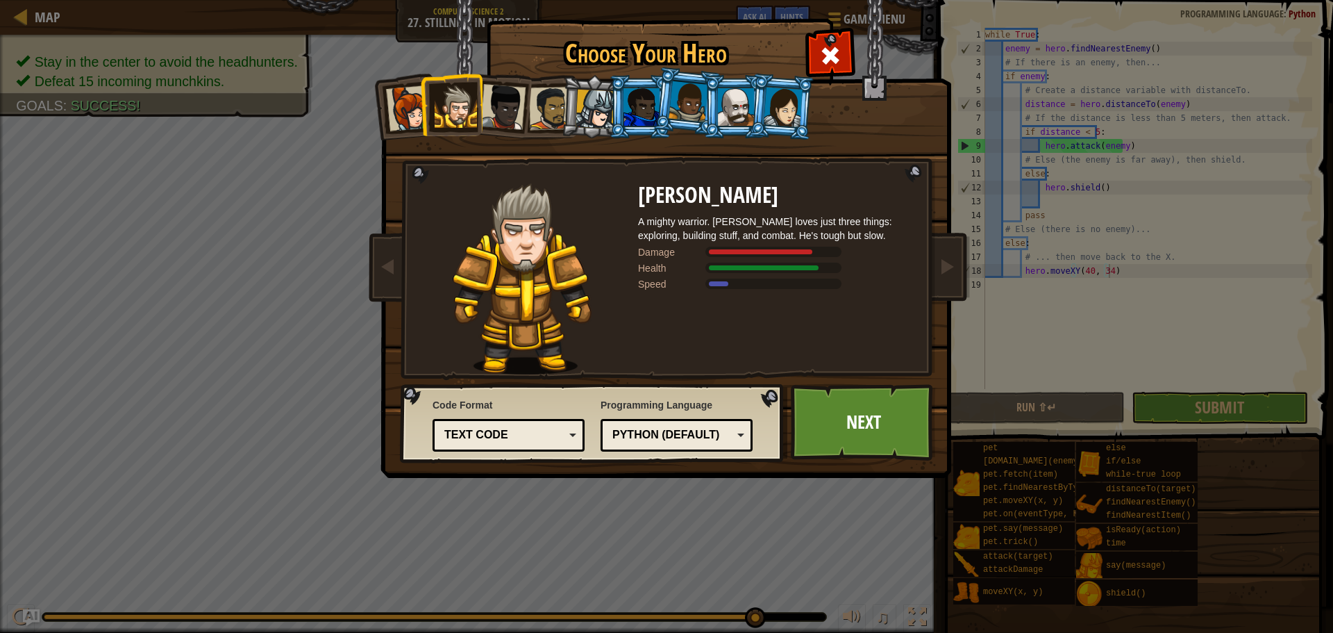
click at [550, 435] on div "Text code" at bounding box center [504, 435] width 120 height 16
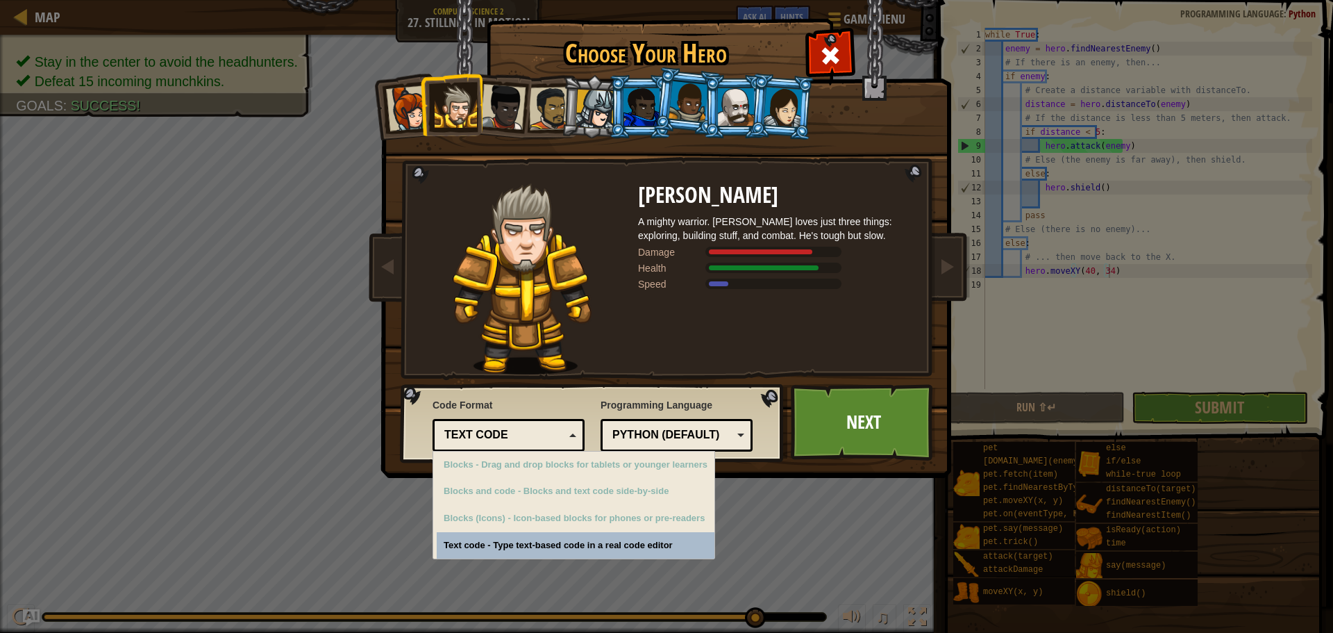
click at [550, 435] on div "Text code" at bounding box center [504, 435] width 120 height 16
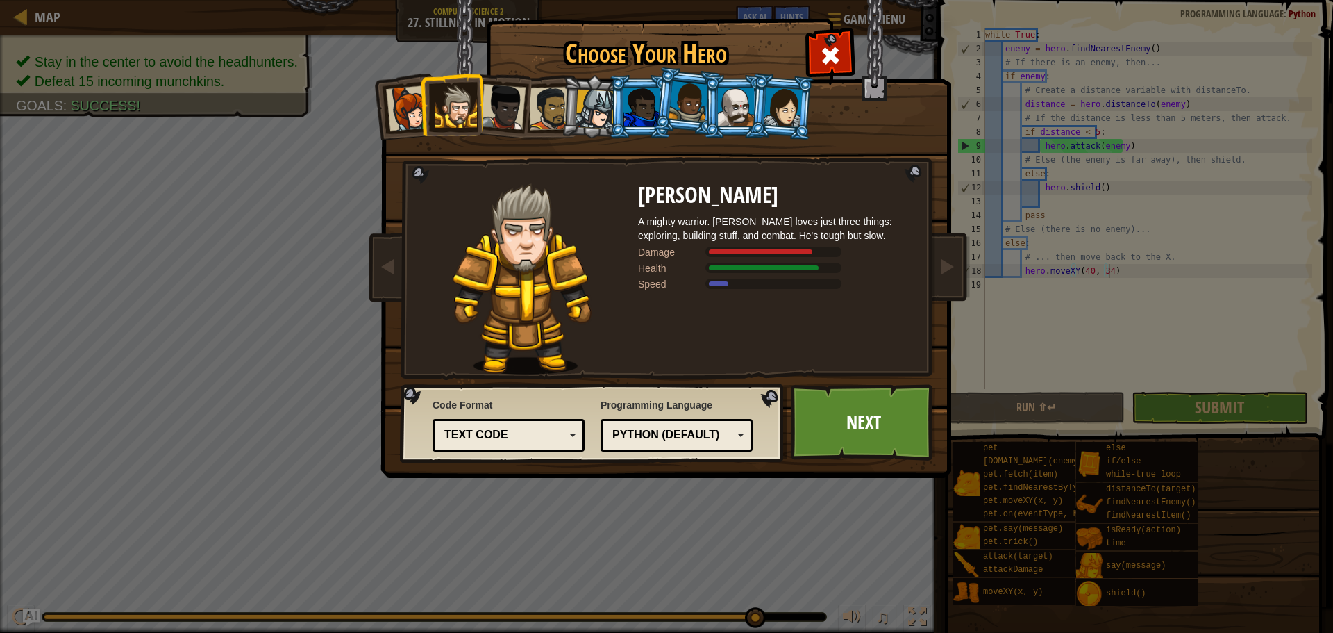
click at [590, 445] on div "Code Format Text code Blocks and code Blocks Blocks (Icons) Text code Blocks - …" at bounding box center [593, 422] width 376 height 71
click at [557, 439] on div "Text code" at bounding box center [504, 435] width 120 height 16
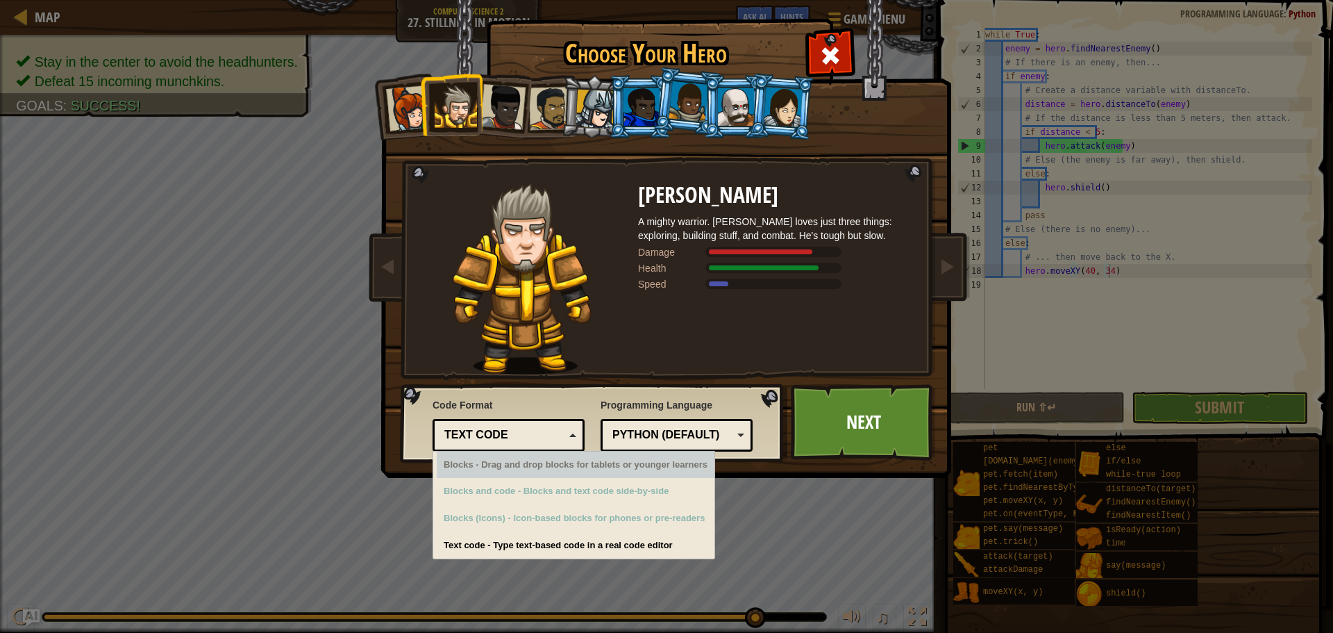
click at [739, 426] on div "Python (Default)" at bounding box center [677, 435] width 134 height 22
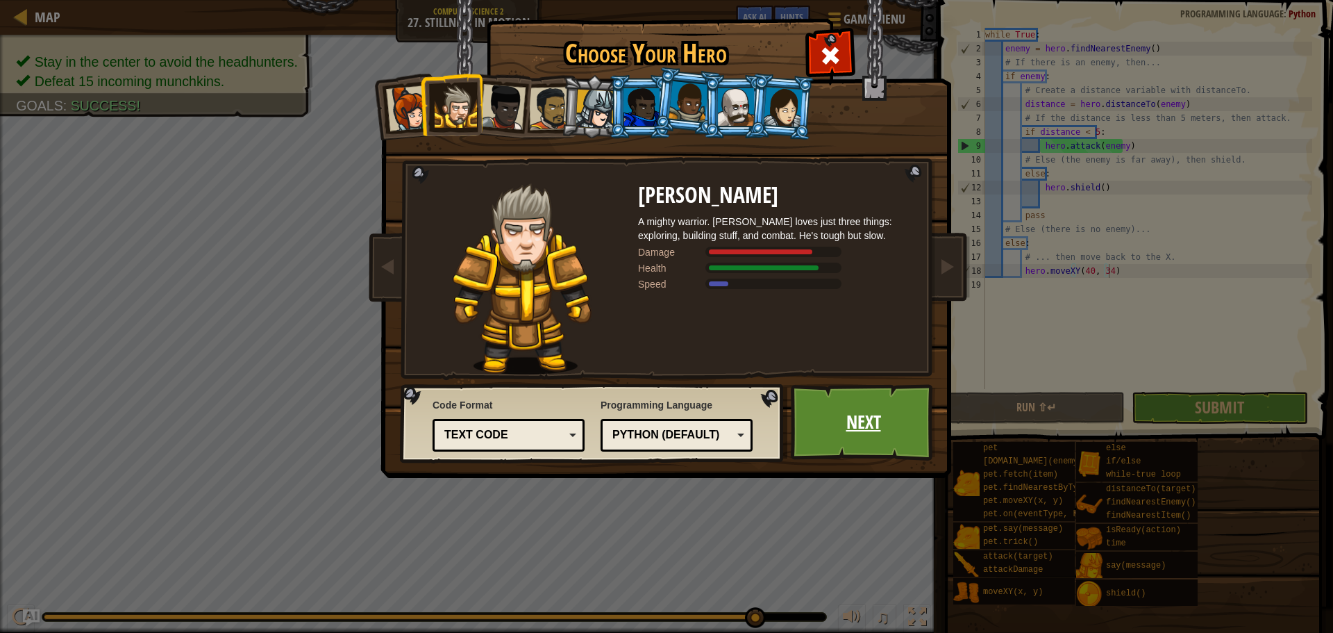
click at [915, 412] on link "Next" at bounding box center [863, 422] width 145 height 76
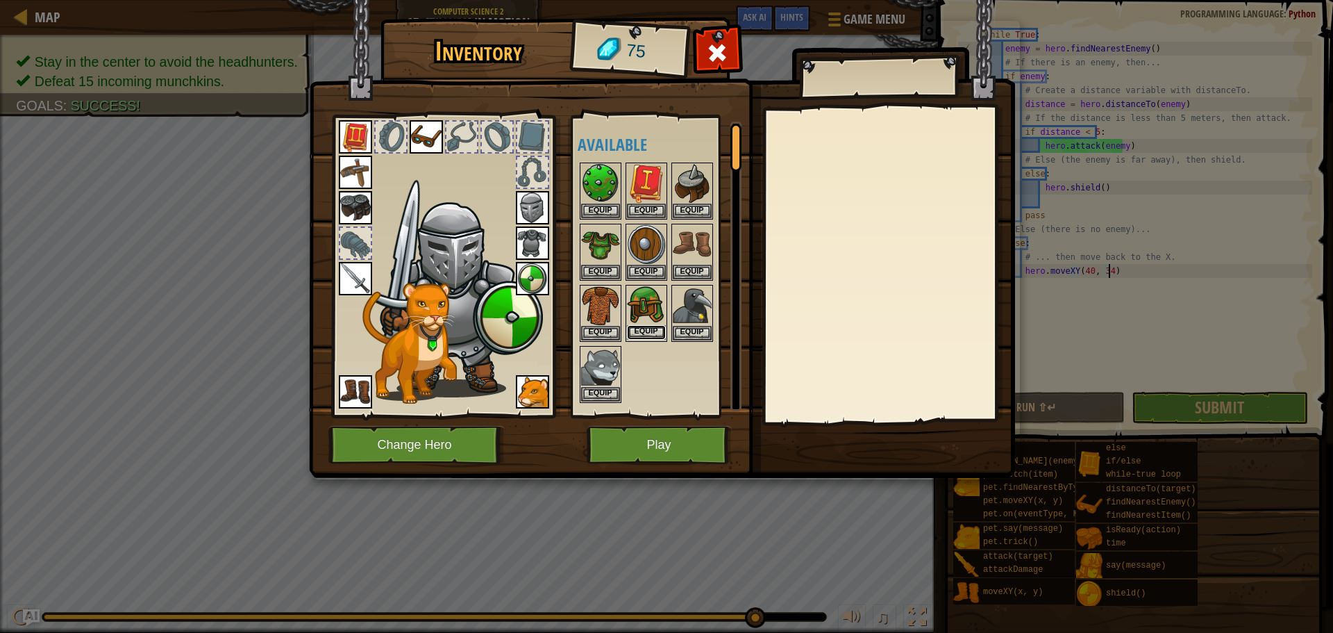
click at [648, 330] on button "Equip" at bounding box center [646, 332] width 39 height 15
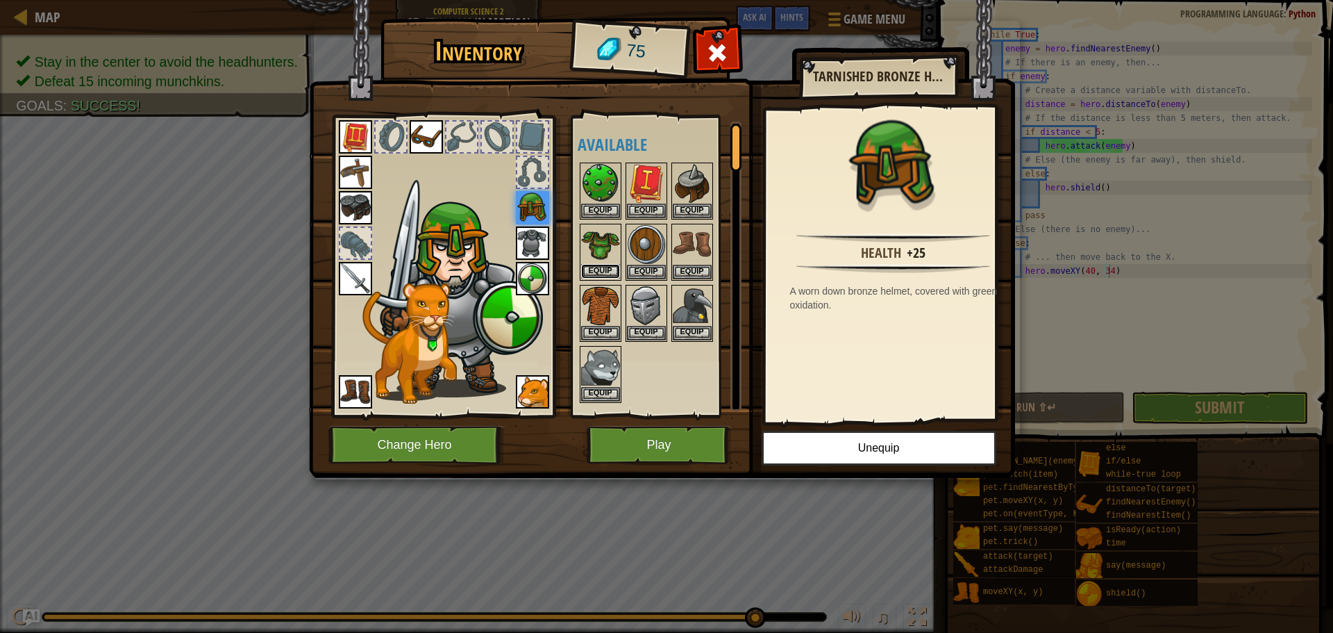
click at [601, 269] on button "Equip" at bounding box center [600, 271] width 39 height 15
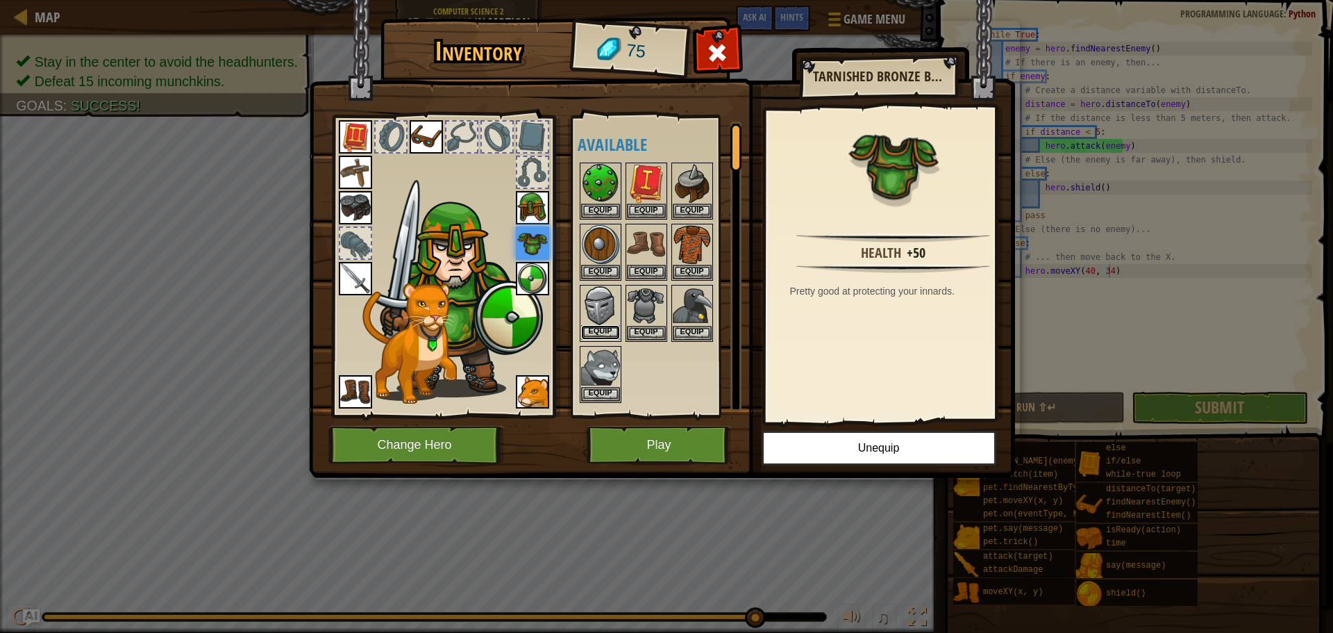
click at [611, 332] on button "Equip" at bounding box center [600, 332] width 39 height 15
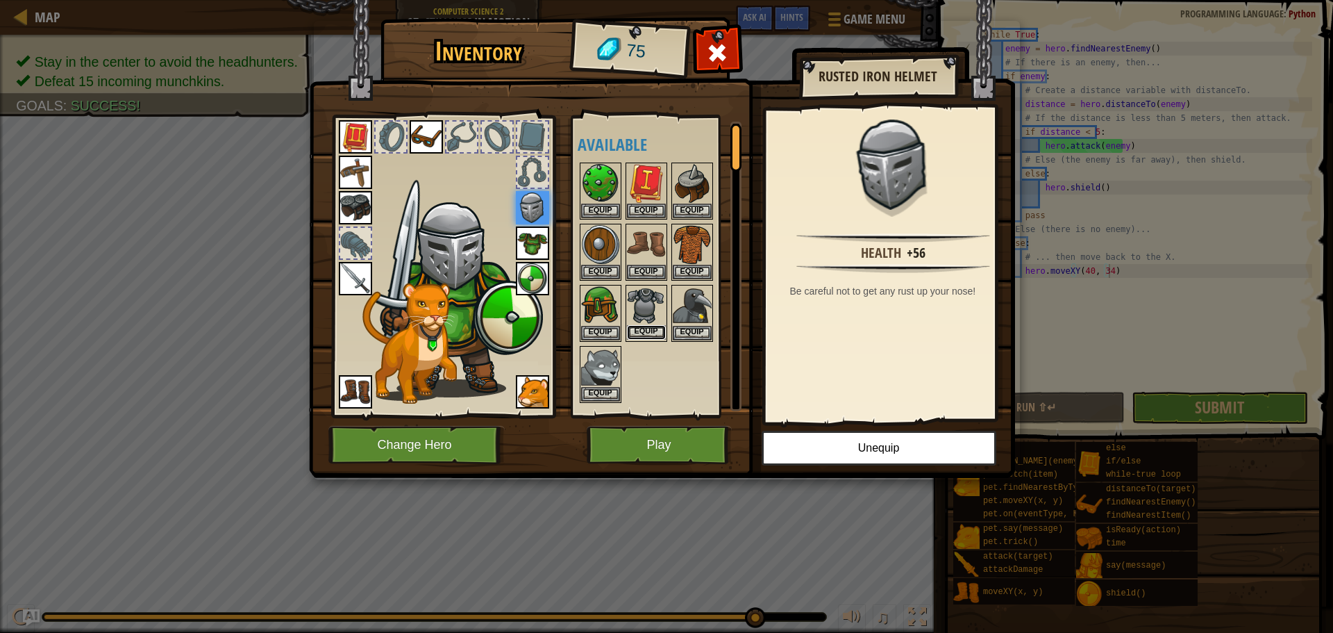
click at [637, 331] on button "Equip" at bounding box center [646, 332] width 39 height 15
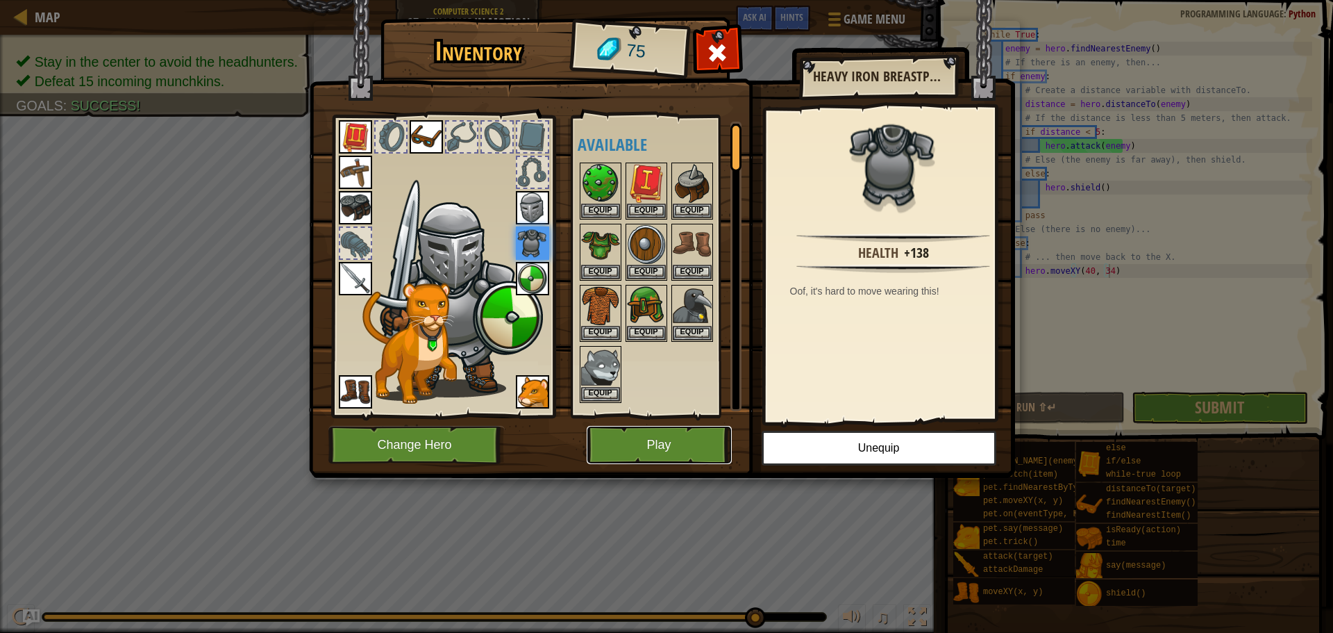
click at [668, 439] on button "Play" at bounding box center [659, 445] width 145 height 38
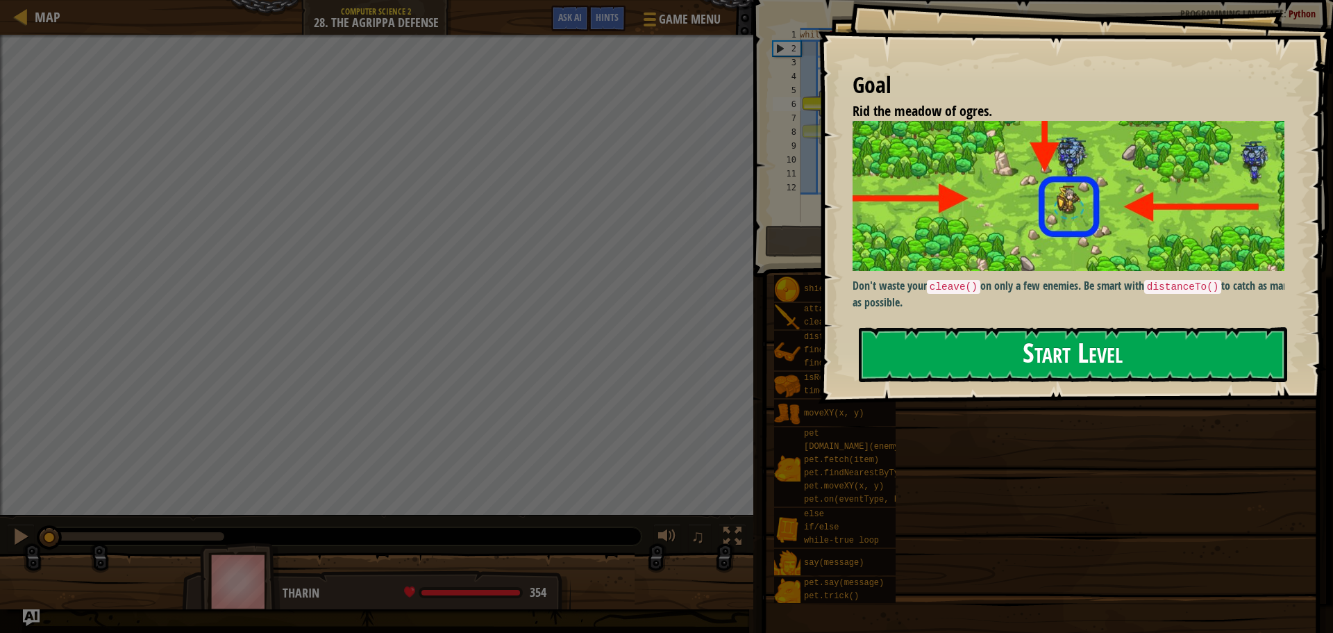
click at [944, 367] on button "Start Level" at bounding box center [1073, 354] width 428 height 55
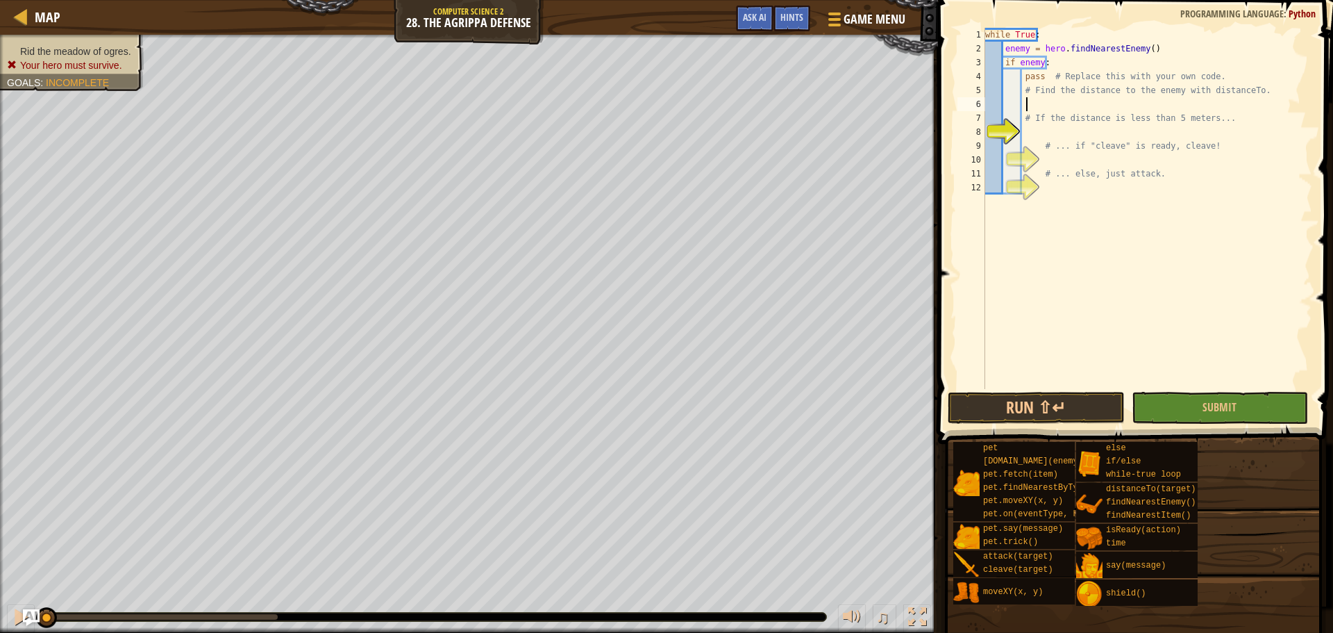
type textarea "\"
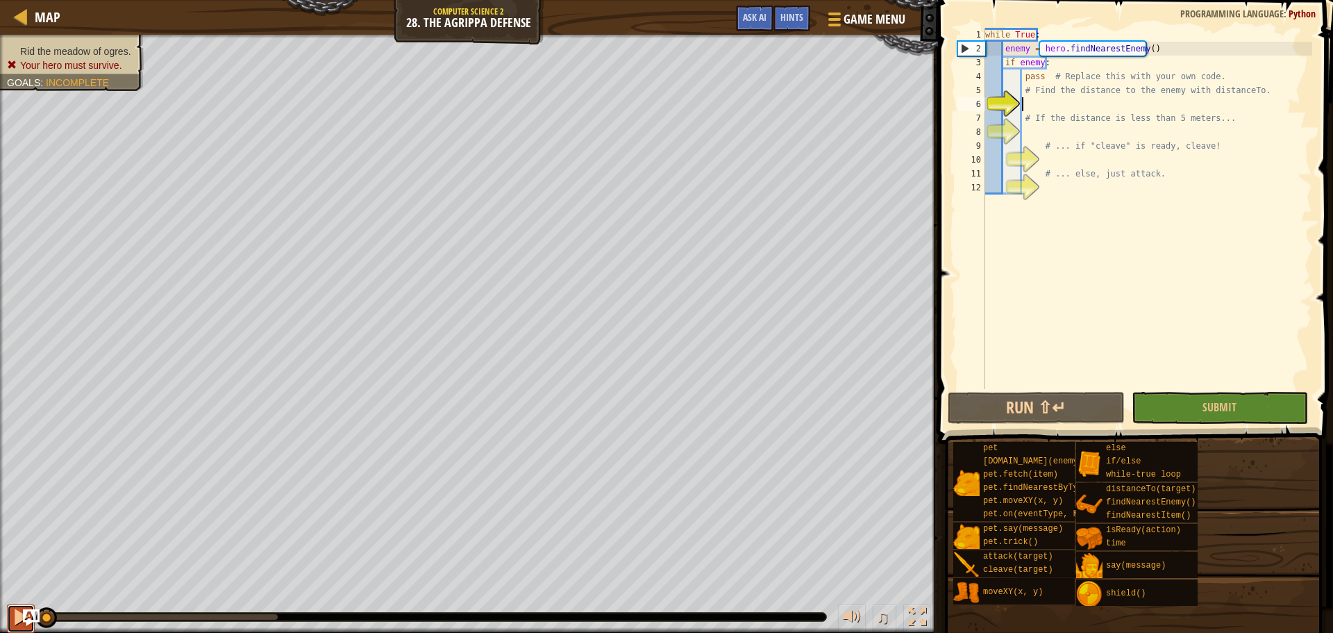
click at [13, 614] on div at bounding box center [21, 617] width 18 height 18
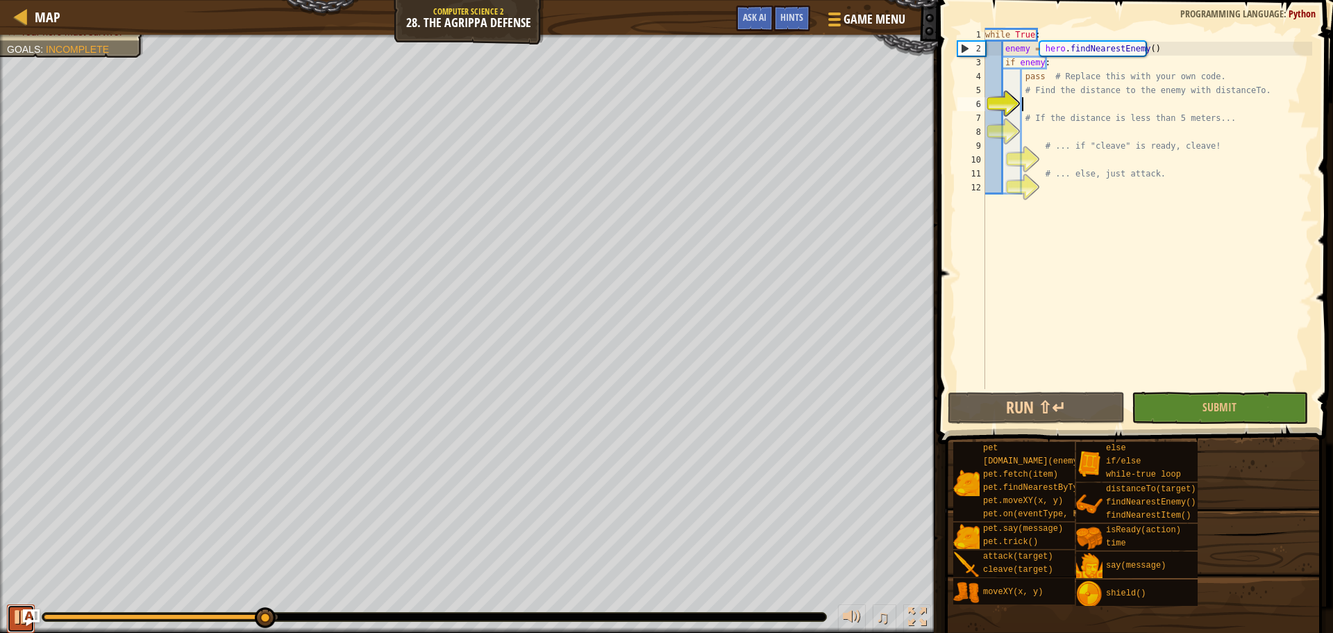
click at [17, 616] on div at bounding box center [21, 617] width 18 height 18
drag, startPoint x: 264, startPoint y: 616, endPoint x: 0, endPoint y: 613, distance: 263.8
click at [0, 613] on div "♫" at bounding box center [469, 613] width 938 height 42
click at [1057, 198] on div "while True : enemy = hero . findNearestEnemy ( ) if enemy : pass # Replace this…" at bounding box center [1147, 222] width 330 height 389
click at [1066, 161] on div "while True : enemy = hero . findNearestEnemy ( ) if enemy : pass # Replace this…" at bounding box center [1147, 222] width 330 height 389
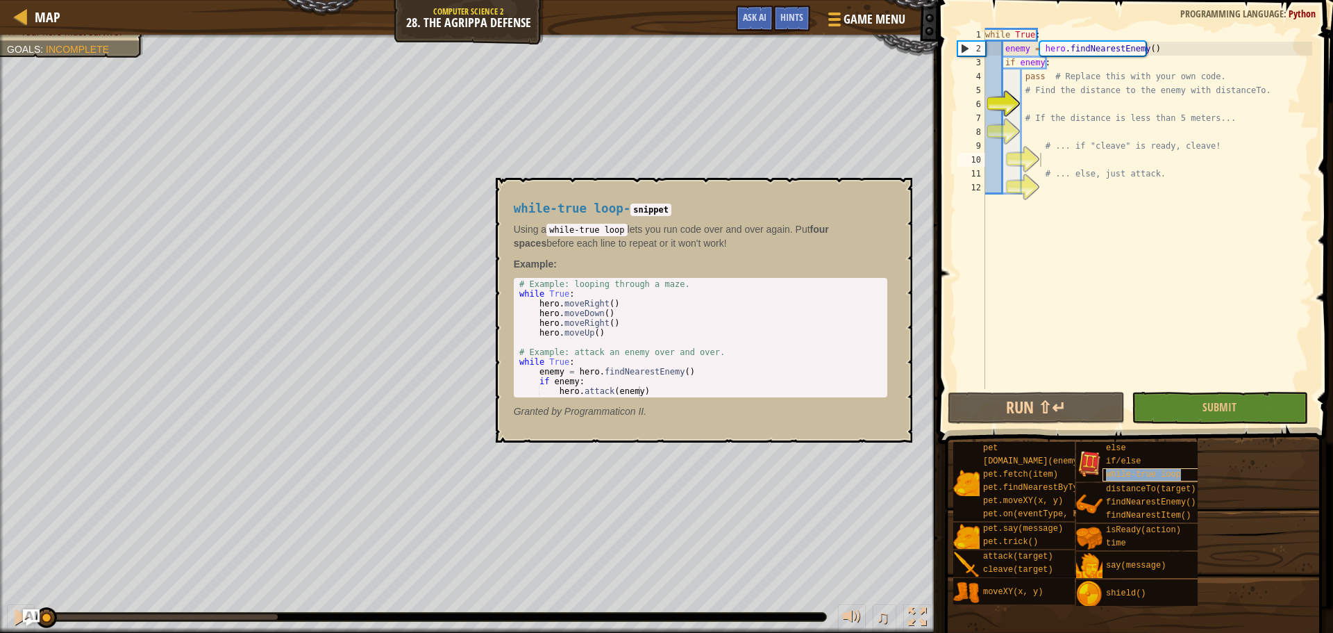
click at [1169, 473] on span "while-true loop" at bounding box center [1143, 474] width 75 height 10
click at [1060, 199] on div "while True : enemy = hero . findNearestEnemy ( ) if enemy : pass # Replace this…" at bounding box center [1147, 222] width 330 height 389
click at [1126, 476] on span "while-true loop" at bounding box center [1143, 474] width 75 height 10
click at [1181, 469] on div "while-true loop" at bounding box center [1169, 474] width 133 height 13
click at [896, 192] on button "×" at bounding box center [896, 193] width 11 height 19
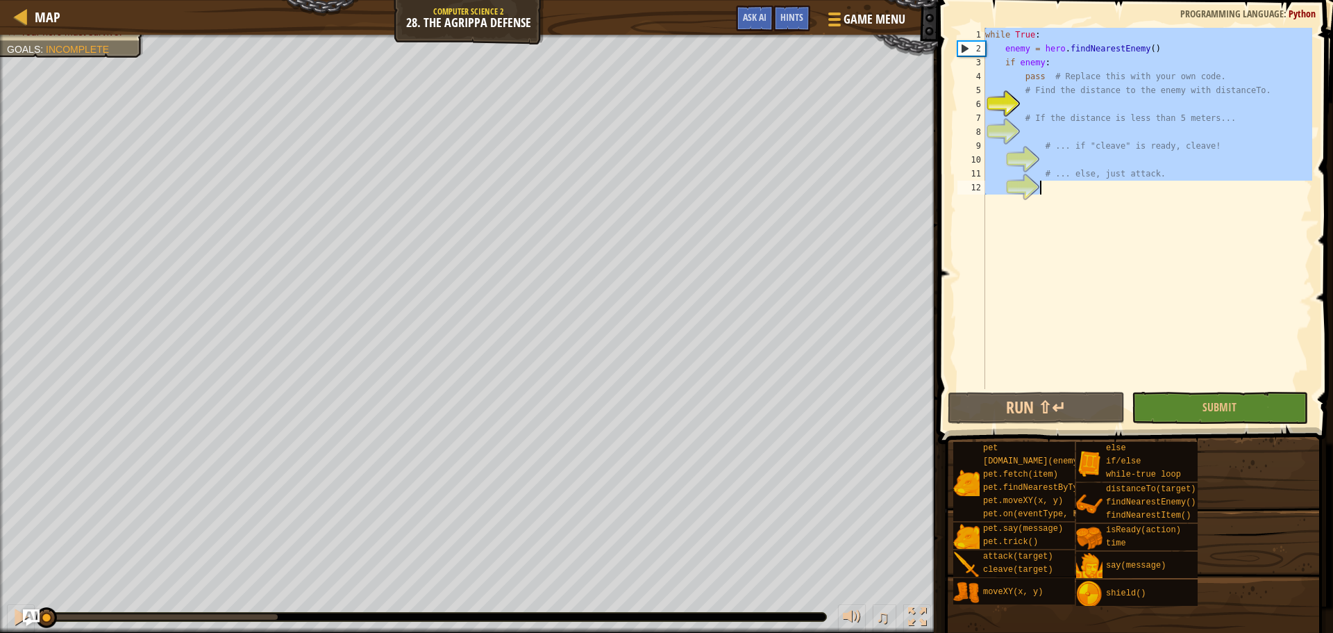
drag, startPoint x: 987, startPoint y: 35, endPoint x: 1270, endPoint y: 219, distance: 336.8
click at [1270, 219] on div "while True : enemy = hero . findNearestEnemy ( ) if enemy : pass # Replace this…" at bounding box center [1147, 222] width 330 height 389
type textarea "# ... else, just attack."
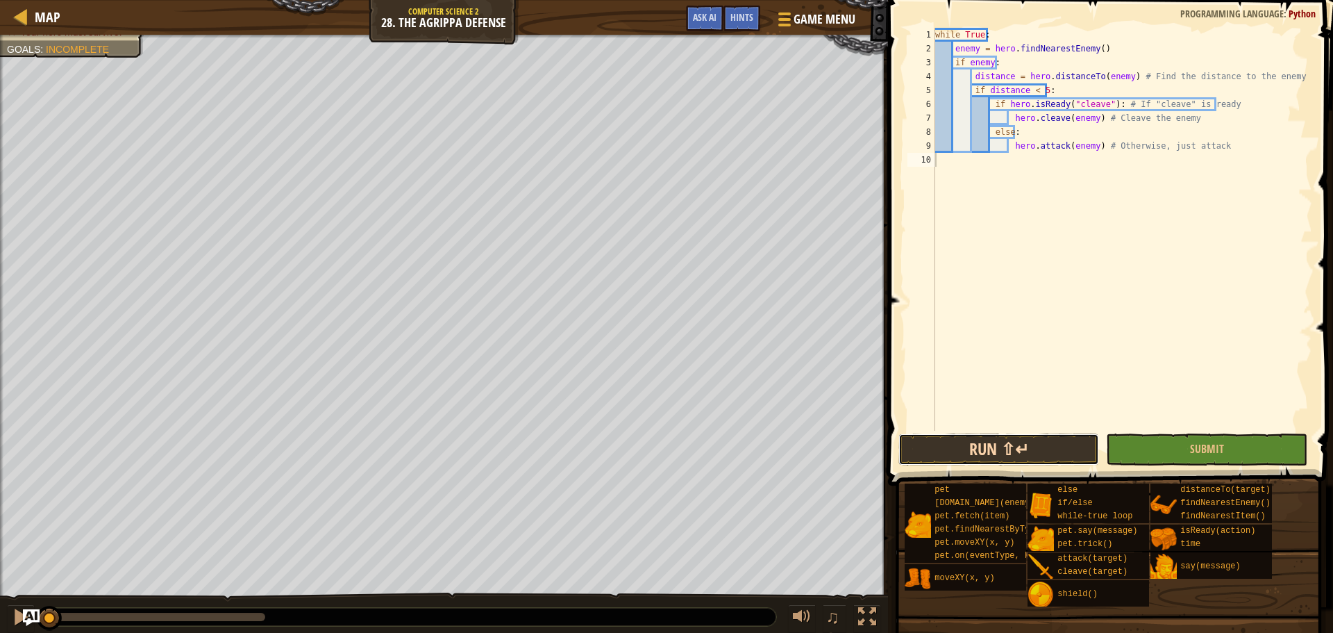
click at [1010, 435] on button "Run ⇧↵" at bounding box center [998, 449] width 201 height 32
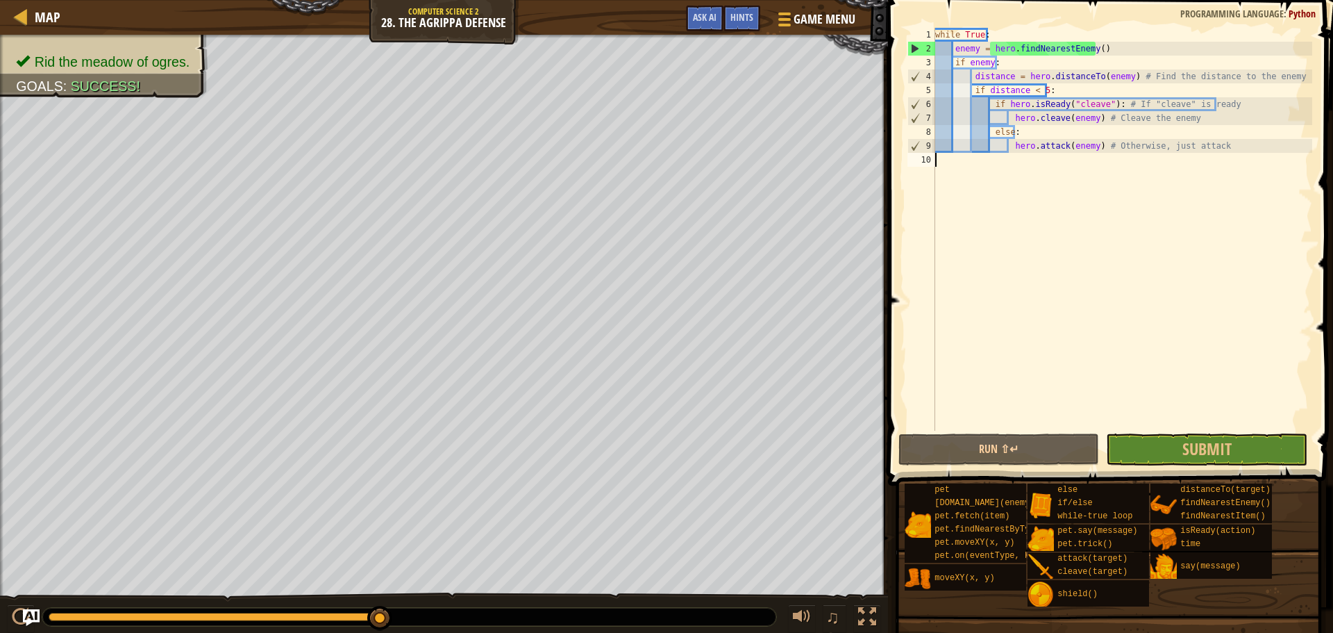
click at [503, 585] on div "Rid the meadow of ogres. Goals : Success! ♫ [PERSON_NAME] 270 x: 40 y: 32 No ta…" at bounding box center [666, 334] width 1333 height 599
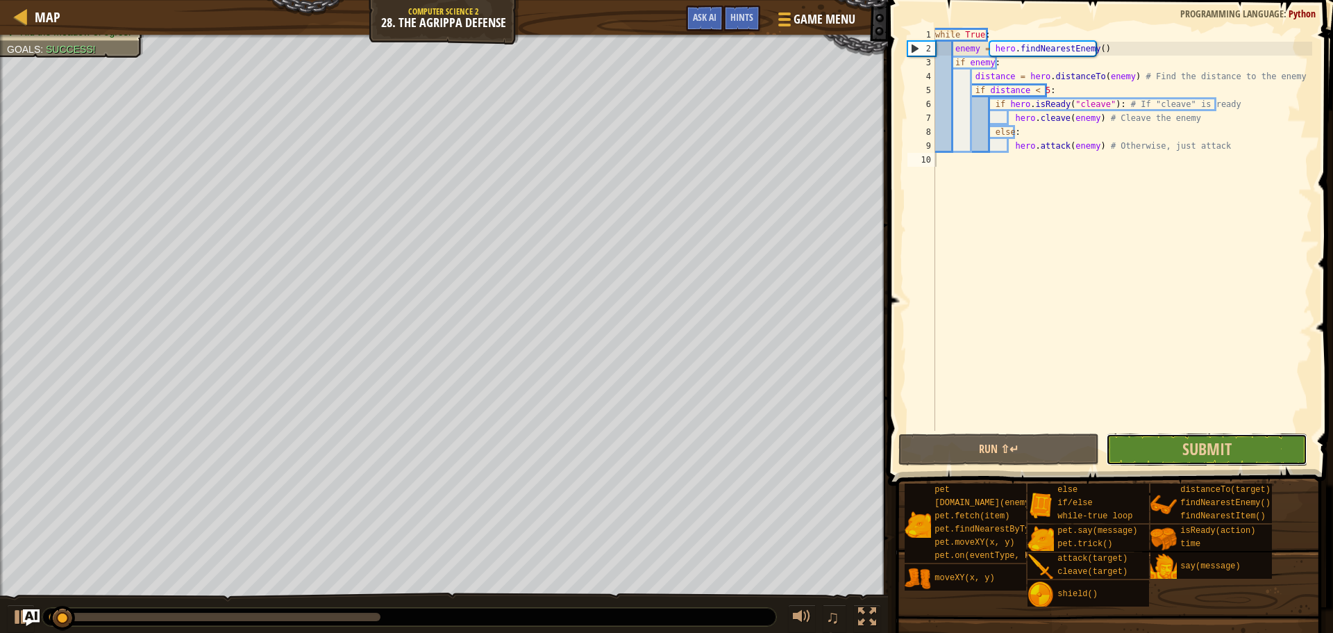
click at [1179, 437] on button "Submit" at bounding box center [1206, 449] width 201 height 32
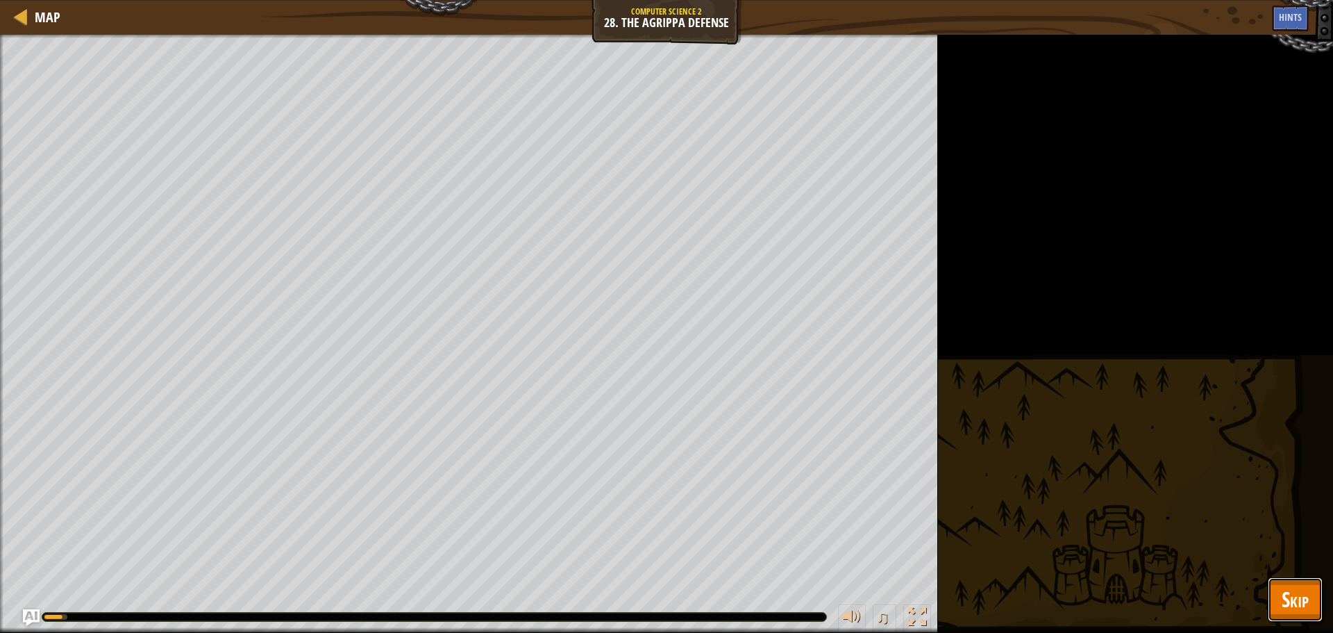
click at [1302, 583] on button "Skip" at bounding box center [1295, 599] width 55 height 44
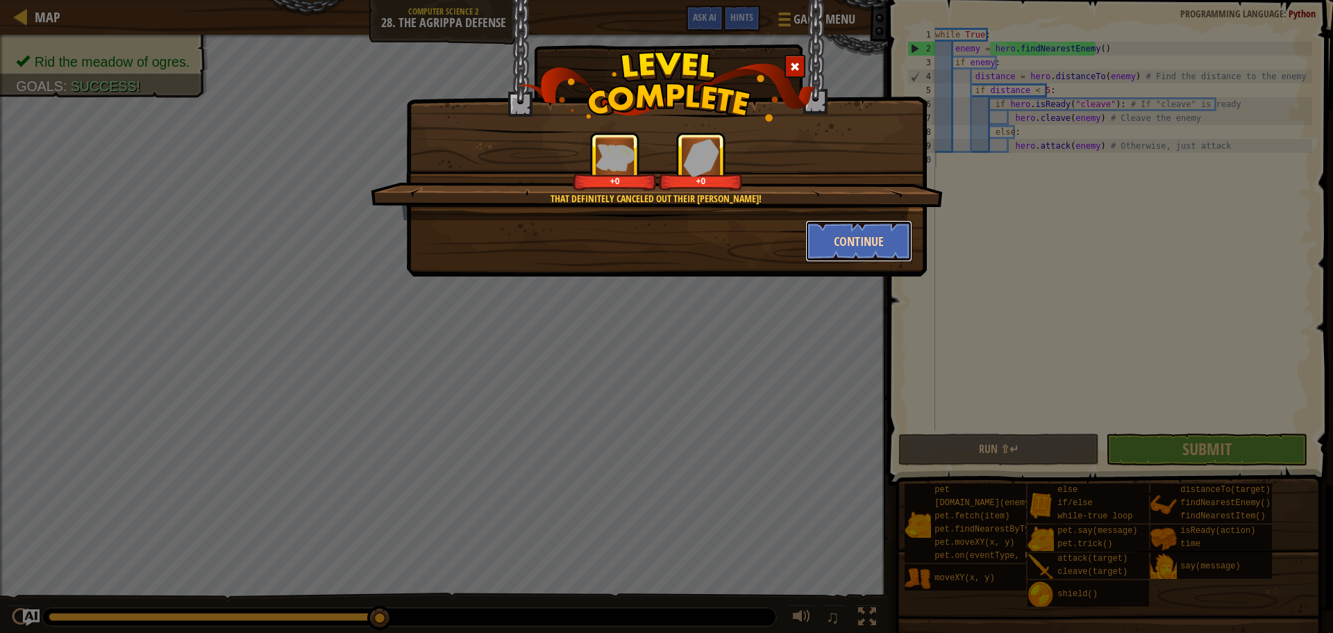
click at [856, 253] on button "Continue" at bounding box center [859, 241] width 108 height 42
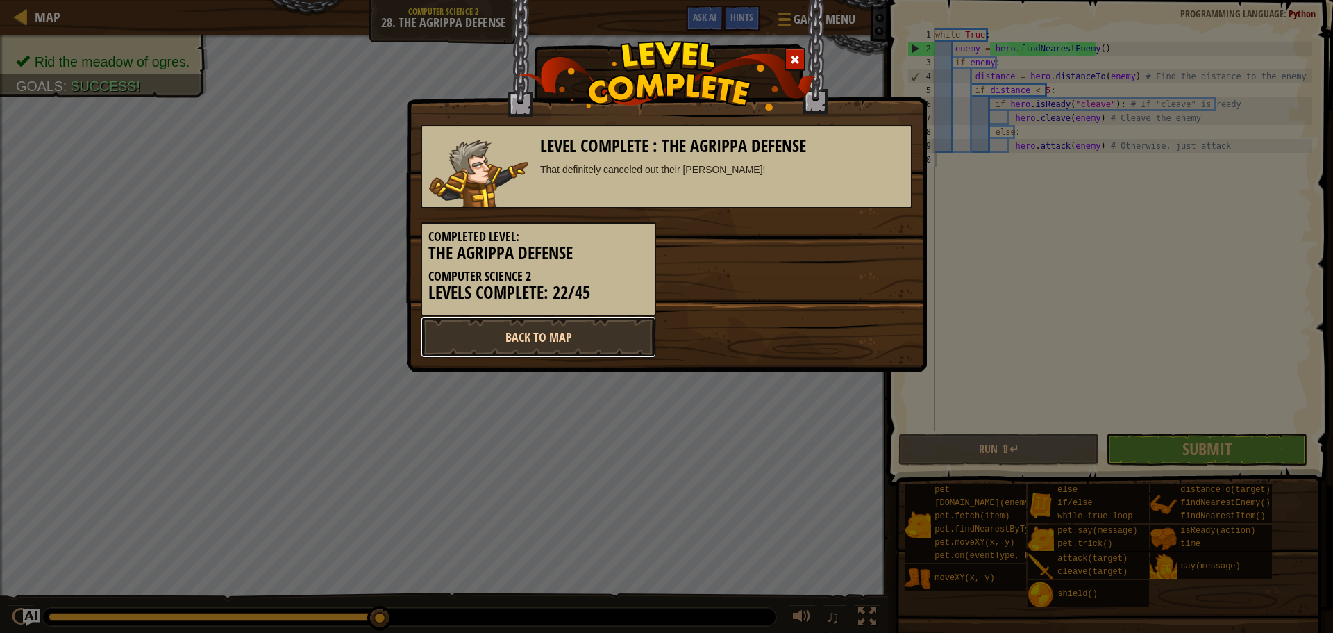
click at [585, 343] on link "Back to Map" at bounding box center [538, 337] width 235 height 42
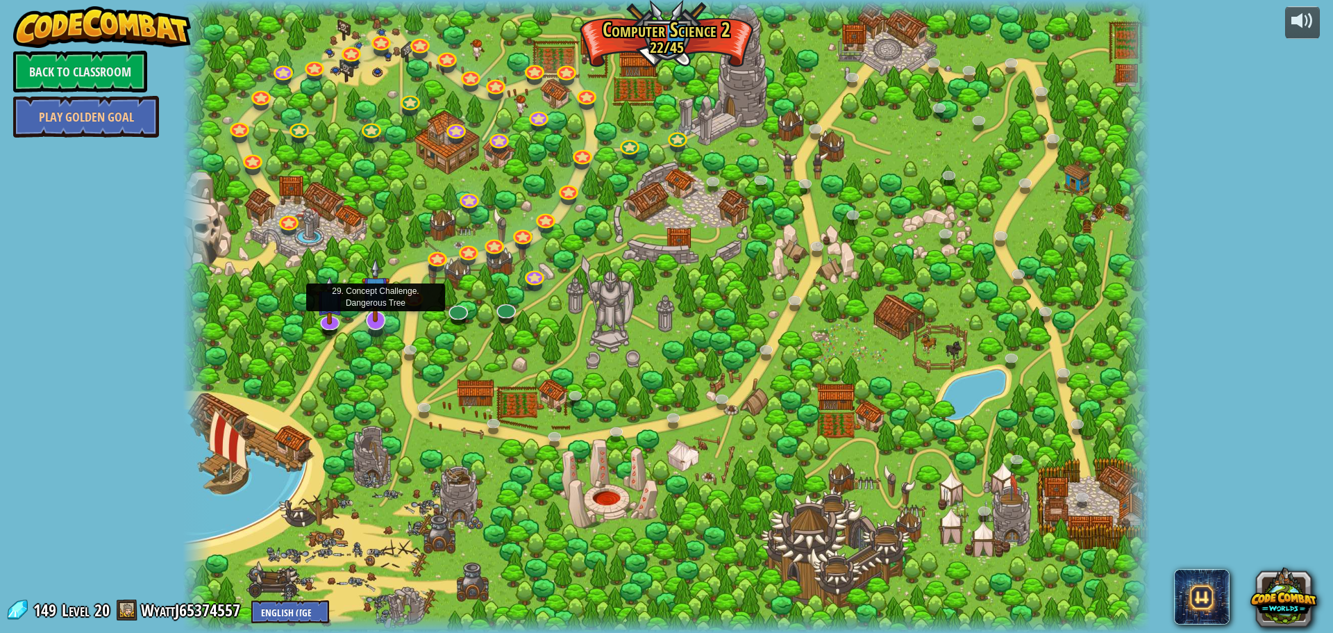
click at [367, 316] on img at bounding box center [376, 290] width 28 height 65
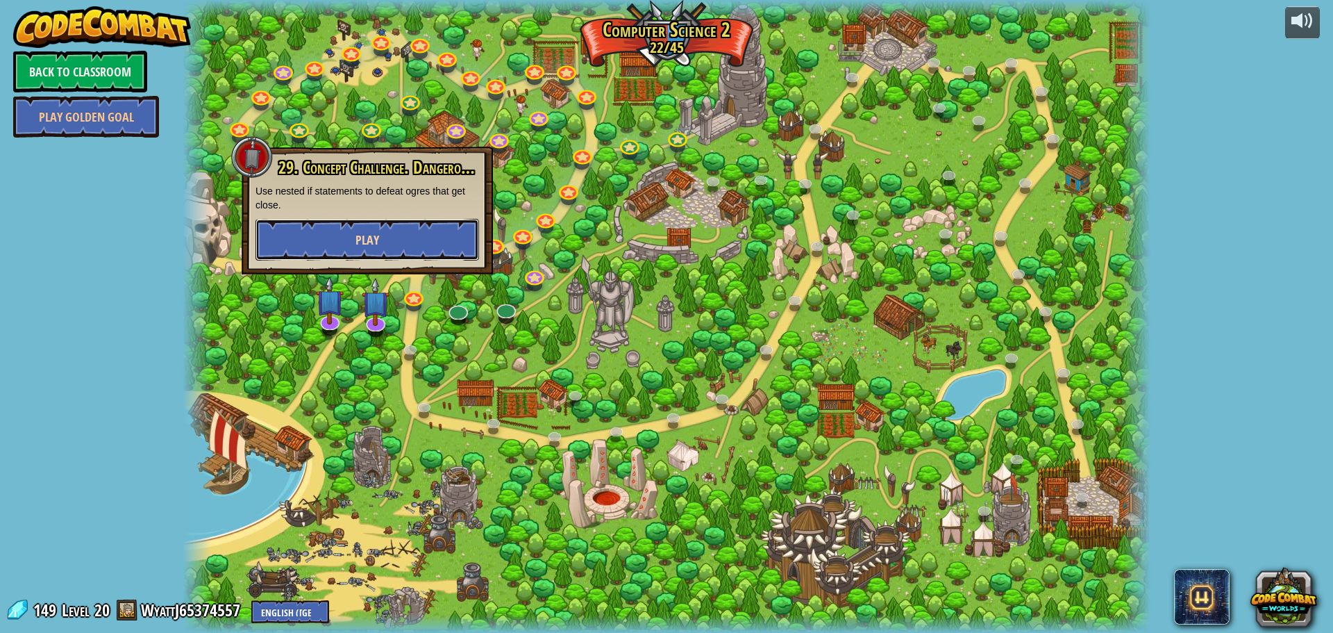
click at [360, 237] on span "Play" at bounding box center [367, 239] width 24 height 17
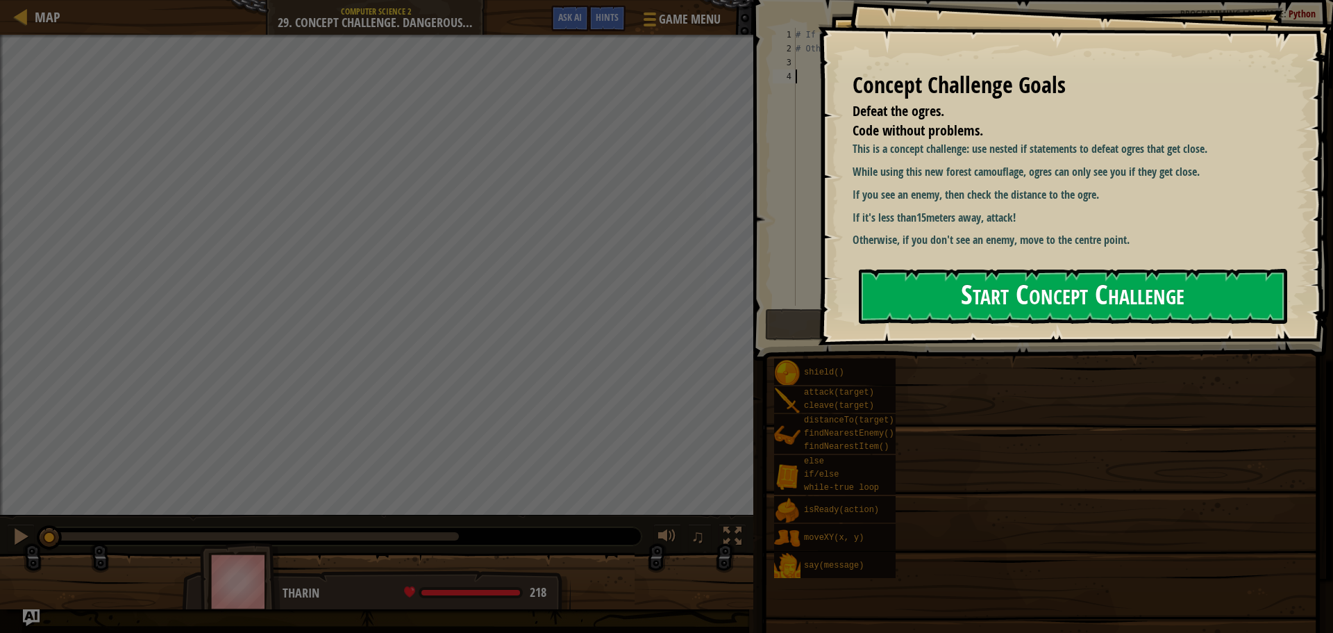
click at [974, 276] on button "Start Concept Challenge" at bounding box center [1073, 296] width 428 height 55
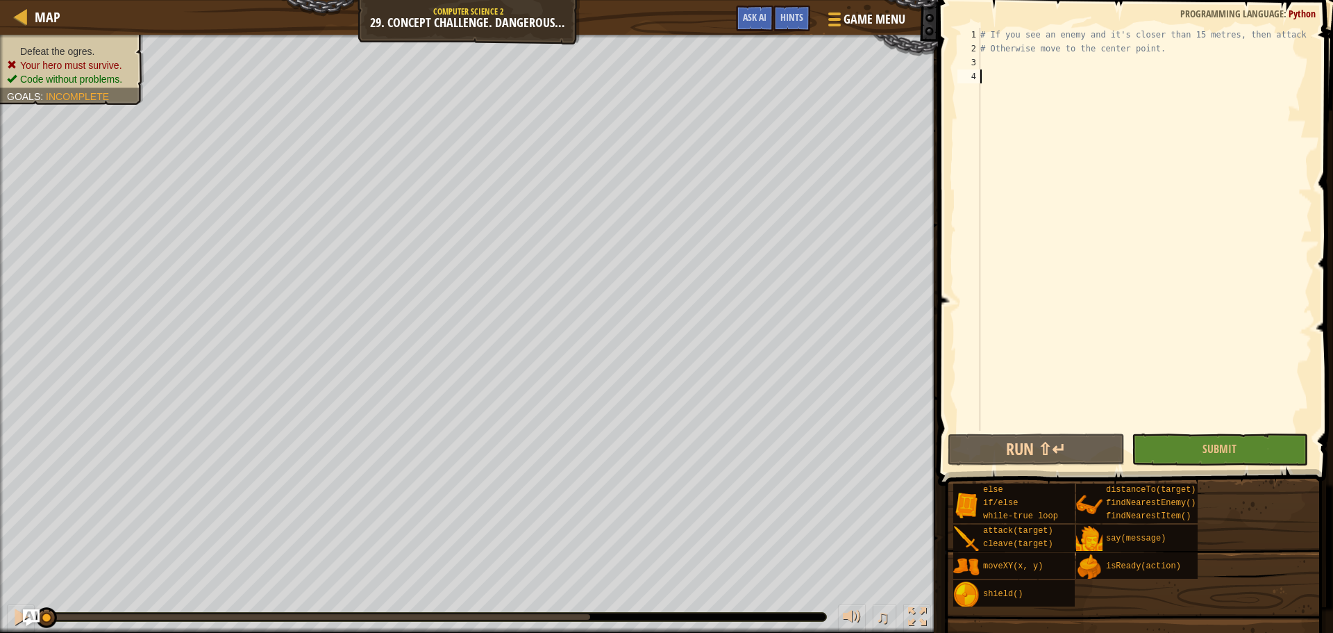
paste textarea "hero.moveXY(40, 34)"
type textarea "hero.moveXY(40, 34)"
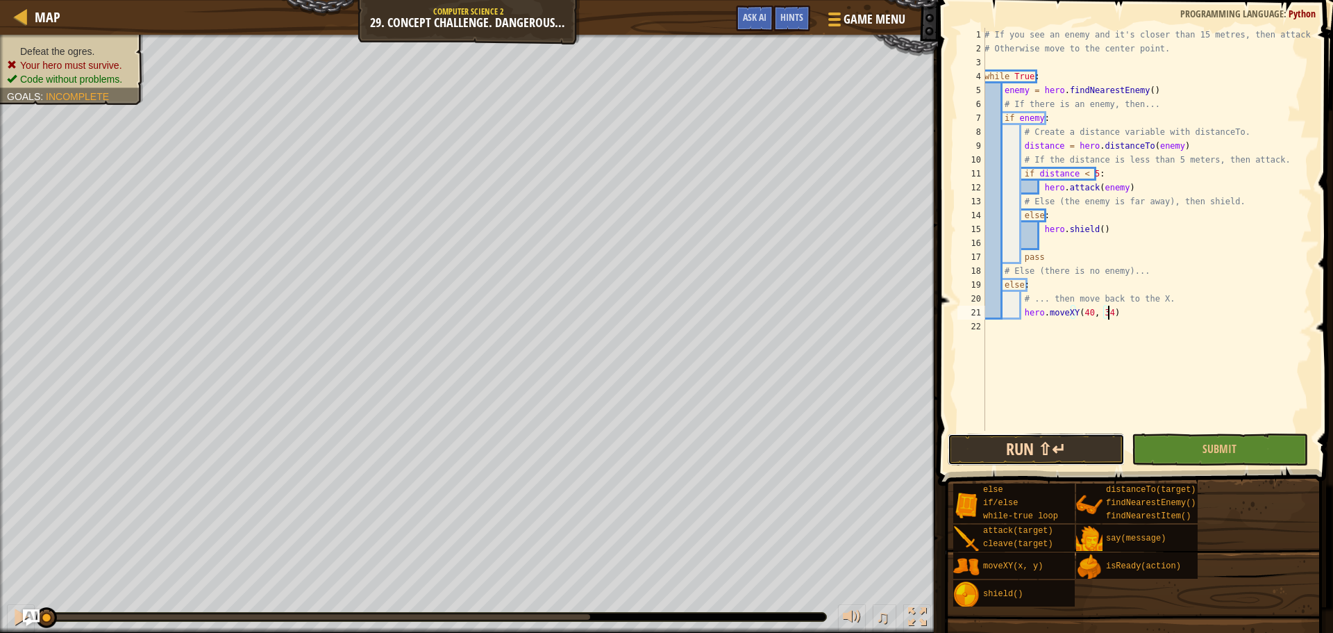
click at [1096, 444] on button "Run ⇧↵" at bounding box center [1036, 449] width 176 height 32
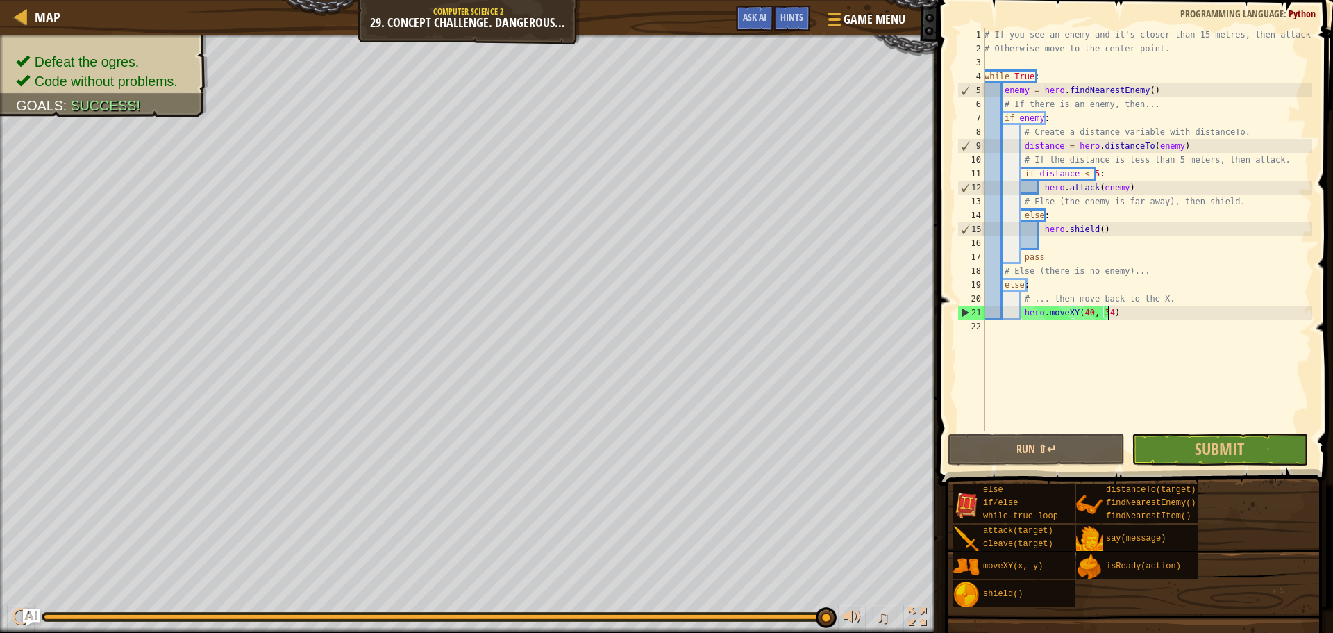
drag, startPoint x: 65, startPoint y: 610, endPoint x: 971, endPoint y: 519, distance: 909.9
click at [971, 519] on div "Map Computer Science 2 29. Concept Challenge. Dangerous Tree Game Menu Done Hin…" at bounding box center [666, 316] width 1333 height 633
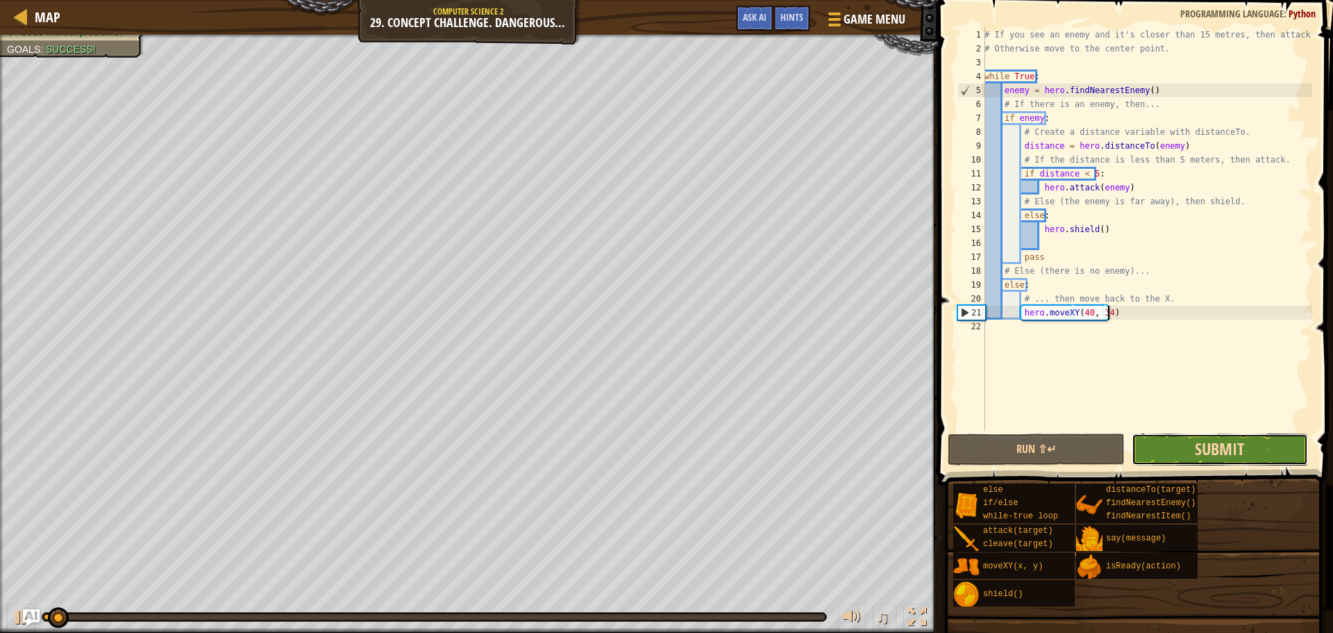
click at [1197, 455] on span "Submit" at bounding box center [1219, 448] width 49 height 22
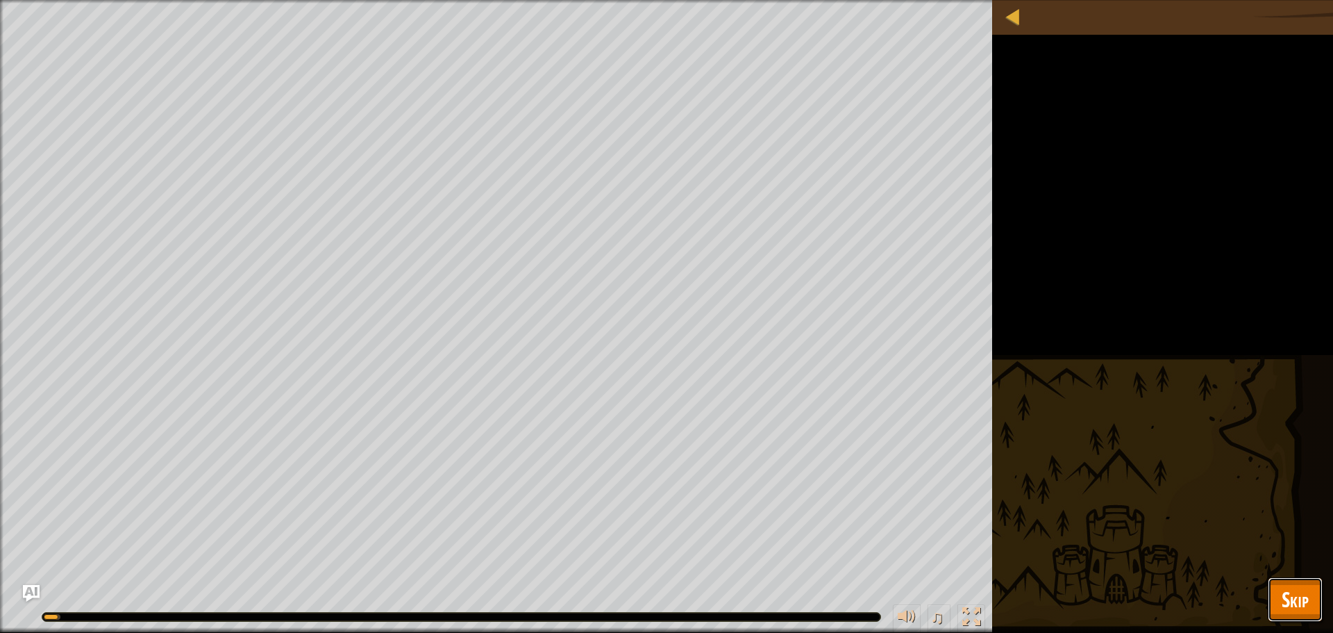
click at [1304, 590] on span "Skip" at bounding box center [1295, 599] width 27 height 28
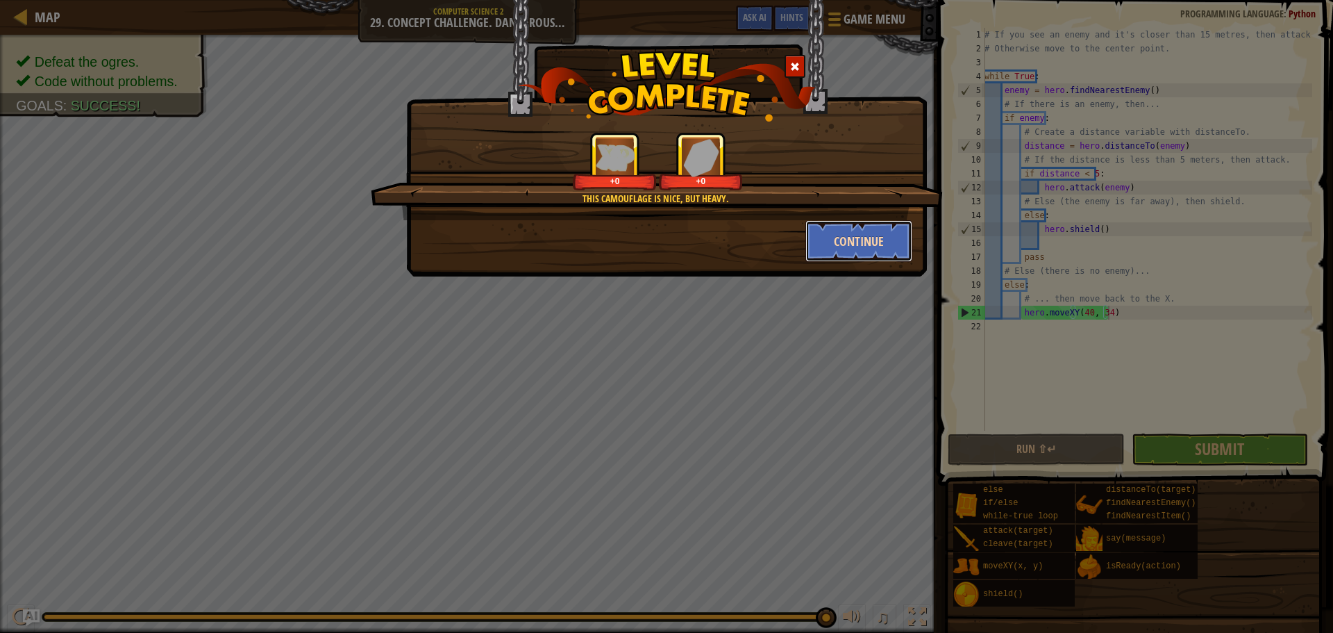
click at [837, 229] on button "Continue" at bounding box center [859, 241] width 108 height 42
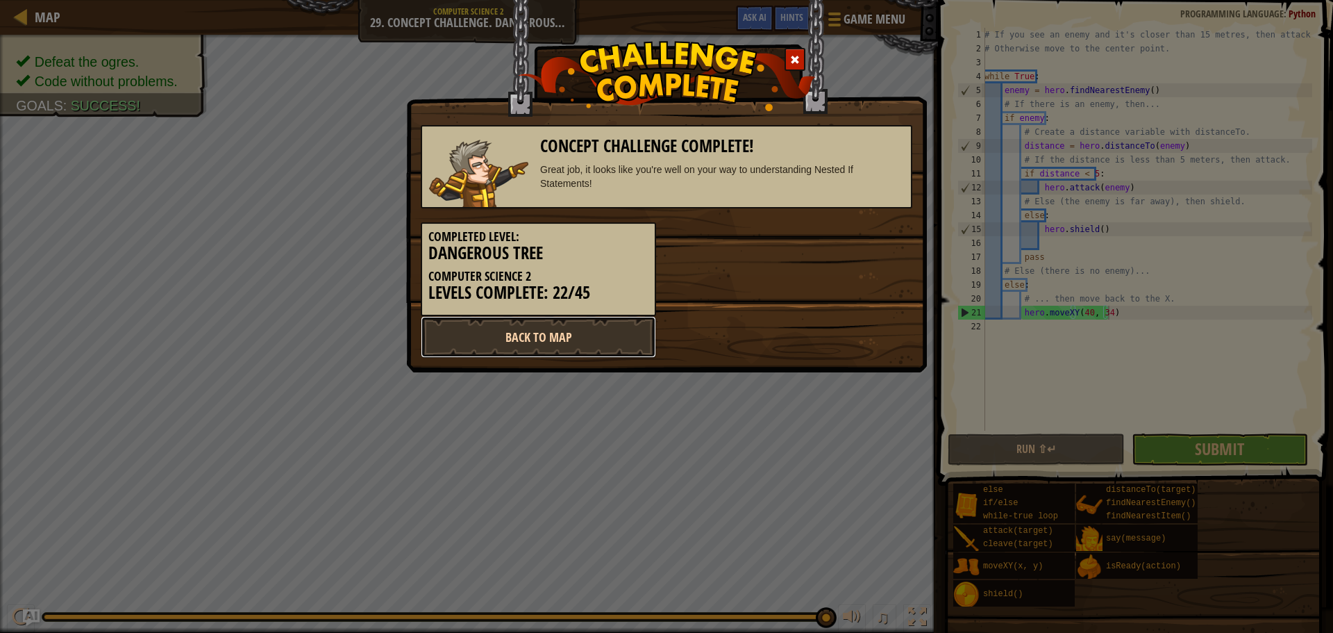
click at [599, 337] on link "Back to Map" at bounding box center [538, 337] width 235 height 42
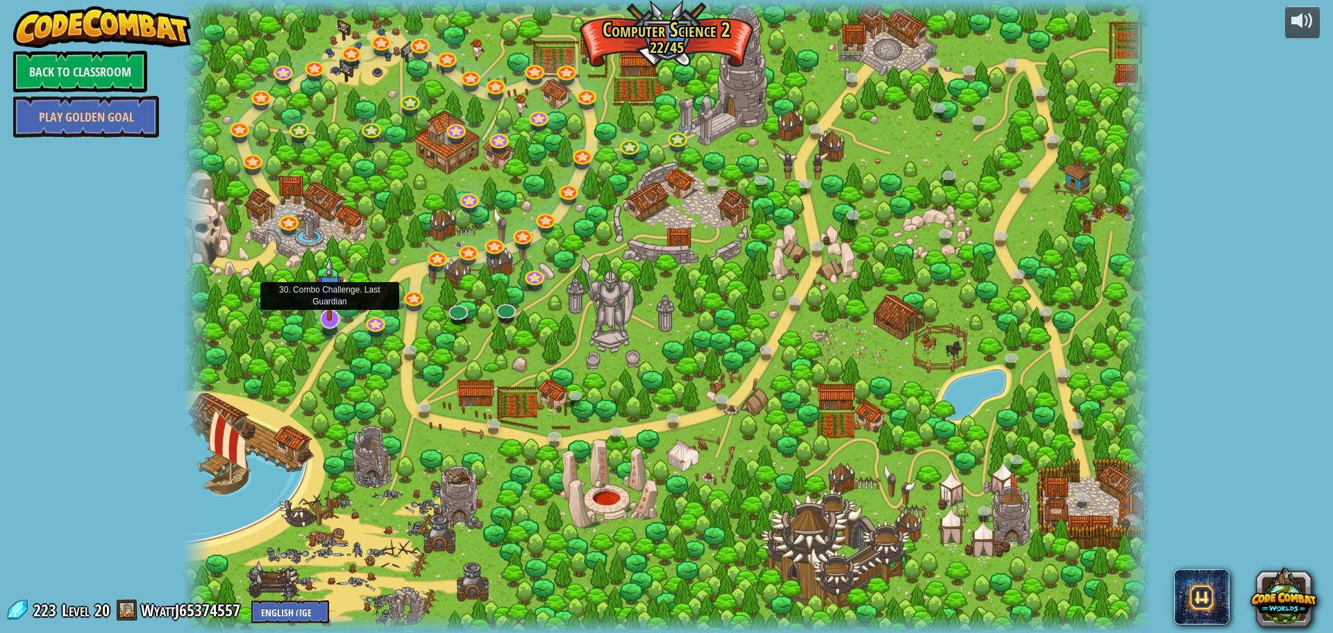
click at [333, 294] on img at bounding box center [330, 288] width 28 height 65
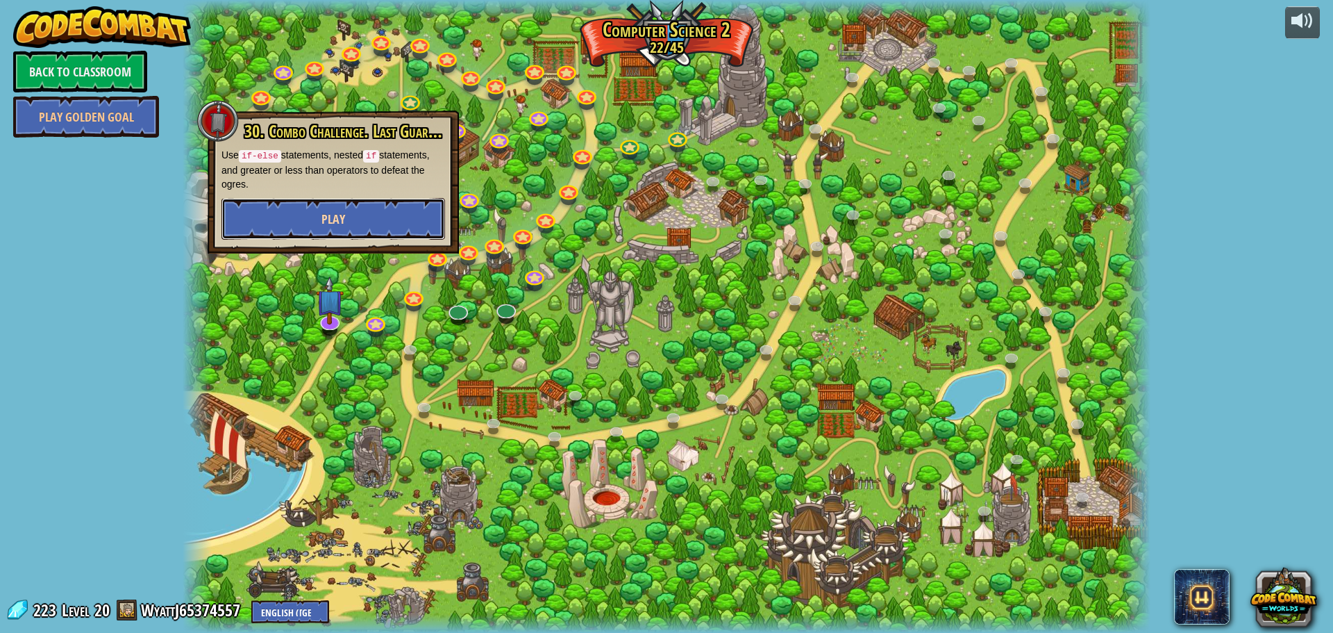
click at [332, 217] on span "Play" at bounding box center [333, 218] width 24 height 17
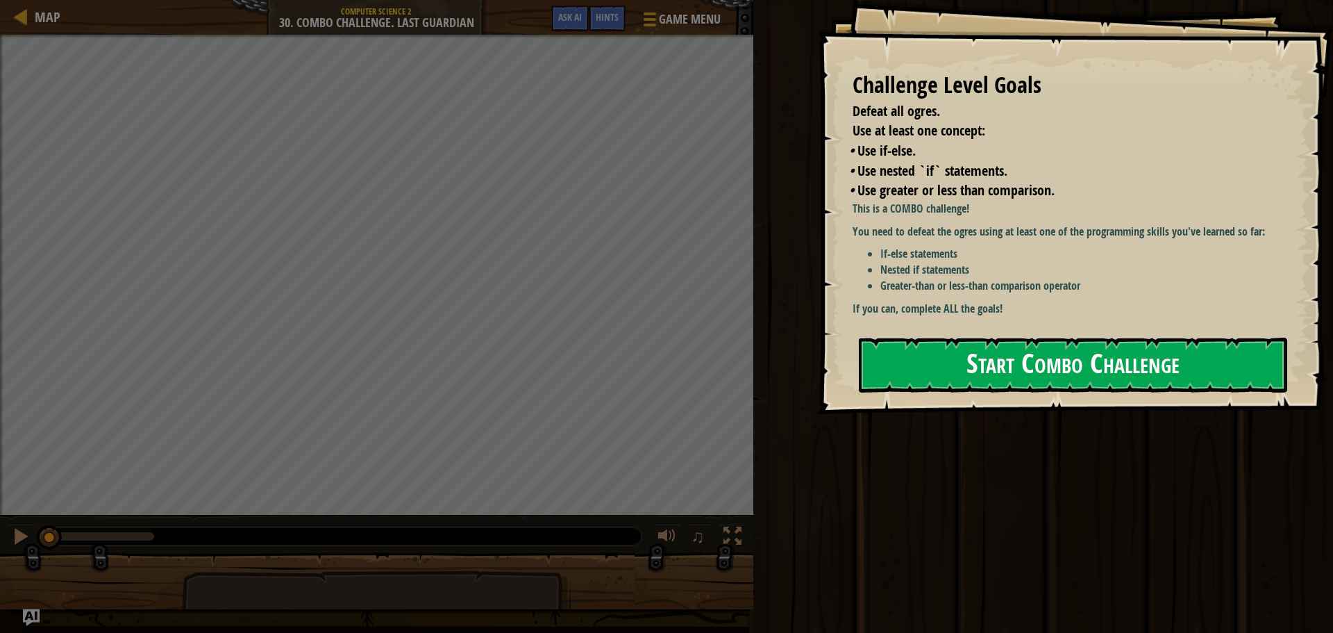
click at [989, 337] on button "Start Combo Challenge" at bounding box center [1073, 364] width 428 height 55
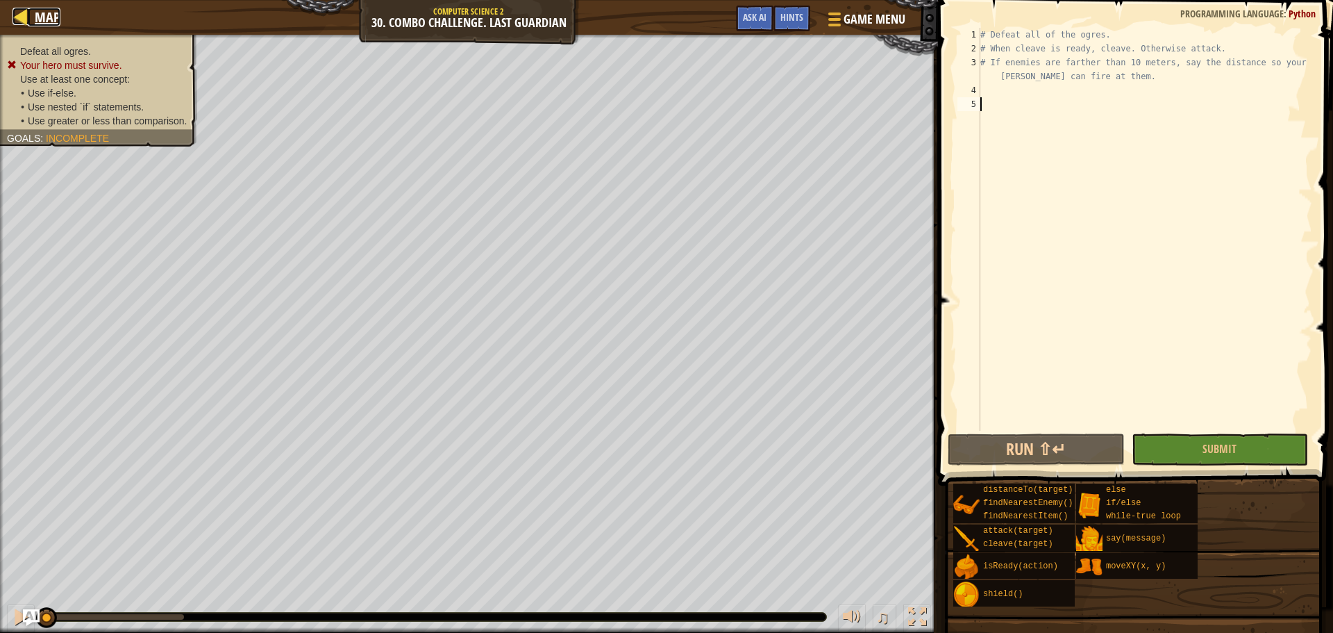
click at [40, 15] on span "Map" at bounding box center [48, 17] width 26 height 19
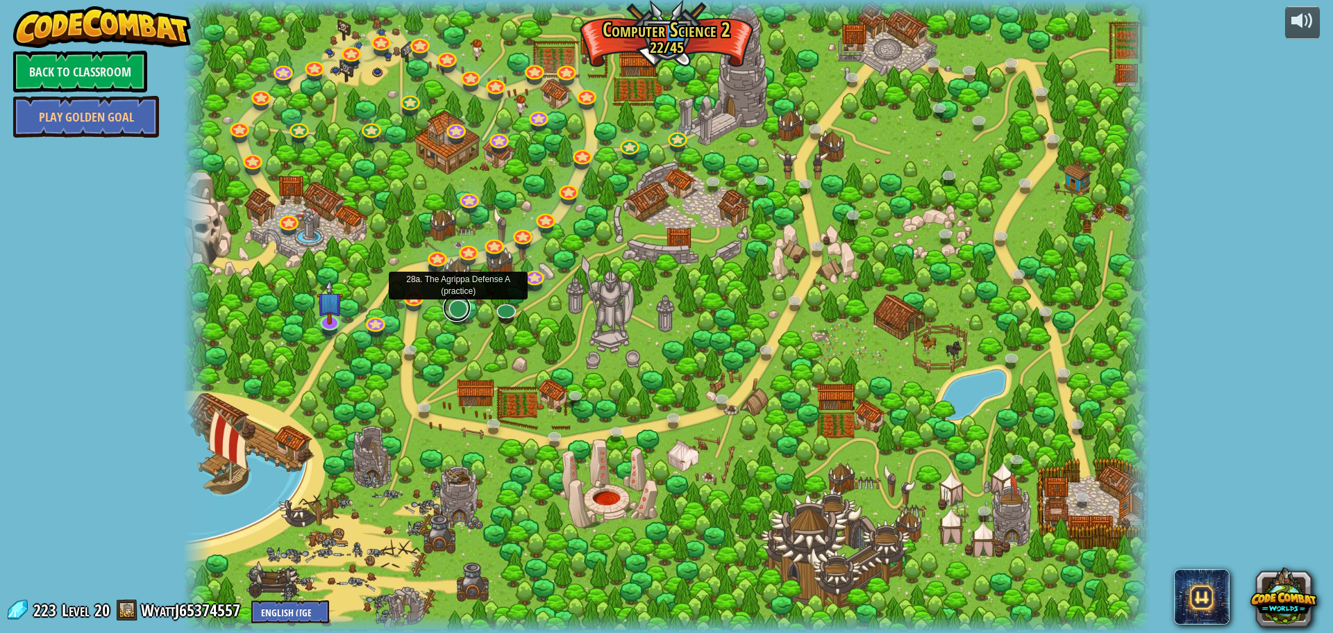
click at [456, 305] on link at bounding box center [457, 308] width 28 height 28
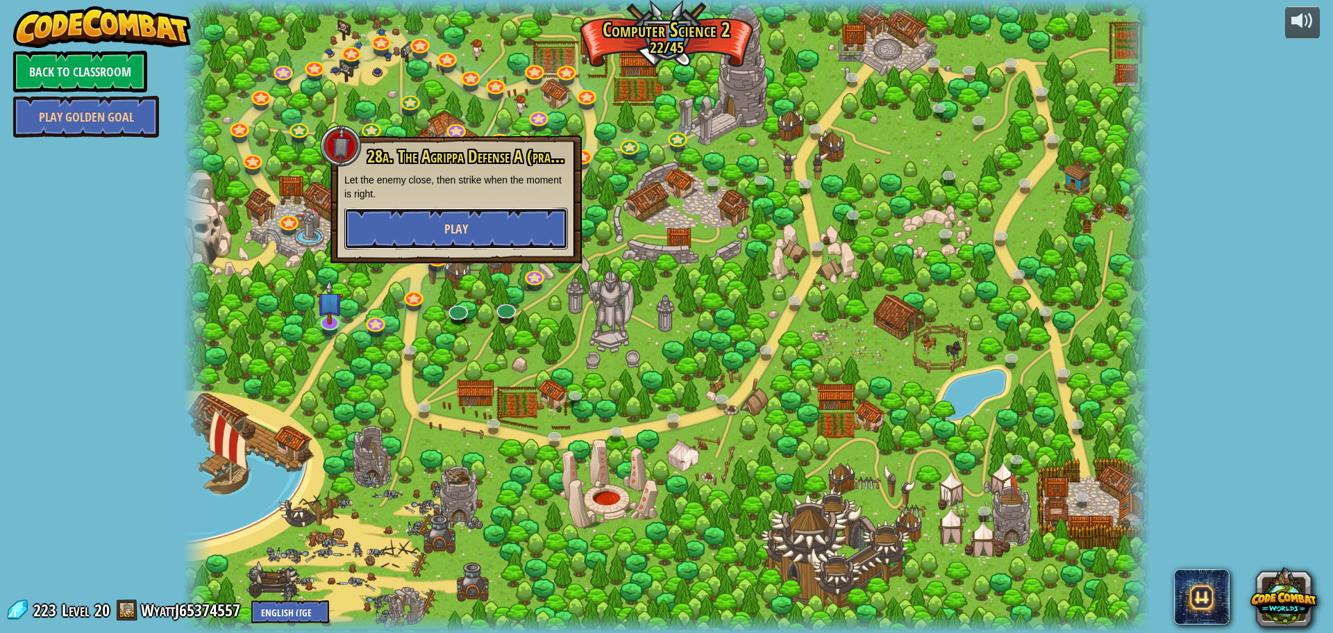
click at [457, 228] on span "Play" at bounding box center [456, 228] width 24 height 17
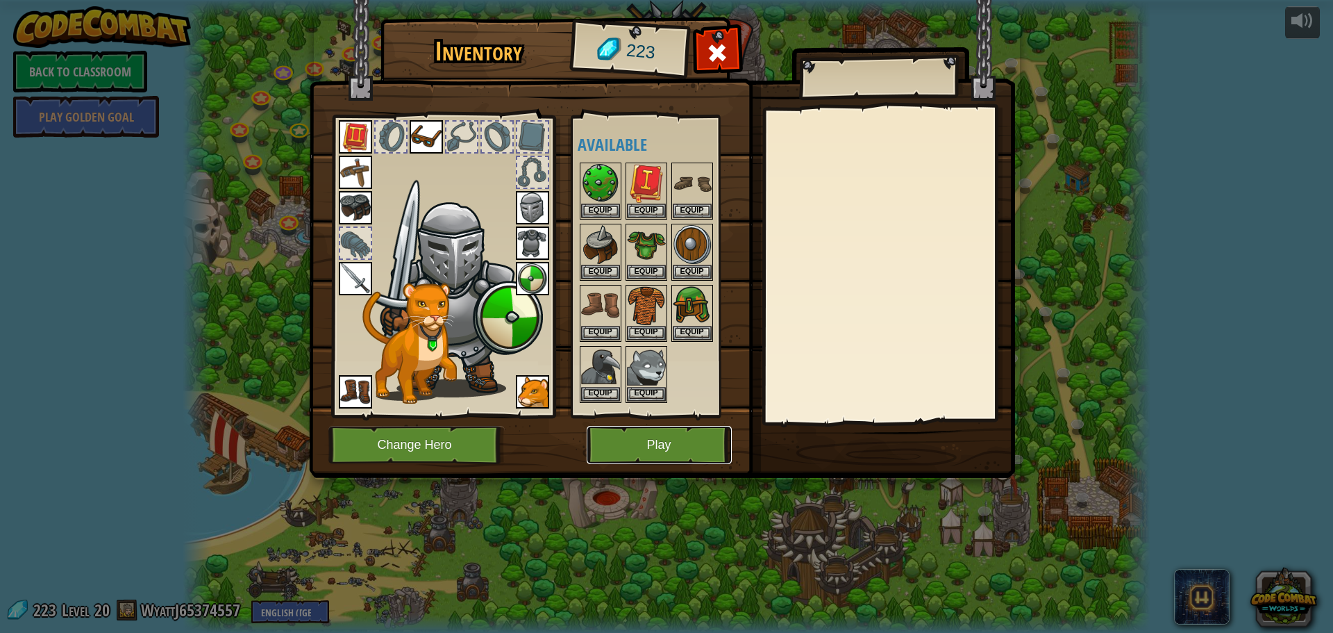
click at [617, 451] on button "Play" at bounding box center [659, 445] width 145 height 38
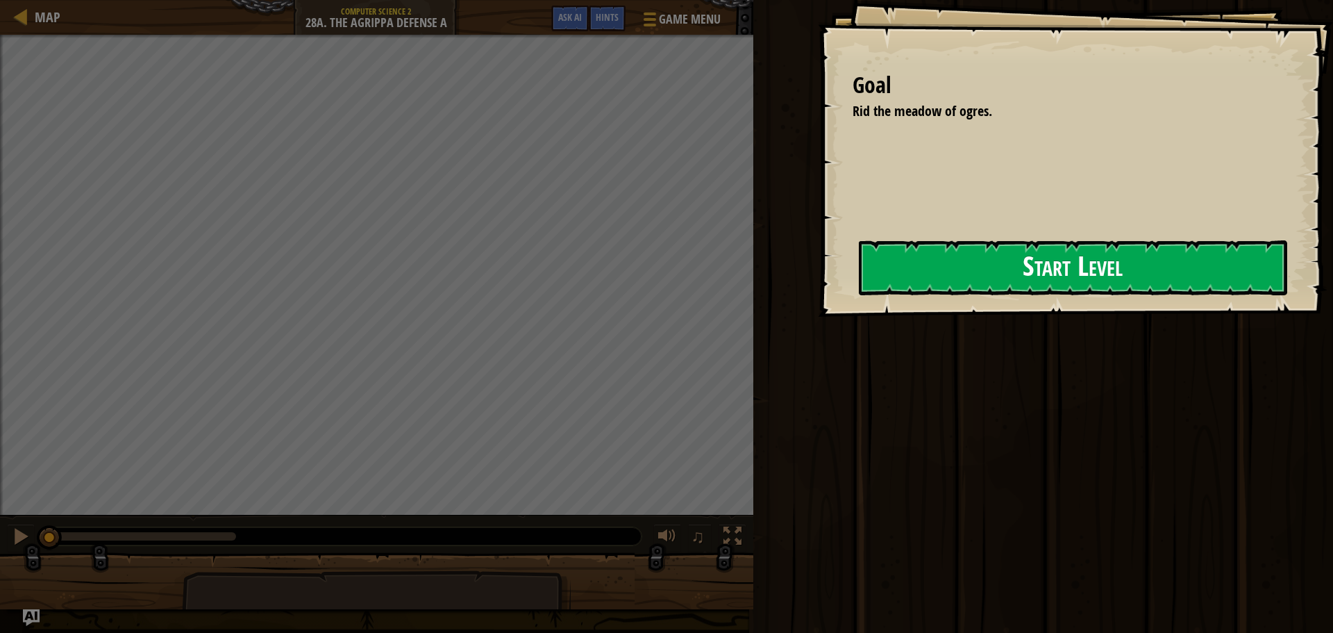
click at [932, 278] on button "Start Level" at bounding box center [1073, 267] width 428 height 55
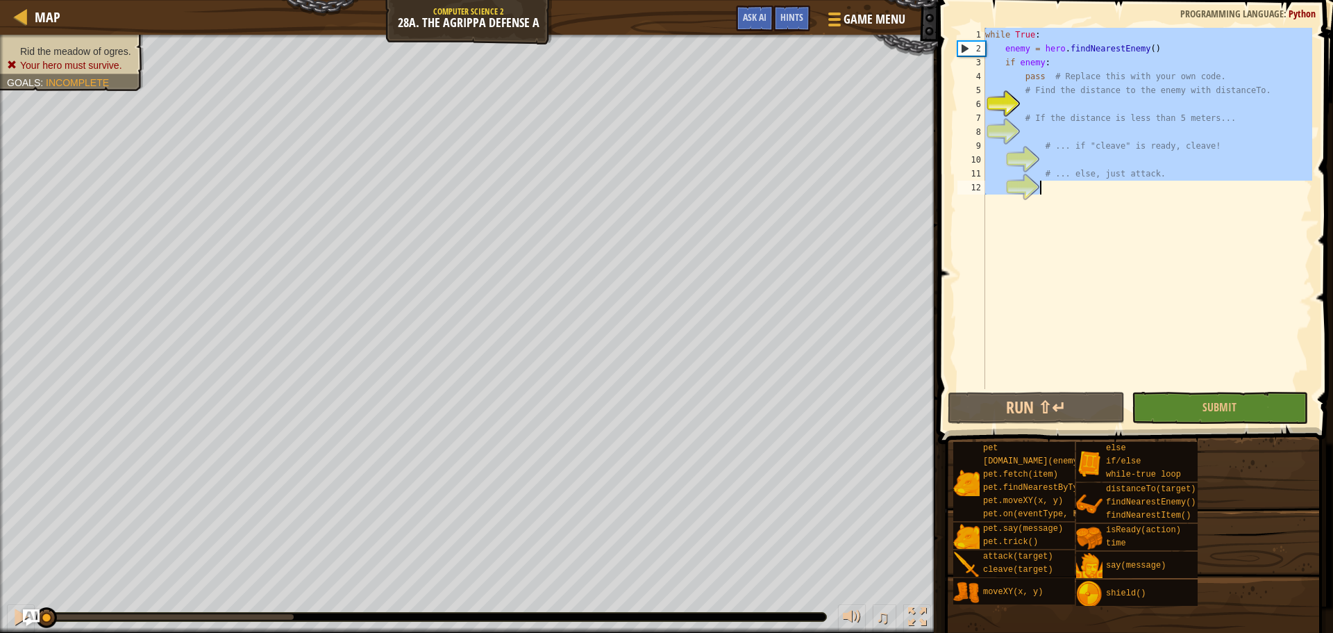
drag, startPoint x: 986, startPoint y: 36, endPoint x: 1219, endPoint y: 227, distance: 301.5
click at [1219, 227] on div "while True : enemy = hero . findNearestEnemy ( ) if enemy : pass # Replace this…" at bounding box center [1147, 222] width 330 height 389
type textarea "# ... else, just attack."
click at [57, 15] on span "Map" at bounding box center [48, 17] width 26 height 19
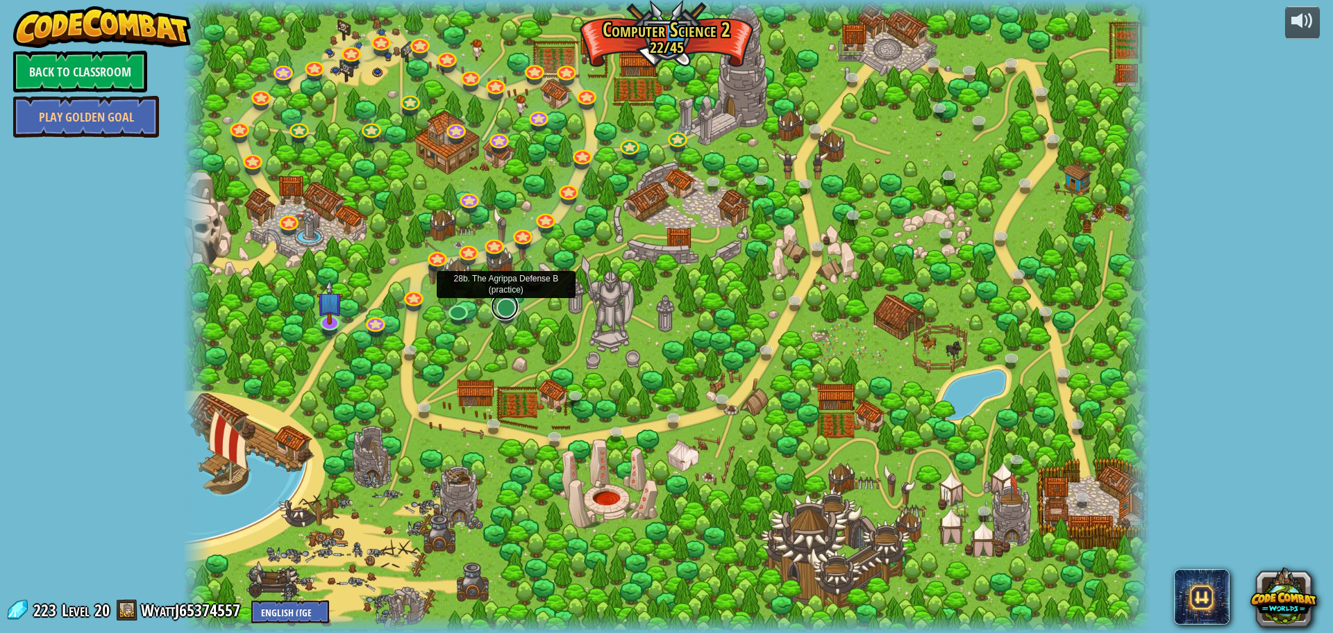
click at [502, 308] on link at bounding box center [505, 306] width 28 height 28
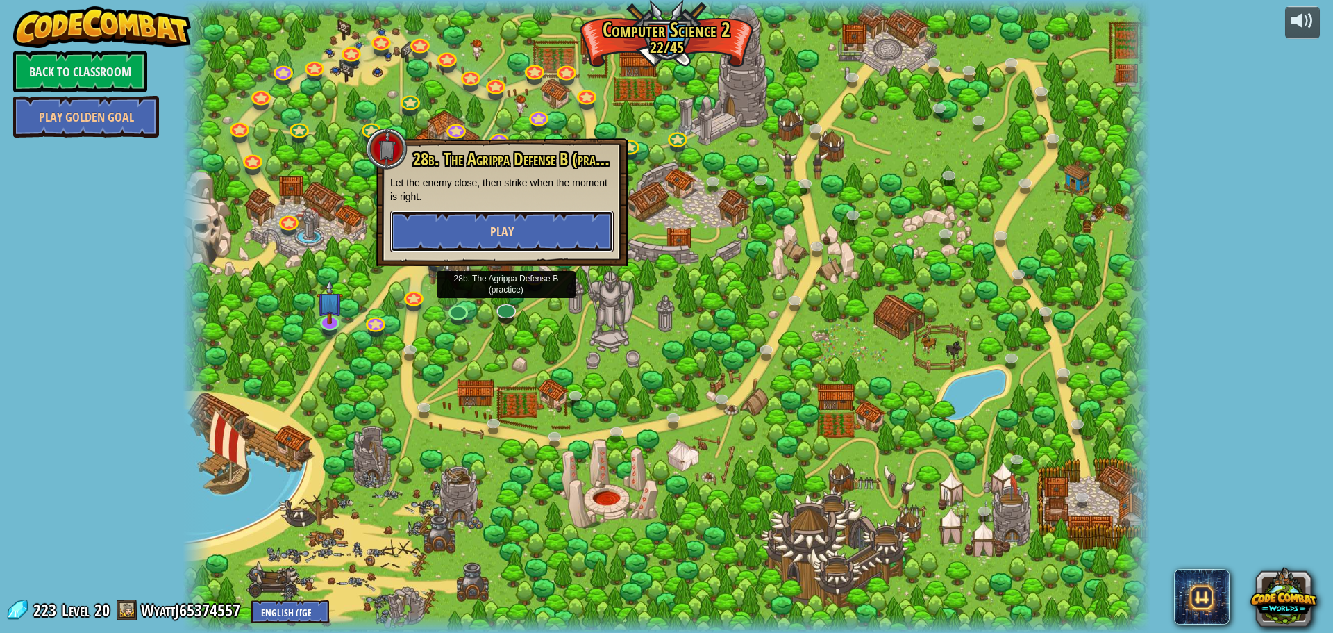
click at [501, 234] on span "Play" at bounding box center [502, 231] width 24 height 17
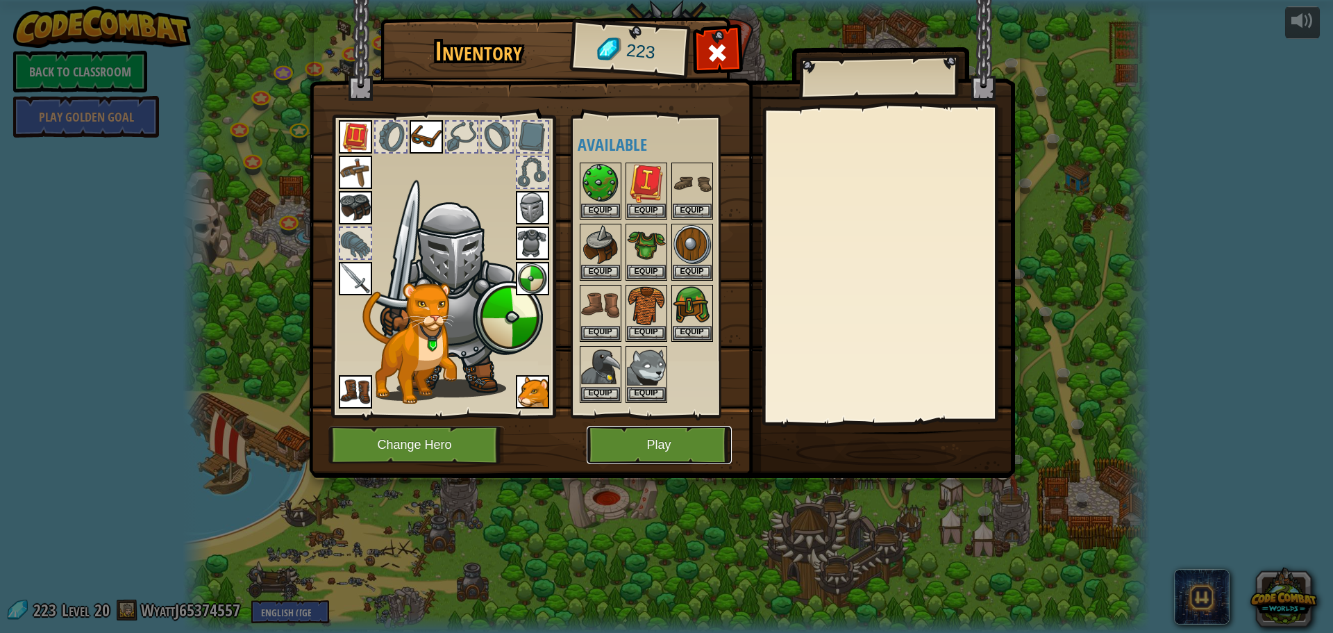
click at [642, 431] on button "Play" at bounding box center [659, 445] width 145 height 38
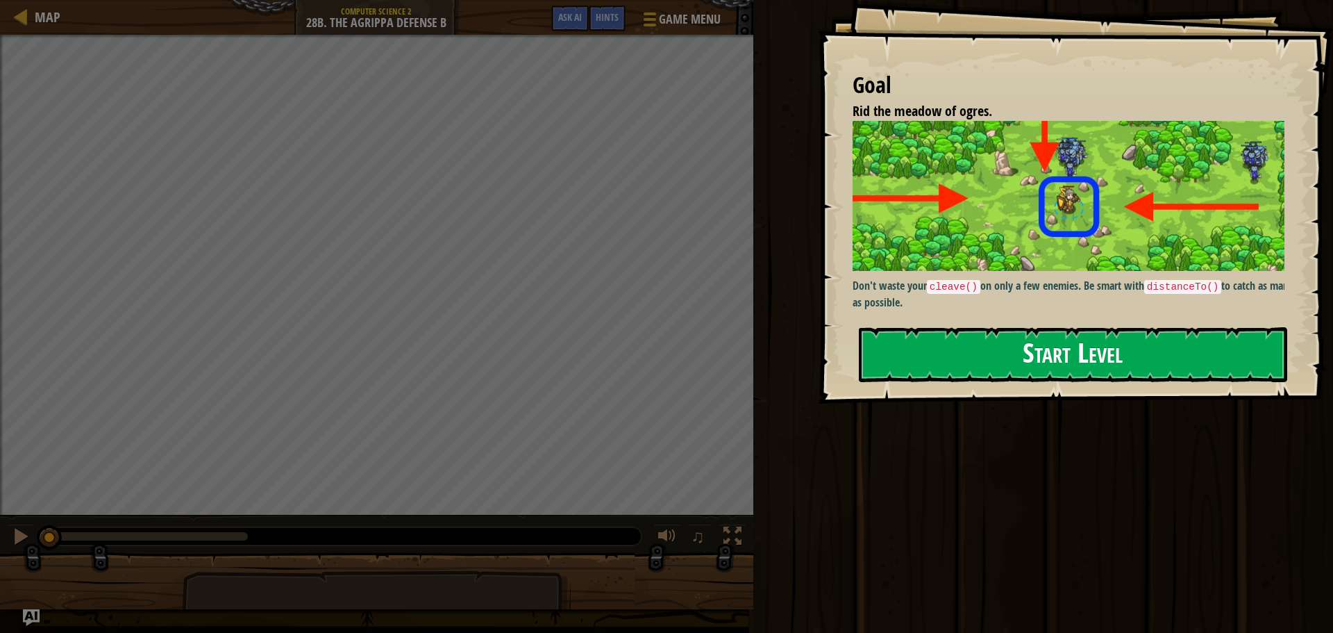
click at [1054, 327] on button "Start Level" at bounding box center [1073, 354] width 428 height 55
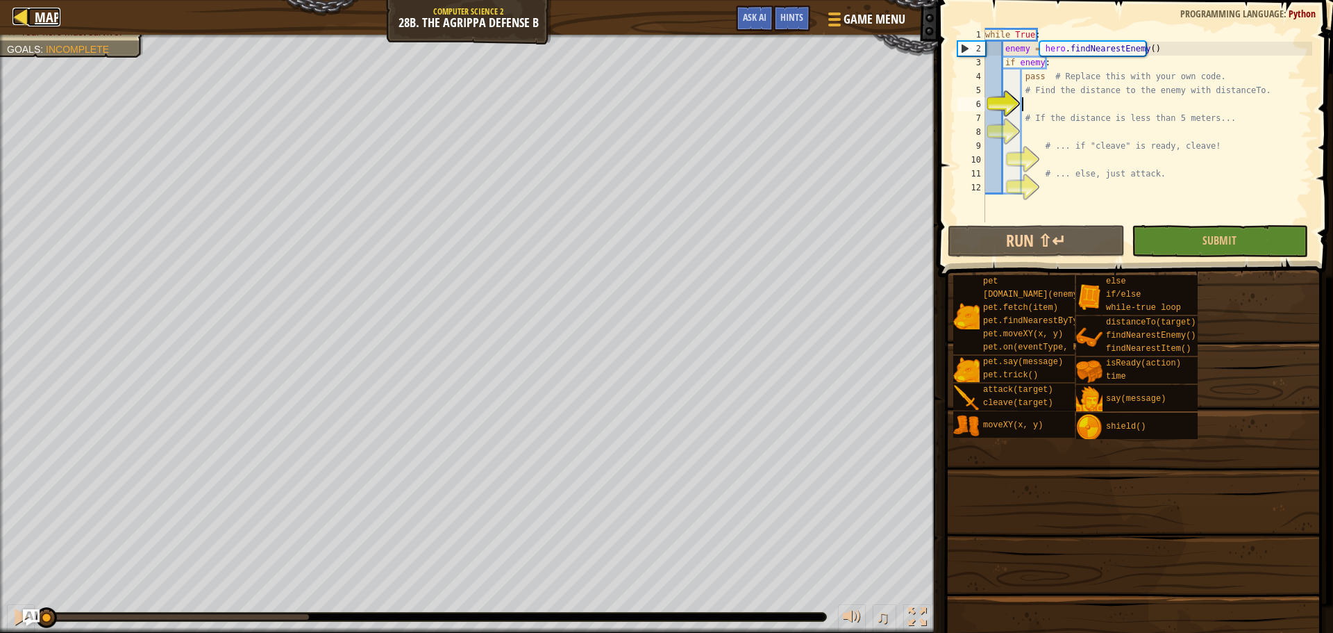
click at [24, 18] on div at bounding box center [20, 16] width 17 height 17
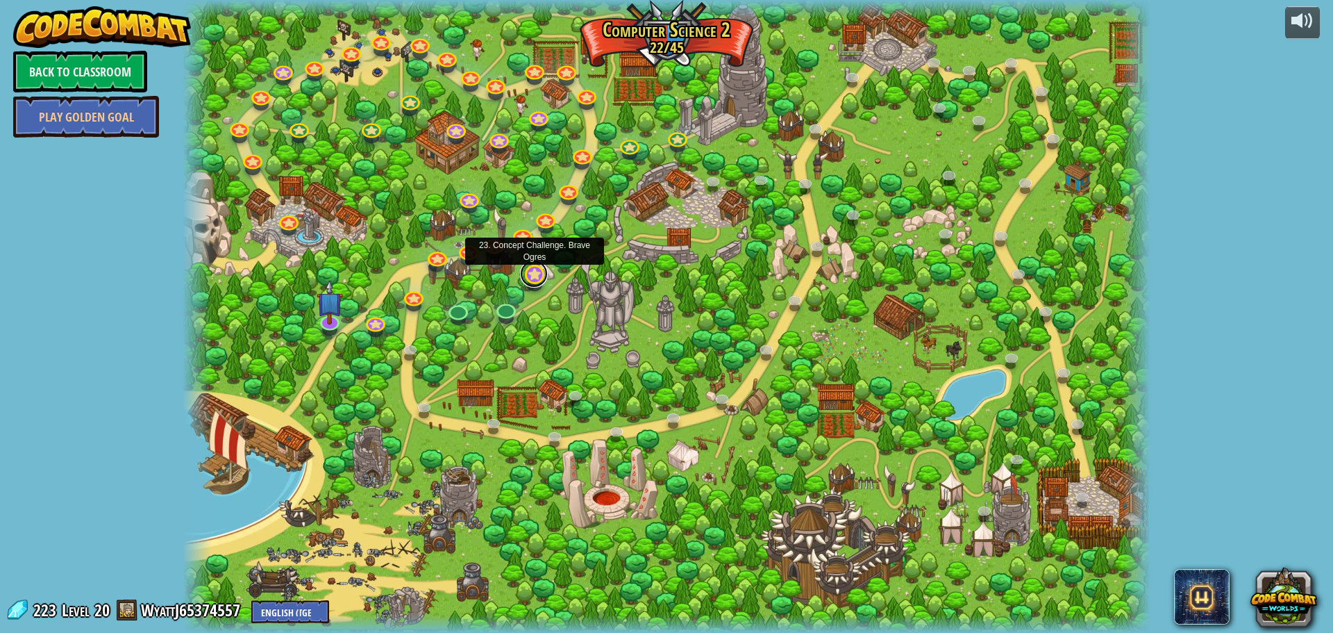
click at [532, 276] on link at bounding box center [534, 274] width 28 height 28
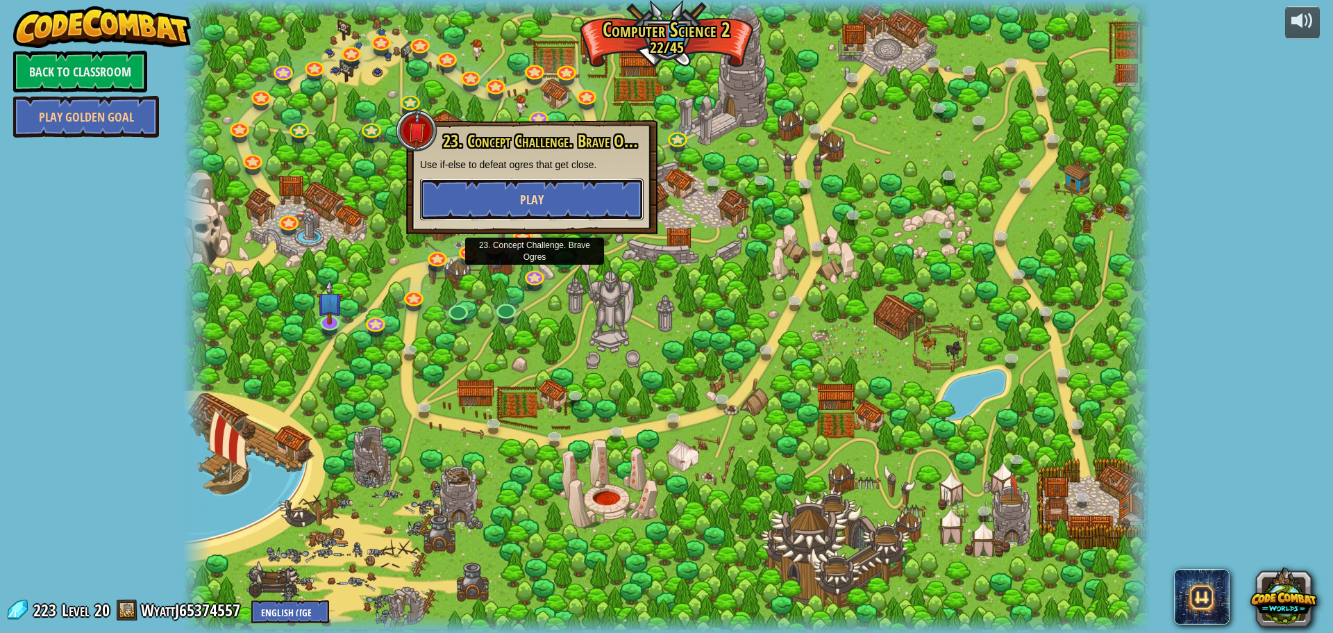
click at [529, 203] on span "Play" at bounding box center [532, 199] width 24 height 17
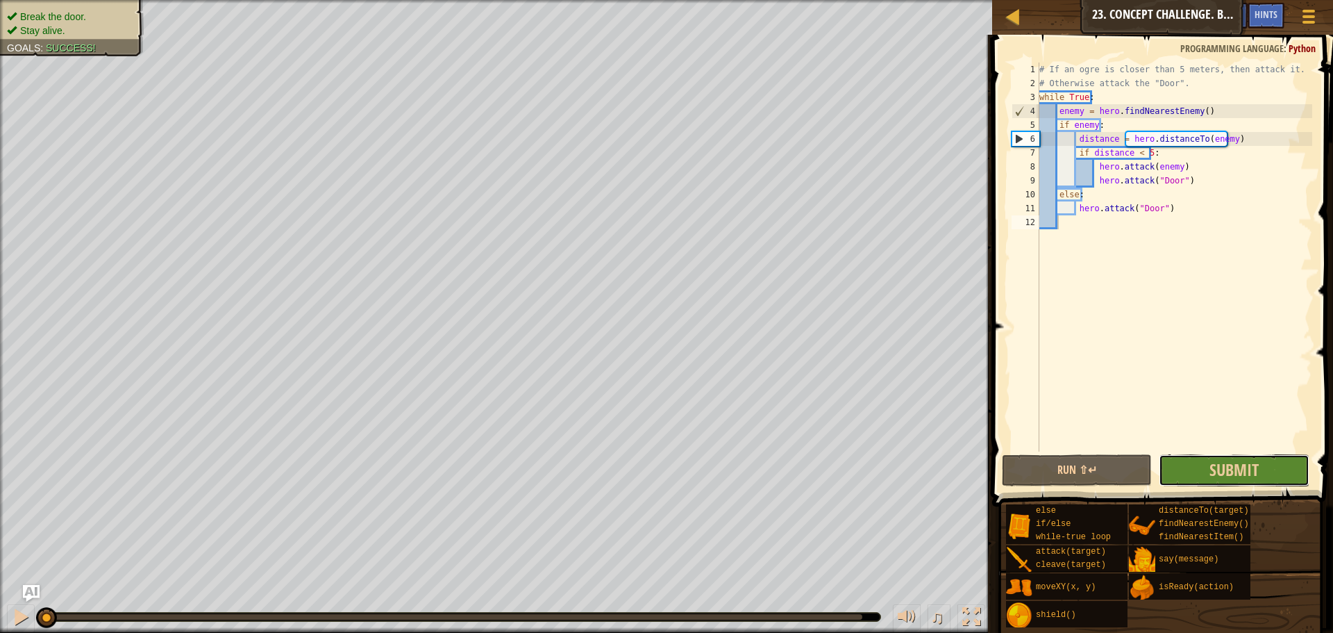
click at [1198, 464] on button "Submit" at bounding box center [1234, 470] width 150 height 32
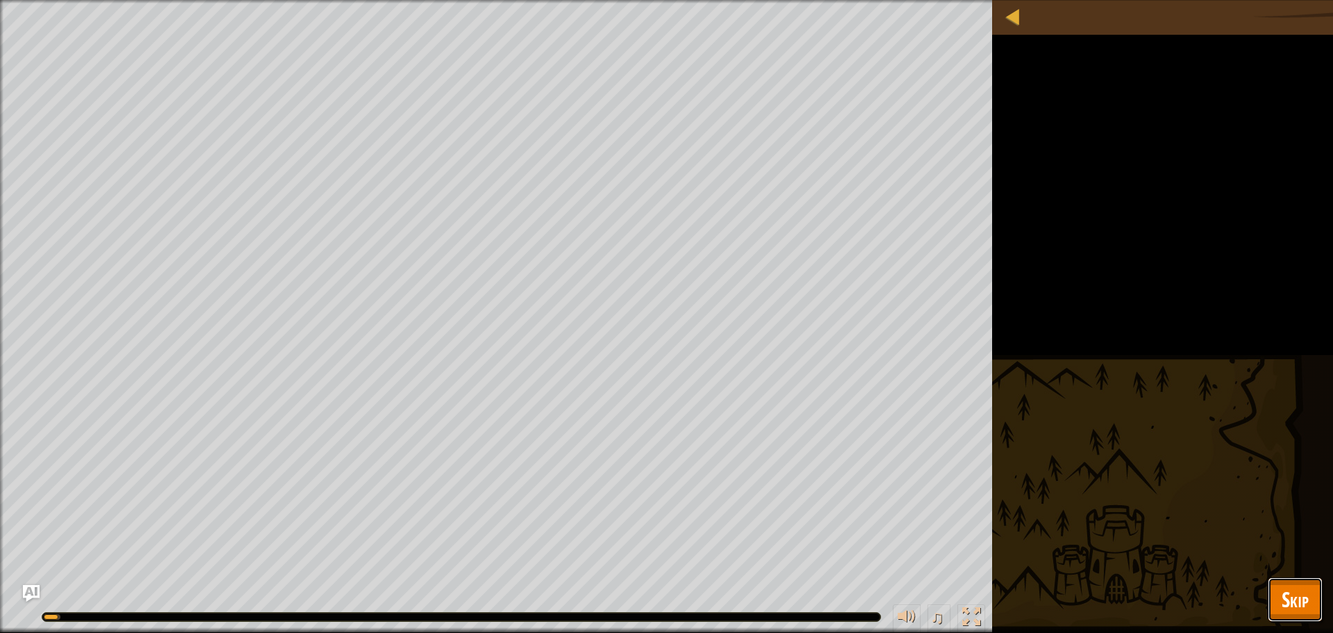
click at [1290, 588] on span "Skip" at bounding box center [1295, 599] width 27 height 28
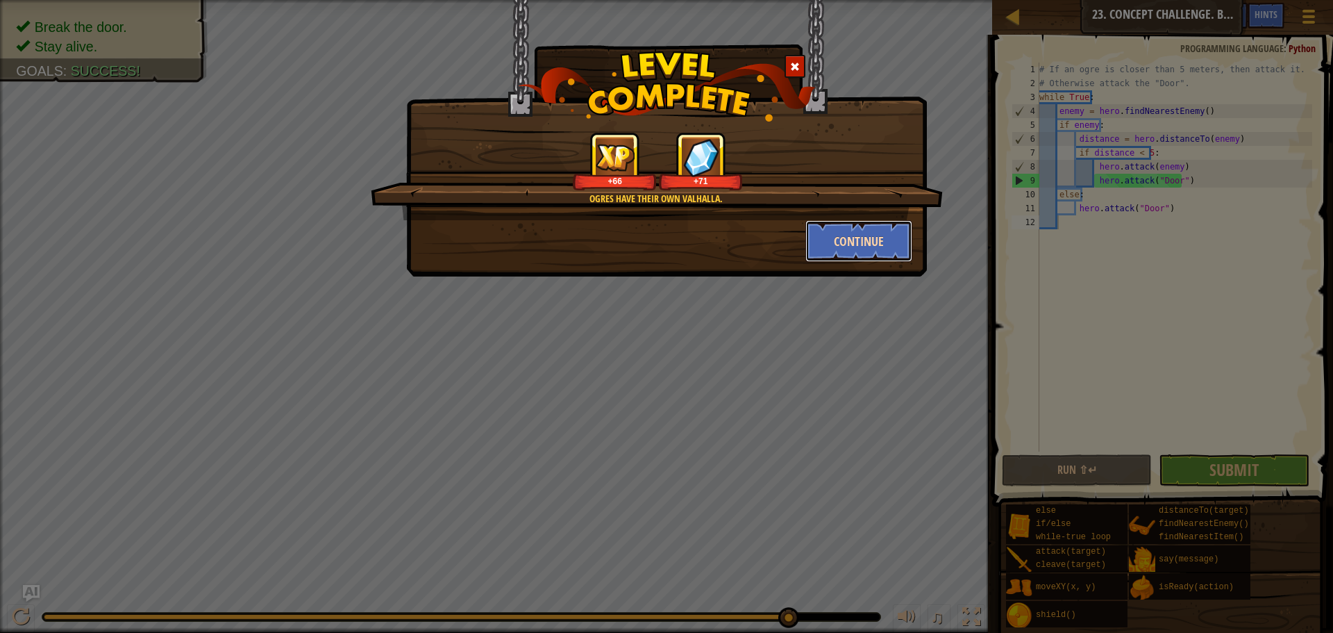
click at [847, 233] on button "Continue" at bounding box center [859, 241] width 108 height 42
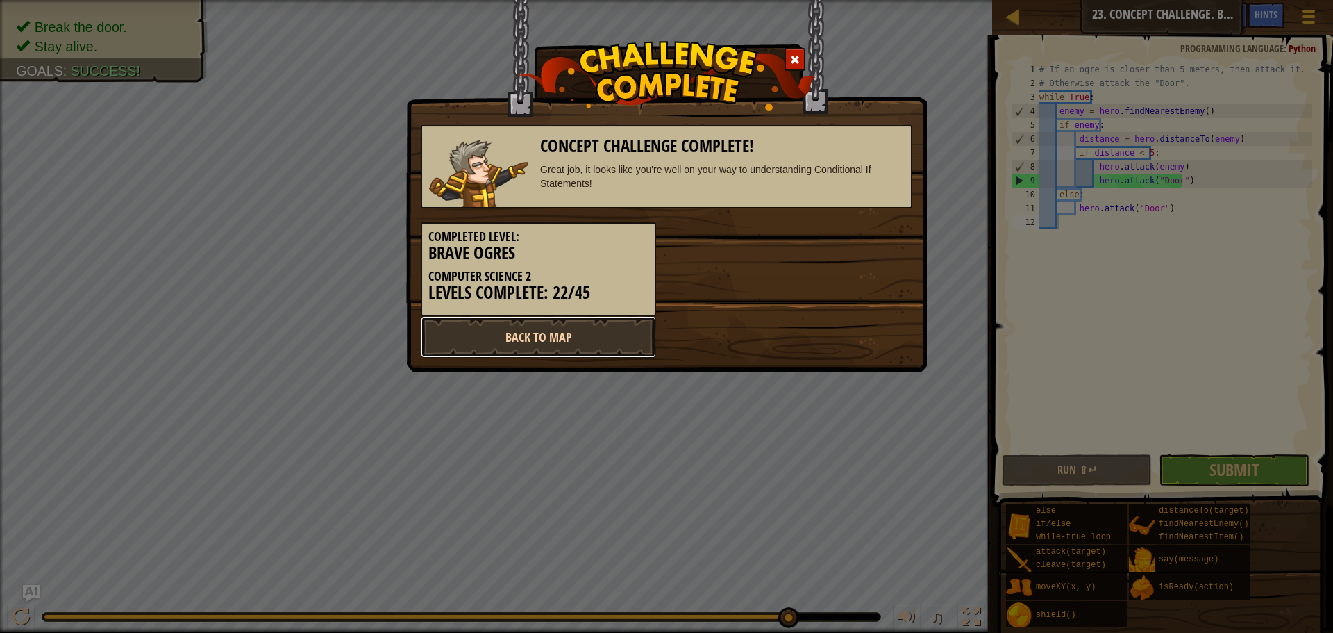
click at [530, 327] on link "Back to Map" at bounding box center [538, 337] width 235 height 42
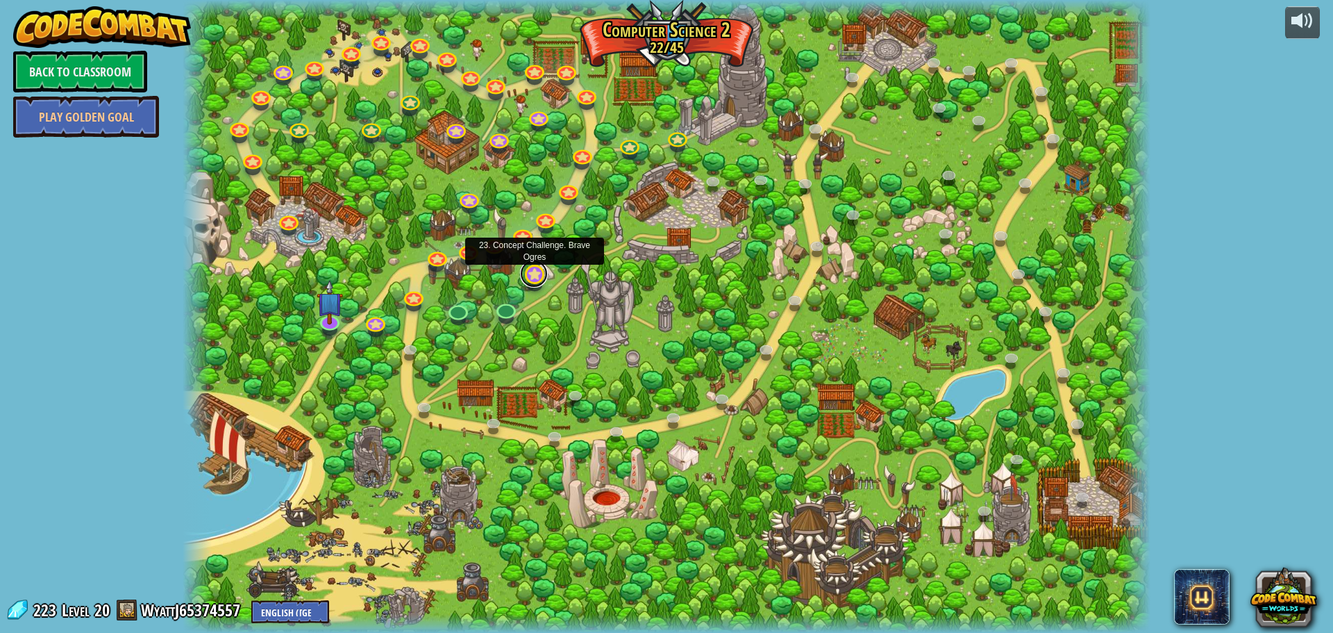
click at [538, 270] on link at bounding box center [534, 274] width 28 height 28
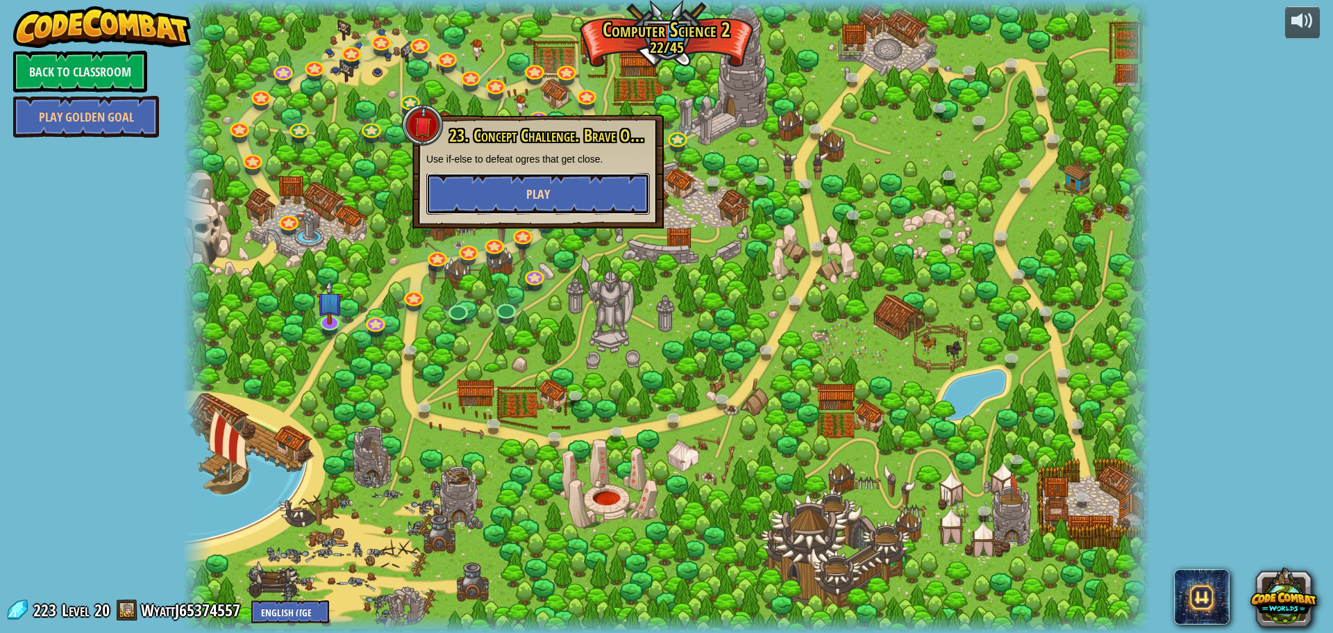
click at [568, 190] on button "Play" at bounding box center [538, 194] width 224 height 42
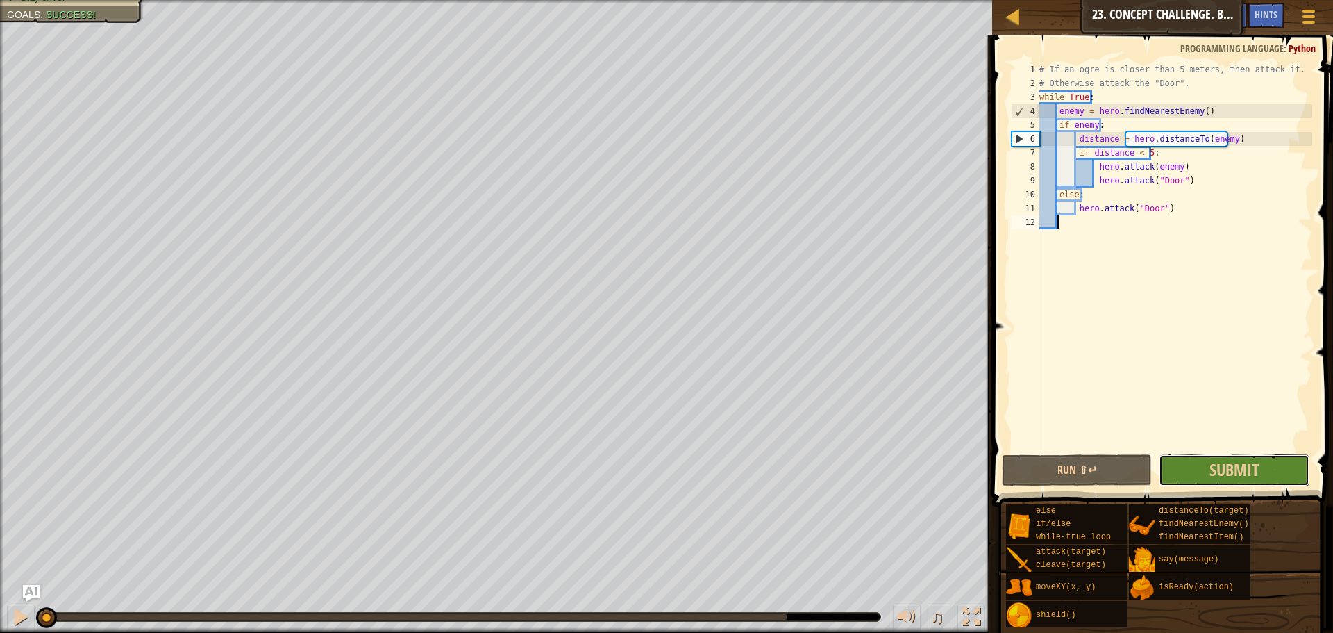
click at [1178, 465] on button "Submit" at bounding box center [1234, 470] width 150 height 32
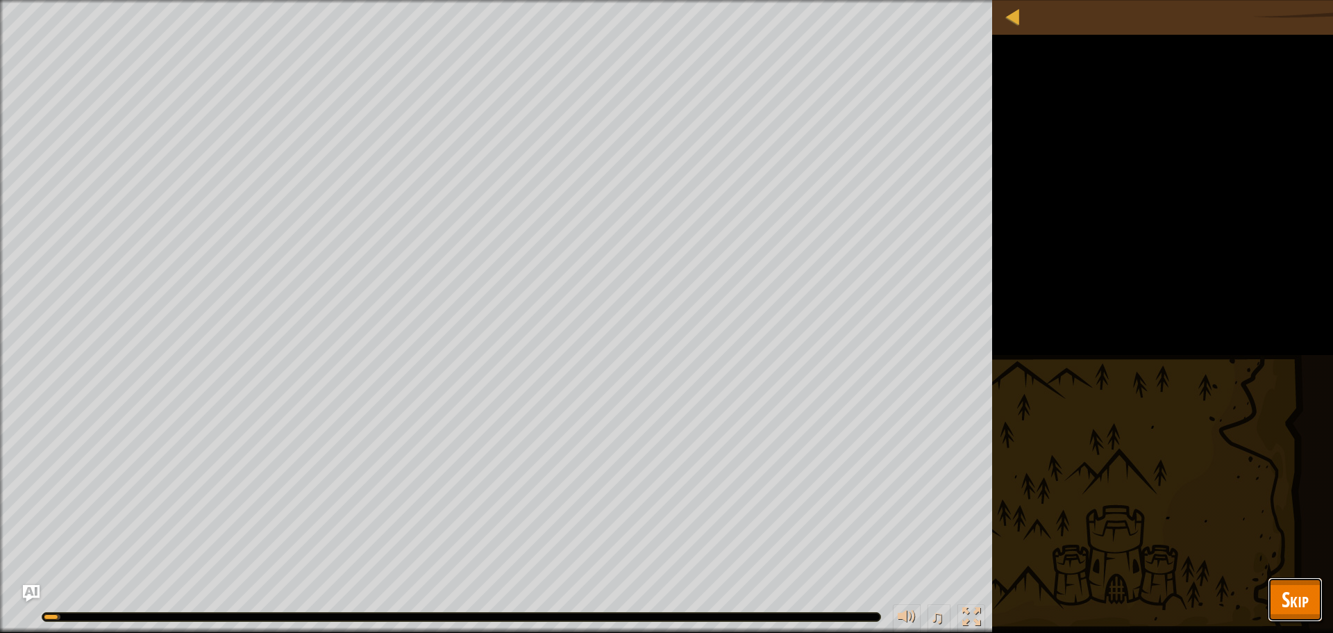
click at [1296, 594] on span "Skip" at bounding box center [1295, 599] width 27 height 28
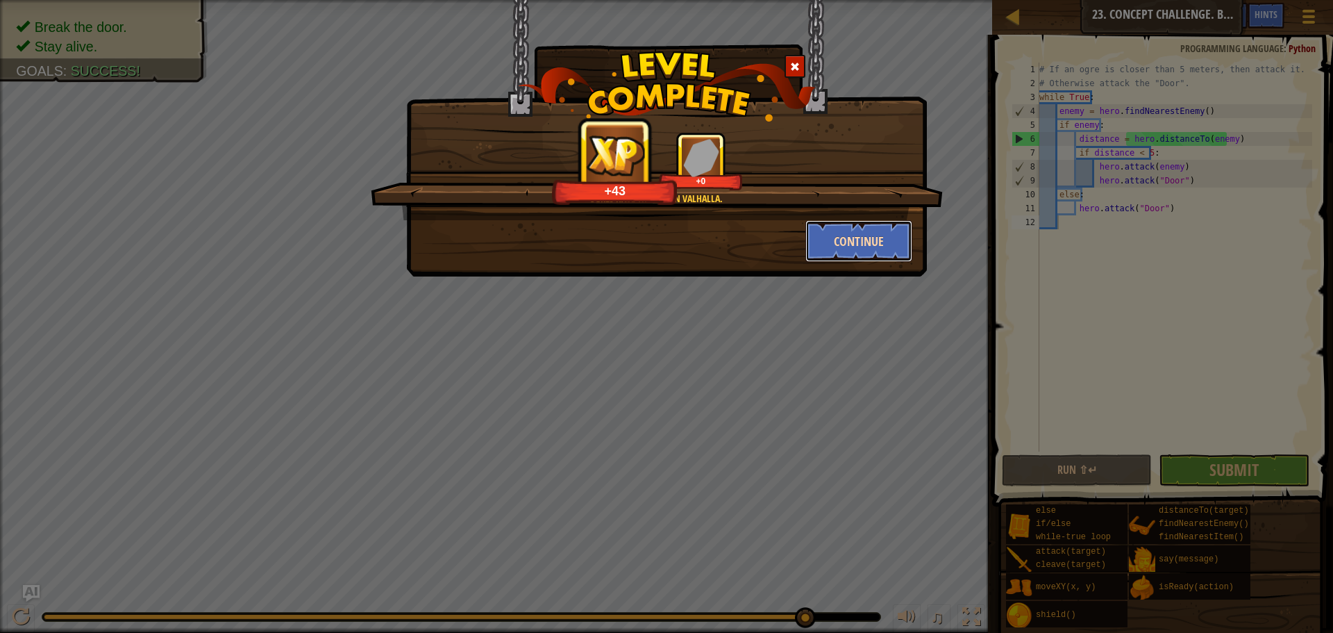
click at [841, 251] on button "Continue" at bounding box center [859, 241] width 108 height 42
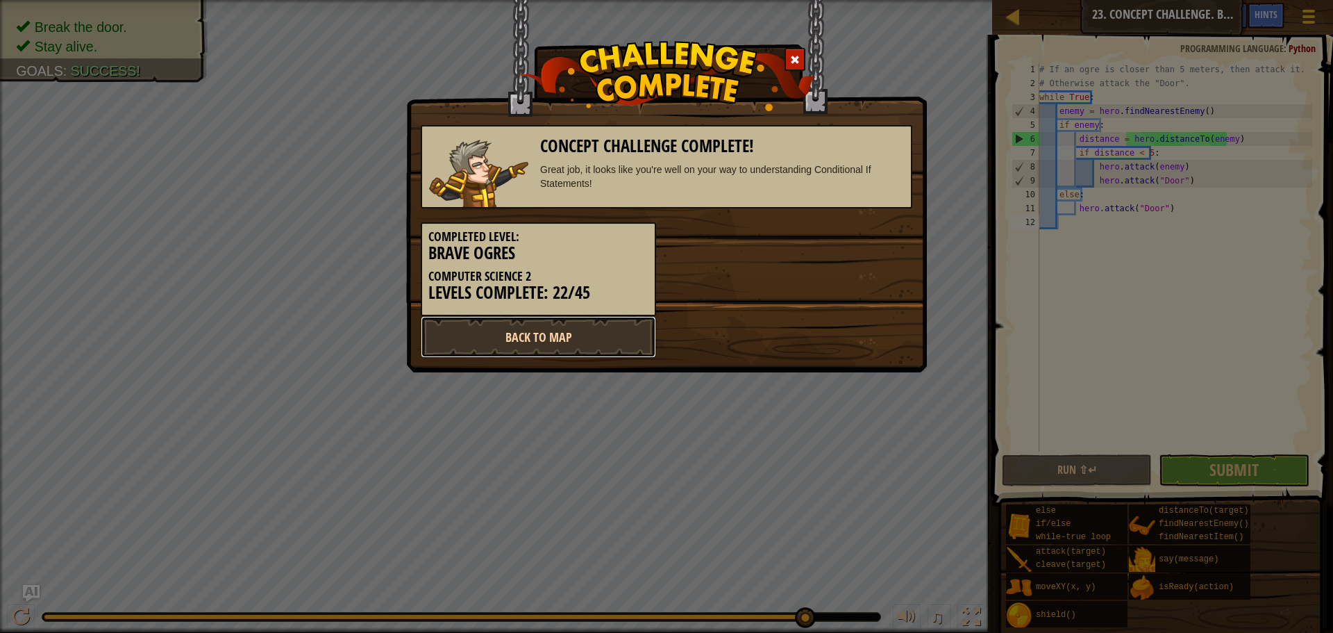
click at [571, 323] on link "Back to Map" at bounding box center [538, 337] width 235 height 42
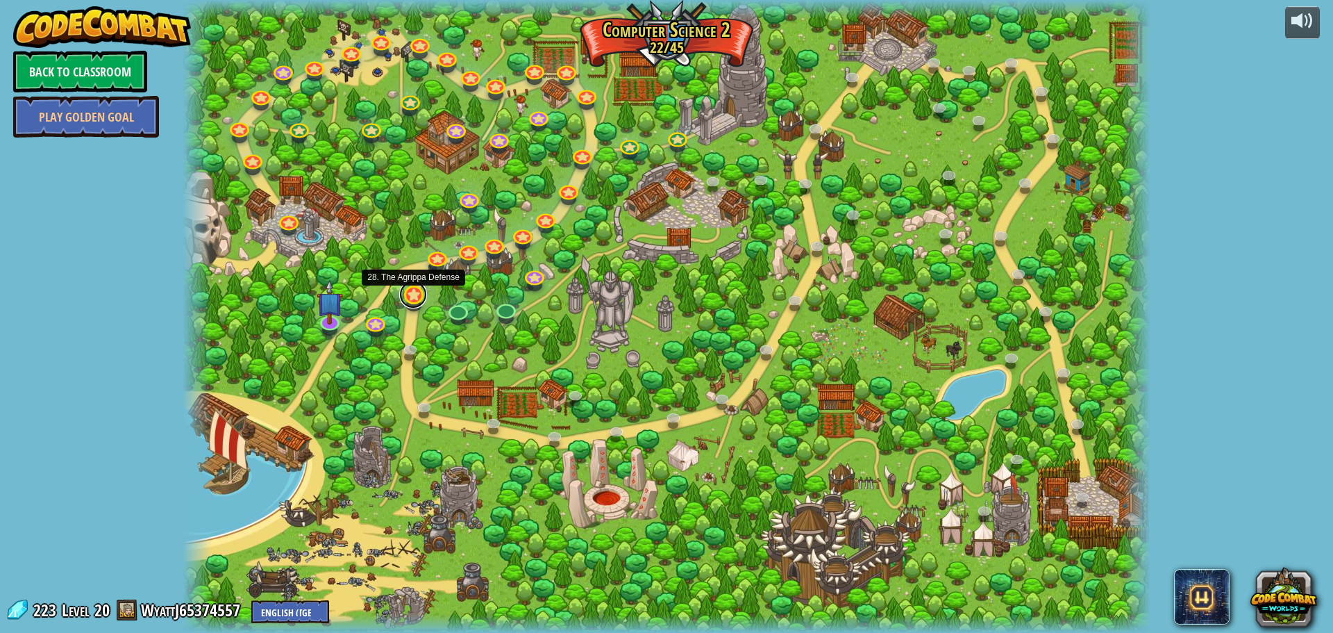
click at [408, 299] on link at bounding box center [413, 294] width 28 height 28
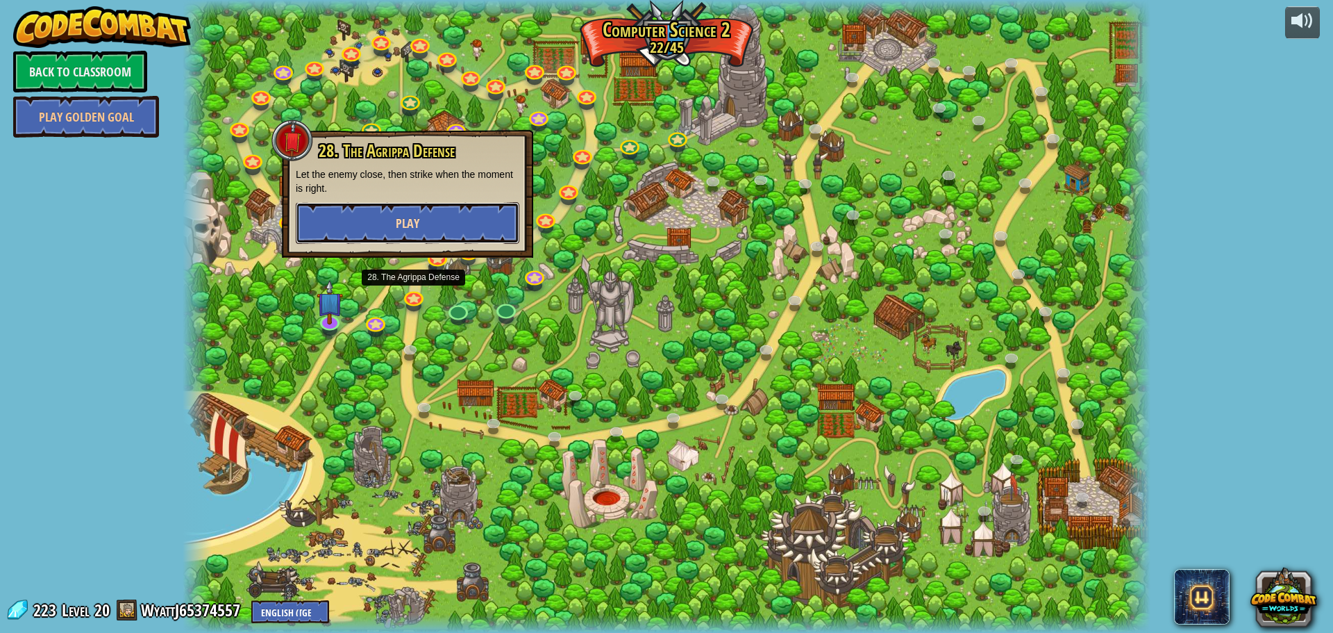
click at [482, 242] on button "Play" at bounding box center [408, 223] width 224 height 42
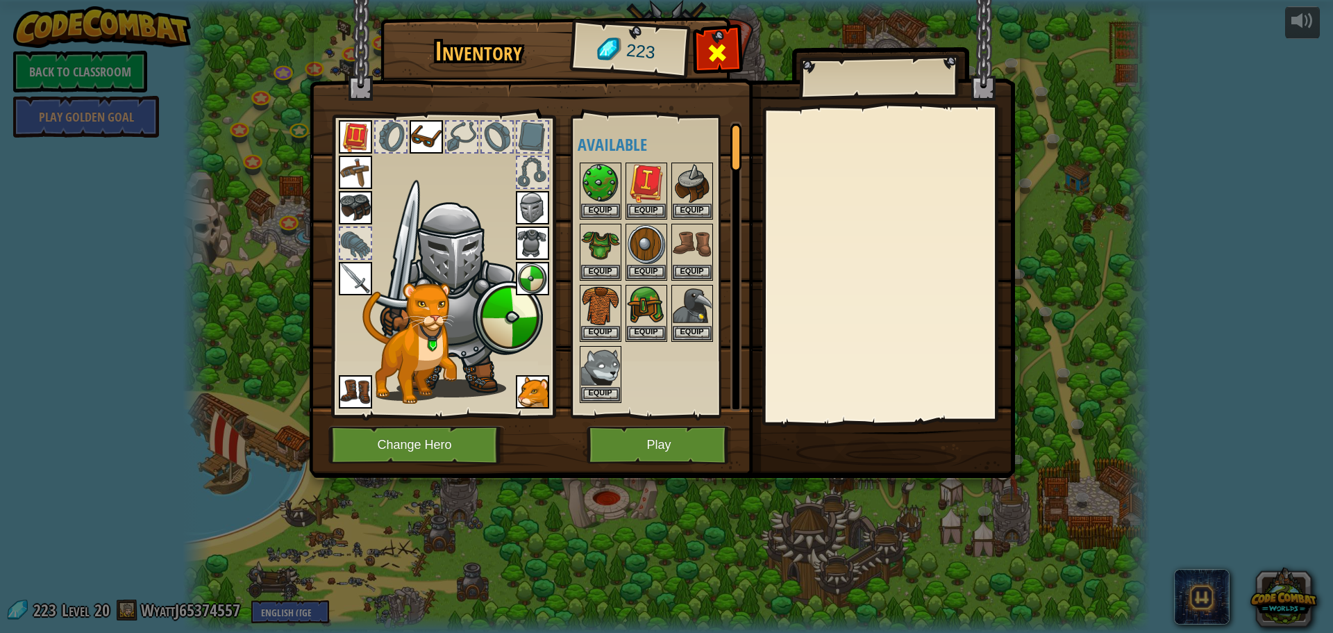
click at [719, 42] on span at bounding box center [717, 53] width 22 height 22
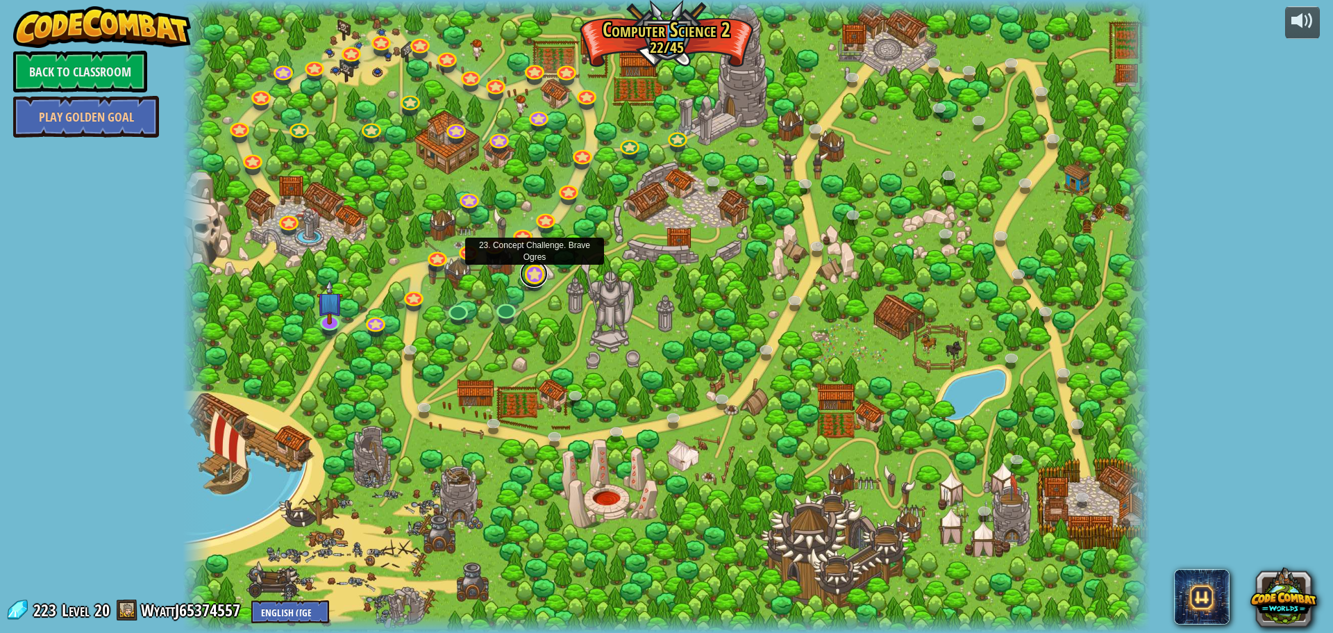
click at [539, 276] on link at bounding box center [534, 274] width 28 height 28
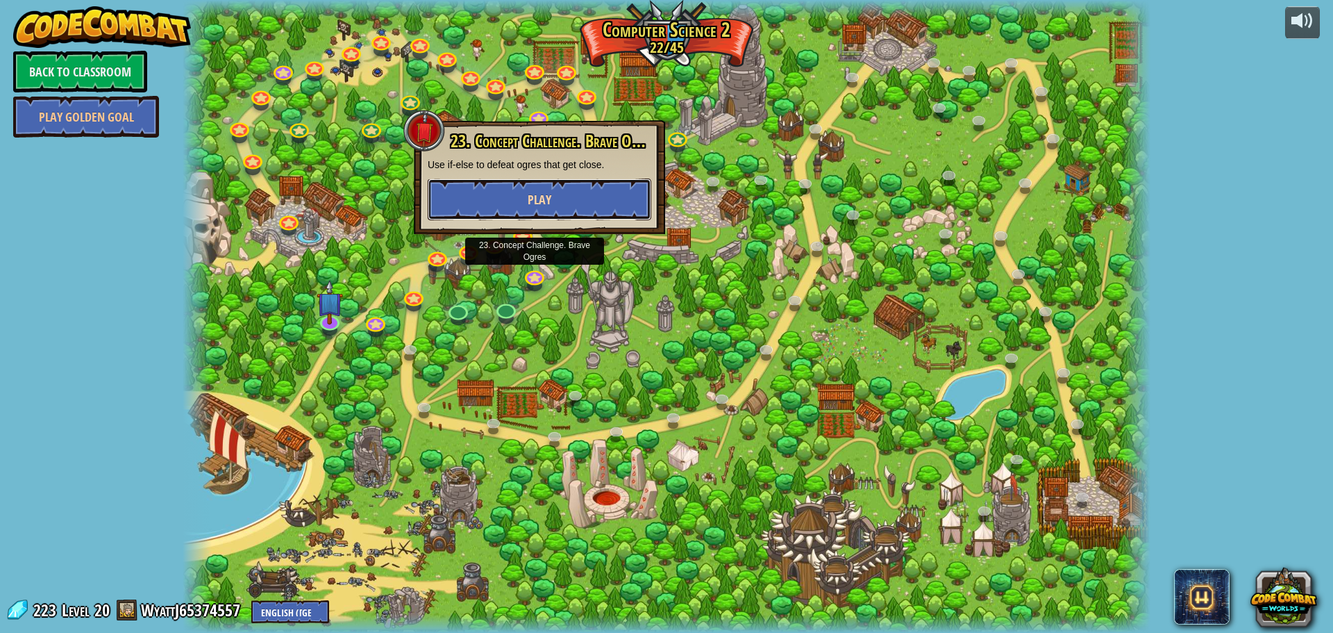
click at [578, 191] on button "Play" at bounding box center [540, 199] width 224 height 42
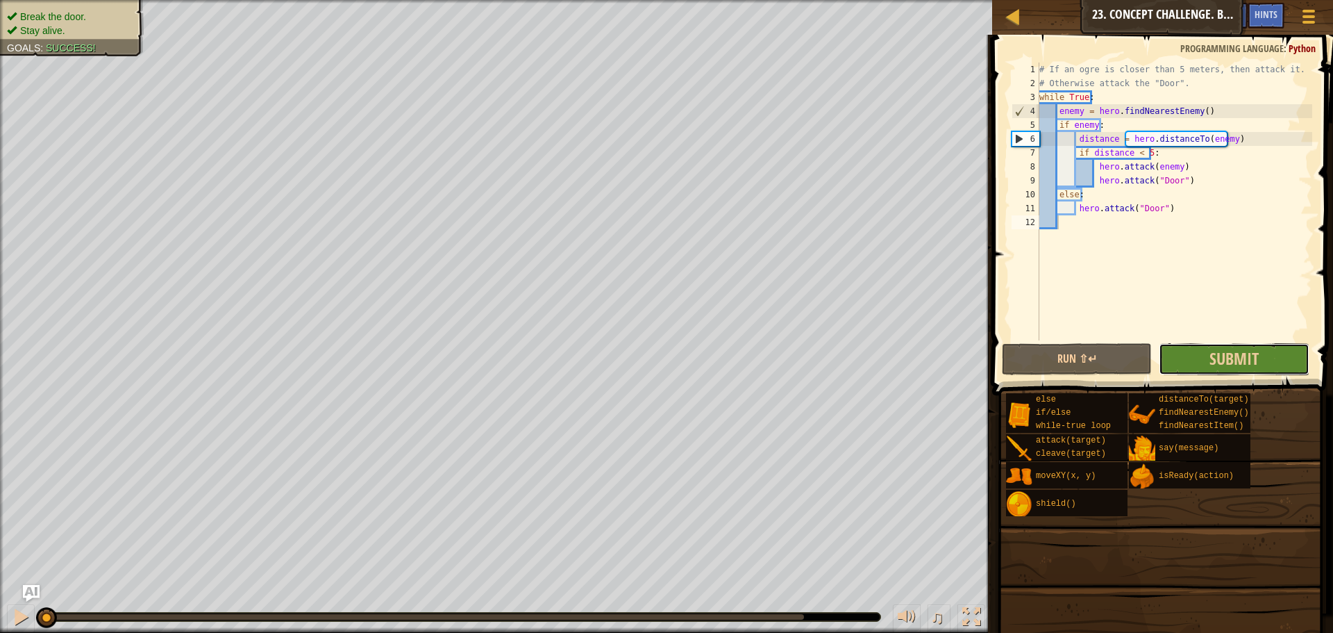
click at [1132, 331] on div "1 2 3 4 5 6 7 8 9 10 11 12 # If an ogre is closer than 5 meters, then attack it…" at bounding box center [1160, 242] width 345 height 401
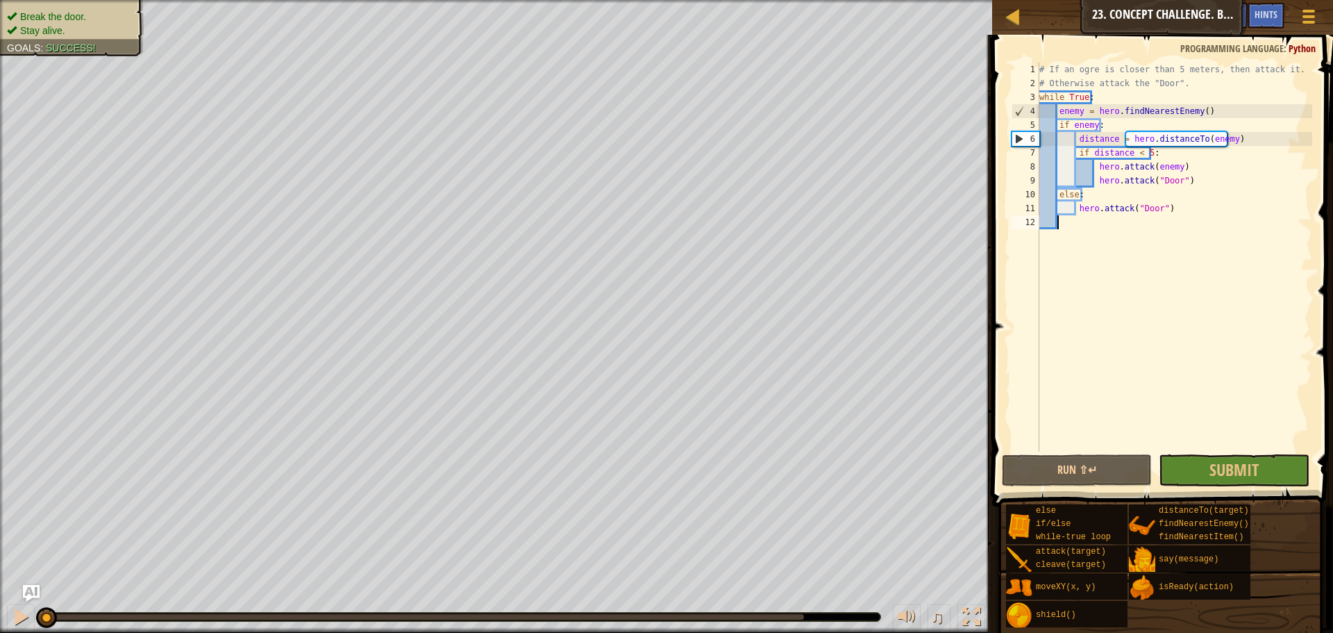
click at [1225, 367] on div "# If an ogre is closer than 5 meters, then attack it. # Otherwise attack the "D…" at bounding box center [1175, 270] width 276 height 417
click at [1255, 469] on span "Submit" at bounding box center [1233, 469] width 49 height 22
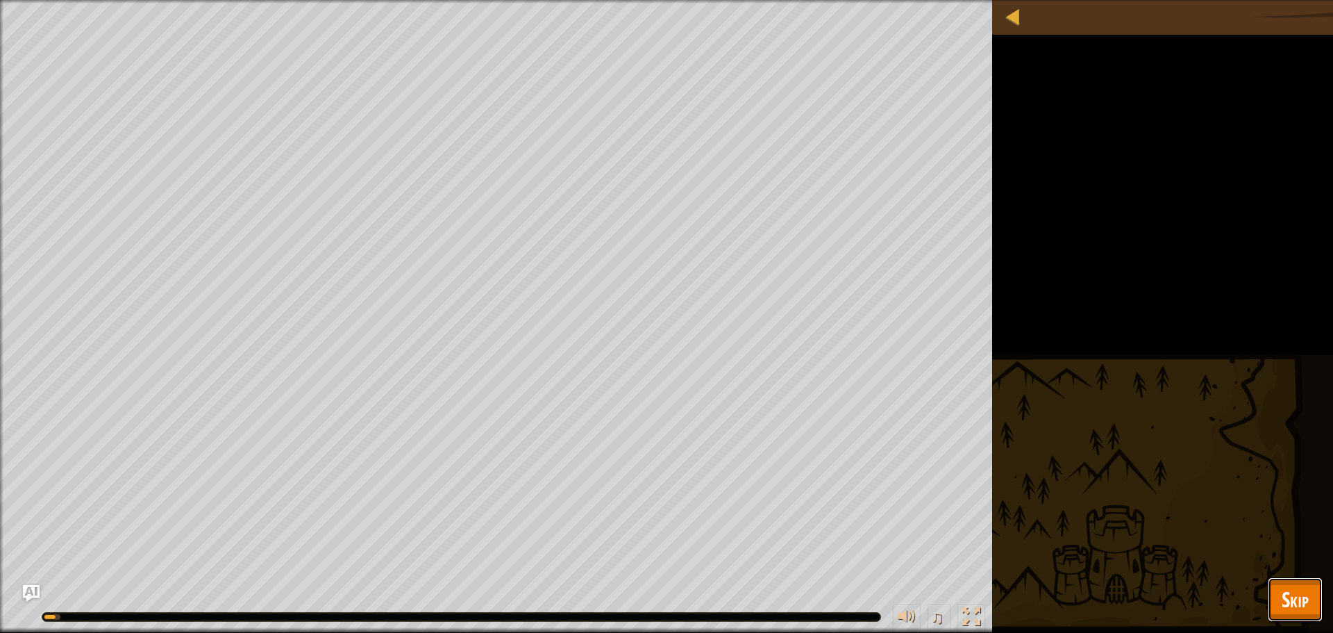
click at [1287, 580] on button "Skip" at bounding box center [1295, 599] width 55 height 44
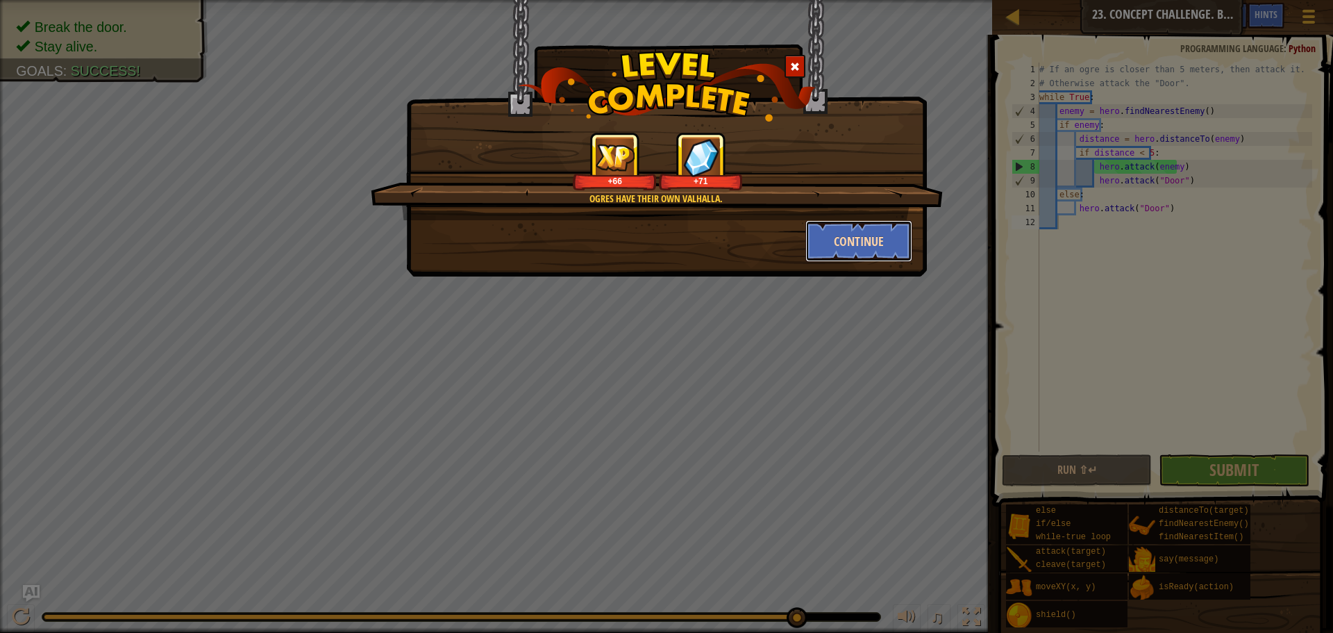
click at [869, 248] on button "Continue" at bounding box center [859, 241] width 108 height 42
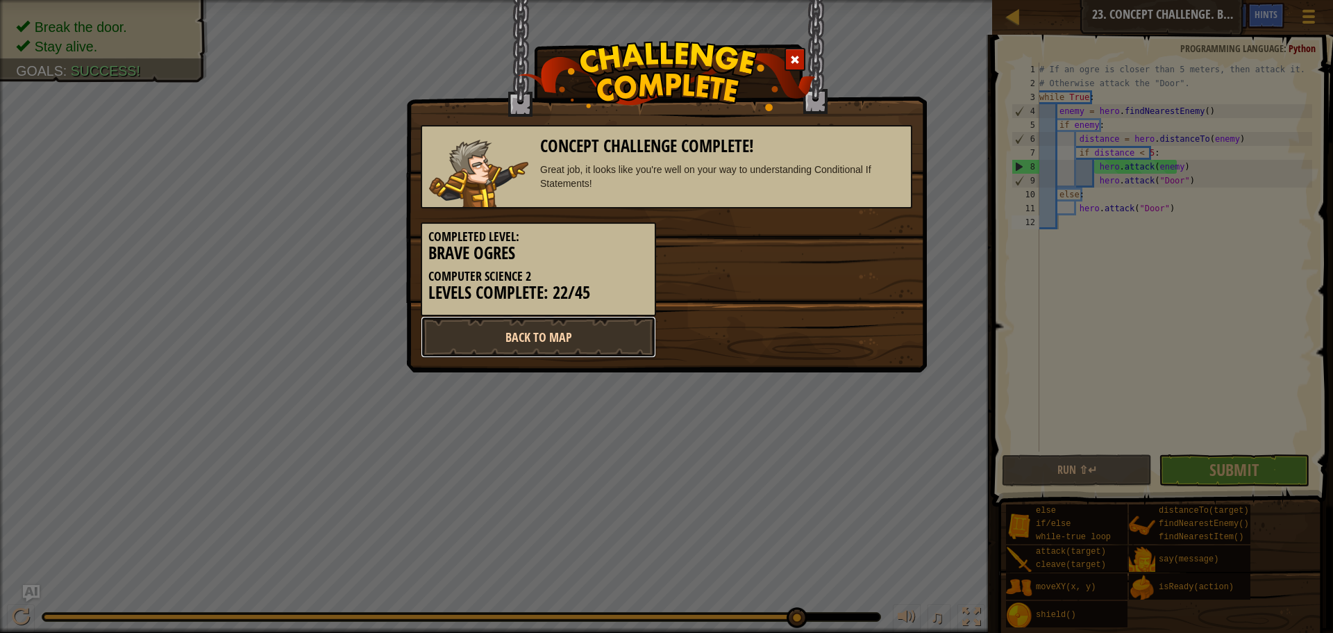
click at [502, 354] on link "Back to Map" at bounding box center [538, 337] width 235 height 42
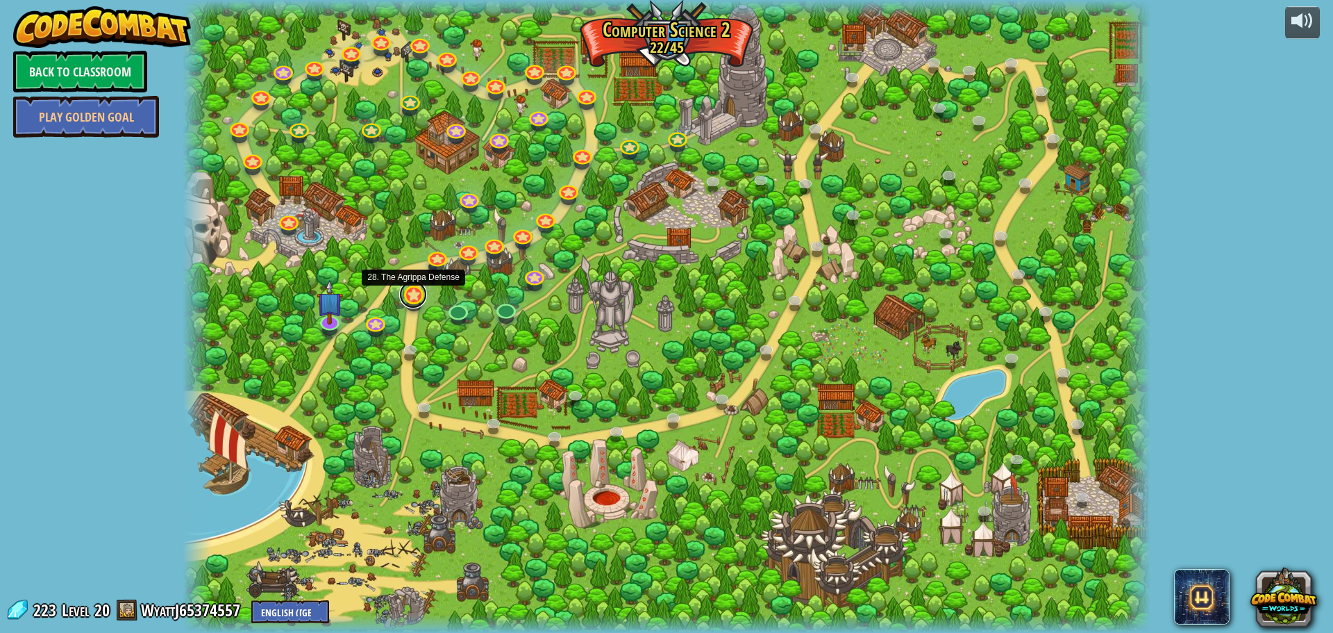
click at [408, 300] on link at bounding box center [413, 294] width 28 height 28
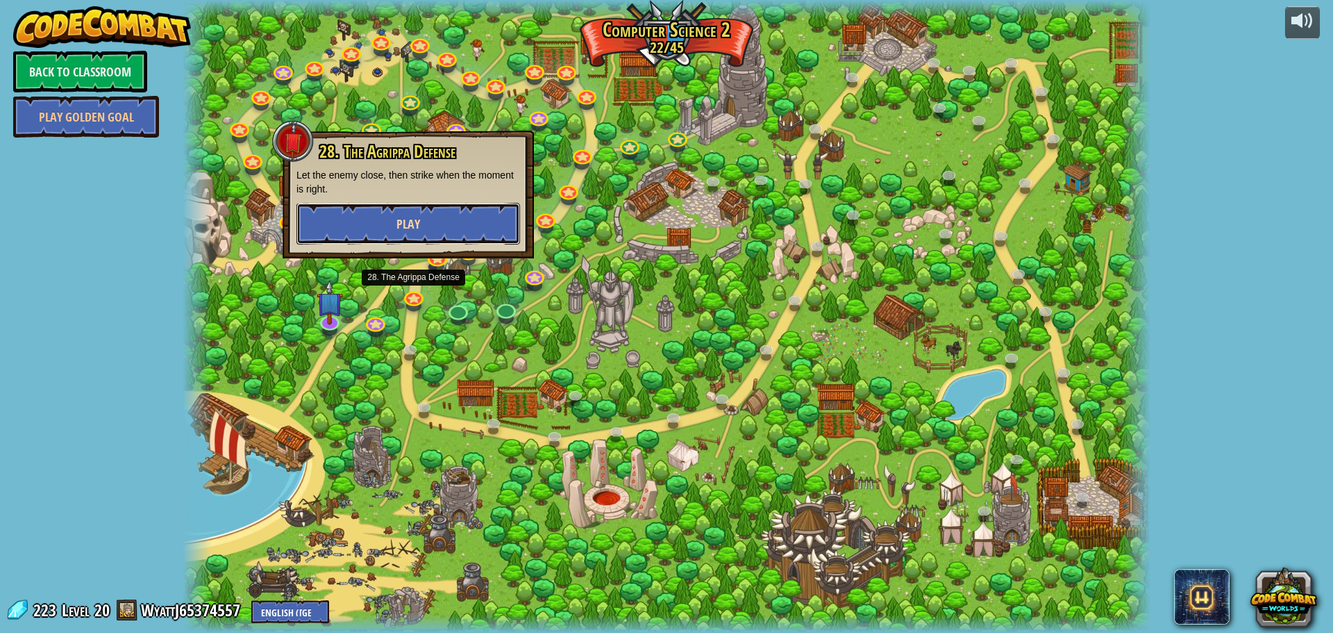
click at [444, 215] on button "Play" at bounding box center [408, 224] width 224 height 42
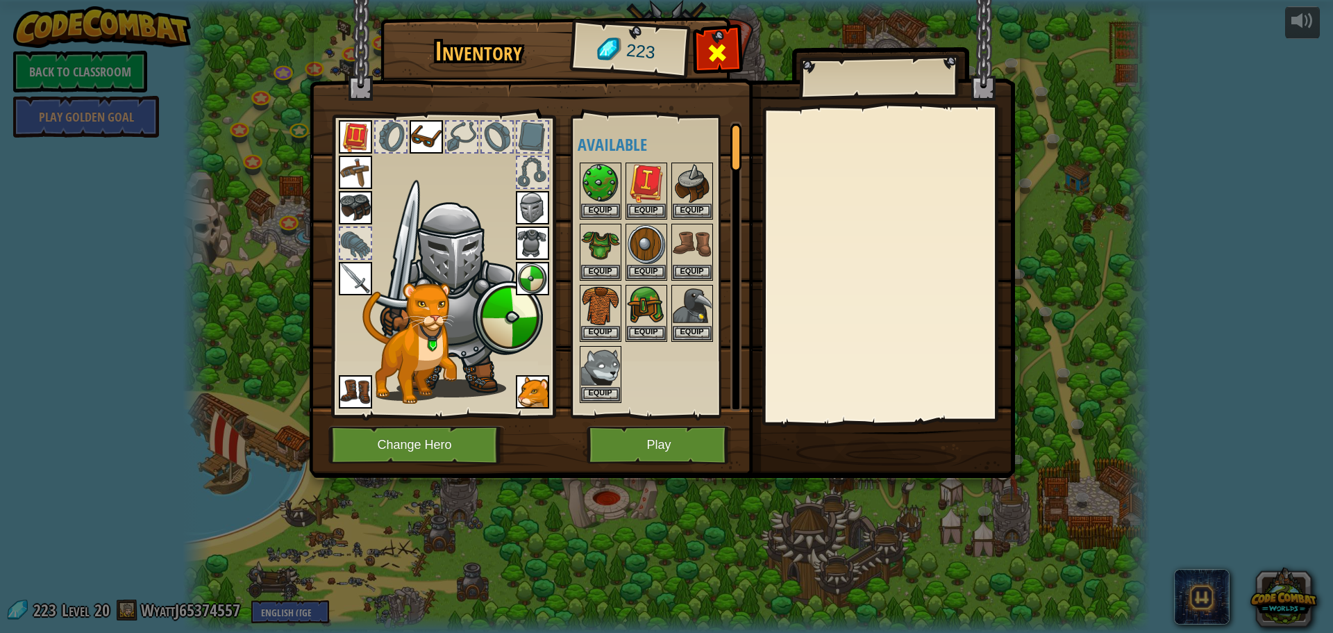
click at [714, 42] on span at bounding box center [717, 53] width 22 height 22
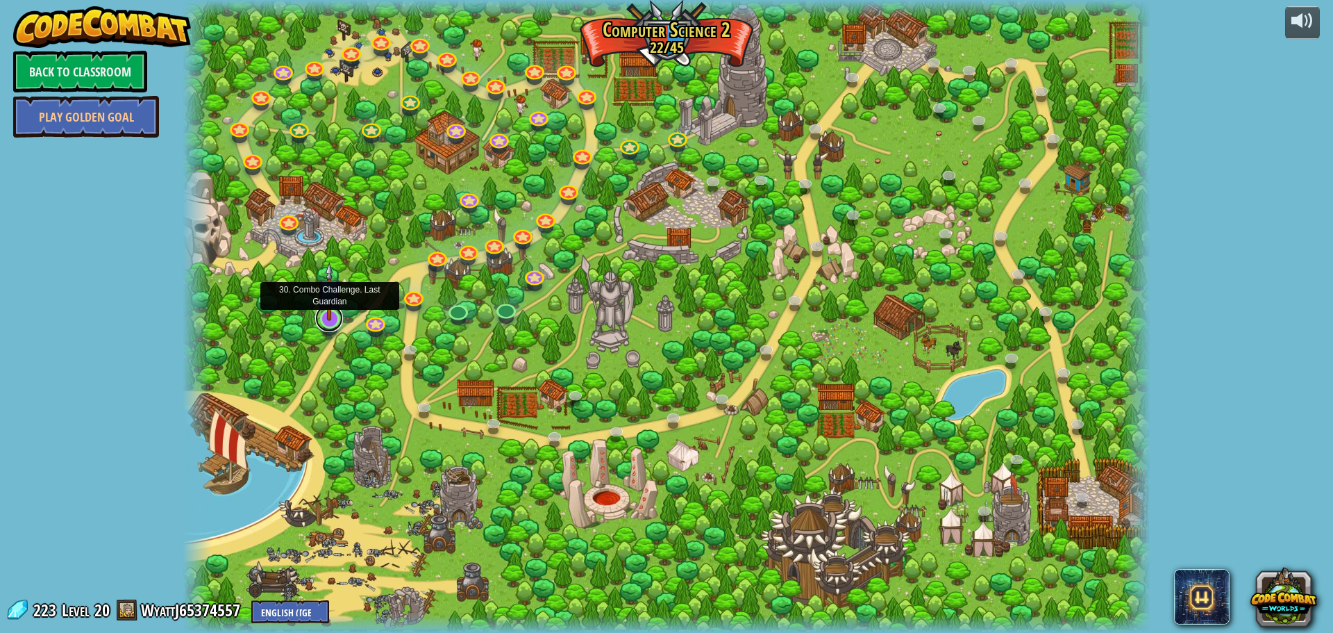
click at [335, 323] on link at bounding box center [329, 318] width 28 height 28
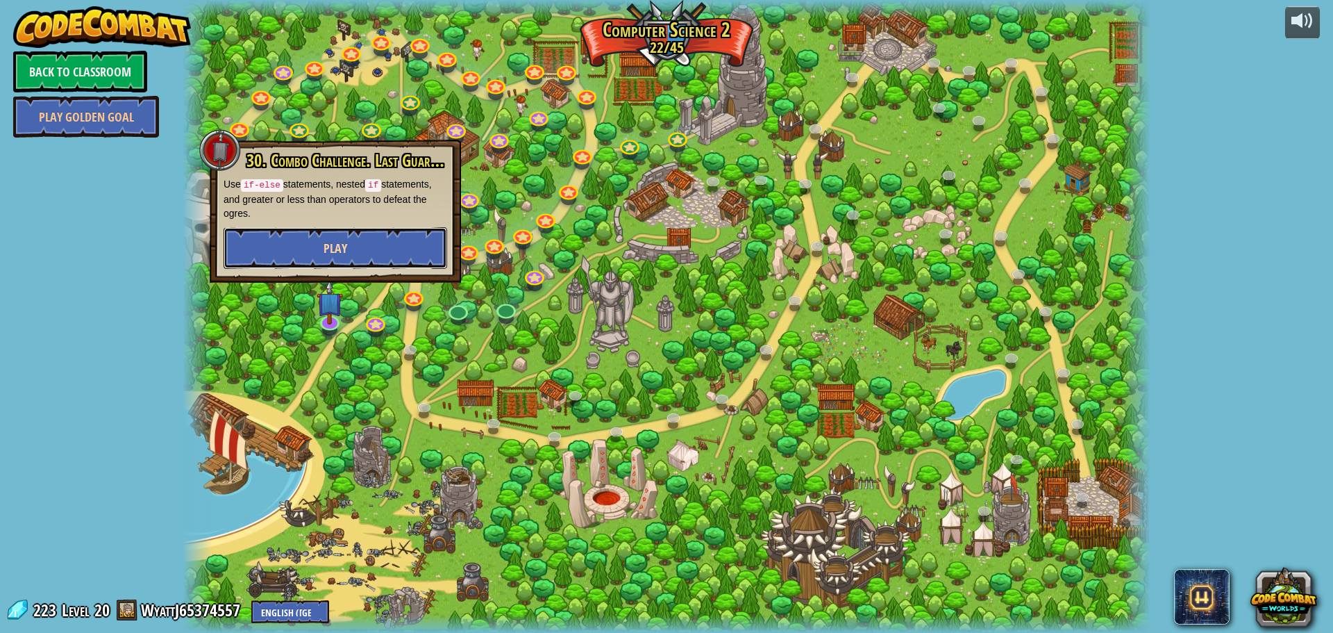
click at [340, 260] on button "Play" at bounding box center [336, 248] width 224 height 42
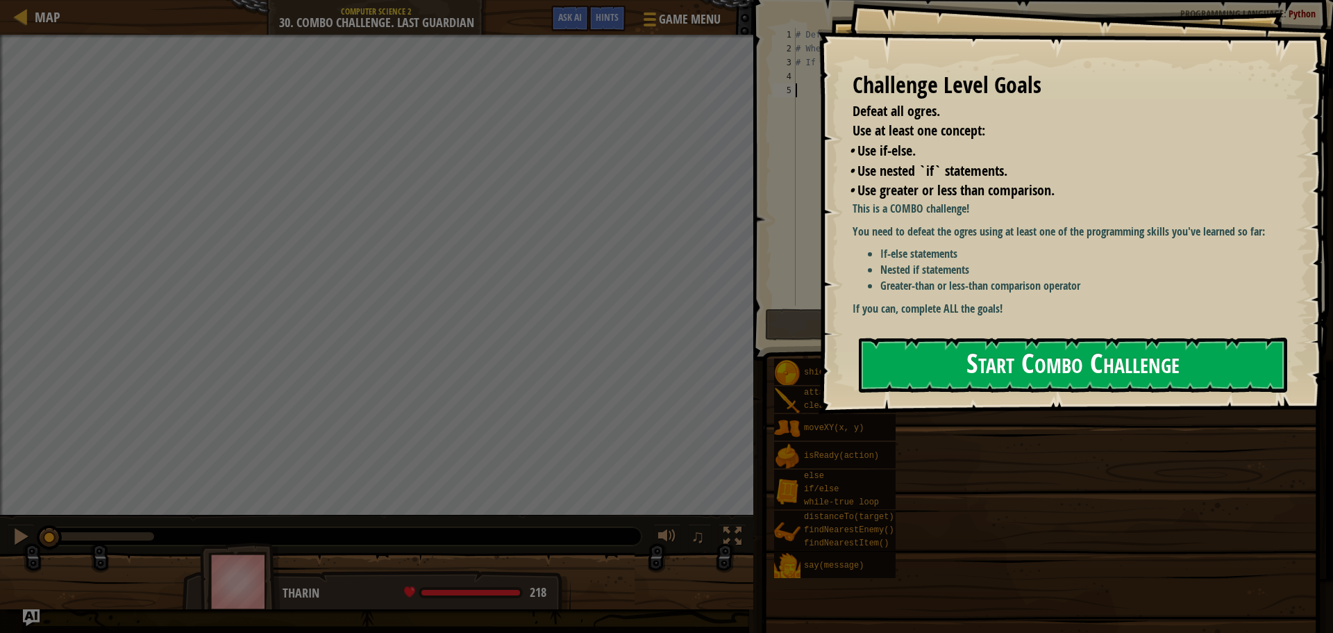
click at [982, 337] on button "Start Combo Challenge" at bounding box center [1073, 364] width 428 height 55
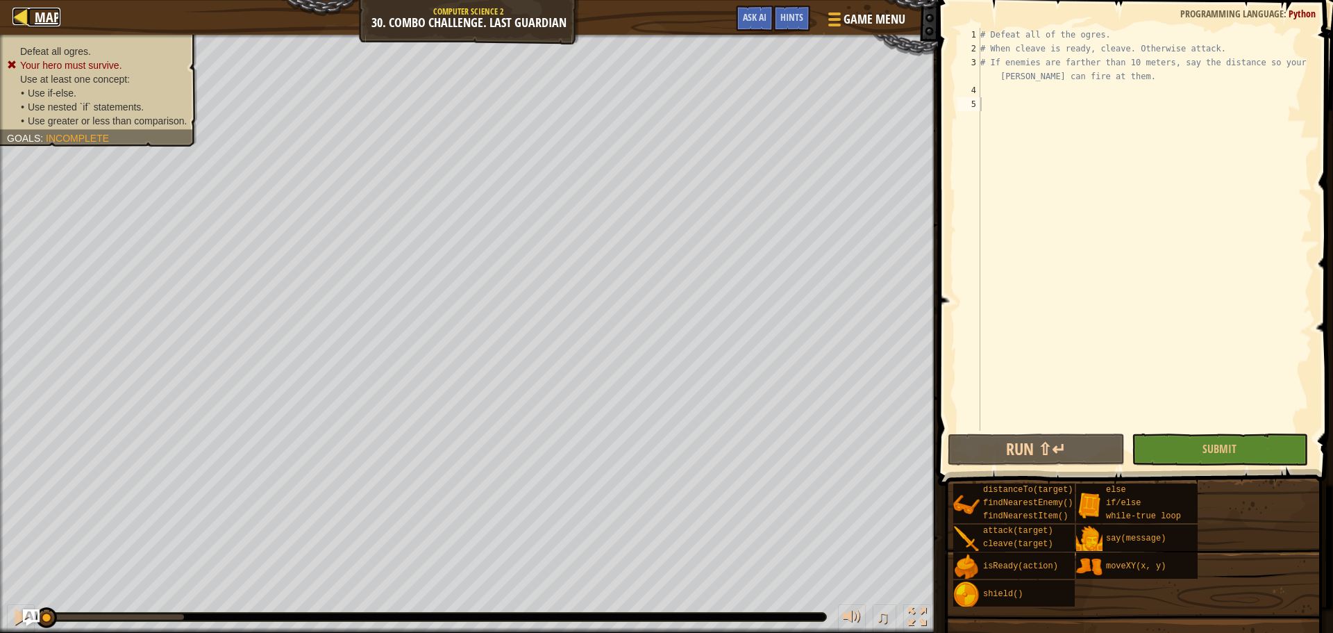
click at [48, 20] on span "Map" at bounding box center [48, 17] width 26 height 19
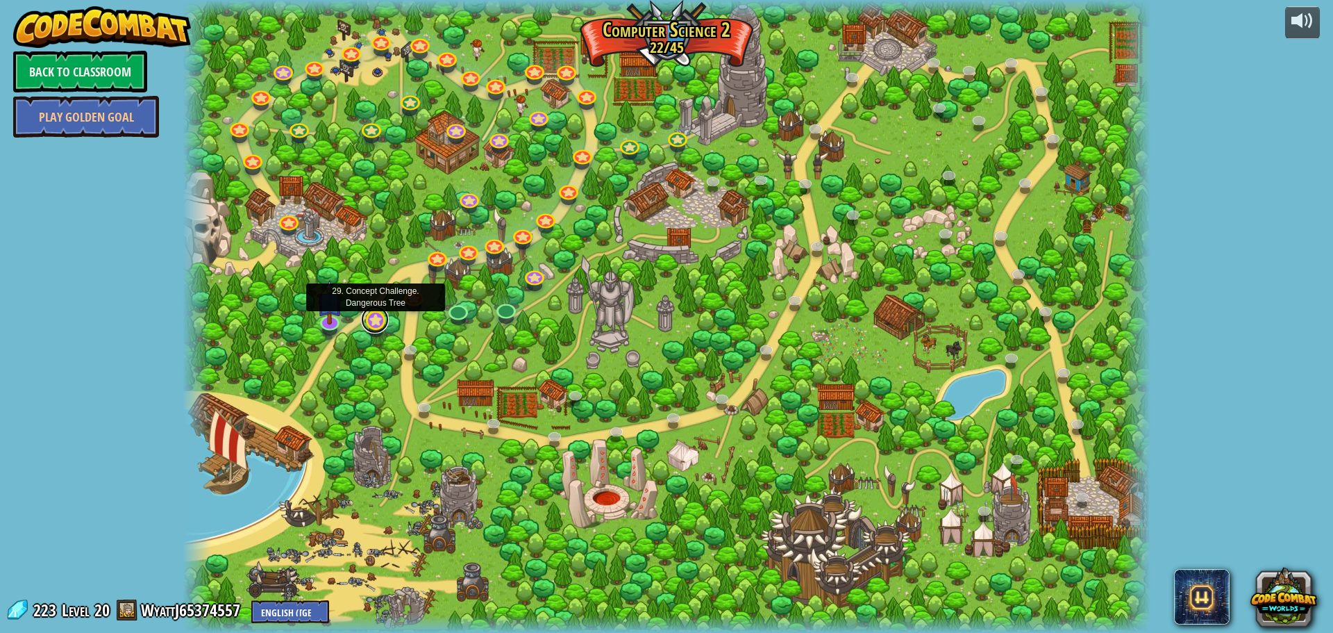
click at [375, 326] on link at bounding box center [375, 319] width 28 height 28
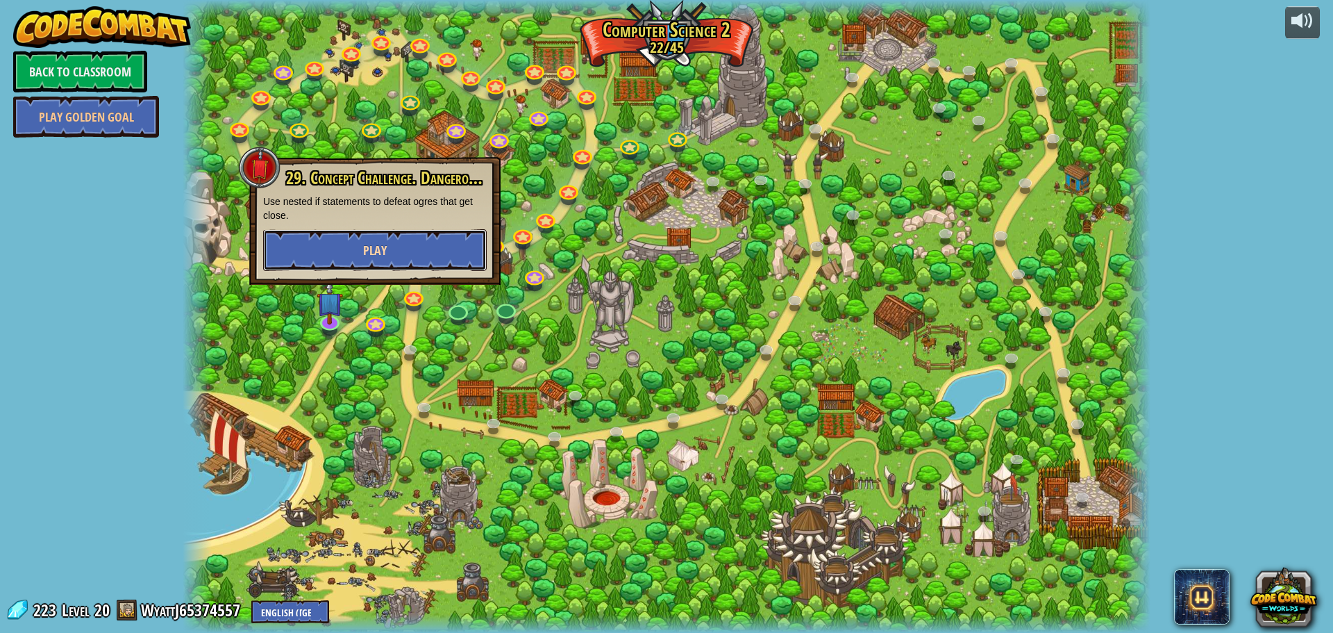
click at [428, 269] on button "Play" at bounding box center [375, 250] width 224 height 42
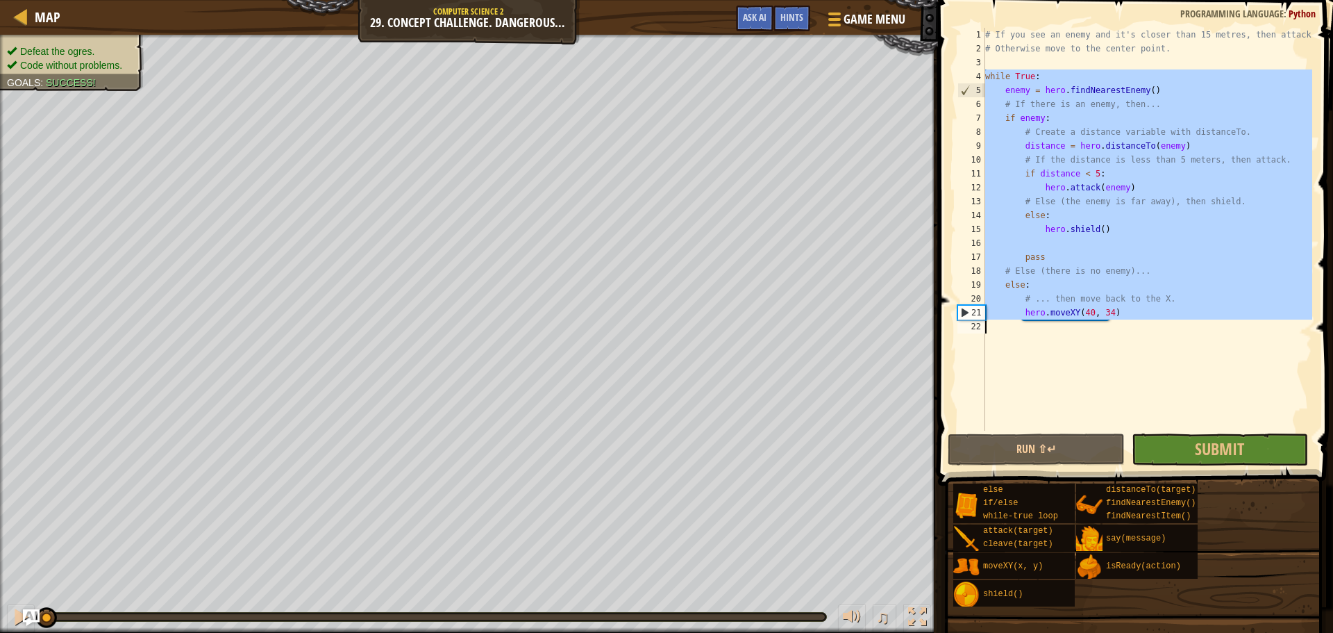
drag, startPoint x: 987, startPoint y: 73, endPoint x: 1194, endPoint y: 330, distance: 329.9
click at [1194, 330] on div "# If you see an enemy and it's closer than 15 metres, then attack it. # Otherwi…" at bounding box center [1147, 243] width 330 height 430
type textarea "hero.moveXY(40, 34)"
click at [1106, 391] on div "# If you see an enemy and it's closer than 15 metres, then attack it. # Otherwi…" at bounding box center [1147, 229] width 330 height 403
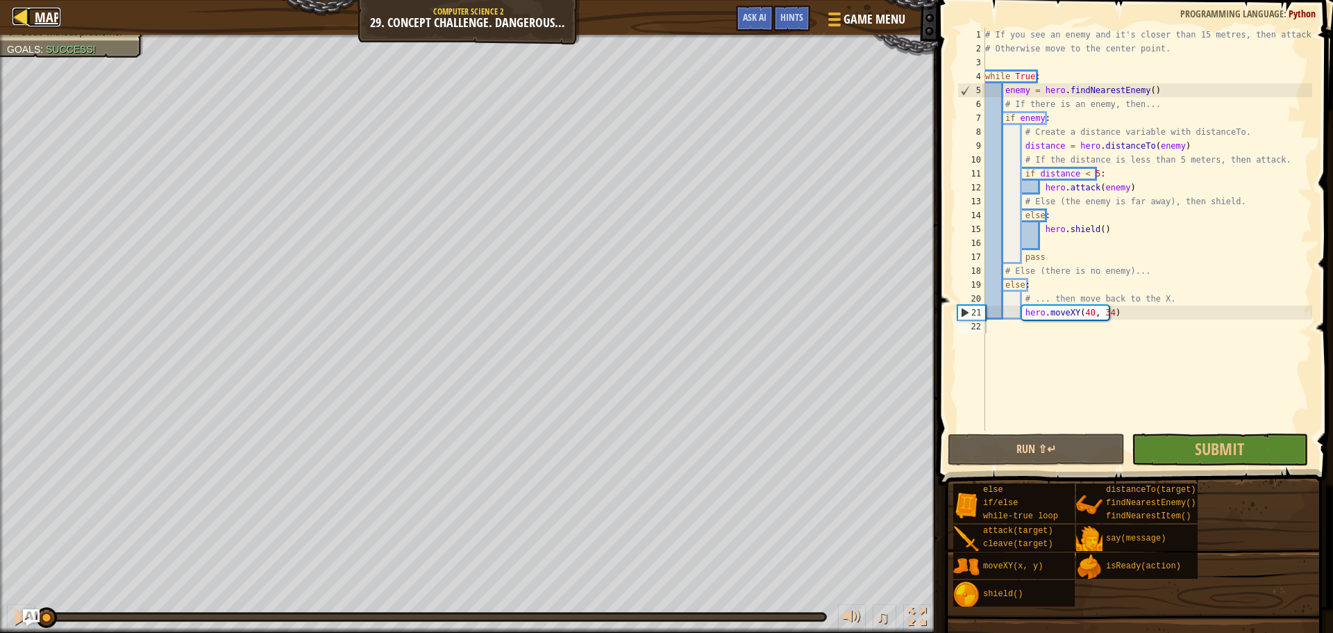
click at [37, 24] on span "Map" at bounding box center [48, 17] width 26 height 19
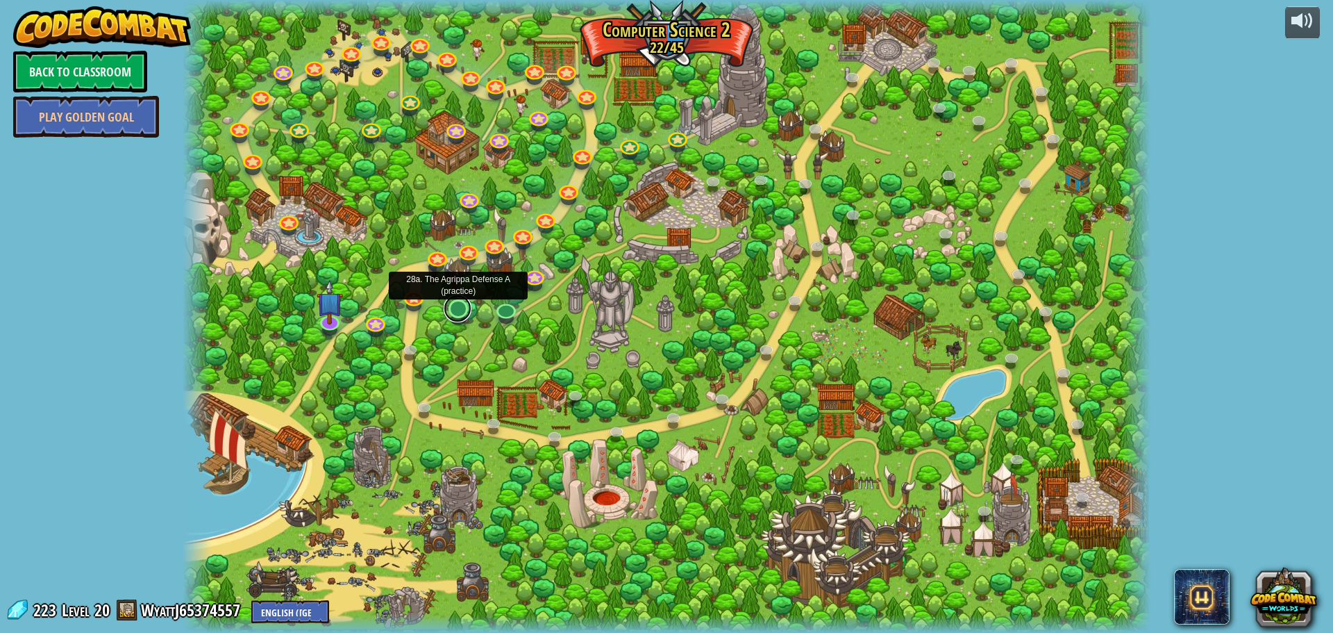
click at [462, 314] on link at bounding box center [458, 308] width 28 height 28
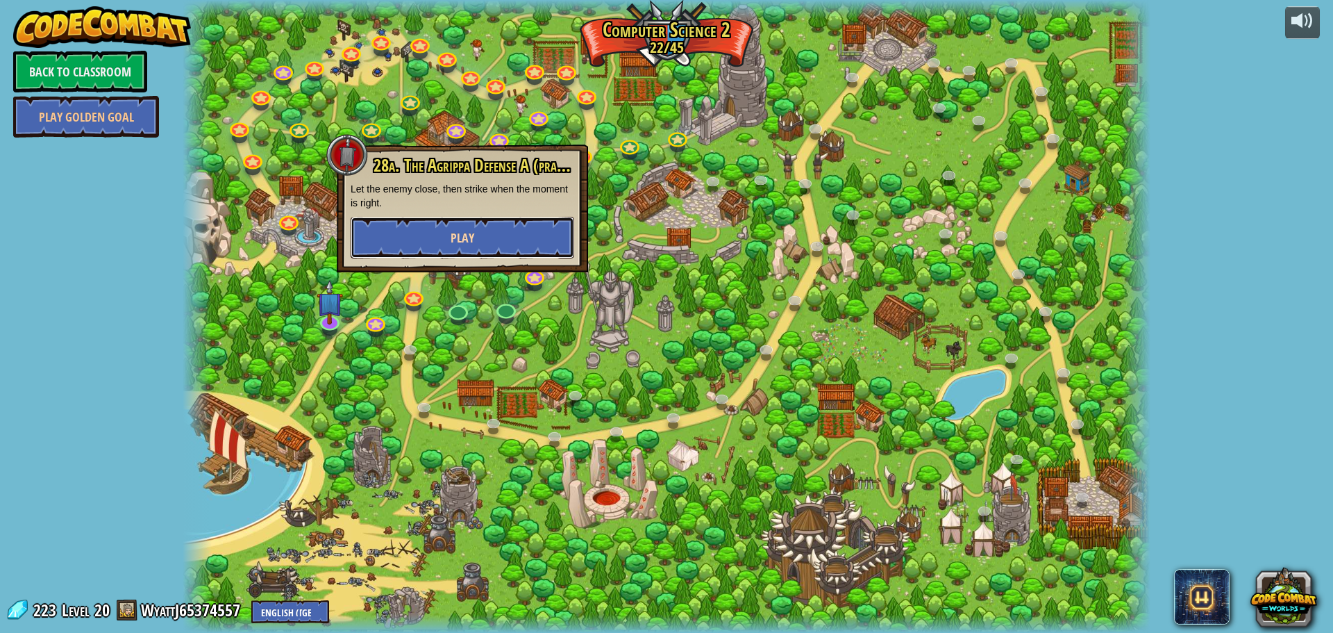
click at [425, 221] on button "Play" at bounding box center [463, 238] width 224 height 42
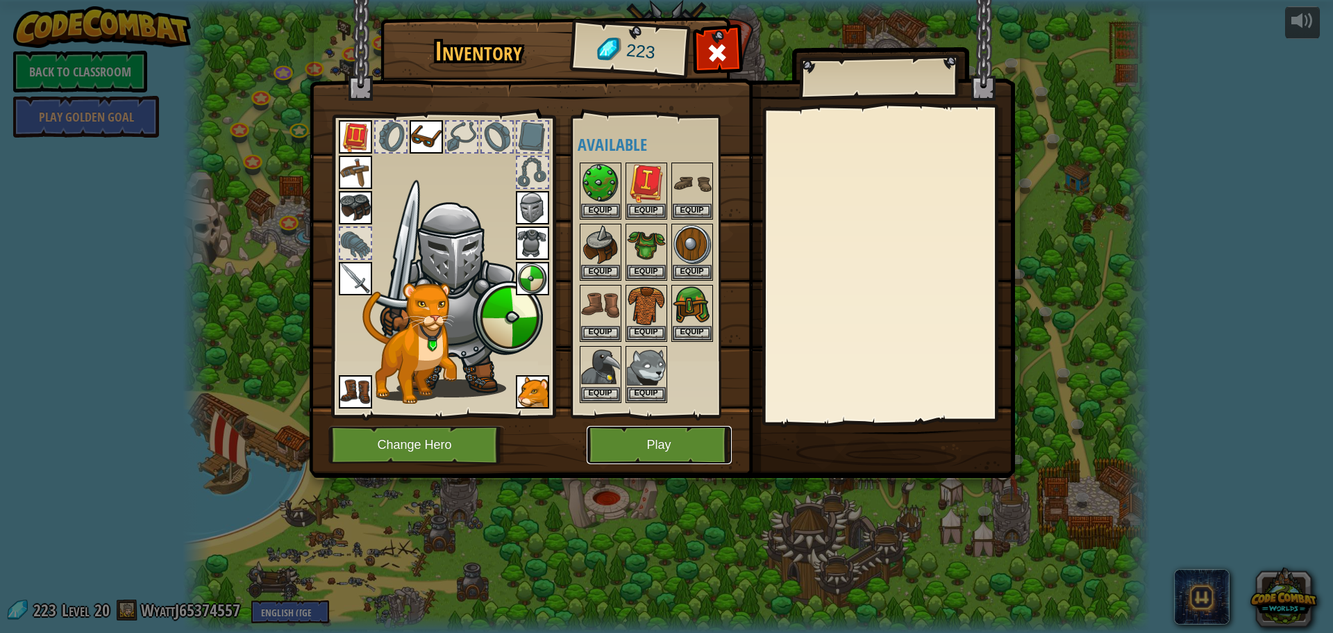
click at [644, 443] on button "Play" at bounding box center [659, 445] width 145 height 38
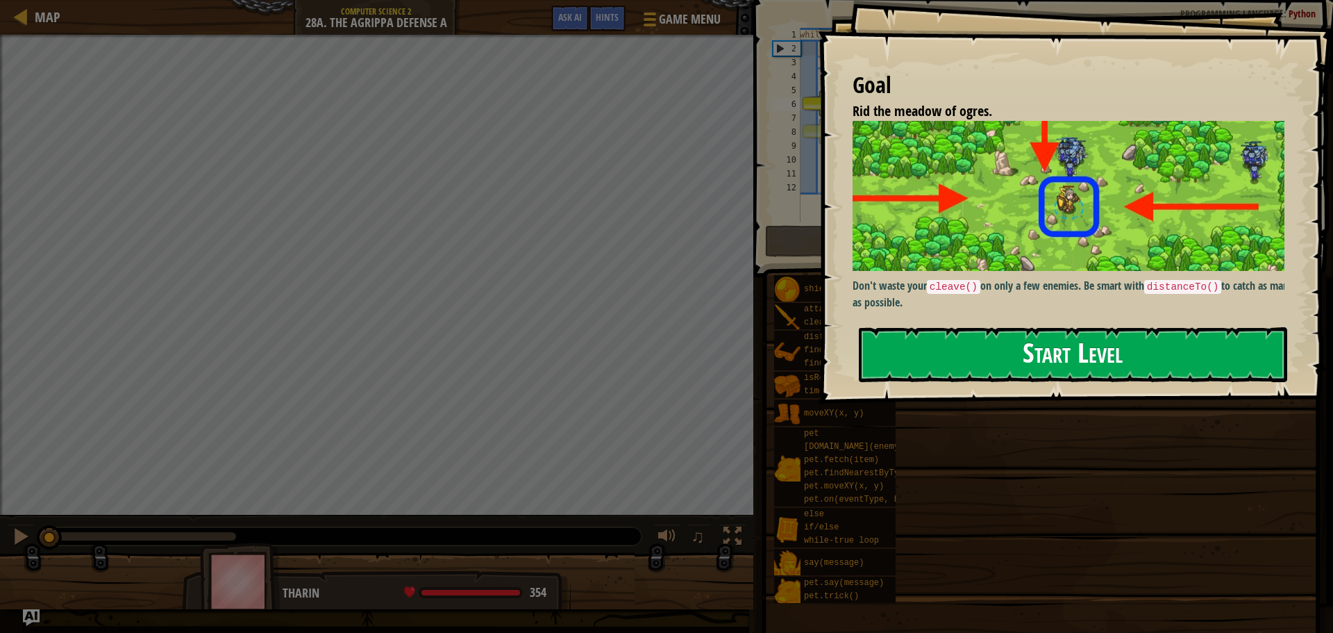
click at [1048, 352] on button "Start Level" at bounding box center [1073, 354] width 428 height 55
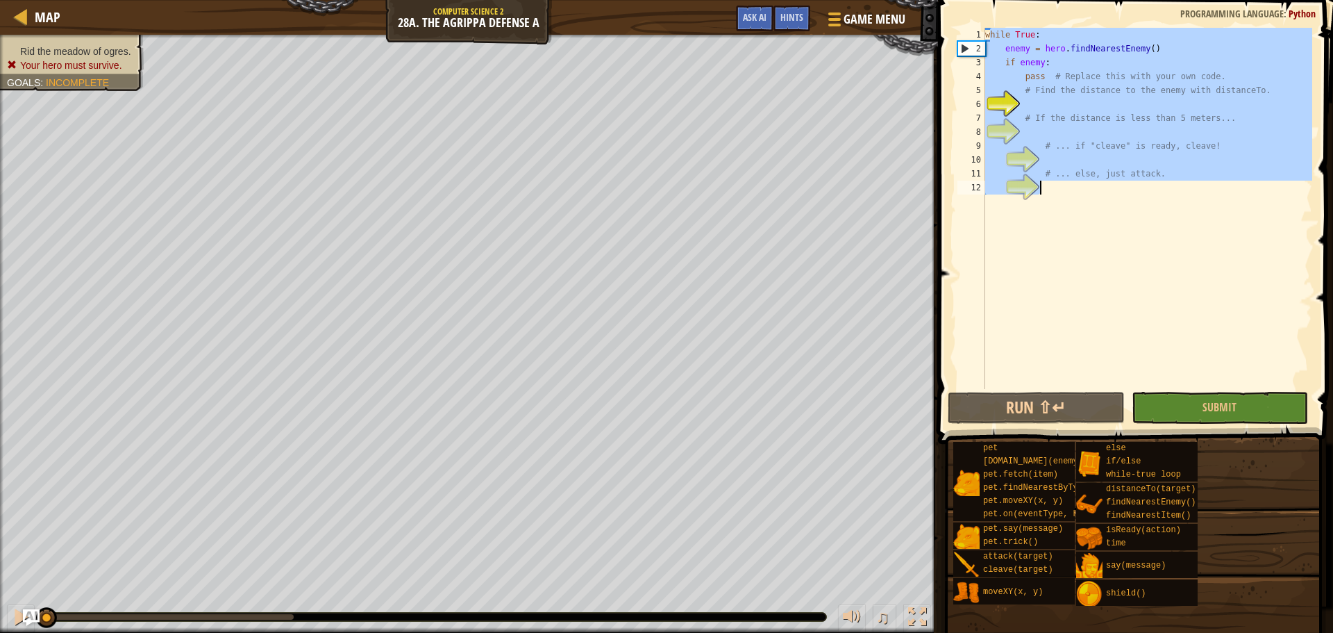
drag, startPoint x: 988, startPoint y: 37, endPoint x: 1178, endPoint y: 198, distance: 249.3
click at [1178, 198] on div "while True : enemy = hero . findNearestEnemy ( ) if enemy : pass # Replace this…" at bounding box center [1147, 222] width 330 height 389
type textarea "w"
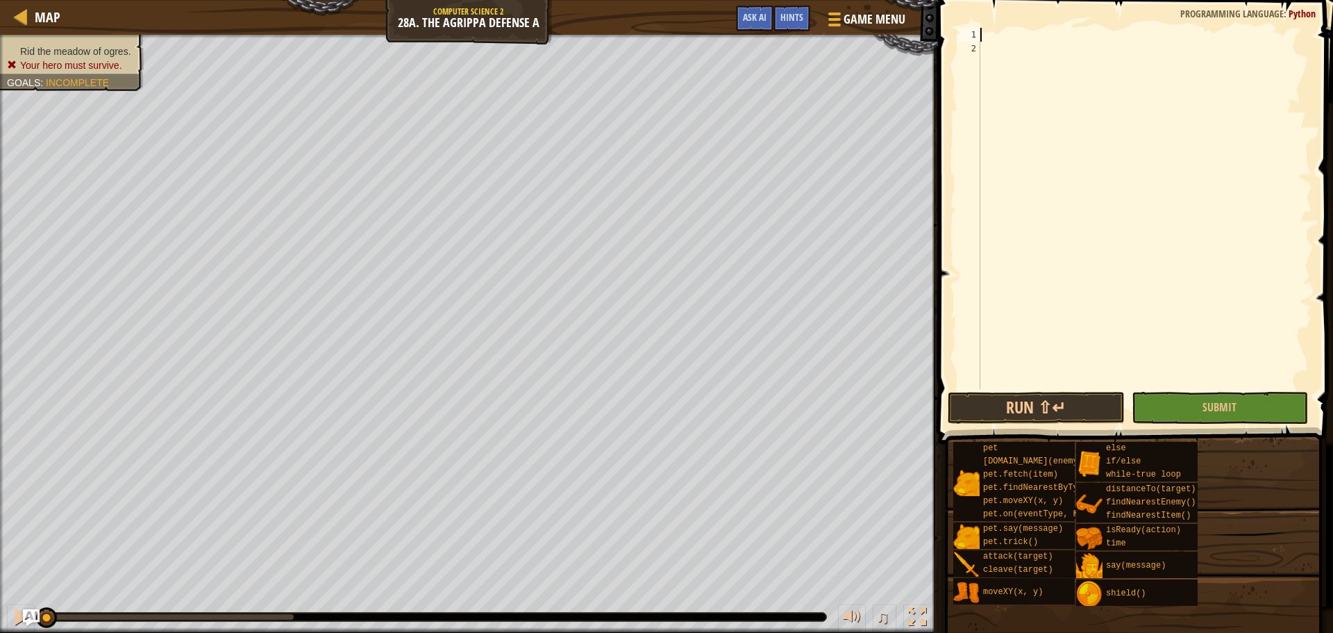
paste textarea "hero.attack(en"
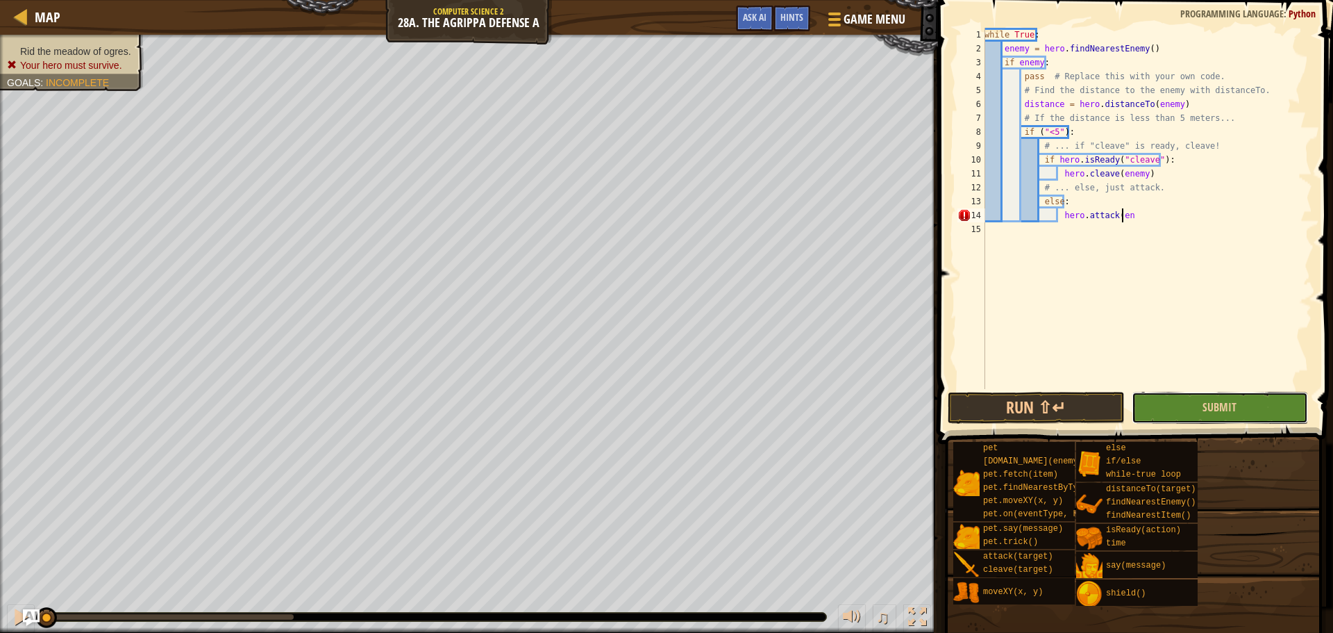
click at [1189, 401] on button "Submit" at bounding box center [1220, 408] width 176 height 32
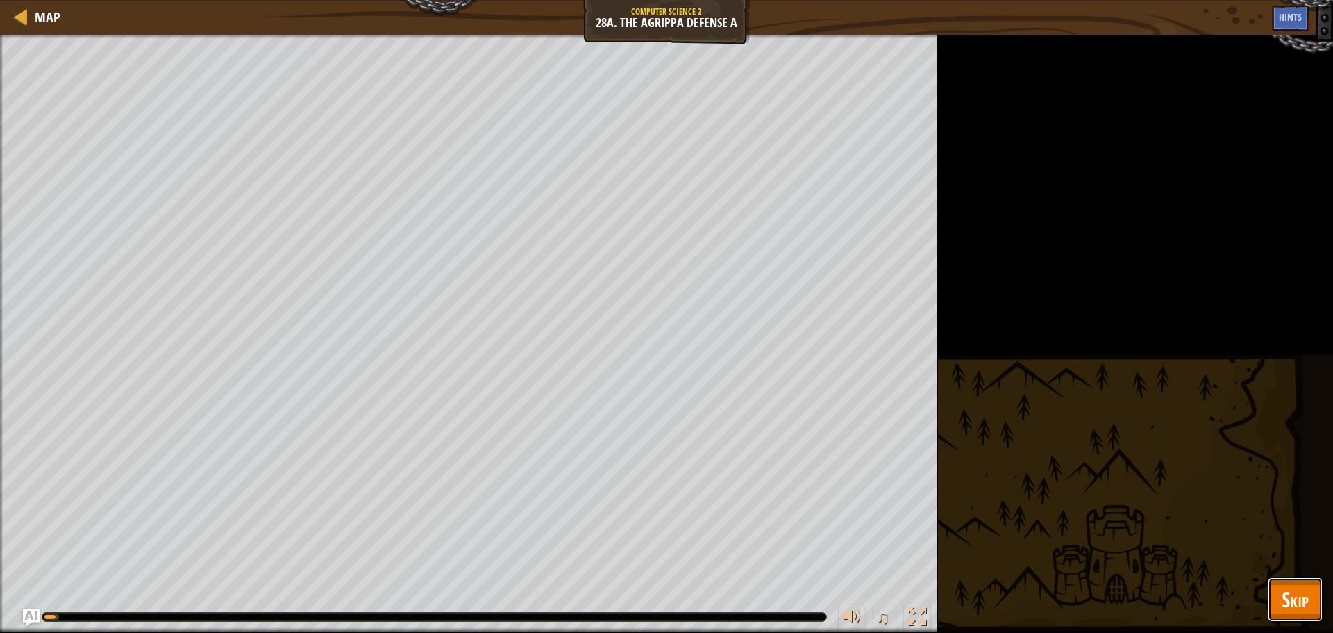
click at [1296, 586] on span "Skip" at bounding box center [1295, 599] width 27 height 28
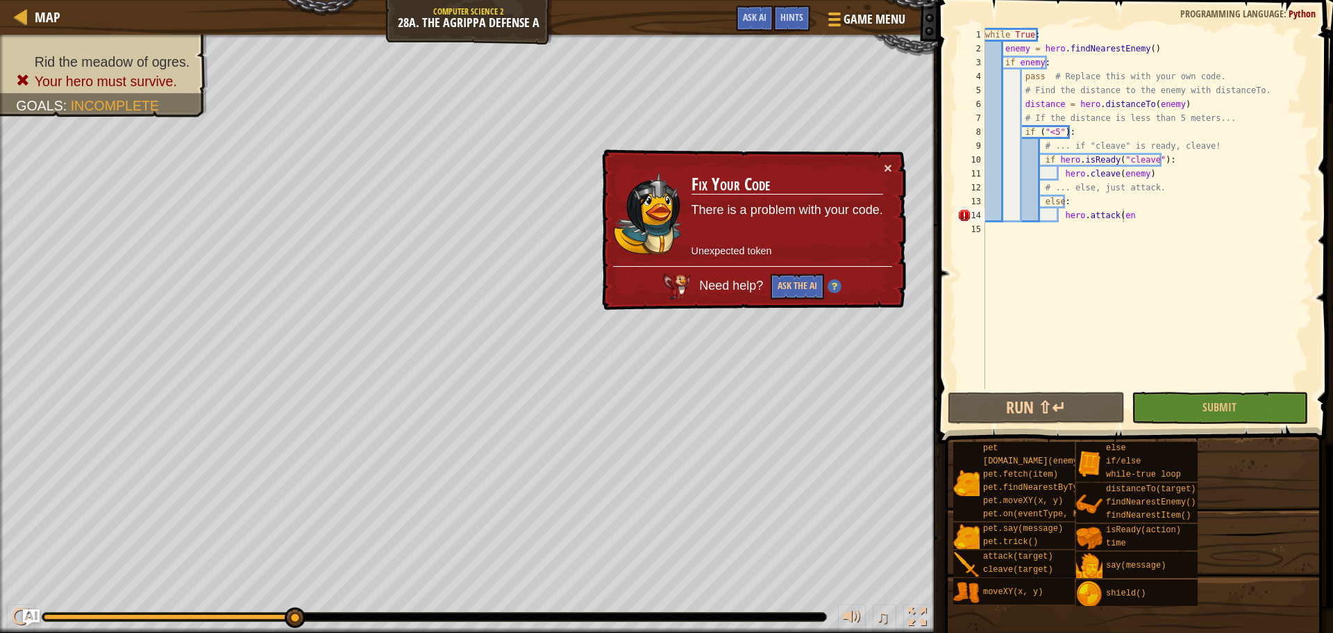
click at [1129, 210] on div "while True : enemy = hero . findNearestEnemy ( ) if enemy : pass # Replace this…" at bounding box center [1147, 222] width 330 height 389
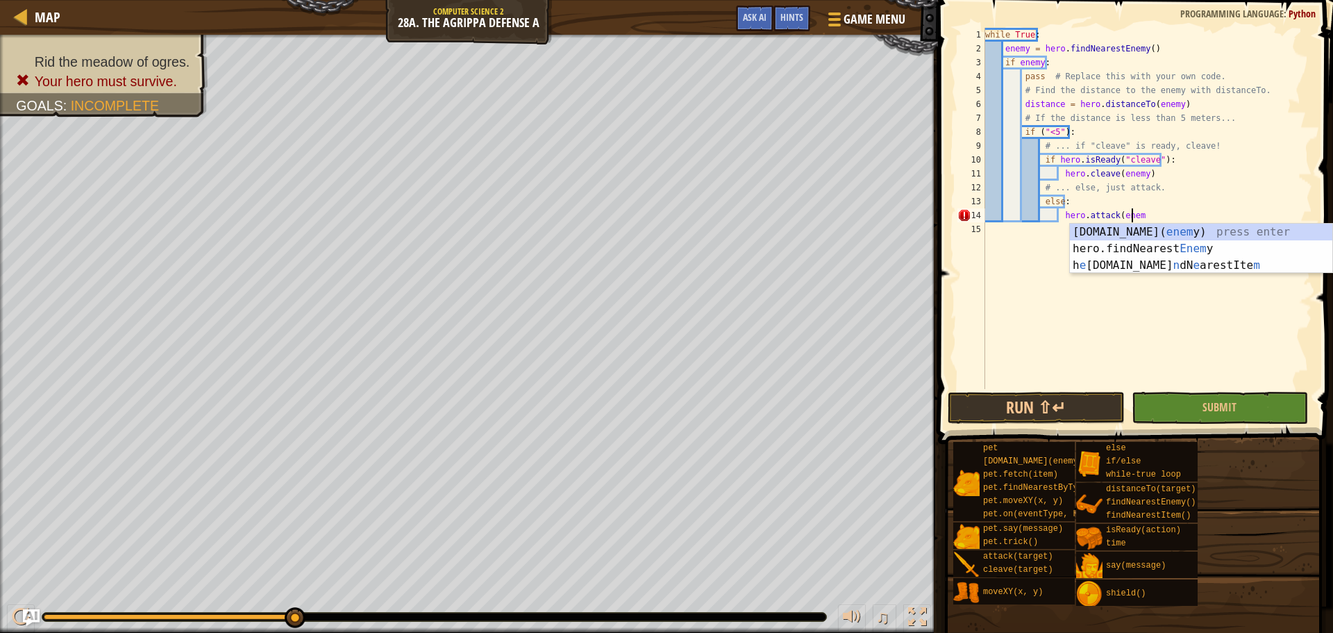
scroll to position [6, 12]
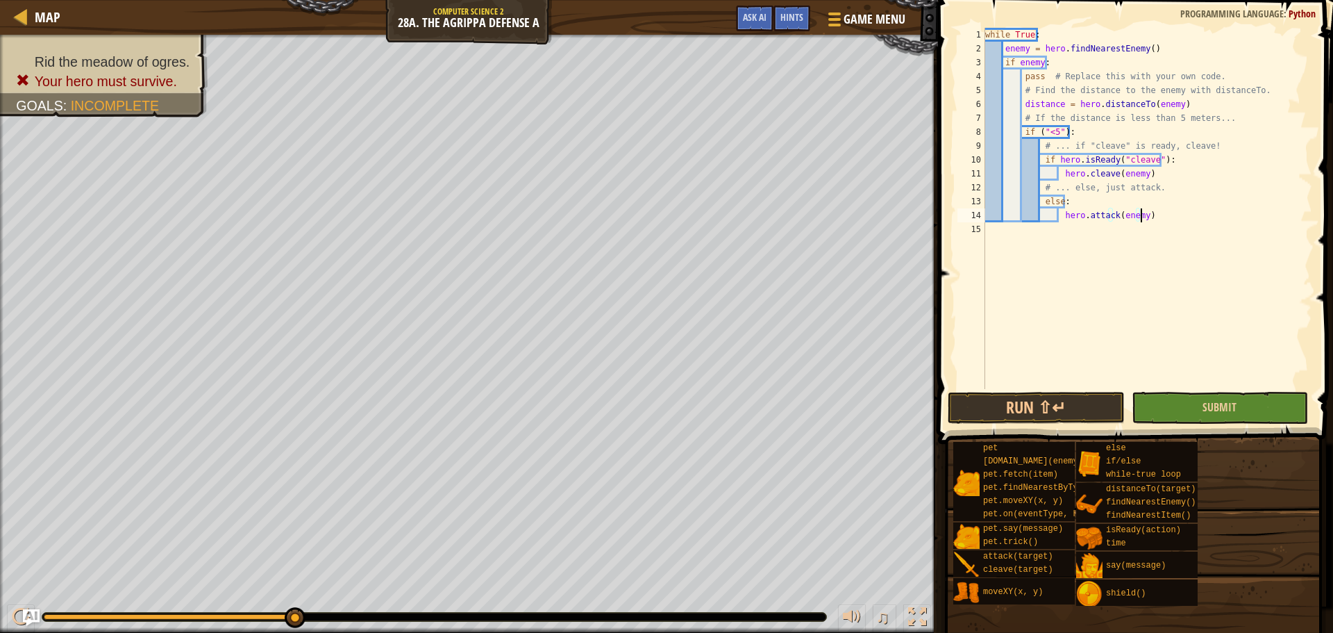
type textarea "hero.attack(enemy)"
click at [1253, 396] on button "Submit" at bounding box center [1220, 408] width 176 height 32
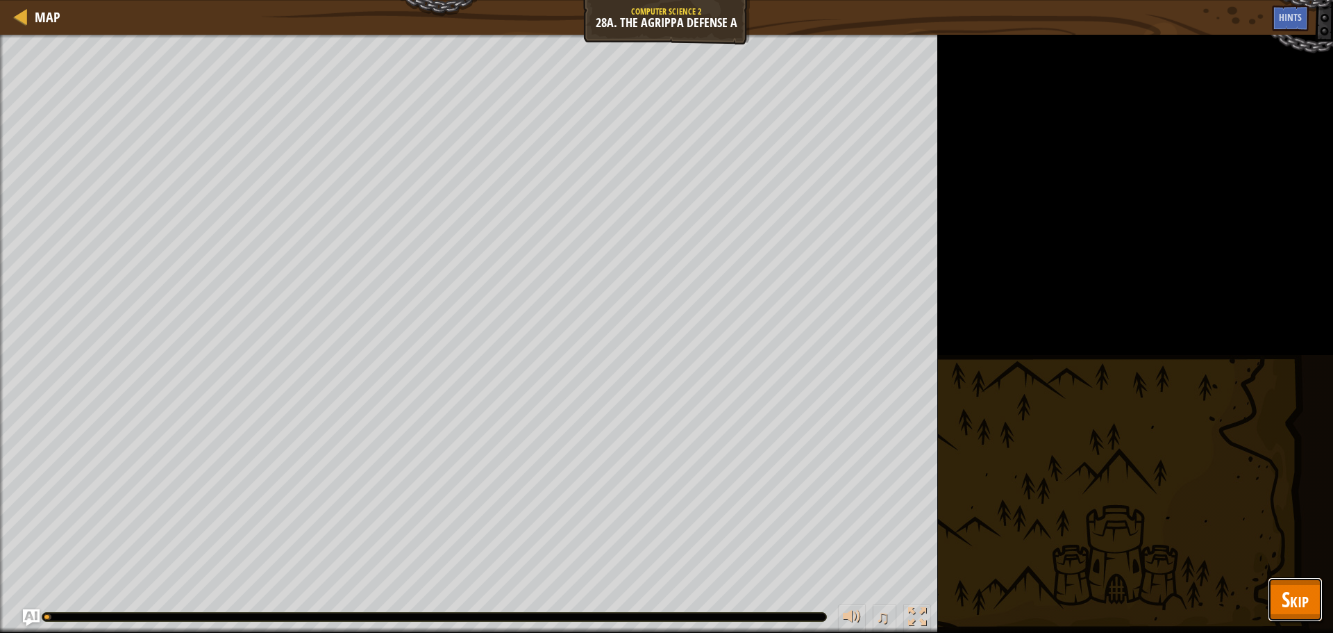
click at [1300, 587] on span "Skip" at bounding box center [1295, 599] width 27 height 28
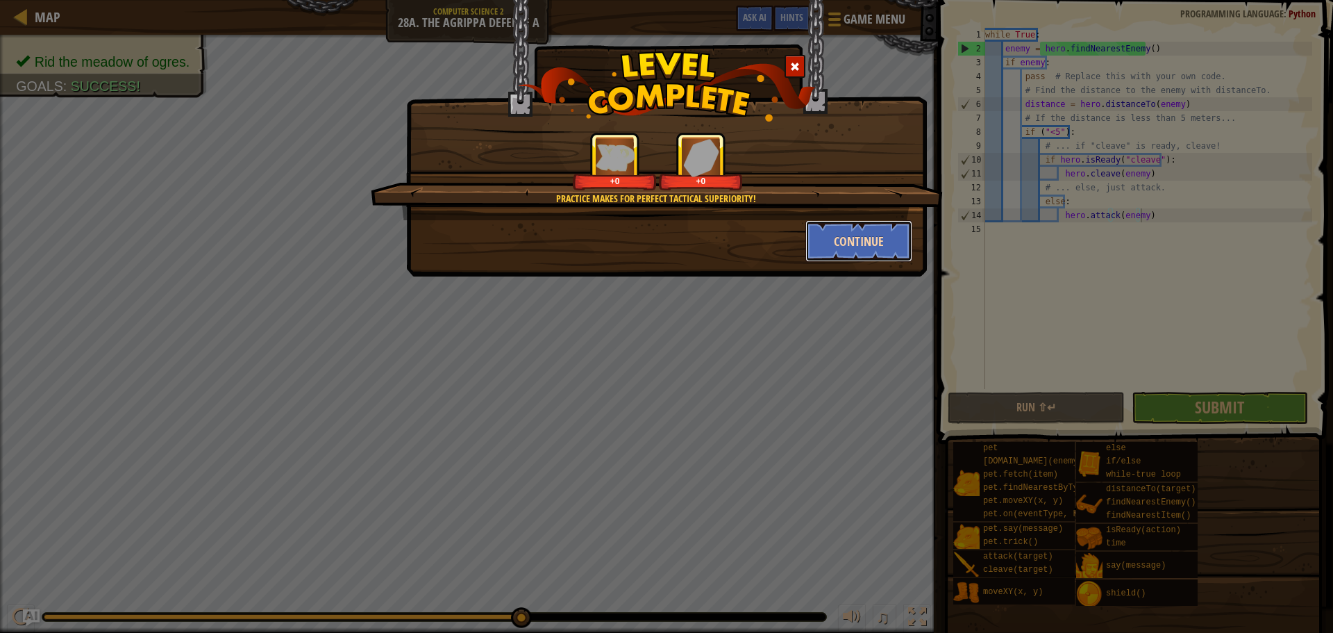
click at [833, 235] on button "Continue" at bounding box center [859, 241] width 108 height 42
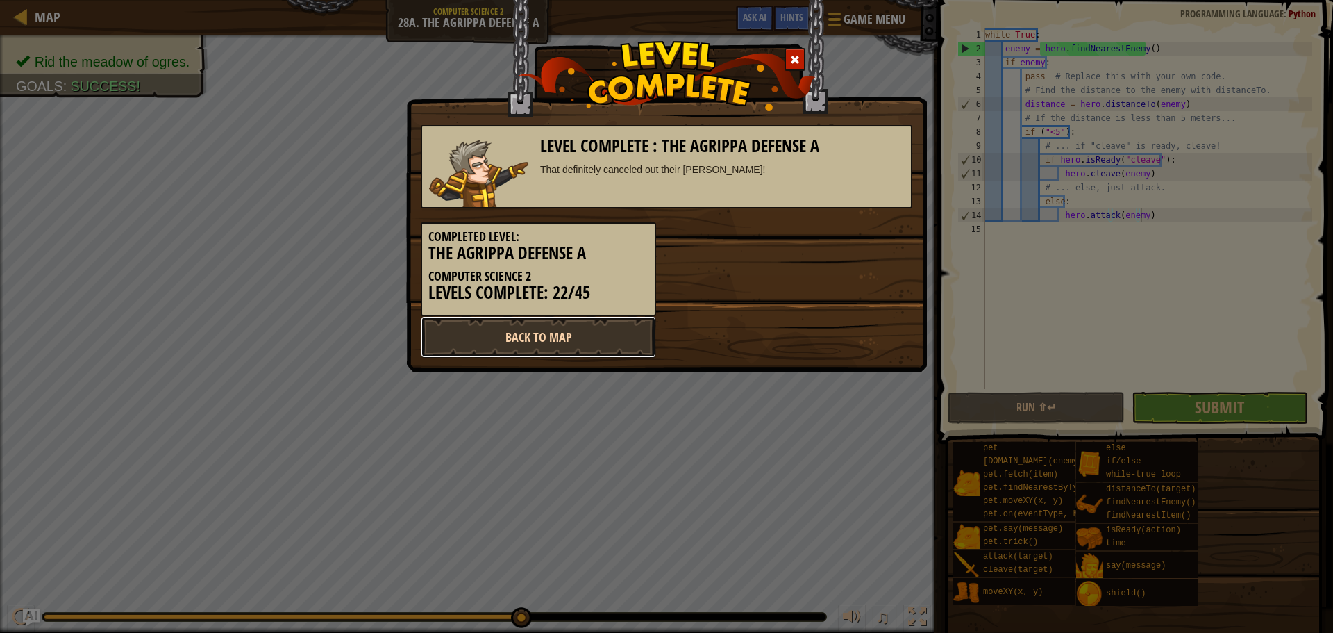
click at [535, 336] on link "Back to Map" at bounding box center [538, 337] width 235 height 42
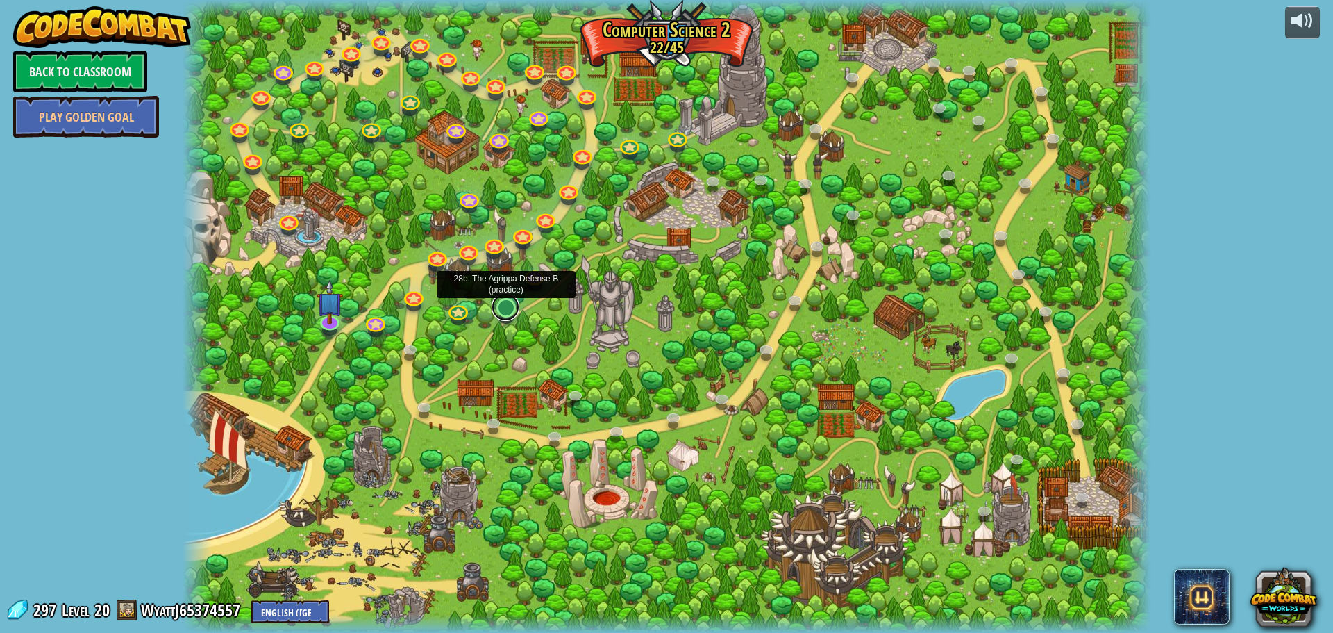
click at [507, 312] on link at bounding box center [506, 307] width 28 height 28
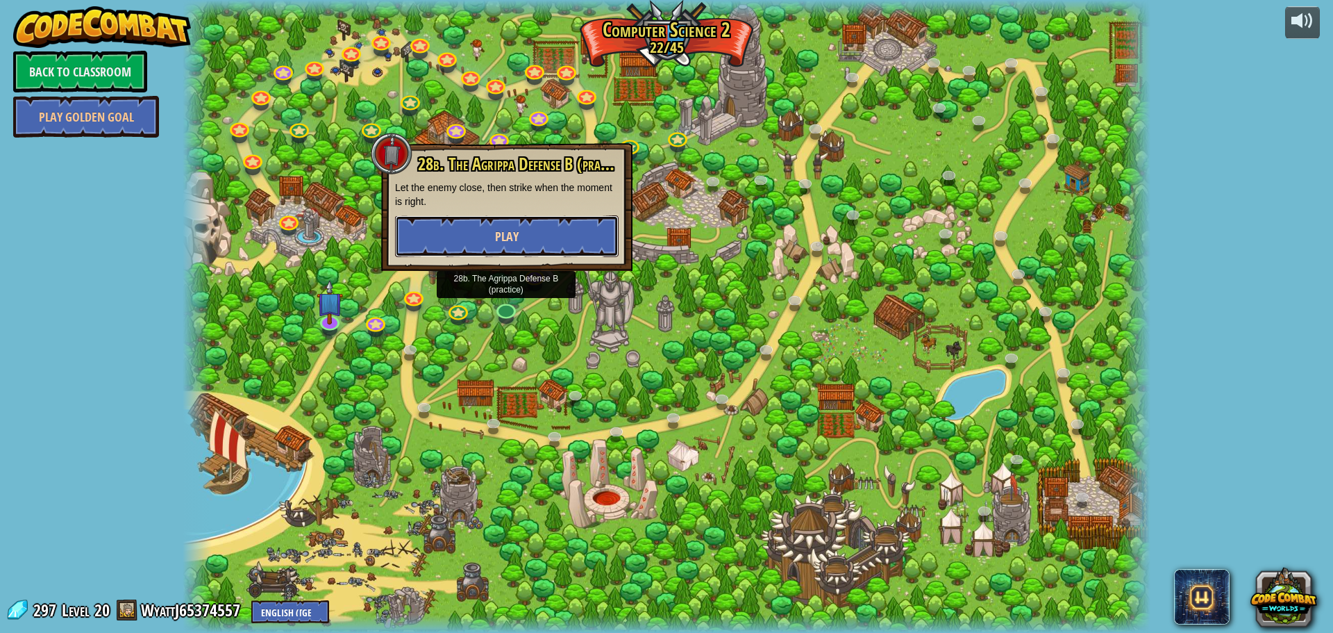
click at [530, 237] on button "Play" at bounding box center [507, 236] width 224 height 42
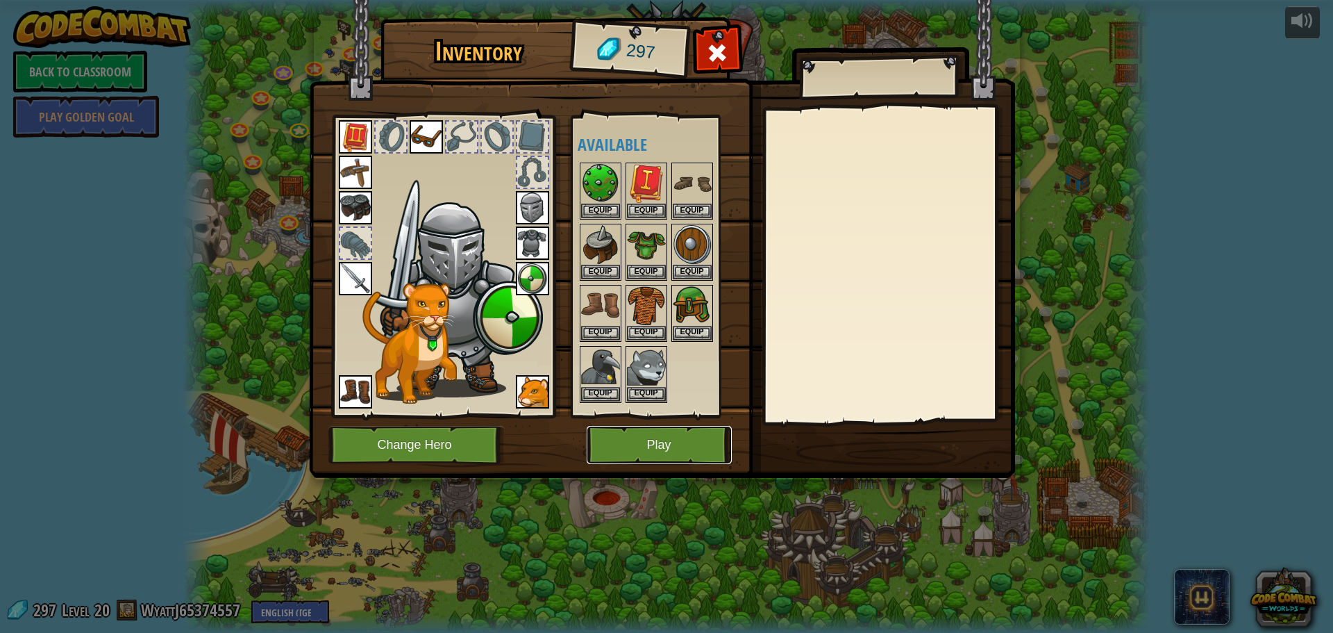
click at [660, 447] on button "Play" at bounding box center [659, 445] width 145 height 38
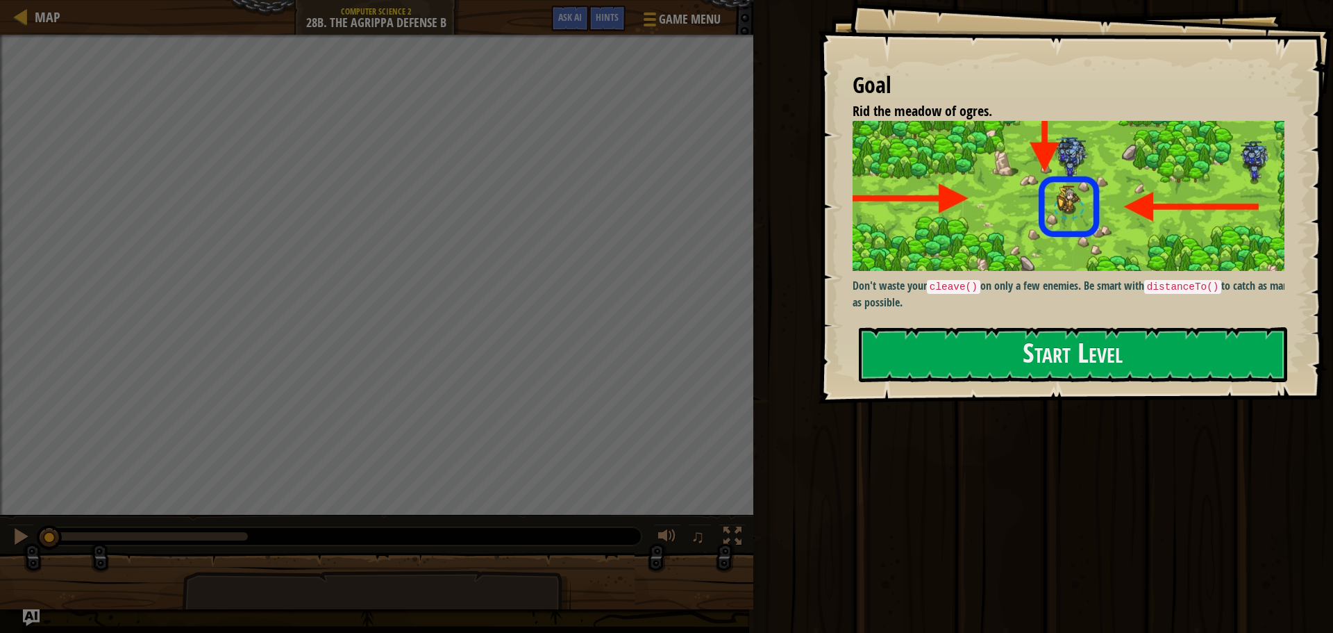
click at [911, 417] on div at bounding box center [1073, 411] width 428 height 31
click at [948, 354] on button "Start Level" at bounding box center [1073, 354] width 428 height 55
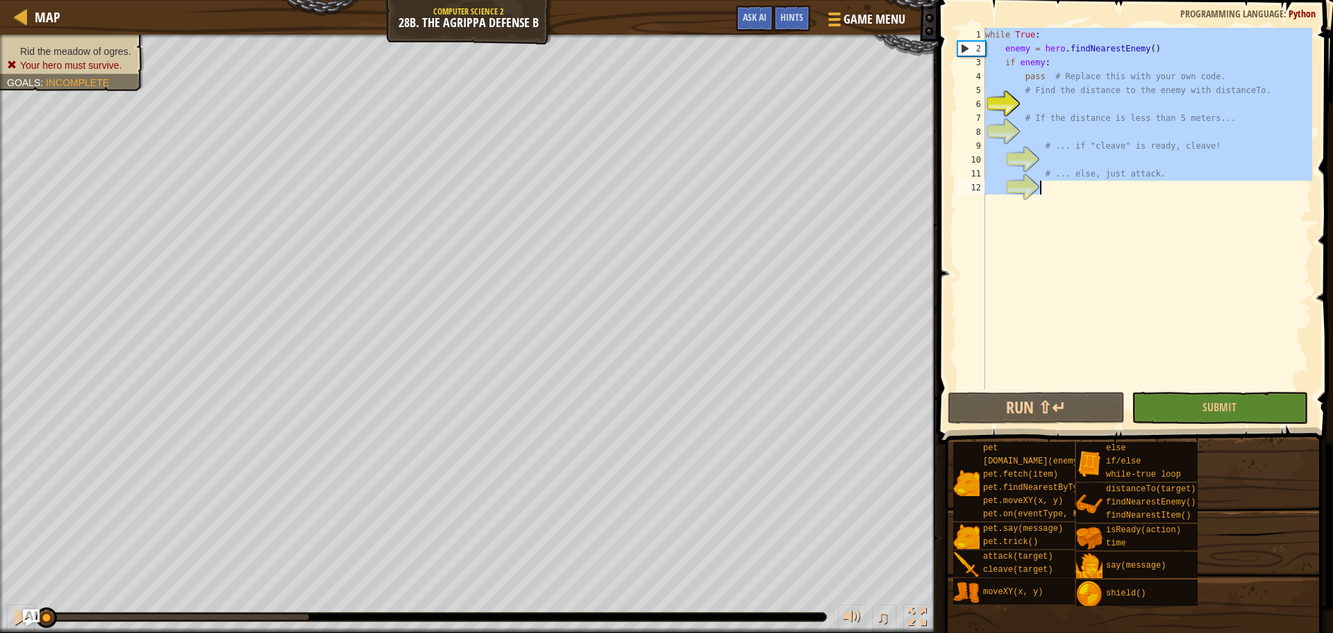
drag, startPoint x: 987, startPoint y: 35, endPoint x: 1209, endPoint y: 214, distance: 285.0
click at [1209, 214] on div "while True : enemy = hero . findNearestEnemy ( ) if enemy : pass # Replace this…" at bounding box center [1147, 222] width 330 height 389
type textarea "# ... else, just attack."
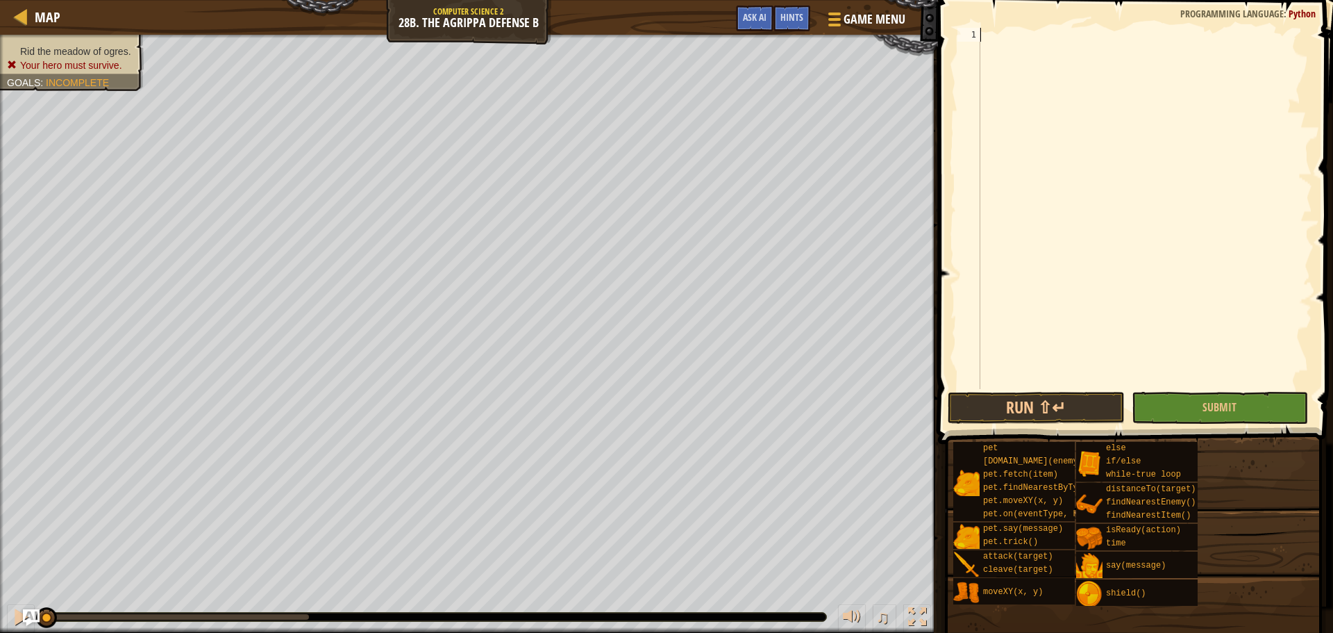
paste textarea "hero.attack(enemy)"
type textarea "hero.attack(enemy)"
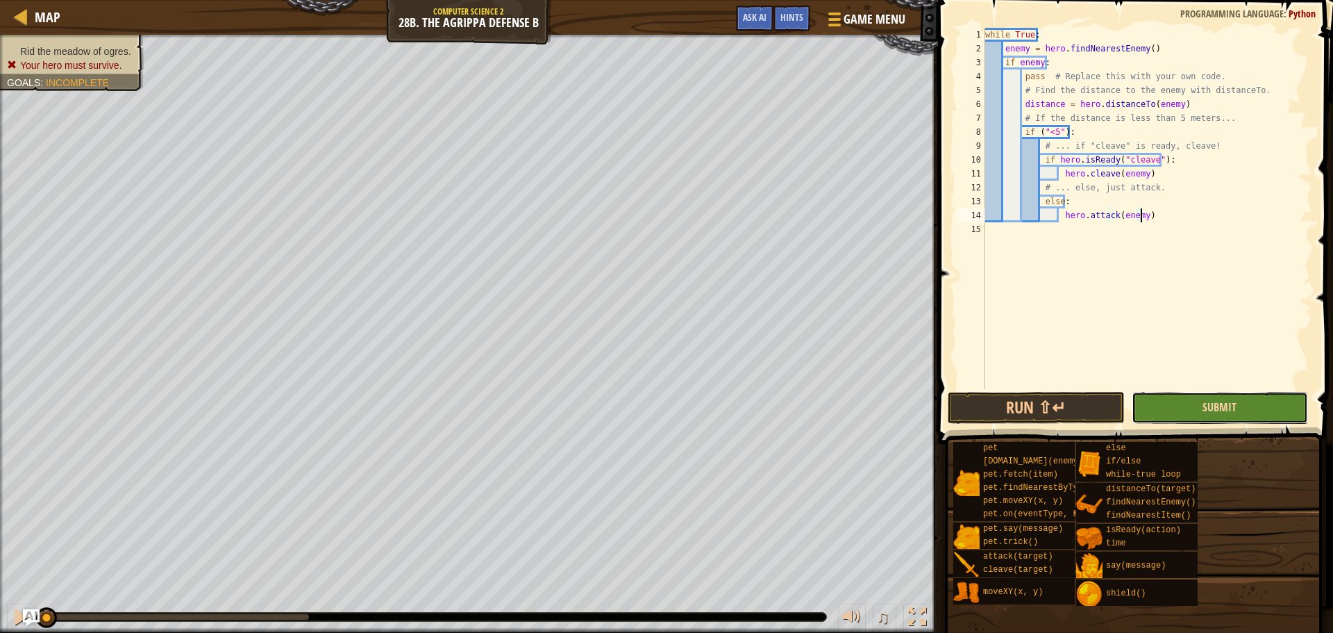
click at [1206, 406] on span "Submit" at bounding box center [1220, 406] width 34 height 15
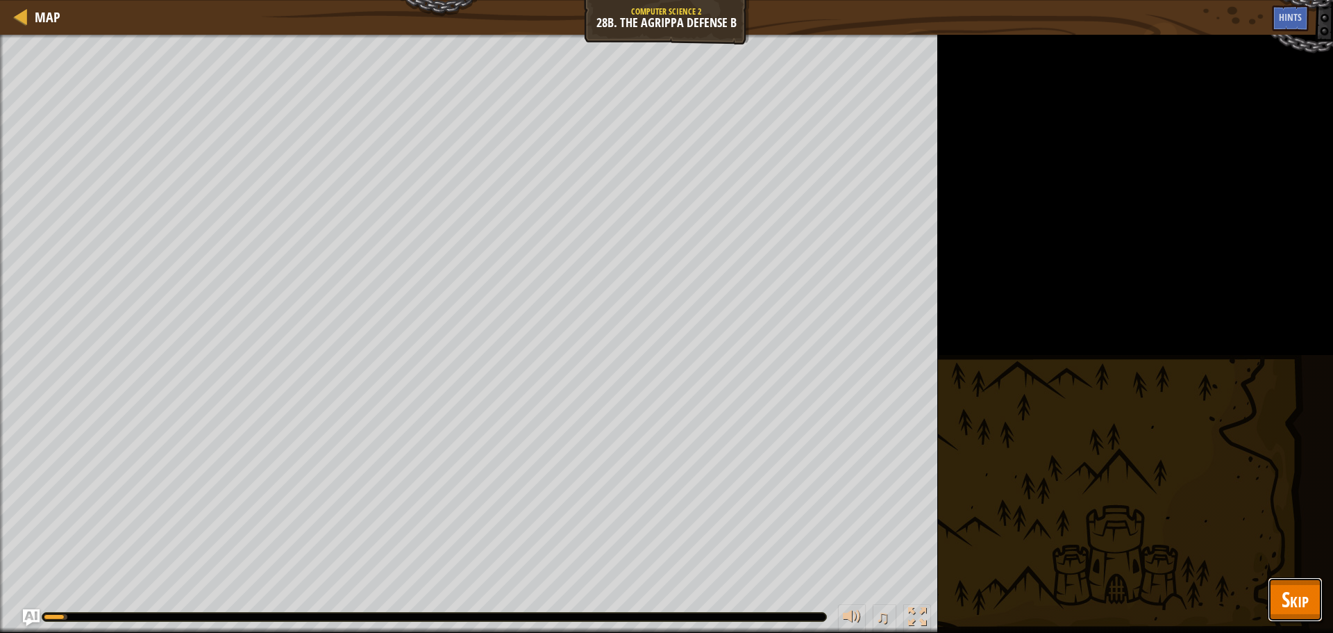
click at [1291, 610] on span "Skip" at bounding box center [1295, 599] width 27 height 28
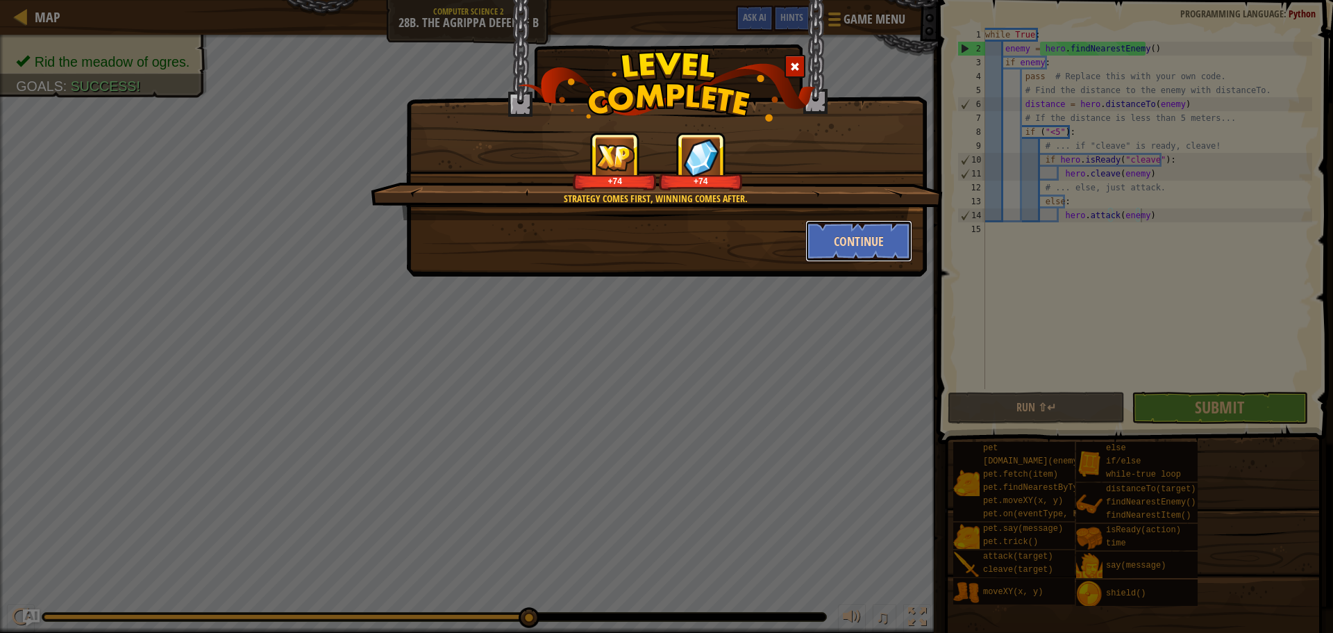
click at [881, 230] on button "Continue" at bounding box center [859, 241] width 108 height 42
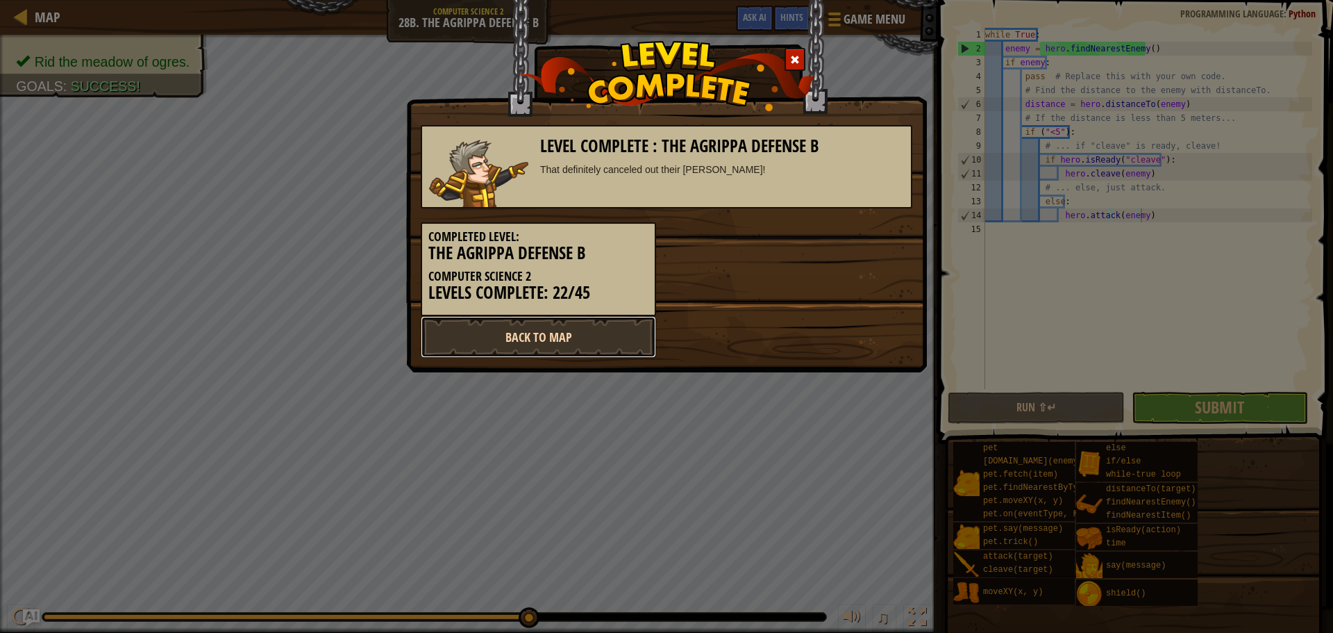
click at [636, 332] on link "Back to Map" at bounding box center [538, 337] width 235 height 42
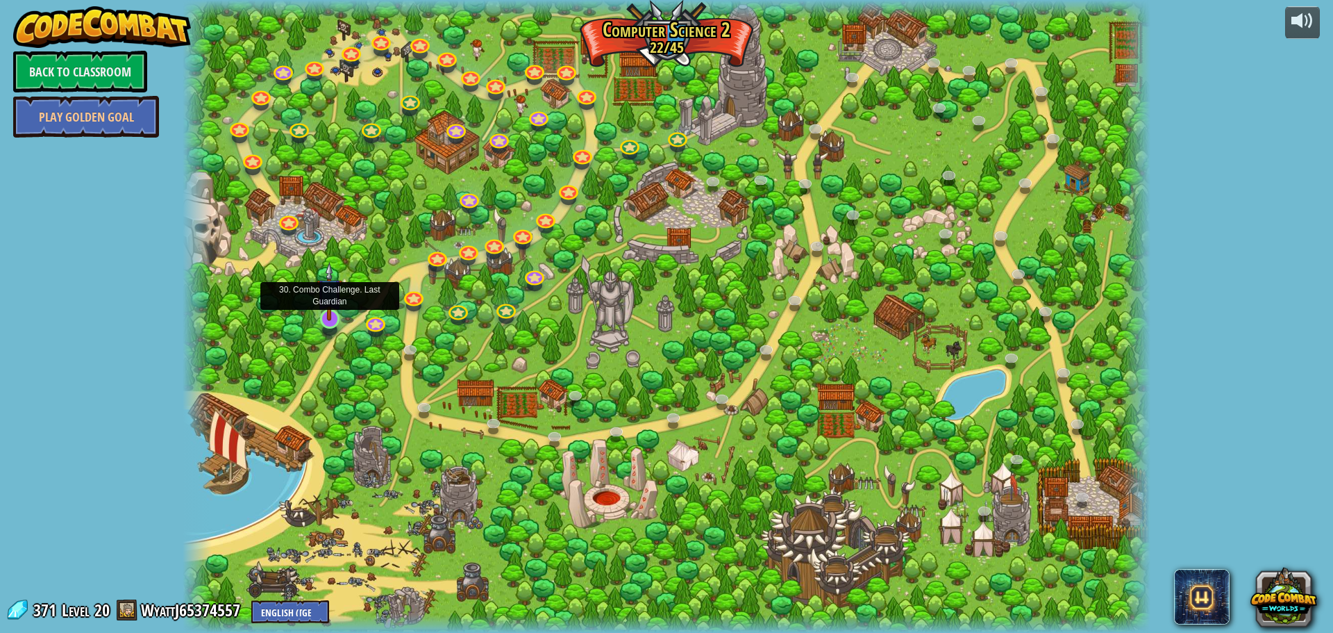
click at [327, 315] on img at bounding box center [330, 291] width 26 height 59
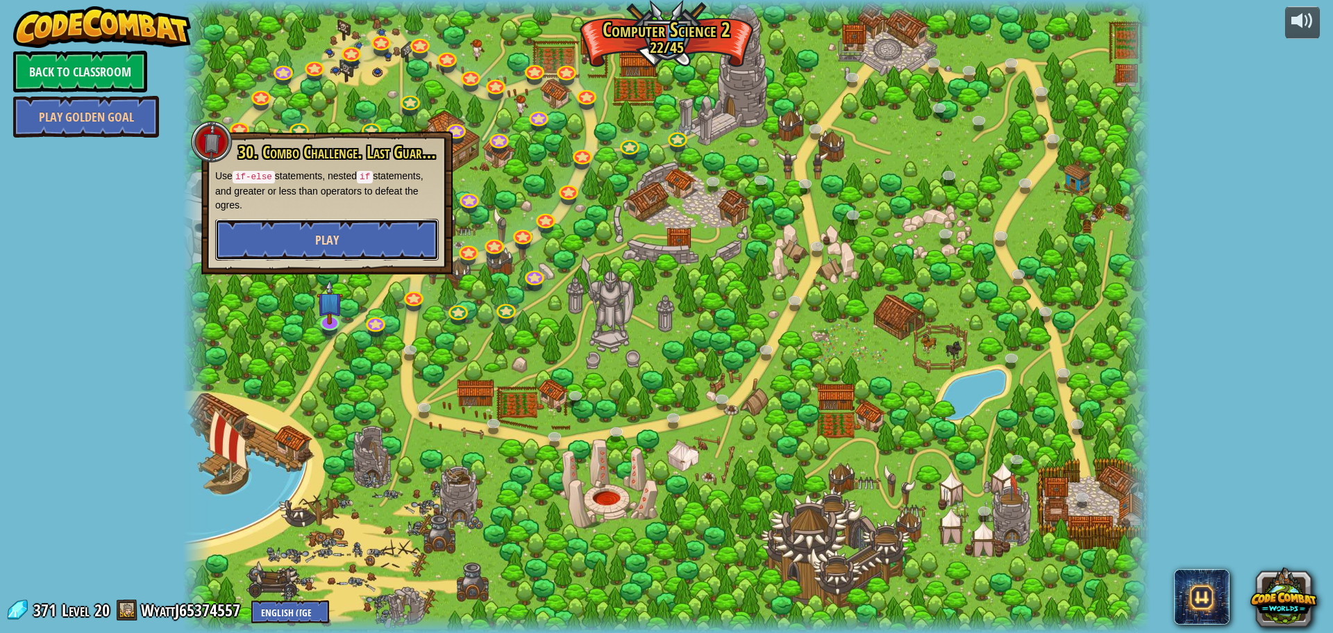
click at [340, 243] on button "Play" at bounding box center [327, 240] width 224 height 42
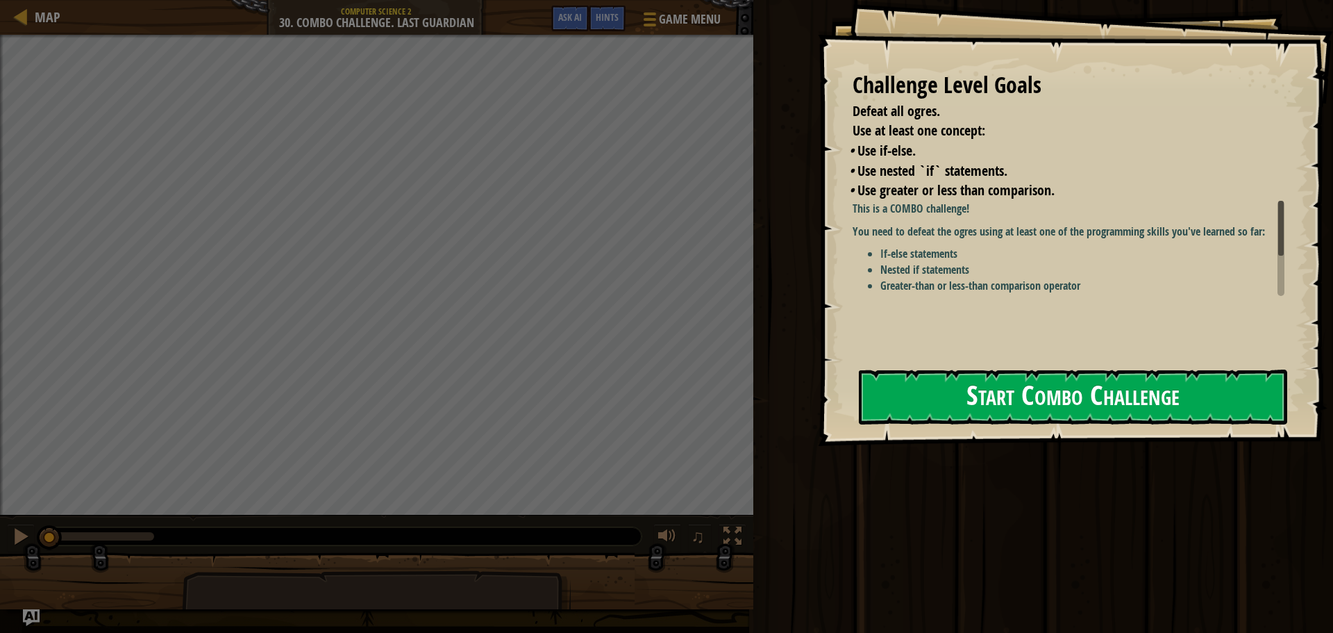
click at [1115, 396] on button "Start Combo Challenge" at bounding box center [1073, 396] width 428 height 55
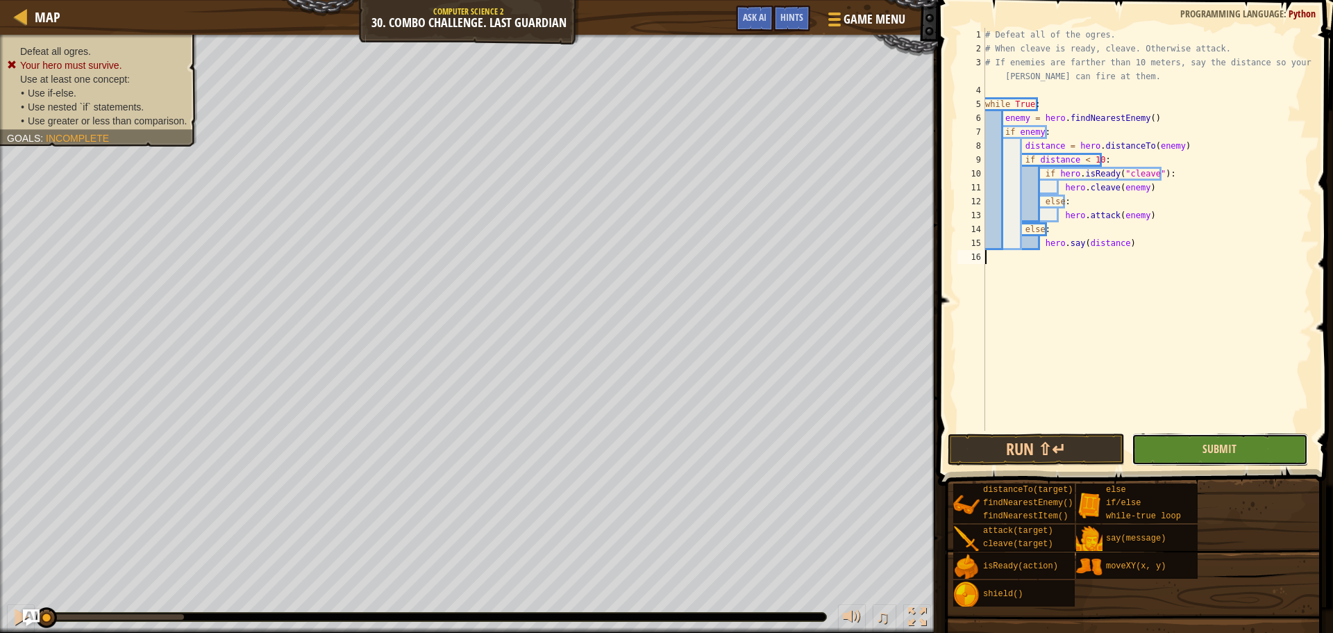
click at [1214, 451] on span "Submit" at bounding box center [1220, 448] width 34 height 15
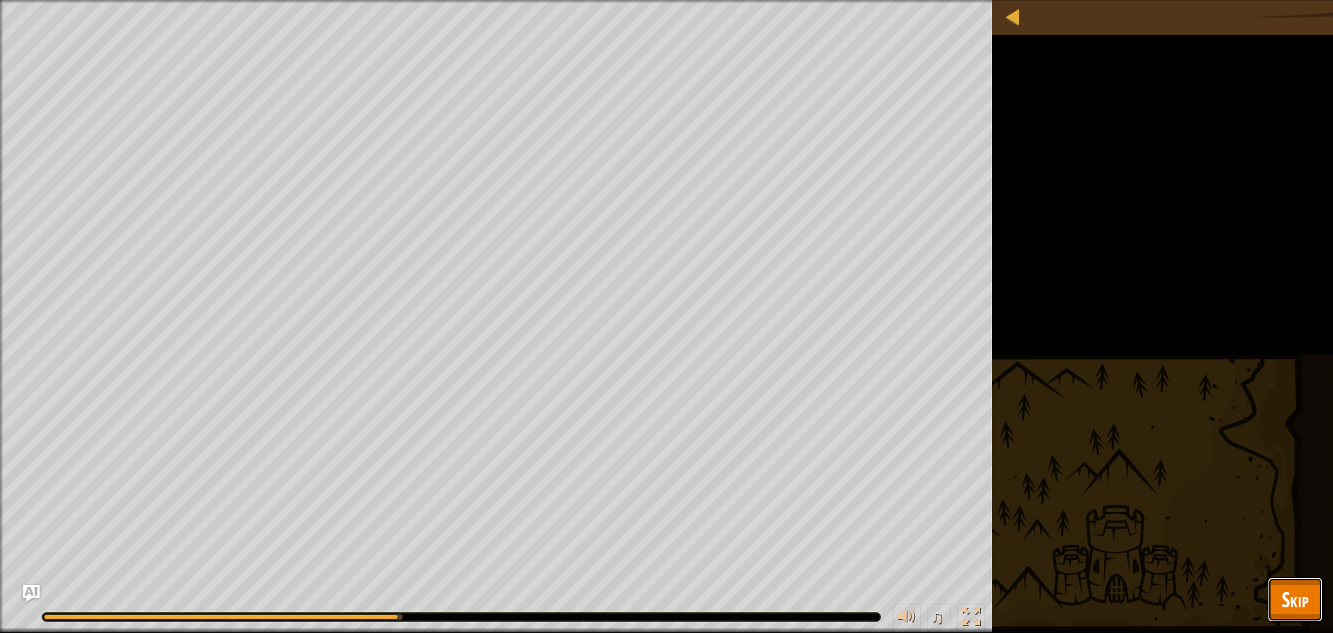
click at [1282, 594] on span "Skip" at bounding box center [1295, 599] width 27 height 28
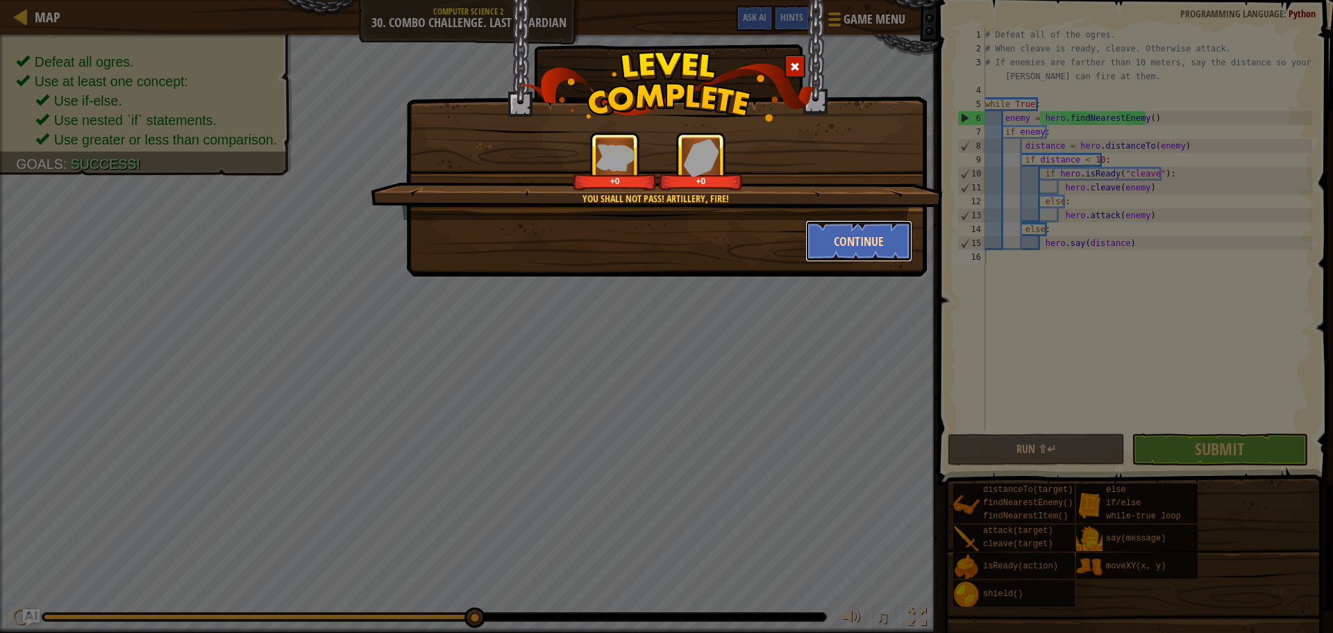
click at [837, 235] on button "Continue" at bounding box center [859, 241] width 108 height 42
